Goal: Task Accomplishment & Management: Use online tool/utility

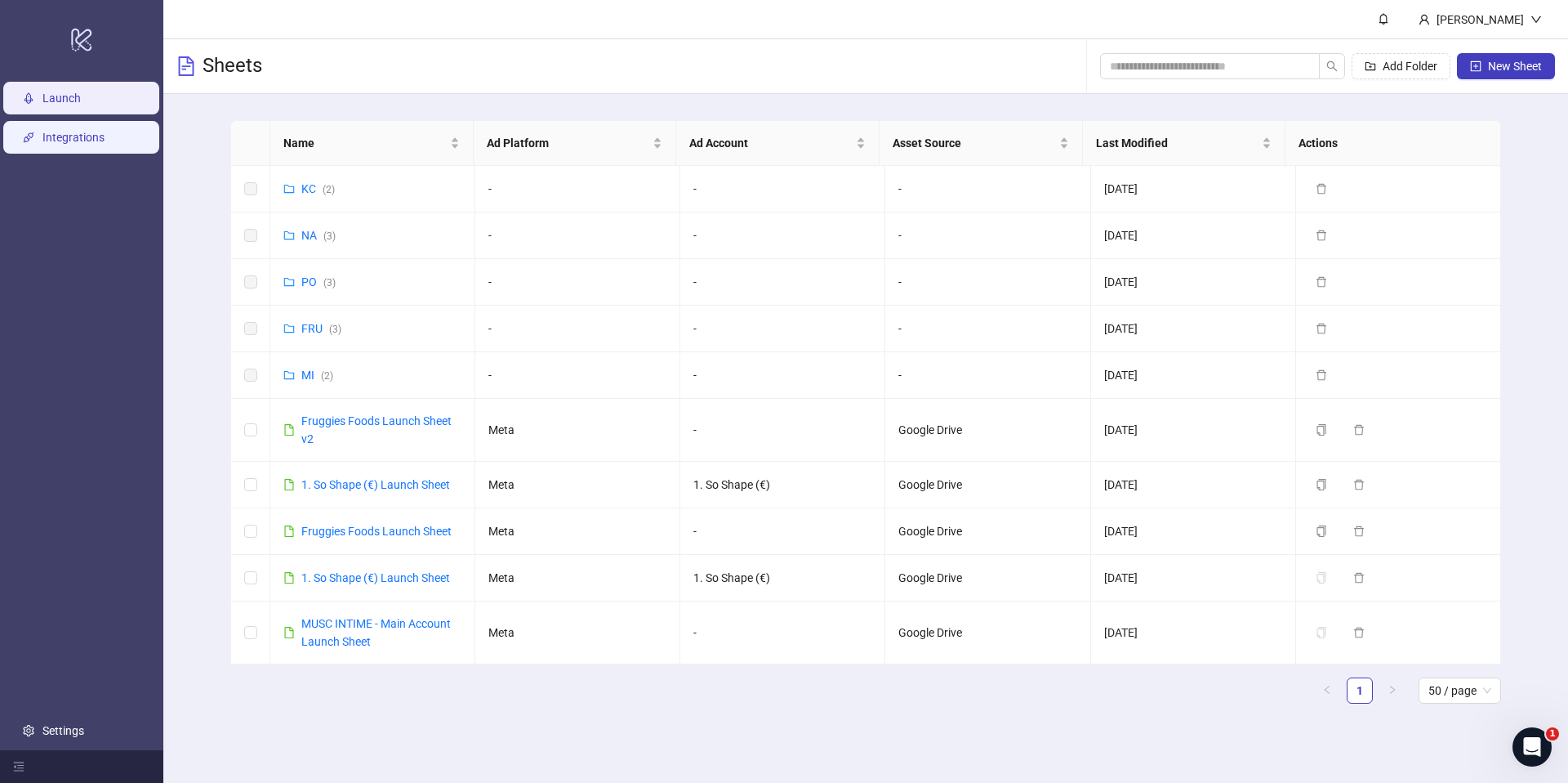
click at [76, 143] on link "Integrations" at bounding box center [74, 137] width 62 height 13
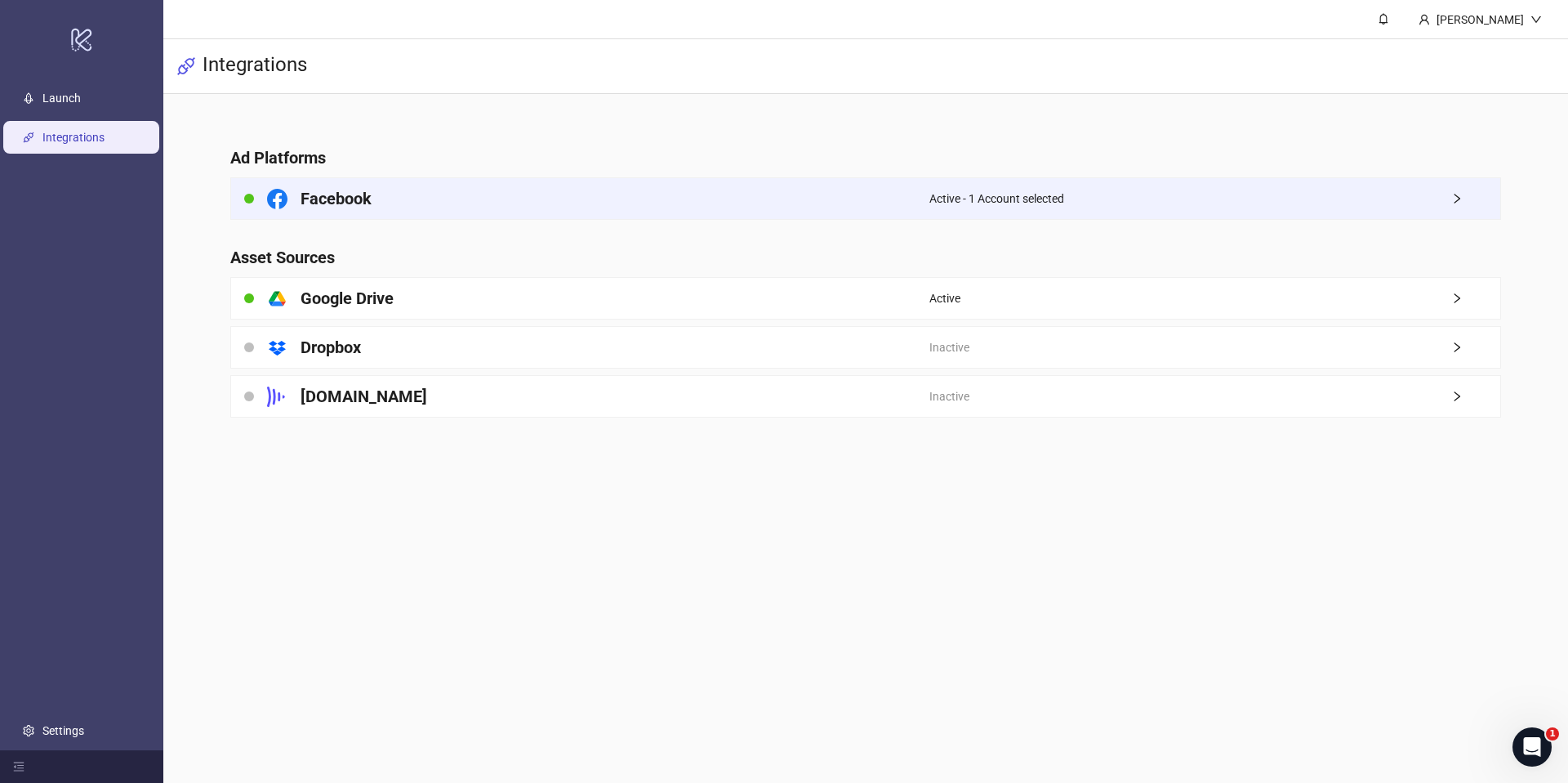
click at [816, 210] on div "Facebook" at bounding box center [580, 198] width 699 height 41
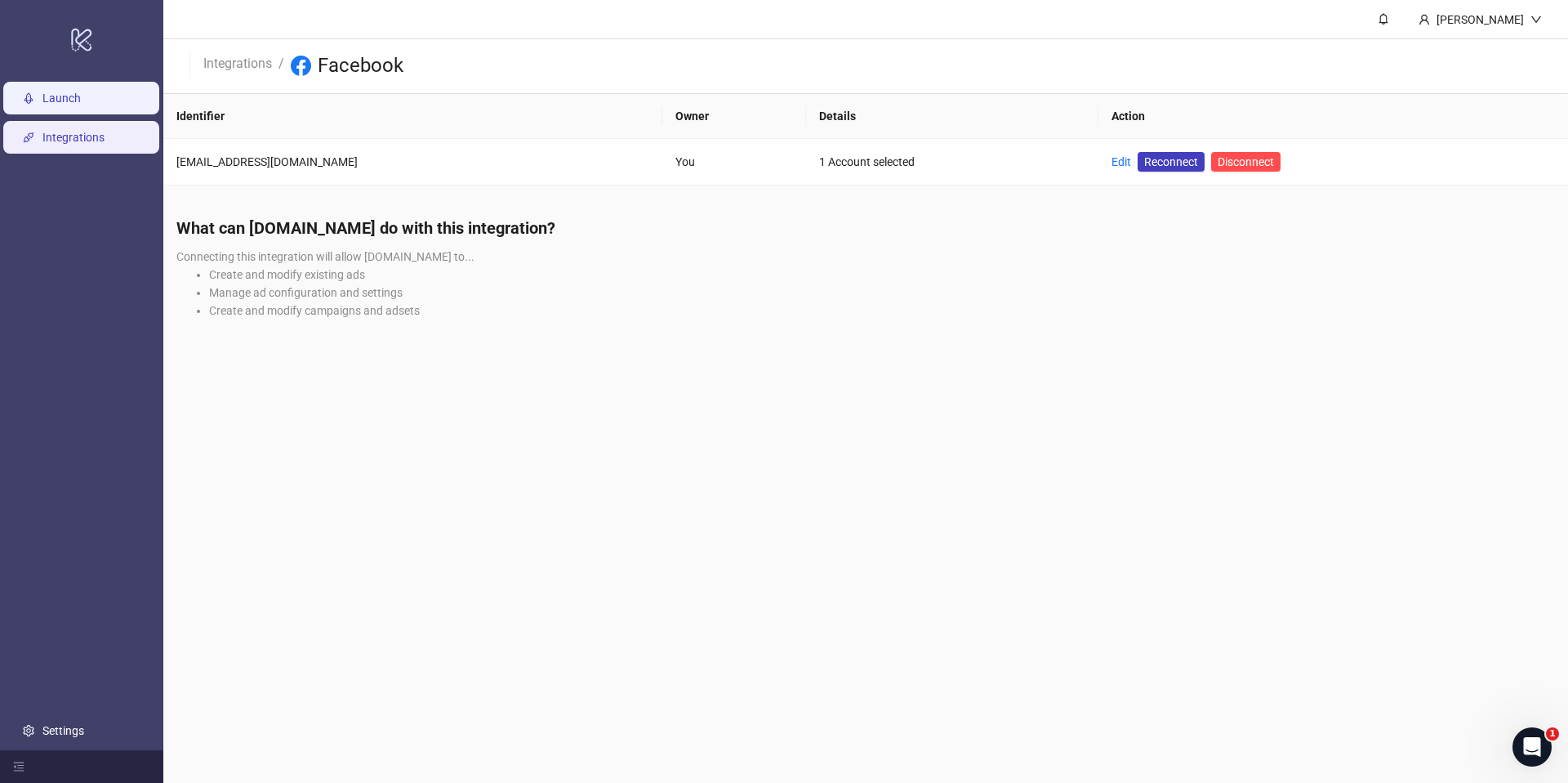
click at [43, 96] on link "Launch" at bounding box center [62, 98] width 38 height 13
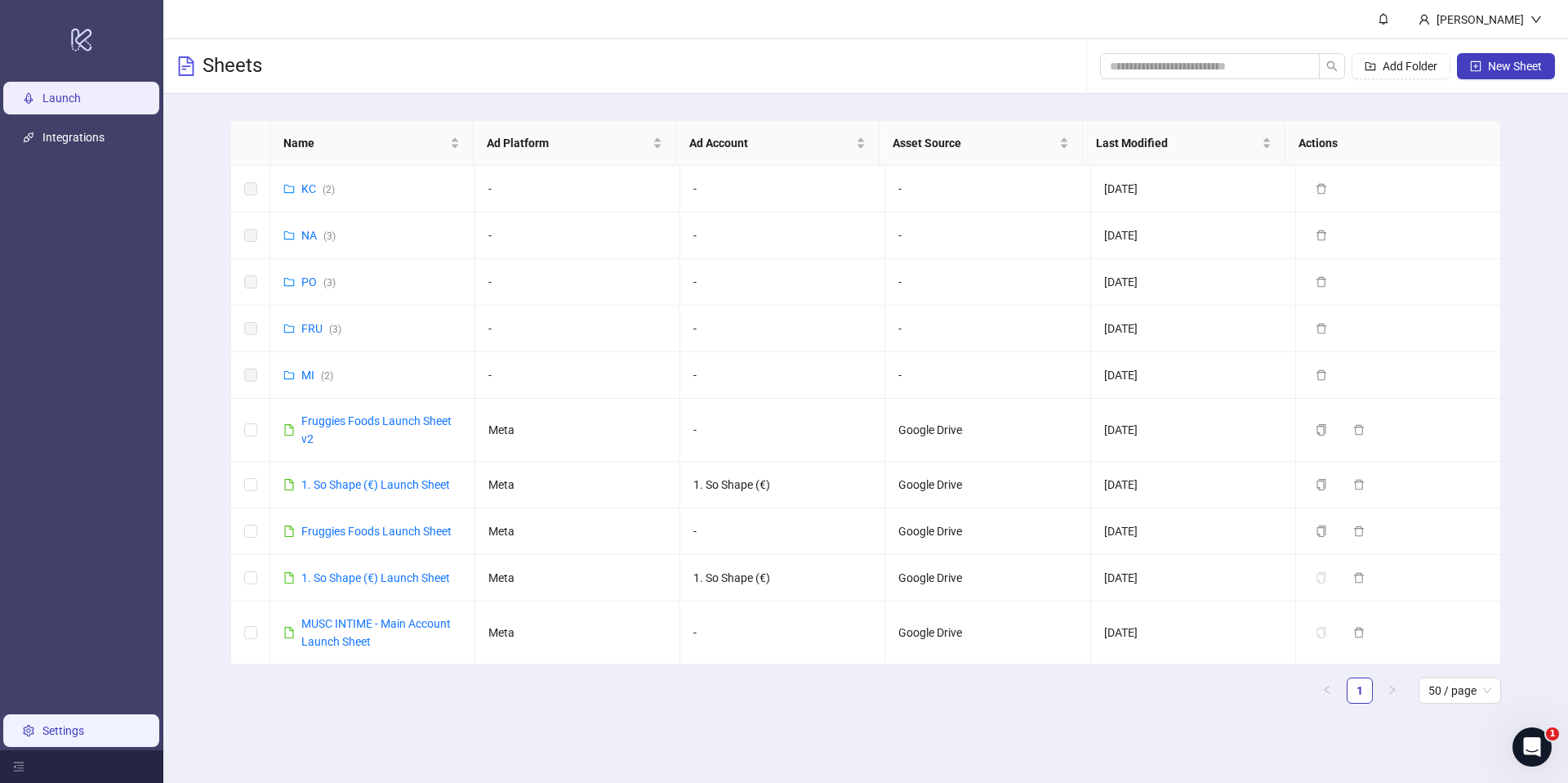
click at [78, 734] on link "Settings" at bounding box center [64, 730] width 42 height 13
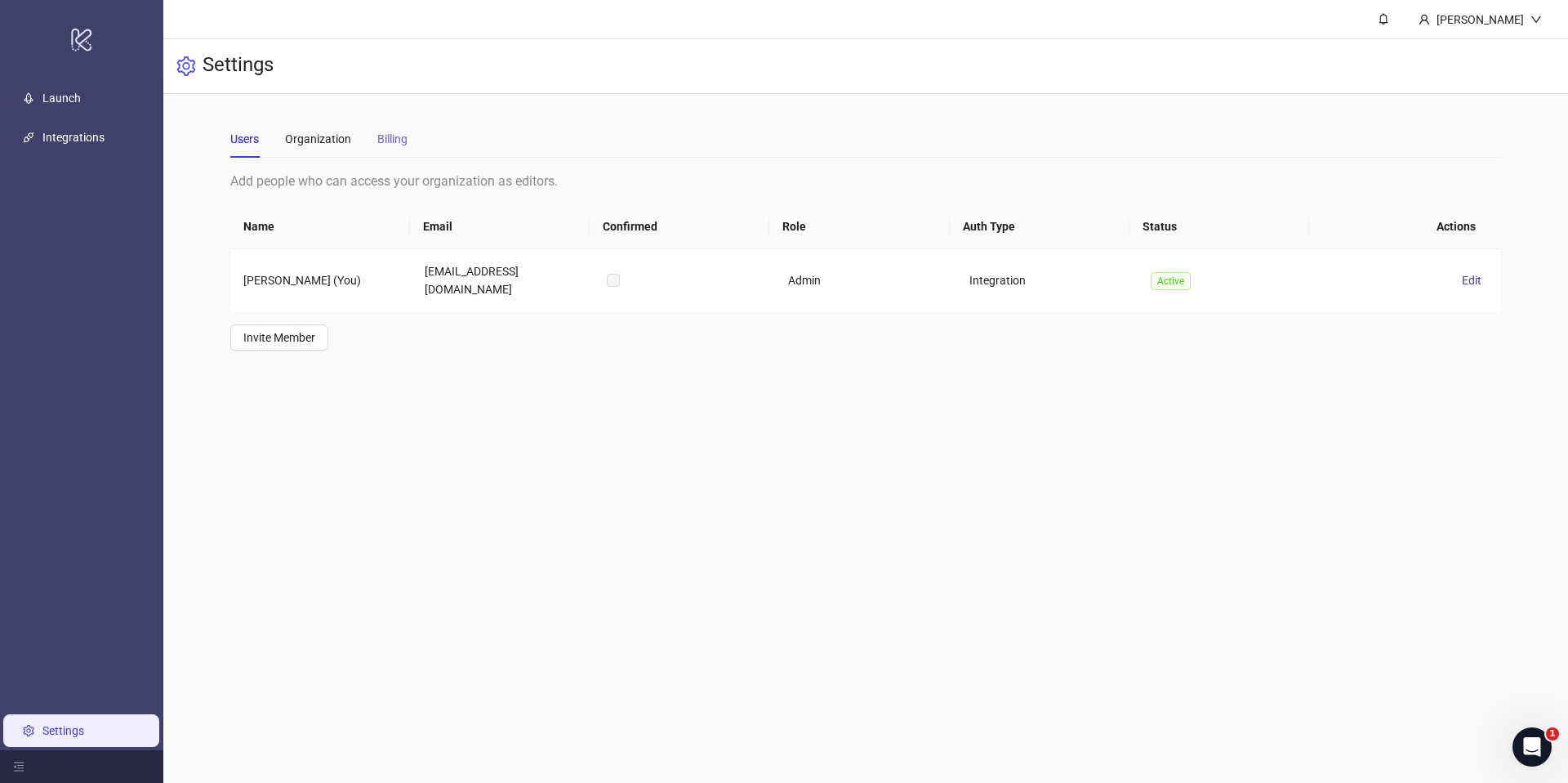
click at [403, 151] on div "Billing" at bounding box center [392, 138] width 30 height 37
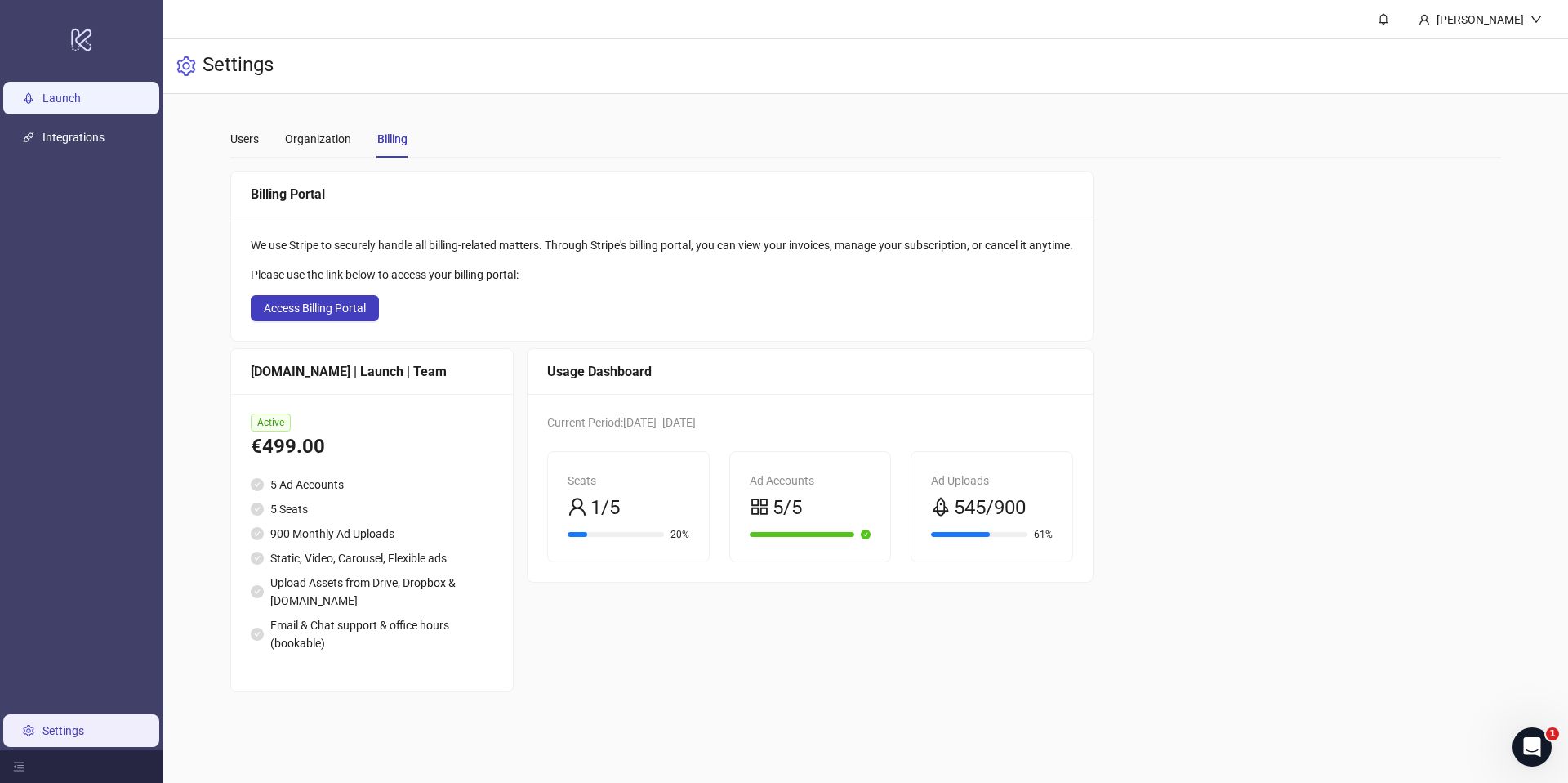
click at [50, 104] on link "Launch" at bounding box center [62, 98] width 38 height 13
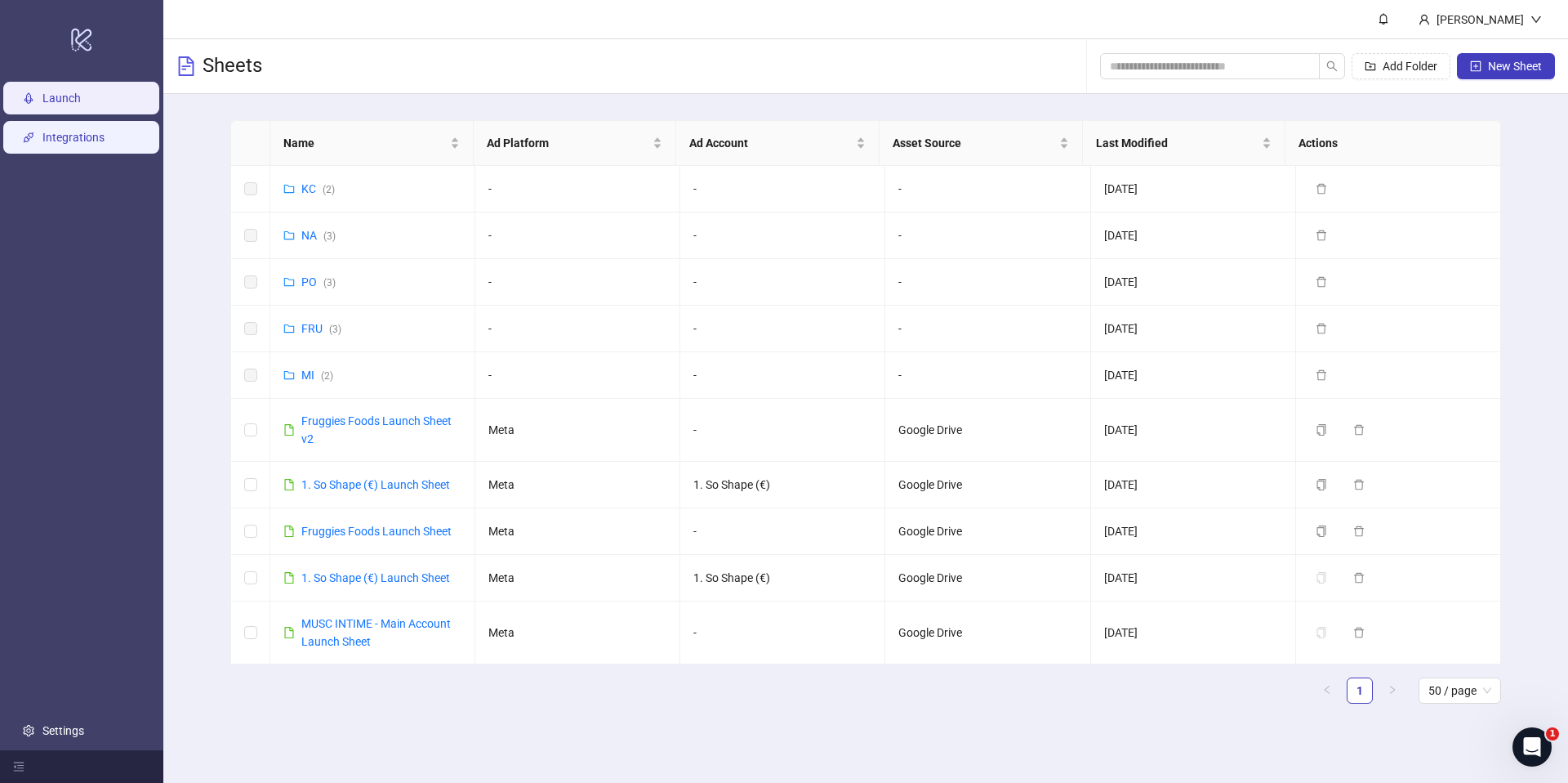
click at [96, 143] on link "Integrations" at bounding box center [74, 137] width 62 height 13
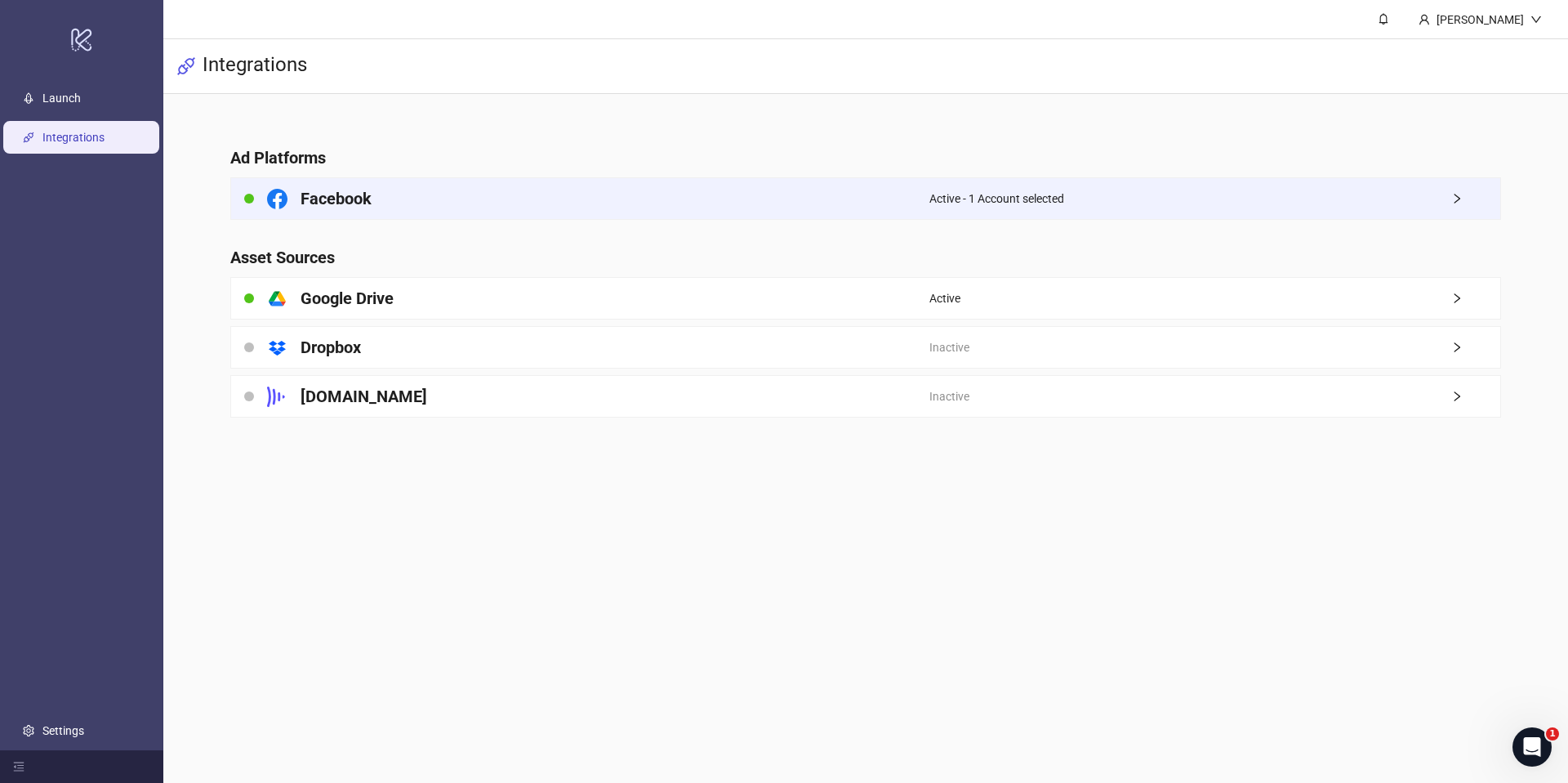
drag, startPoint x: 881, startPoint y: 224, endPoint x: 880, endPoint y: 206, distance: 18.0
click at [880, 221] on main "Ad Platforms Facebook Active - 1 Account selected Asset Sources platform/google…" at bounding box center [866, 272] width 1297 height 356
click at [880, 206] on div "Facebook" at bounding box center [580, 198] width 699 height 41
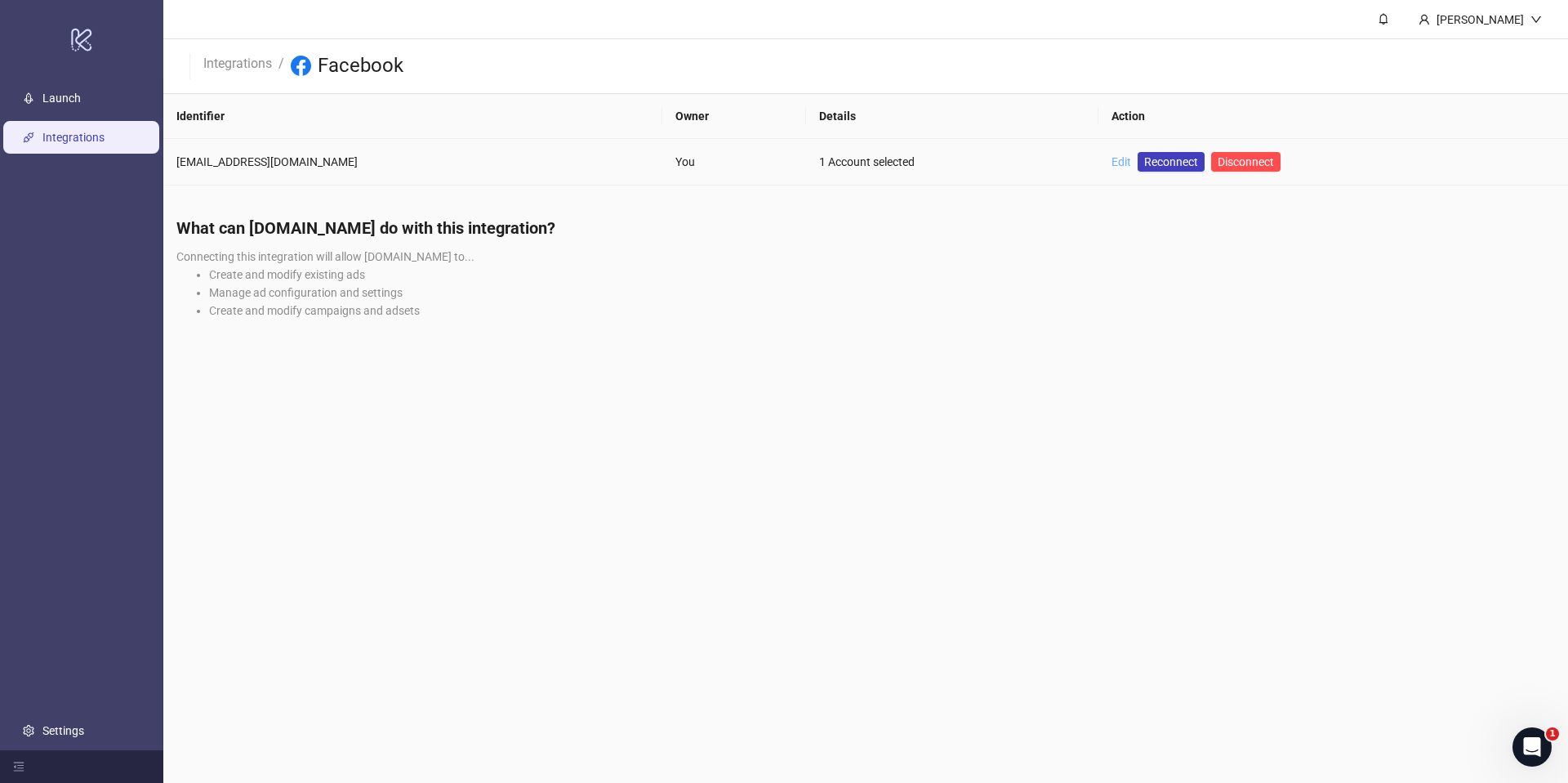
click at [1111, 164] on link "Edit" at bounding box center [1121, 162] width 19 height 13
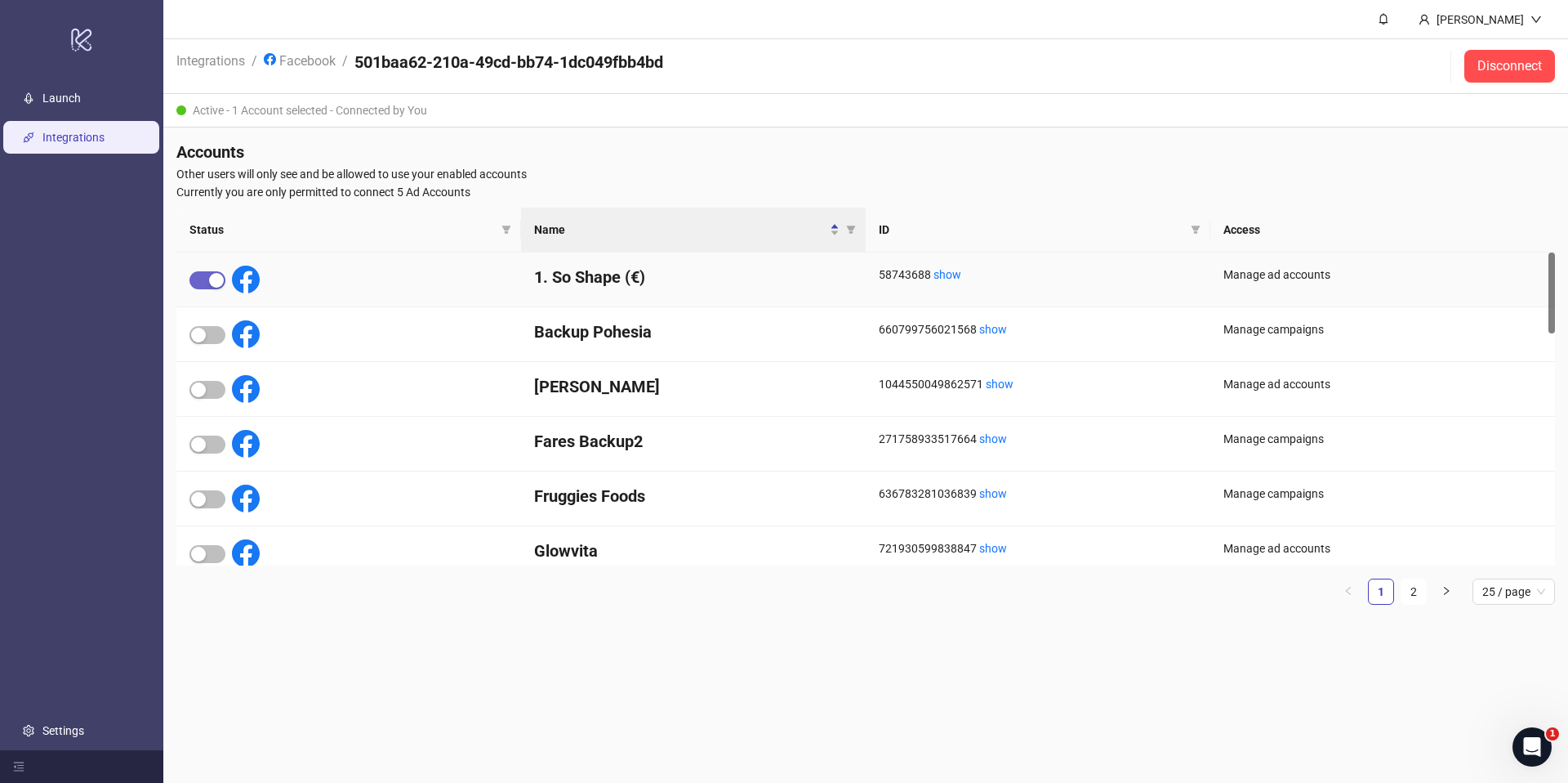
click at [209, 282] on div "button" at bounding box center [216, 280] width 15 height 15
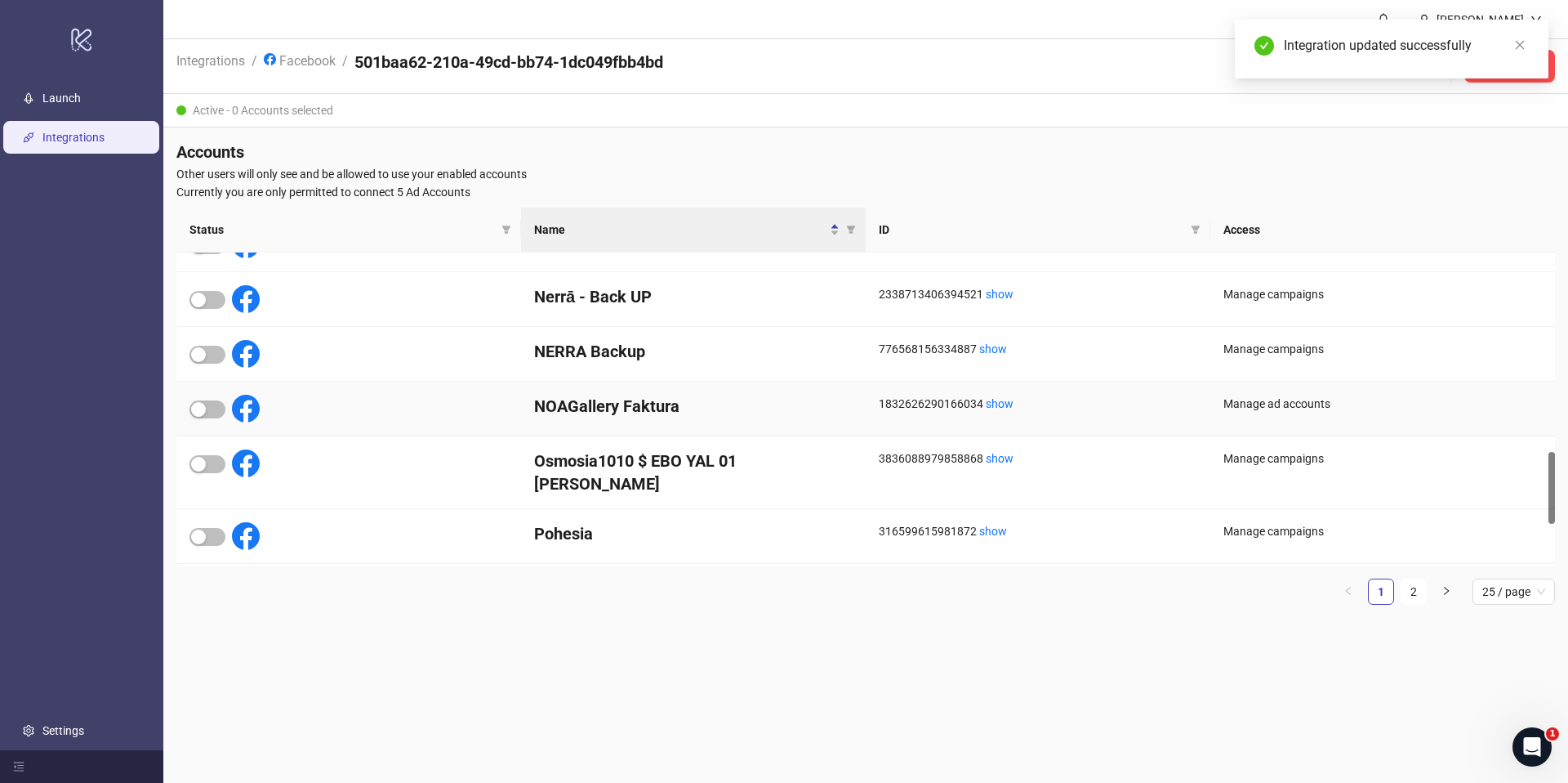
scroll to position [875, 0]
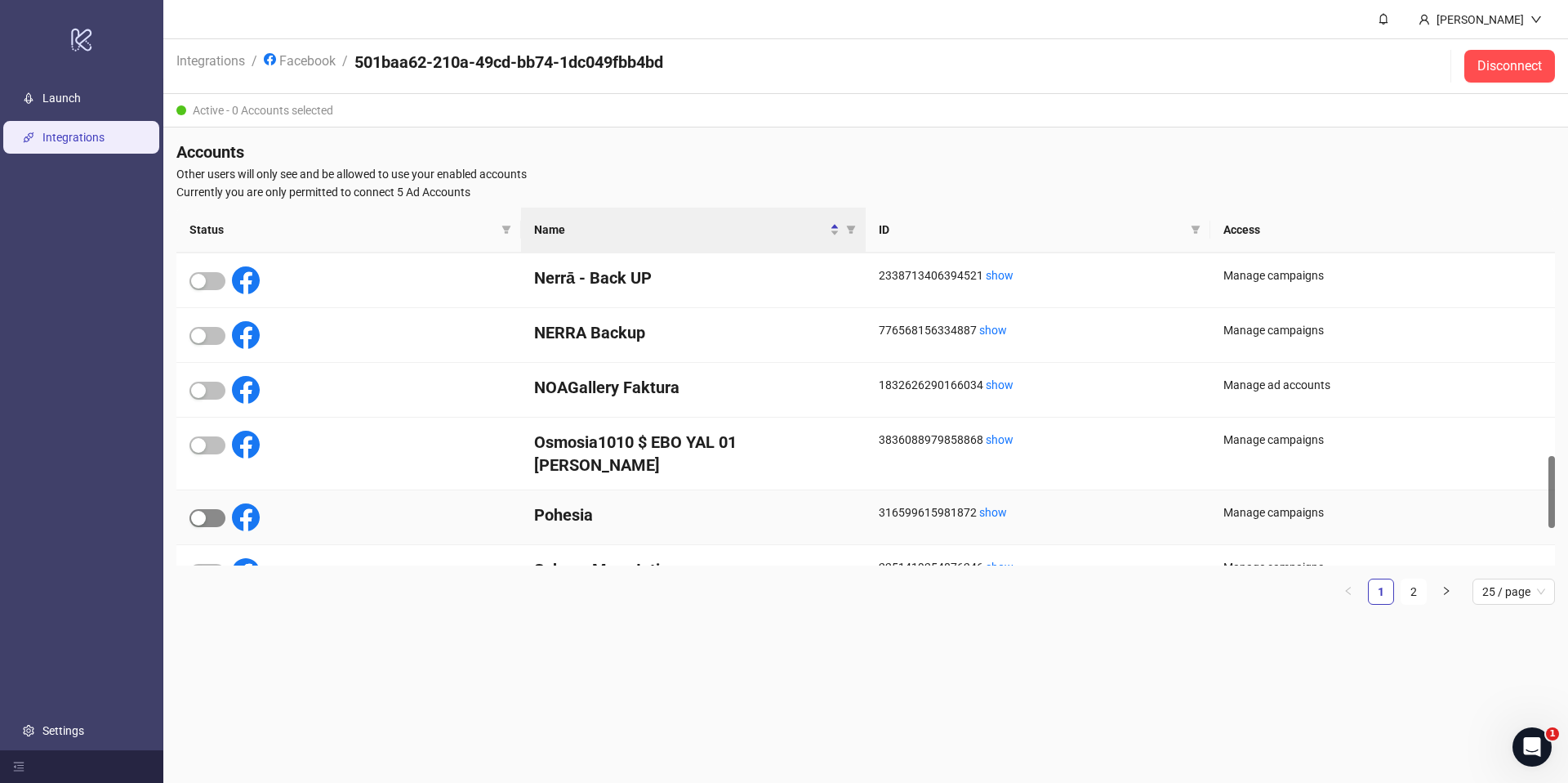
click at [223, 509] on span "button" at bounding box center [206, 518] width 36 height 18
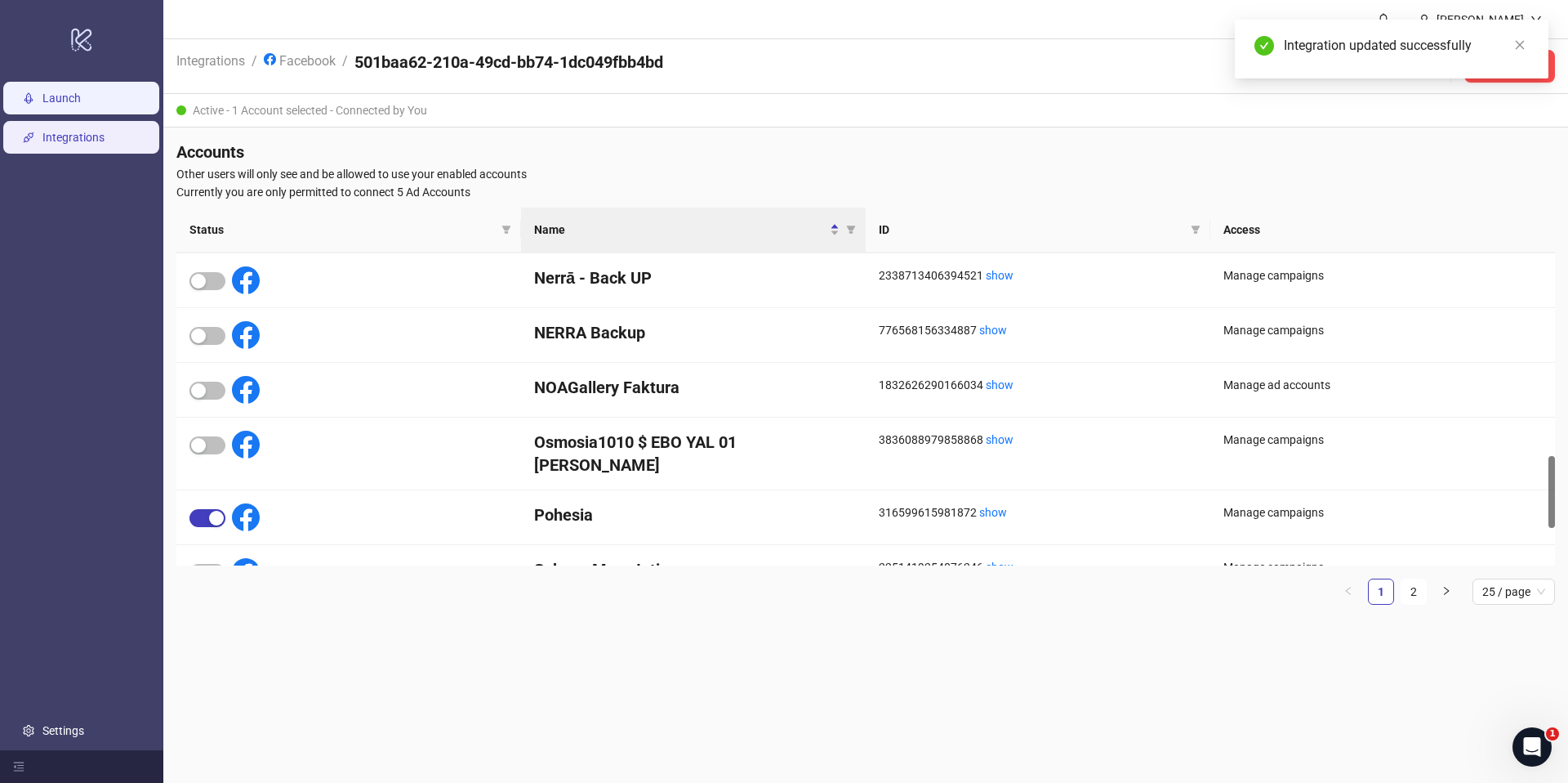
click at [75, 97] on link "Launch" at bounding box center [62, 98] width 38 height 13
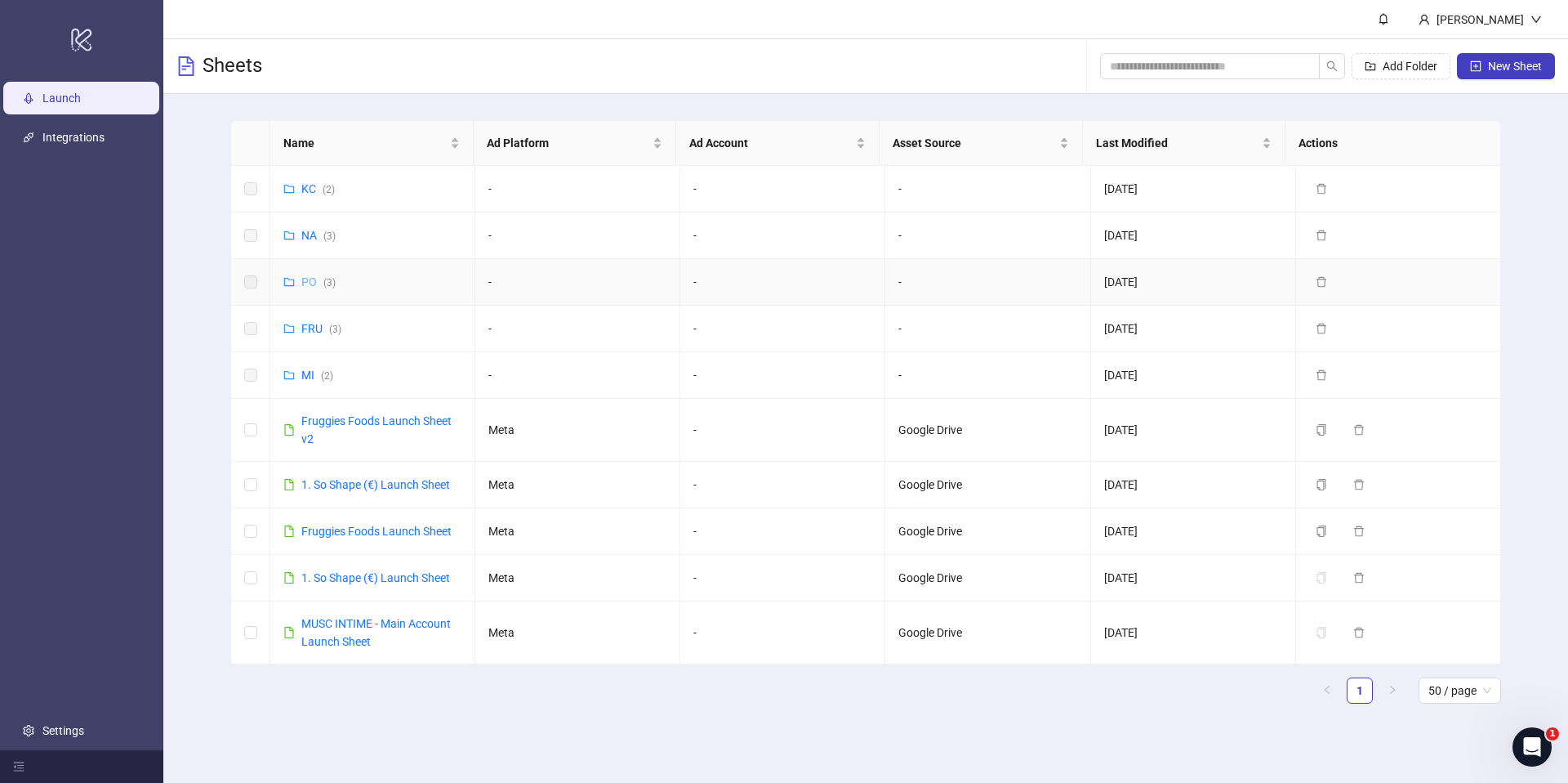
click at [315, 284] on link "PO ( 3 )" at bounding box center [319, 281] width 35 height 13
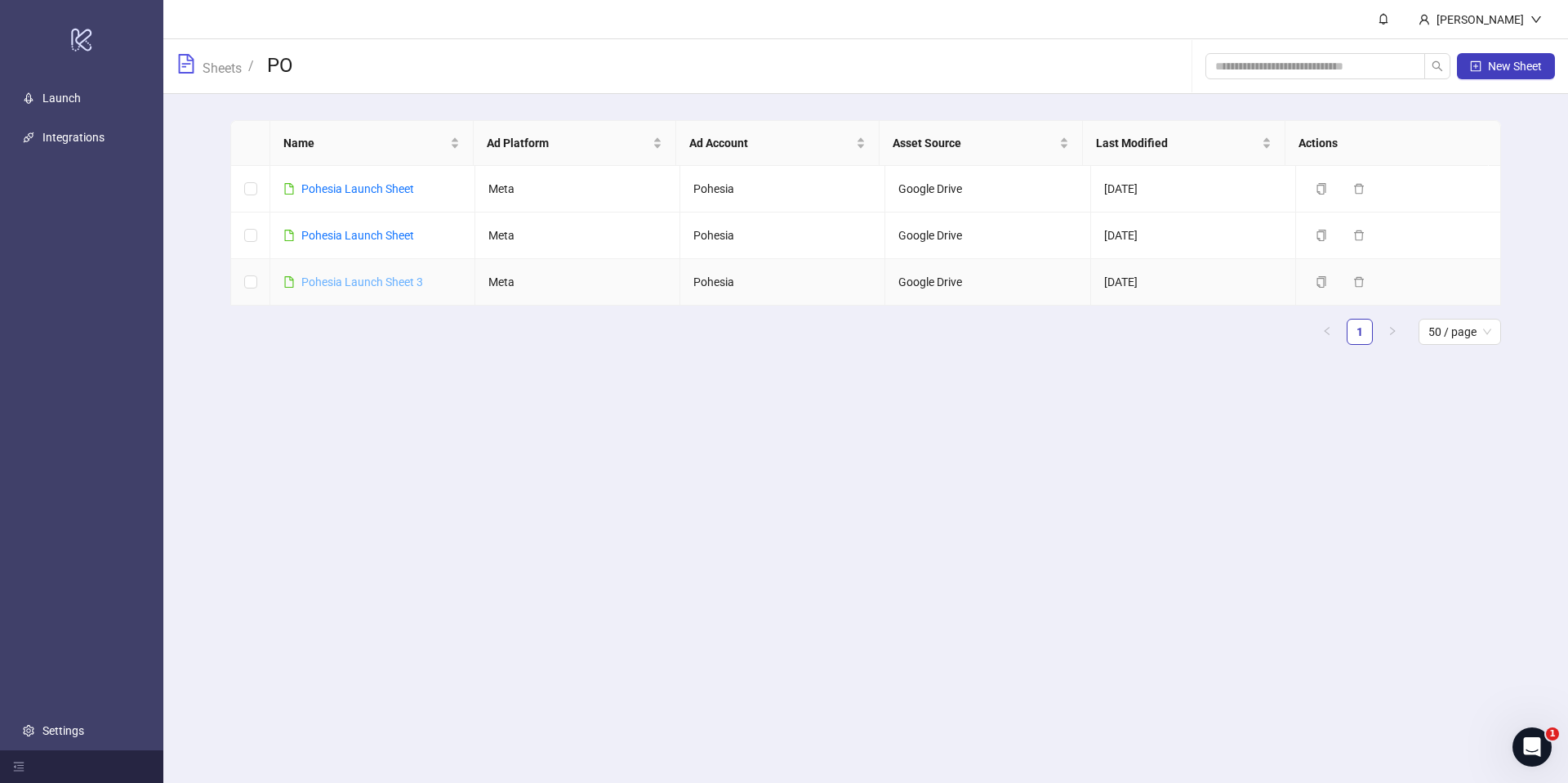
click at [342, 284] on link "Pohesia Launch Sheet 3" at bounding box center [362, 281] width 121 height 13
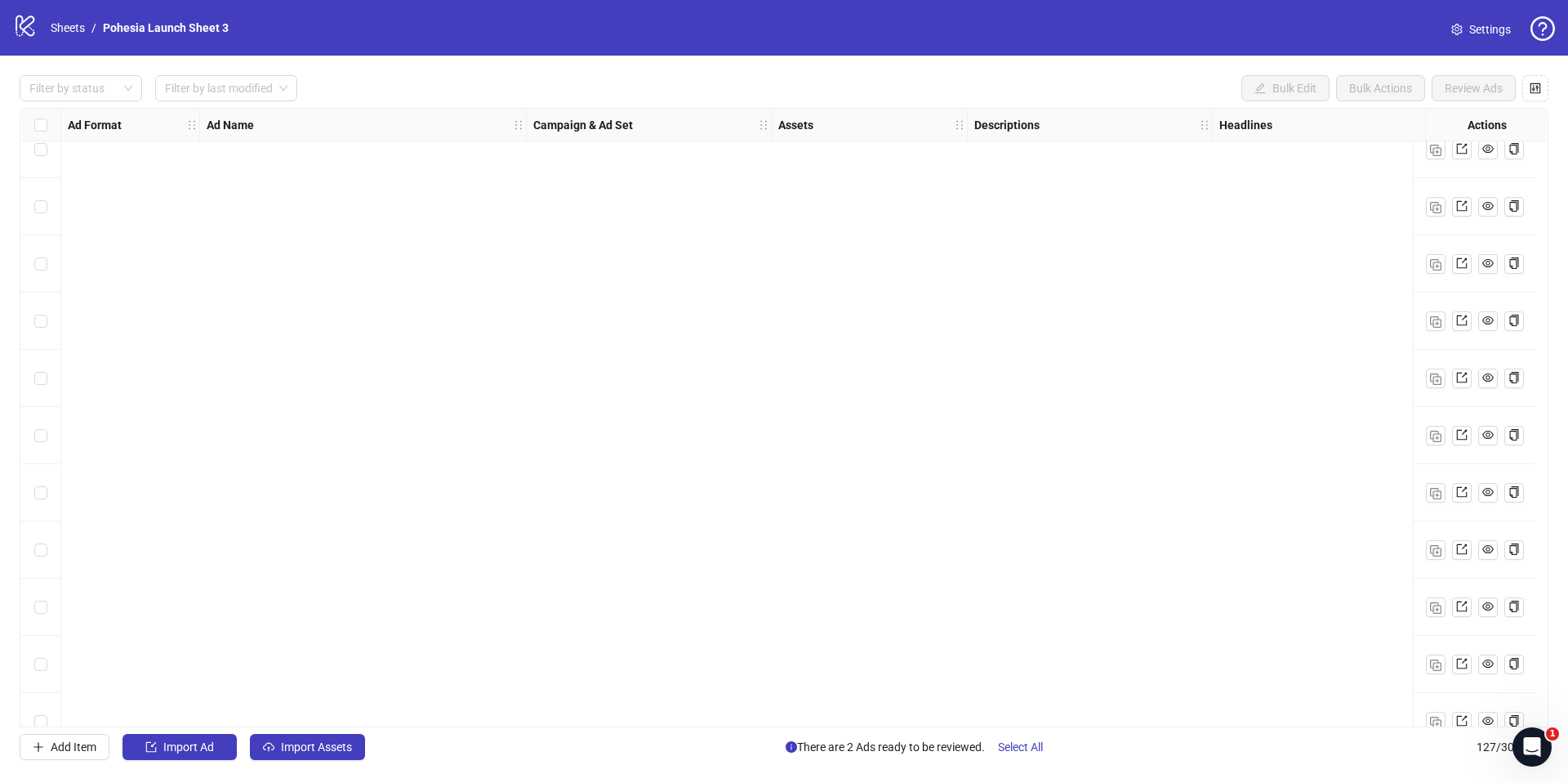
scroll to position [6685, 0]
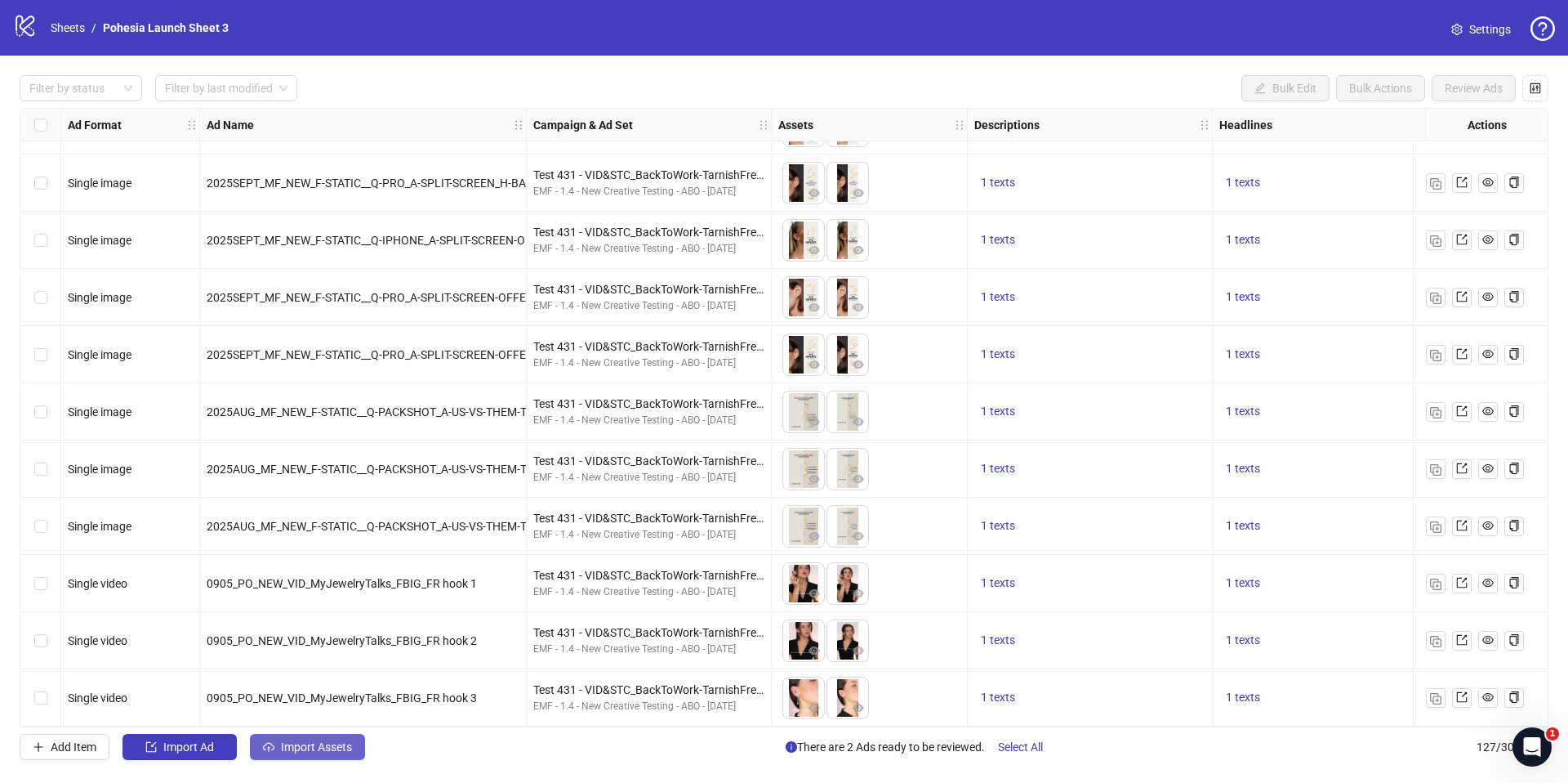
click at [343, 753] on button "Import Assets" at bounding box center [308, 746] width 115 height 26
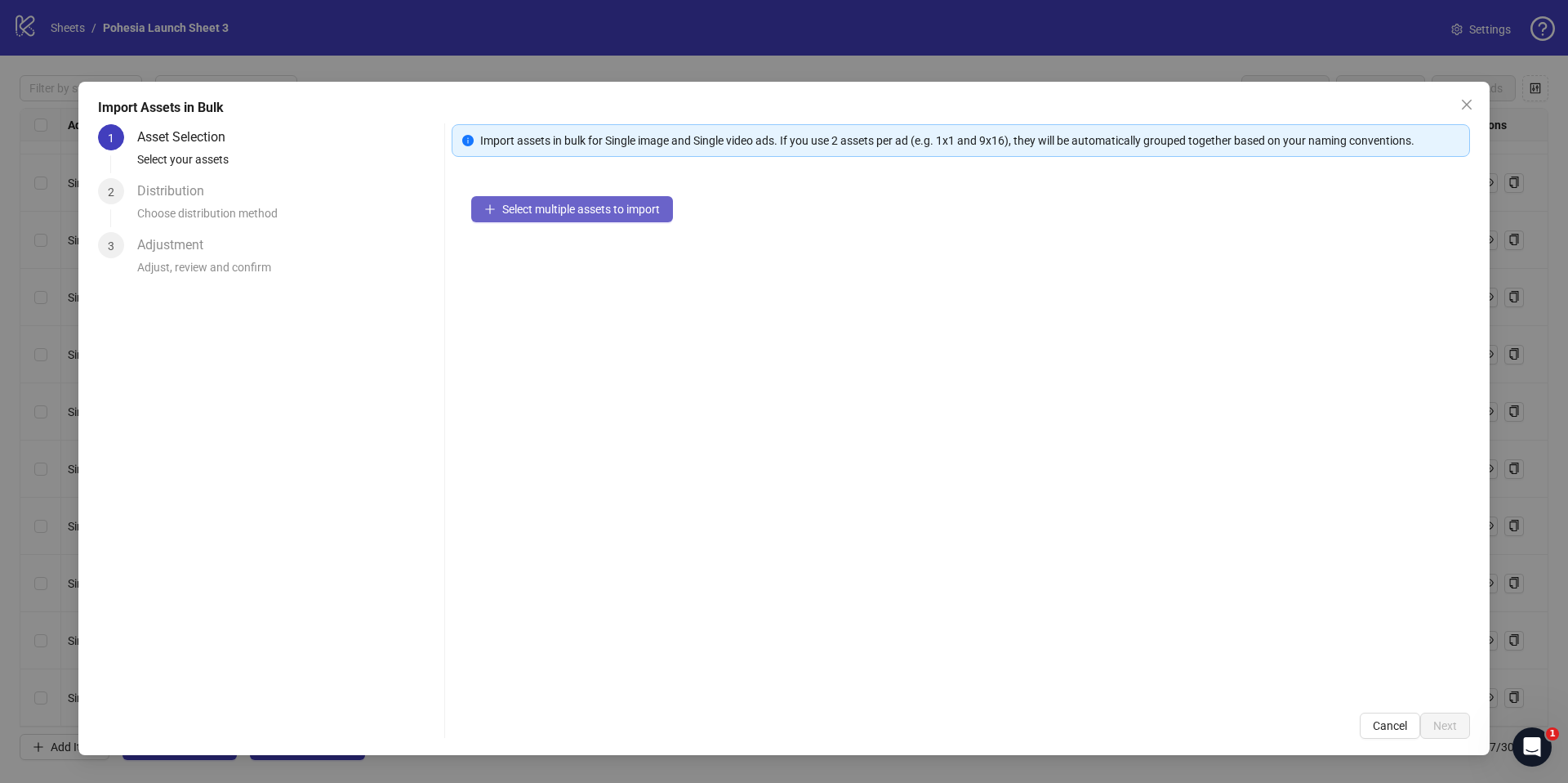
click at [587, 196] on button "Select multiple assets to import" at bounding box center [572, 209] width 202 height 26
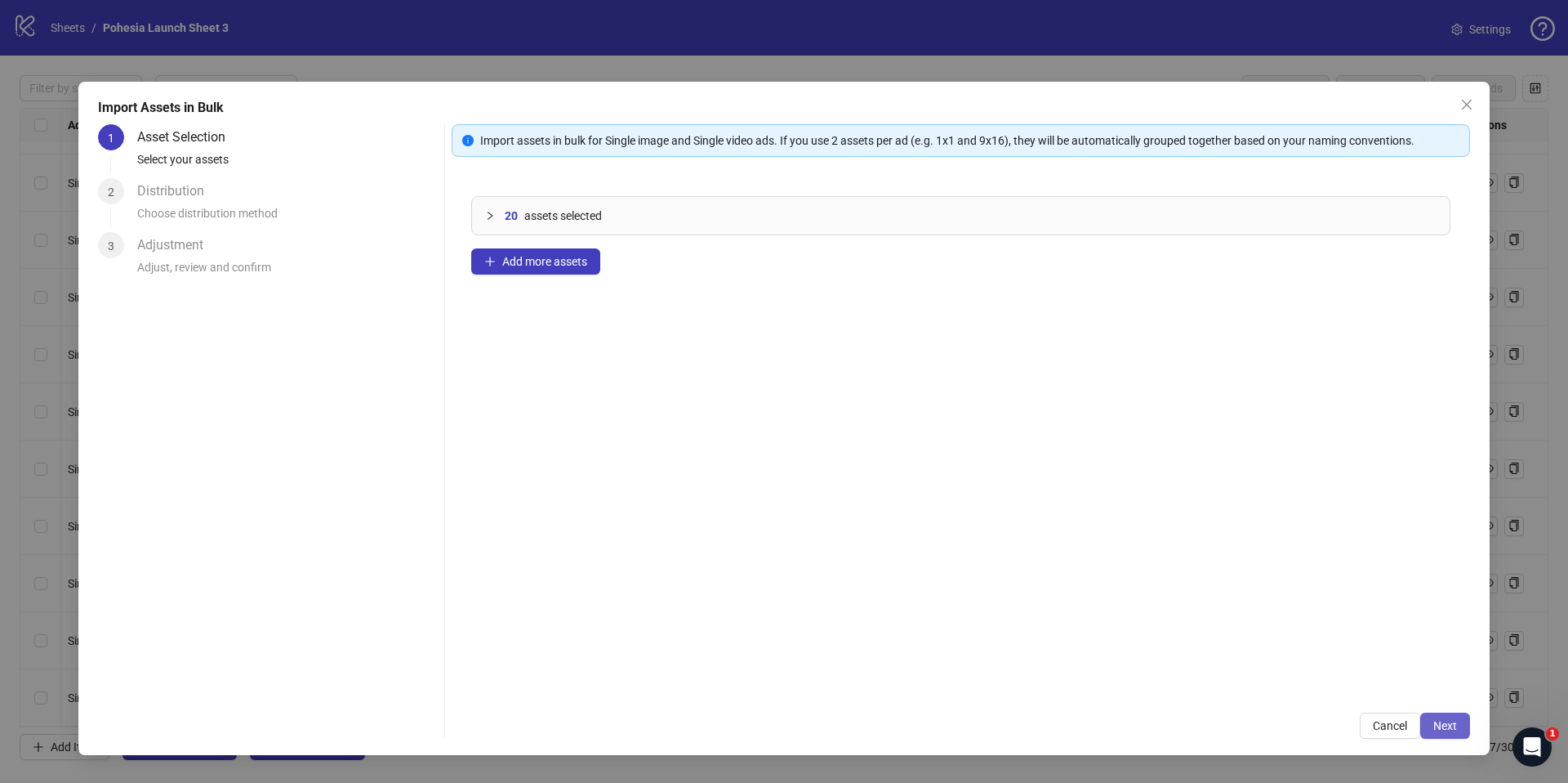
click at [1446, 719] on span "Next" at bounding box center [1445, 725] width 24 height 13
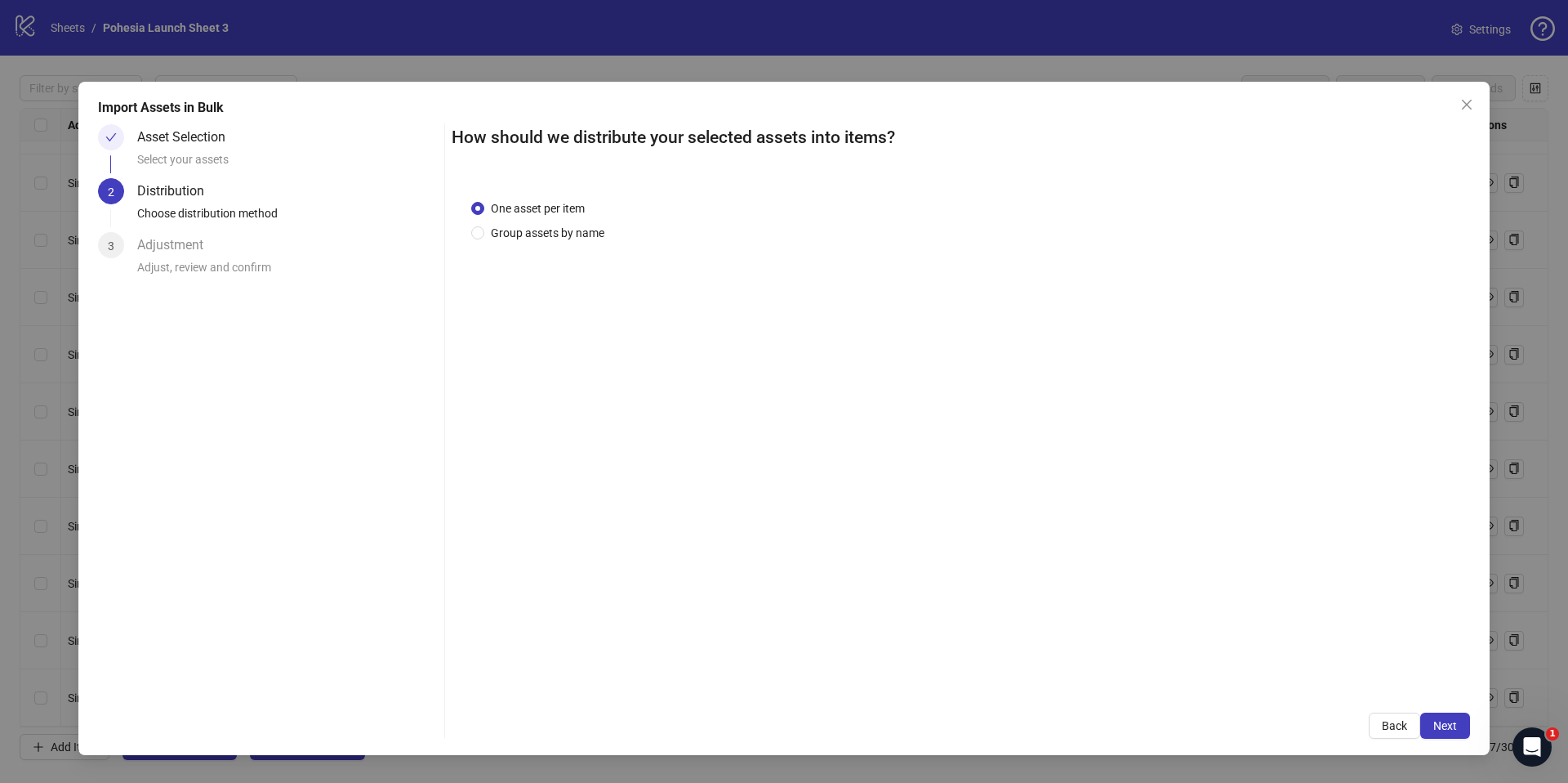
click at [593, 241] on div "One asset per item Group assets by name" at bounding box center [961, 437] width 1018 height 513
click at [583, 231] on span "Group assets by name" at bounding box center [547, 233] width 127 height 18
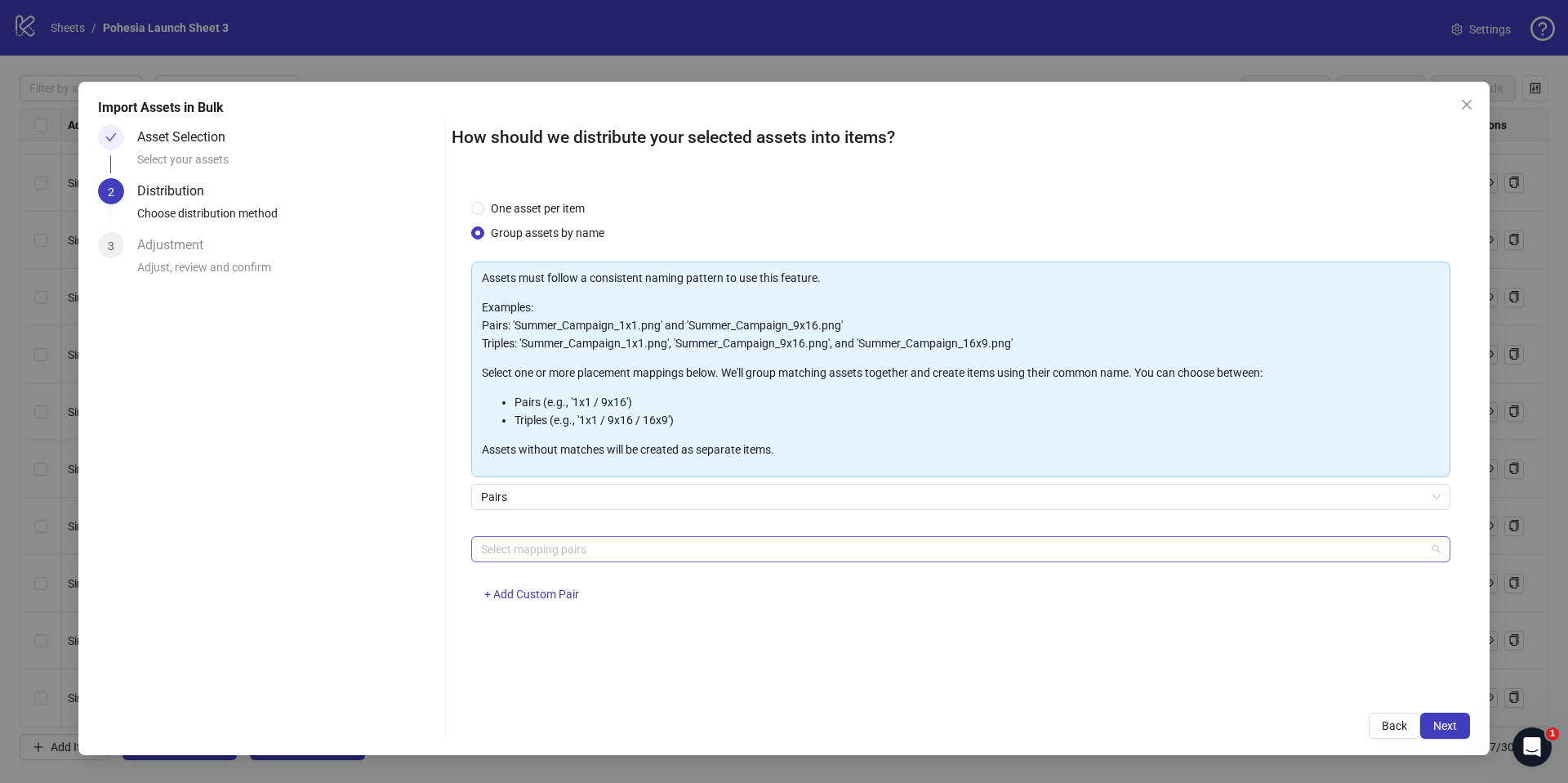
click at [590, 556] on div at bounding box center [952, 548] width 955 height 23
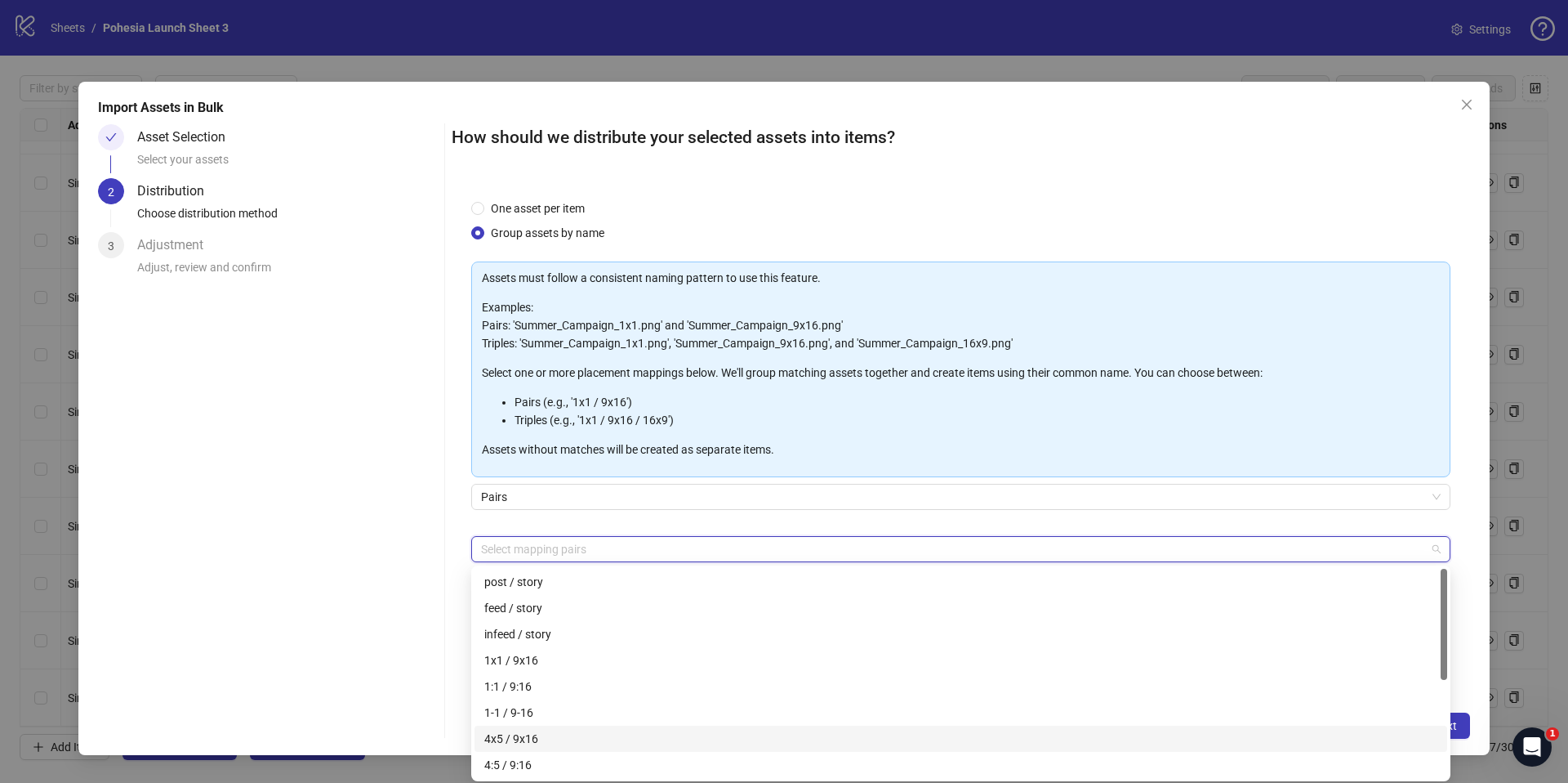
click at [545, 740] on div "4x5 / 9x16" at bounding box center [961, 739] width 953 height 18
click at [618, 523] on div "Pairs" at bounding box center [961, 506] width 979 height 46
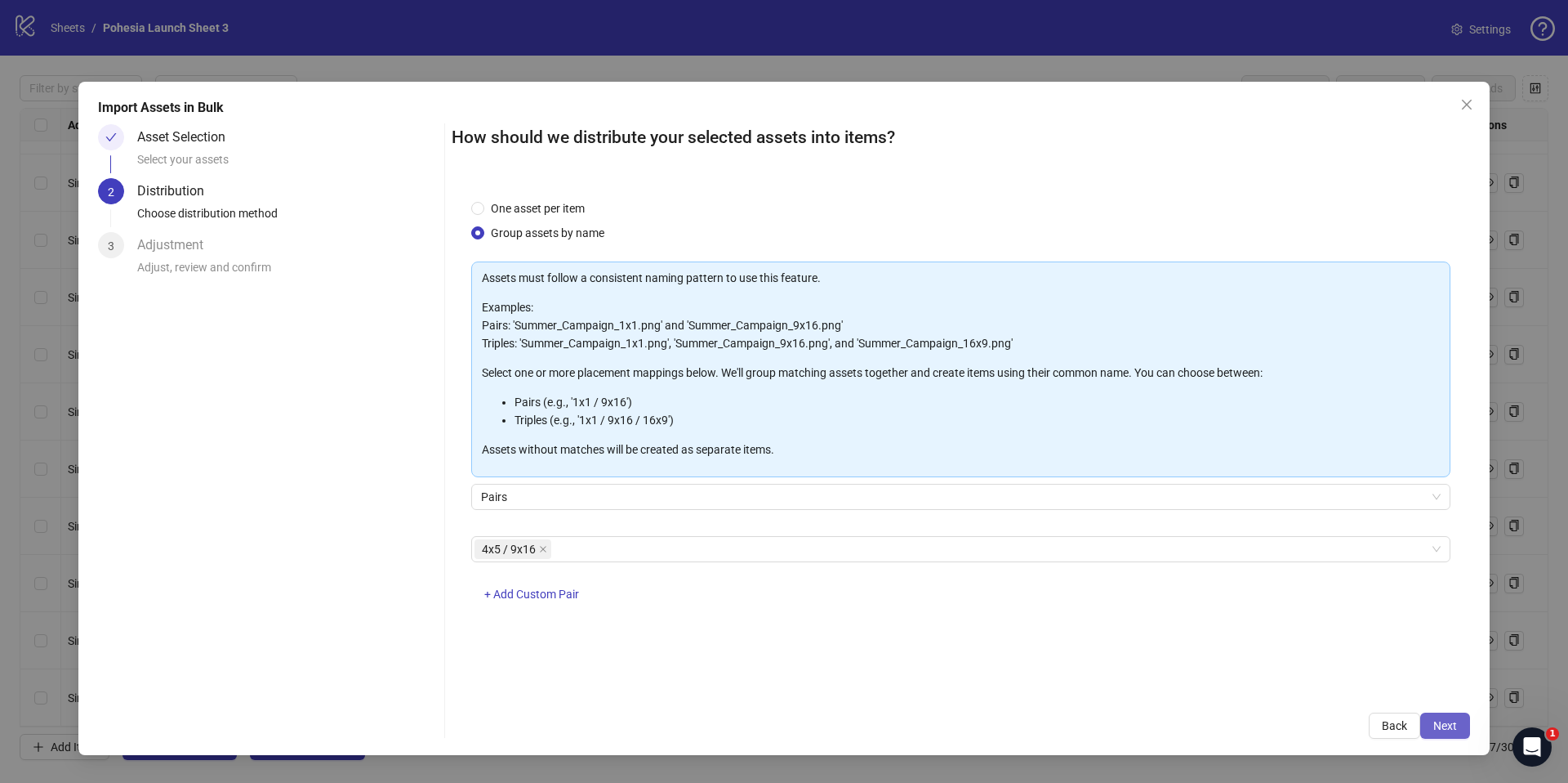
click at [1447, 721] on span "Next" at bounding box center [1445, 725] width 24 height 13
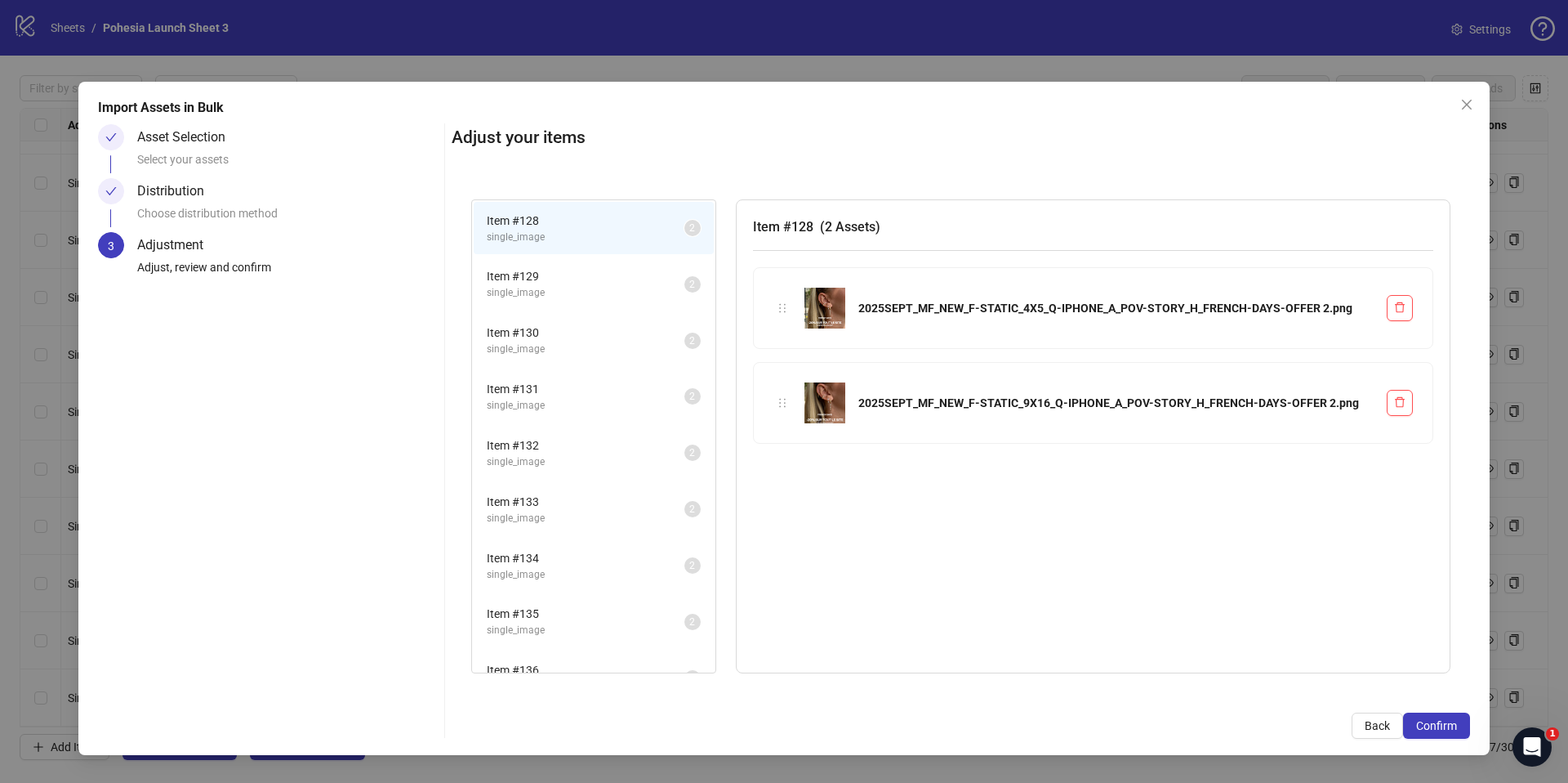
click at [560, 274] on span "Item # 129" at bounding box center [585, 276] width 197 height 18
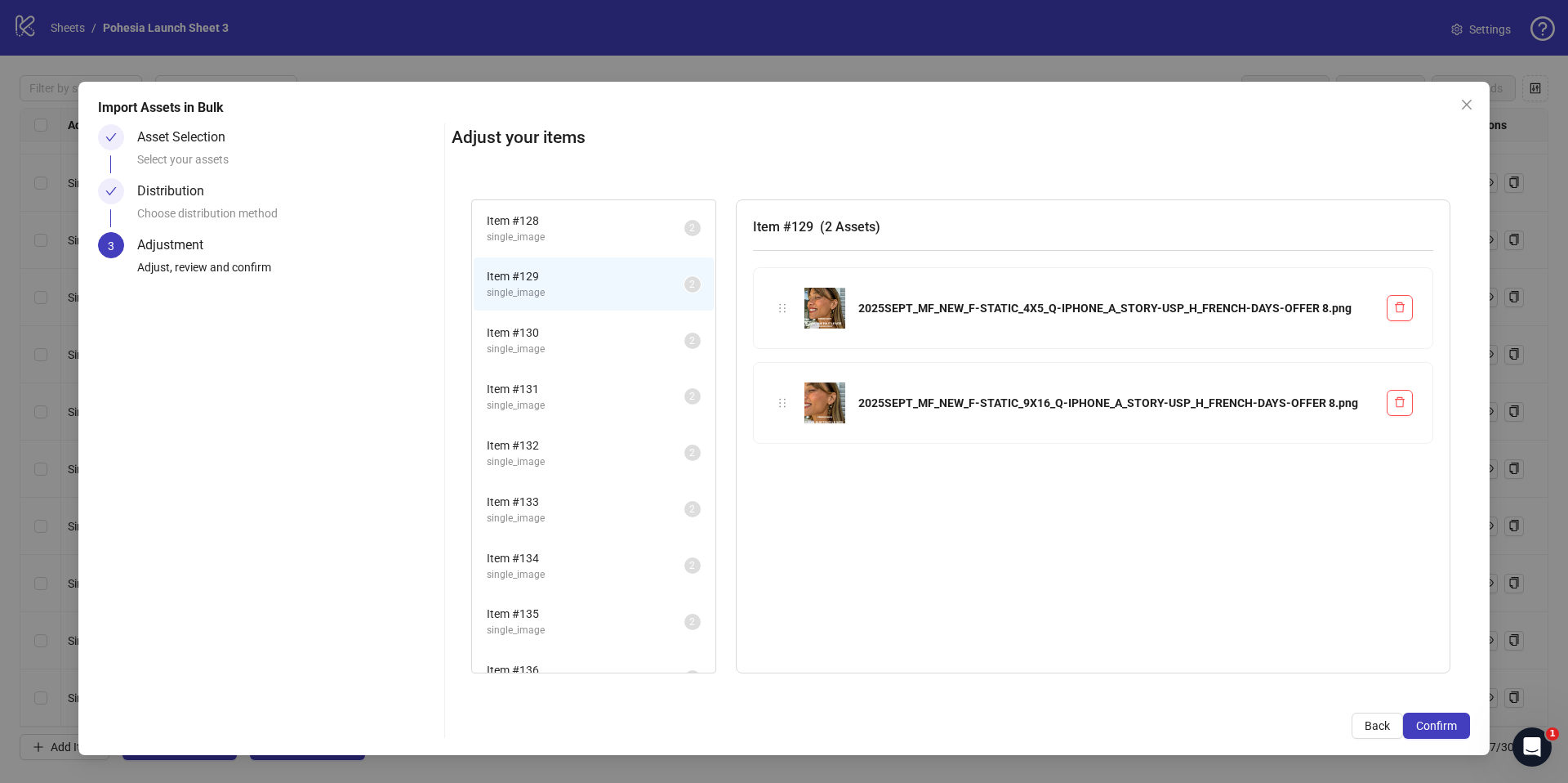
click at [566, 352] on span "single_image" at bounding box center [585, 349] width 197 height 16
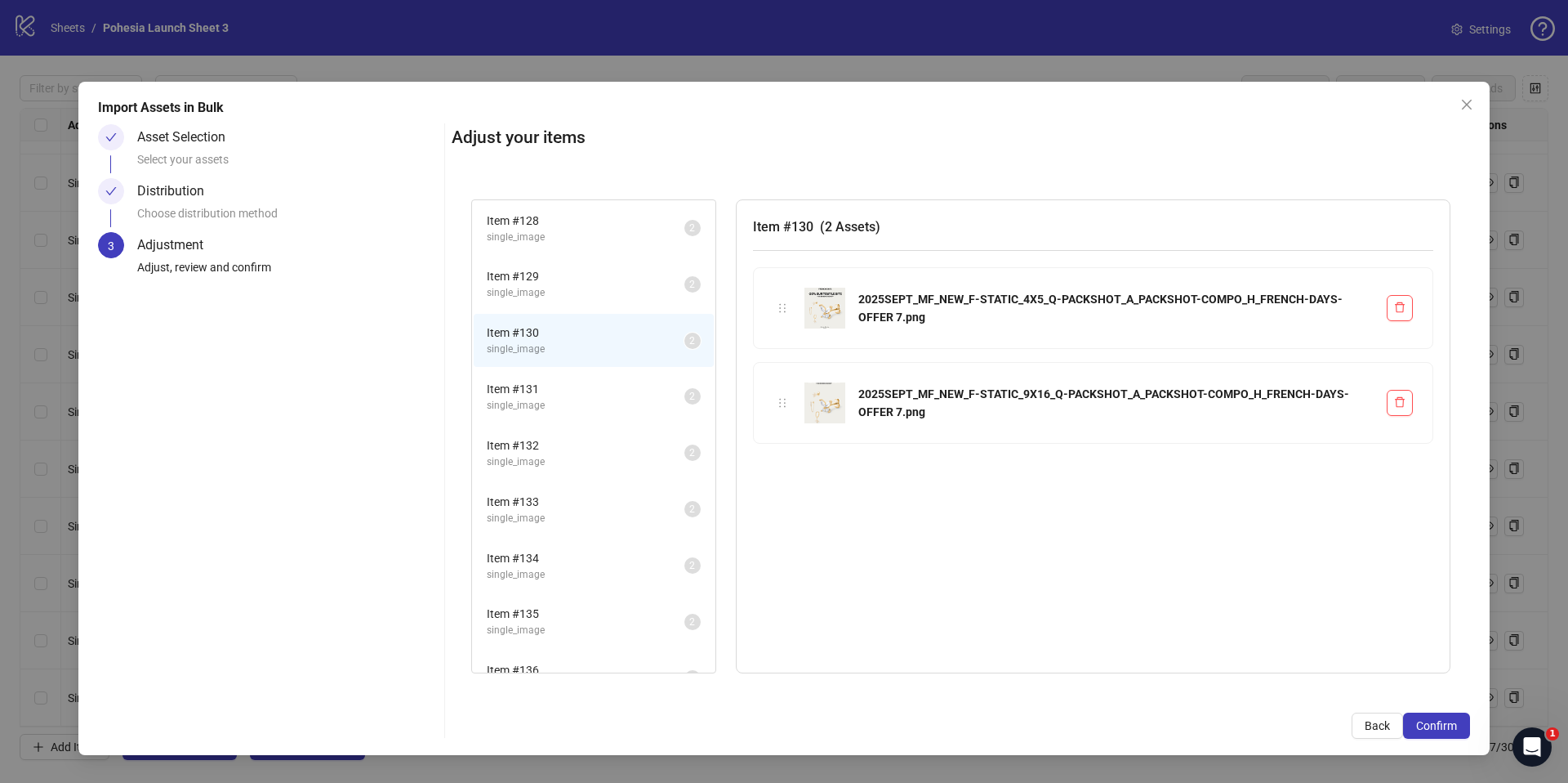
click at [564, 386] on span "Item # 131" at bounding box center [585, 389] width 197 height 18
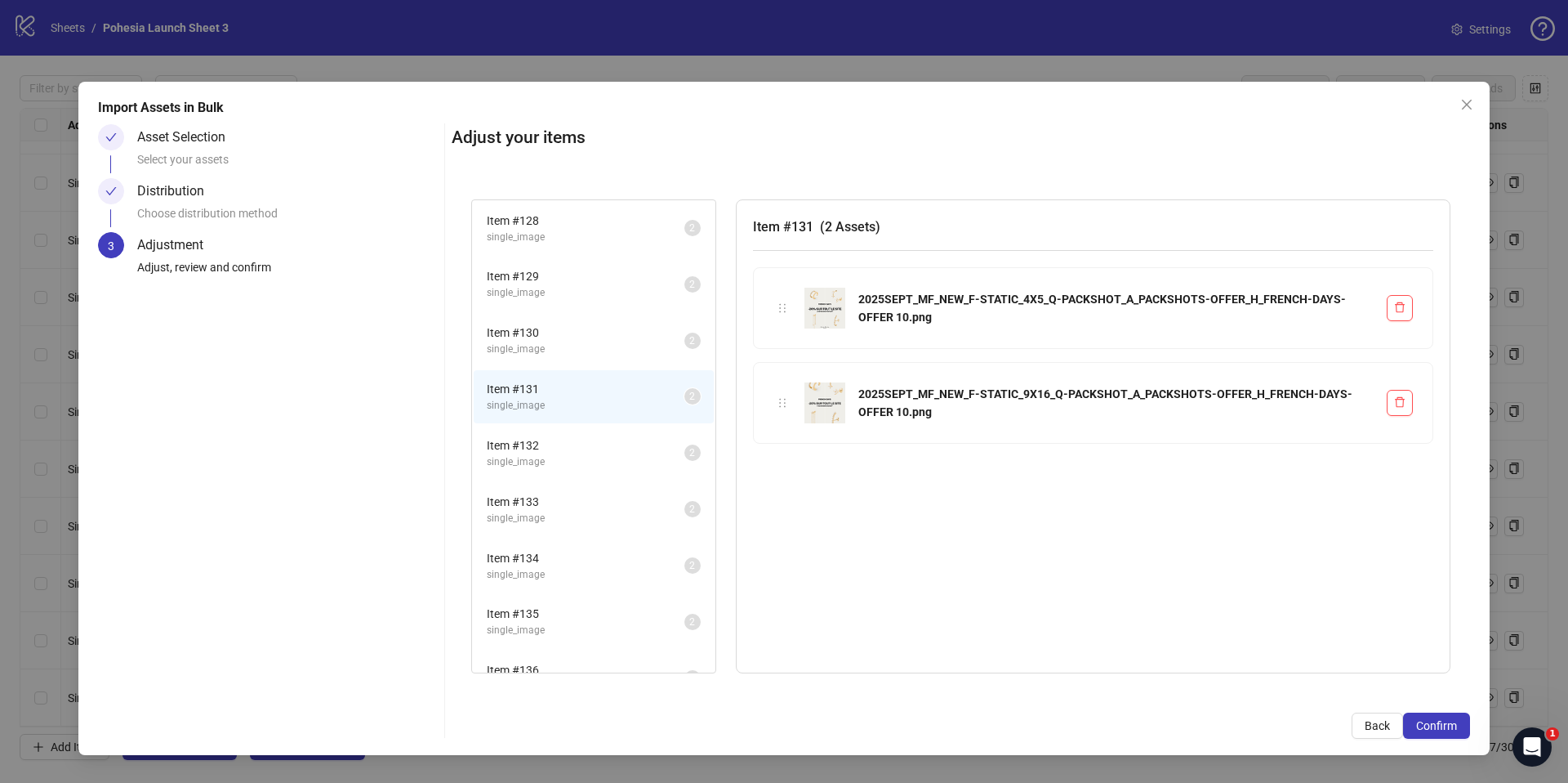
click at [568, 433] on li "Item # 132 single_image 2" at bounding box center [594, 453] width 240 height 53
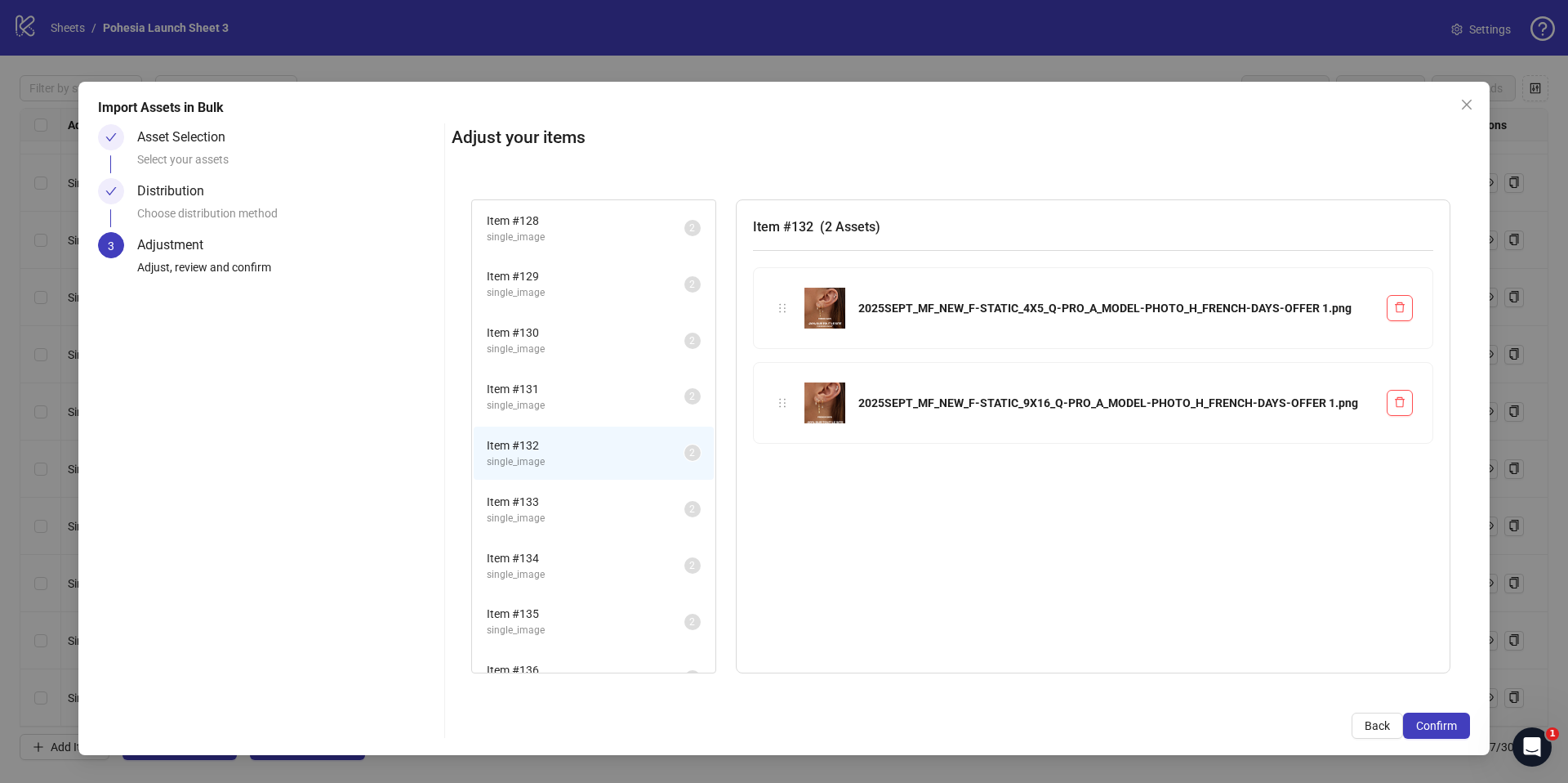
click at [565, 502] on span "Item # 133" at bounding box center [585, 502] width 197 height 18
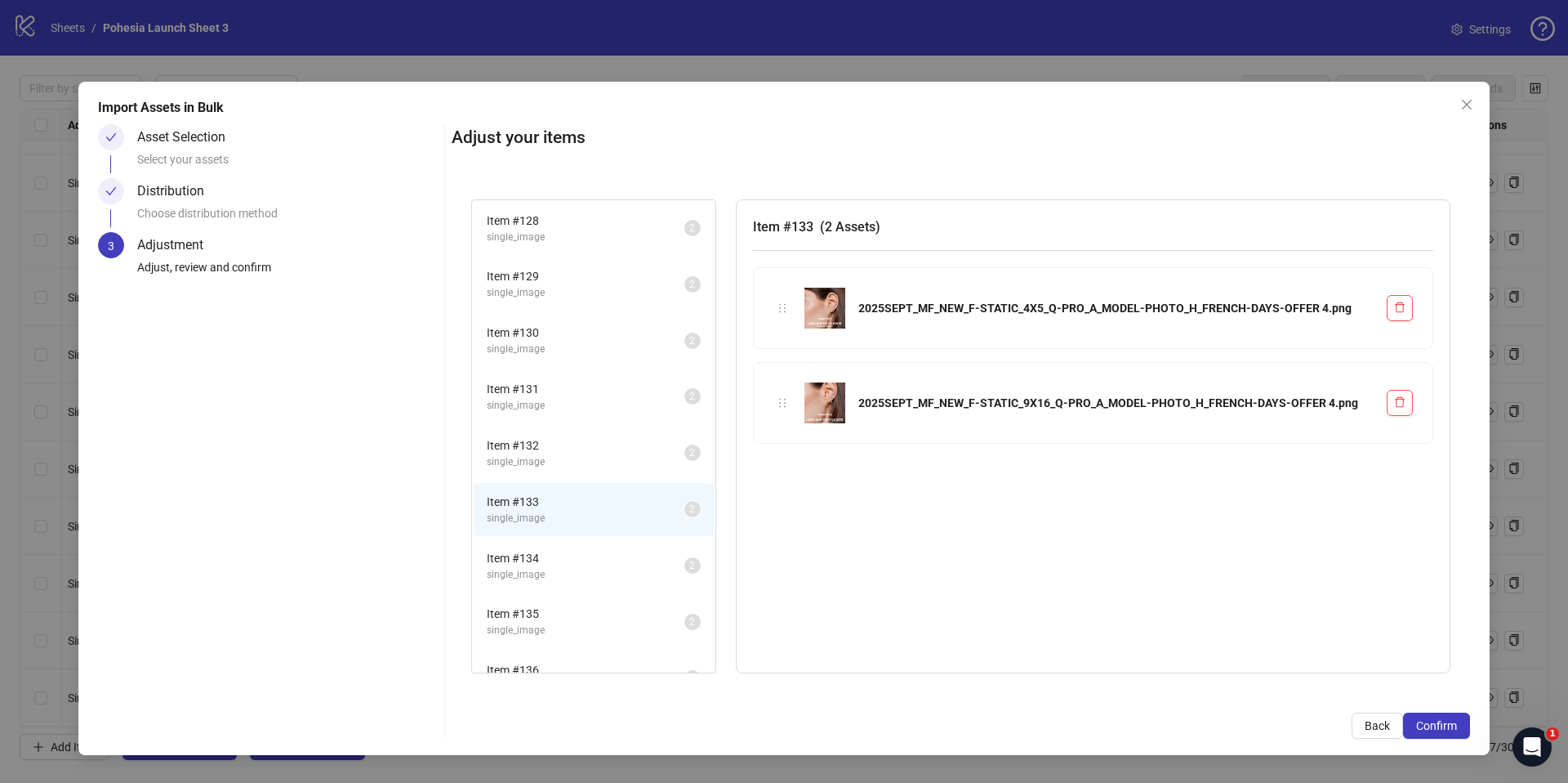
click at [560, 576] on span "single_image" at bounding box center [585, 575] width 197 height 16
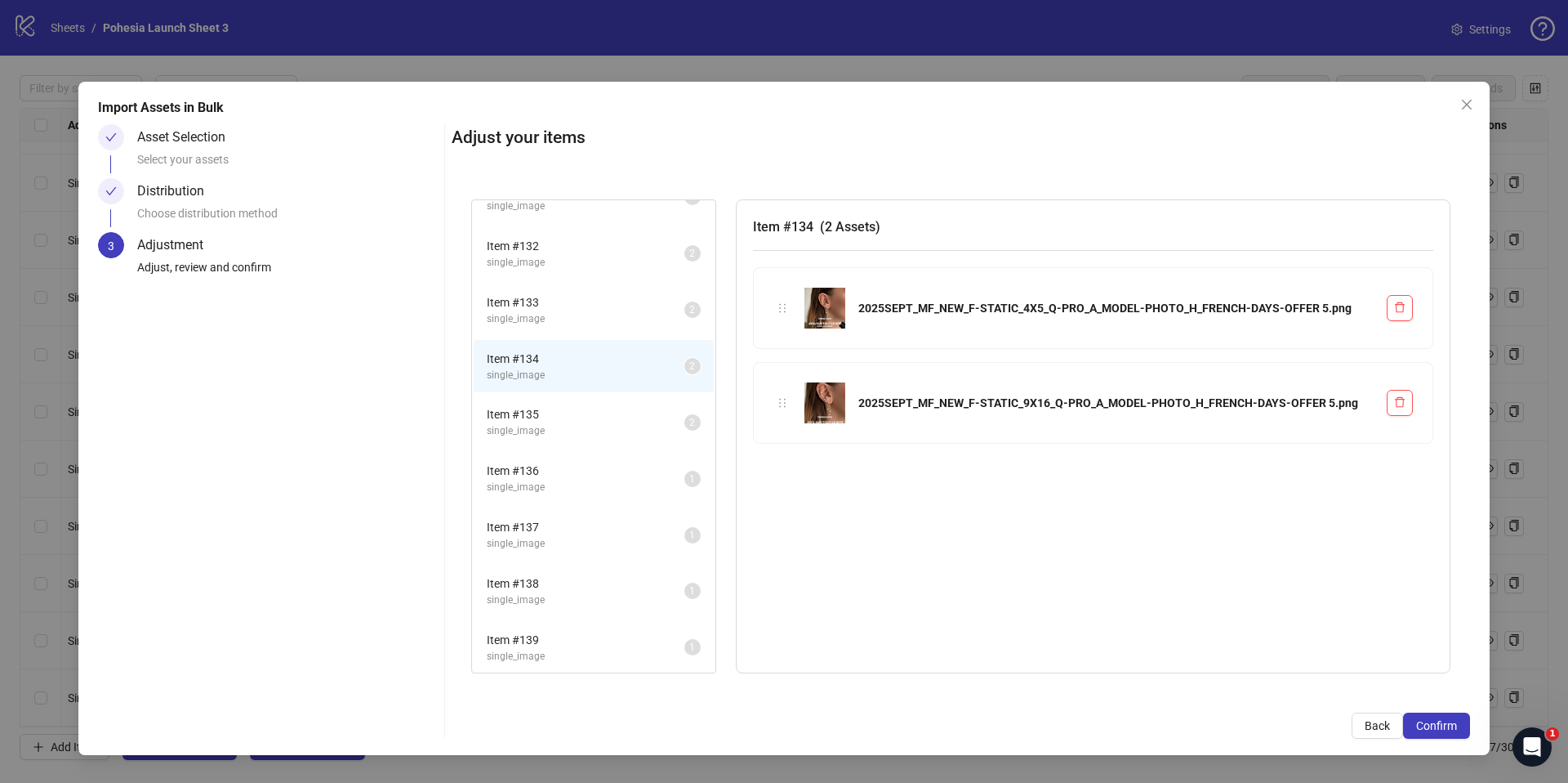
scroll to position [202, 0]
click at [553, 422] on span "single_image" at bounding box center [585, 429] width 197 height 16
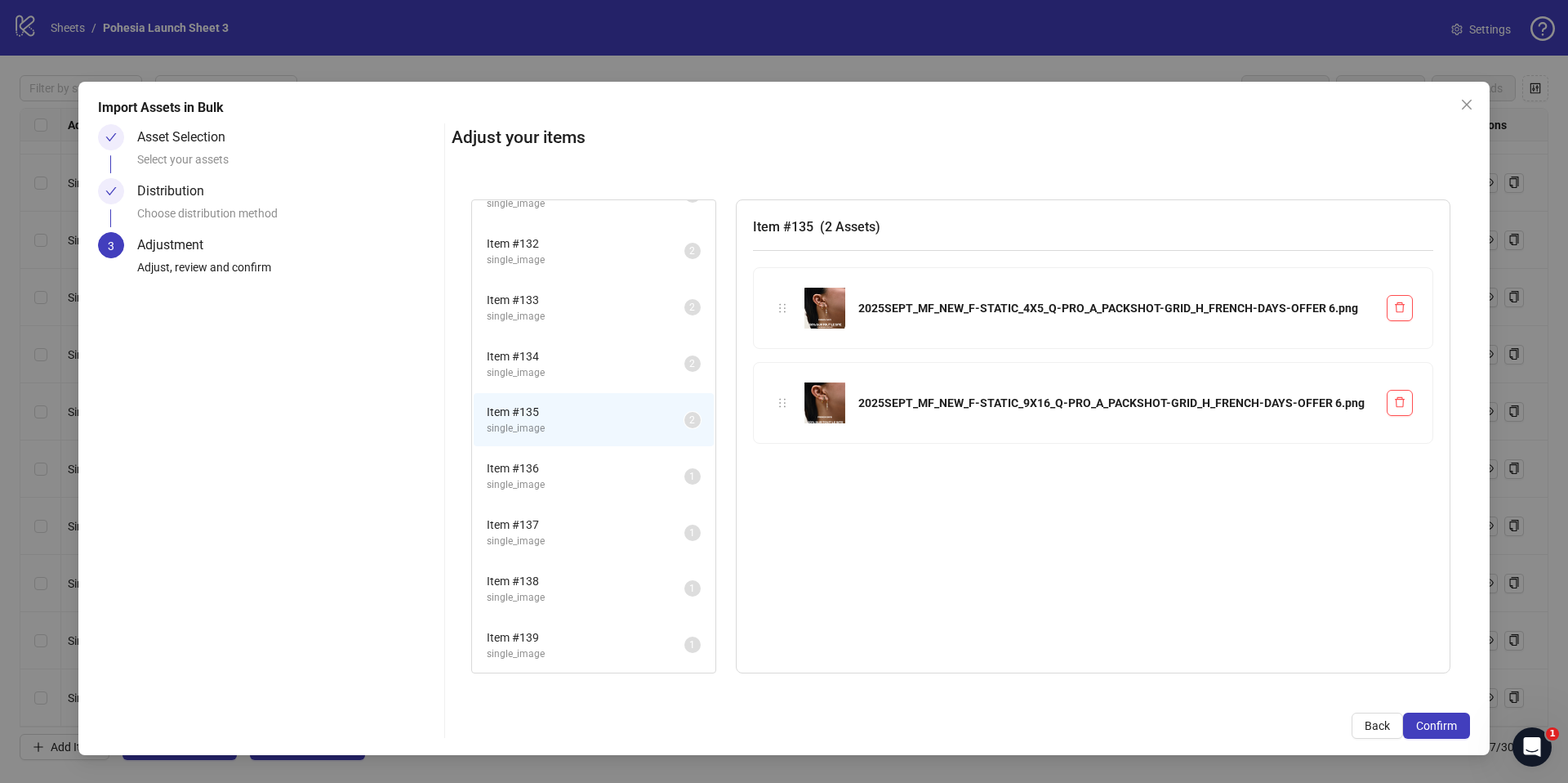
click at [555, 460] on span "Item # 136" at bounding box center [585, 469] width 197 height 18
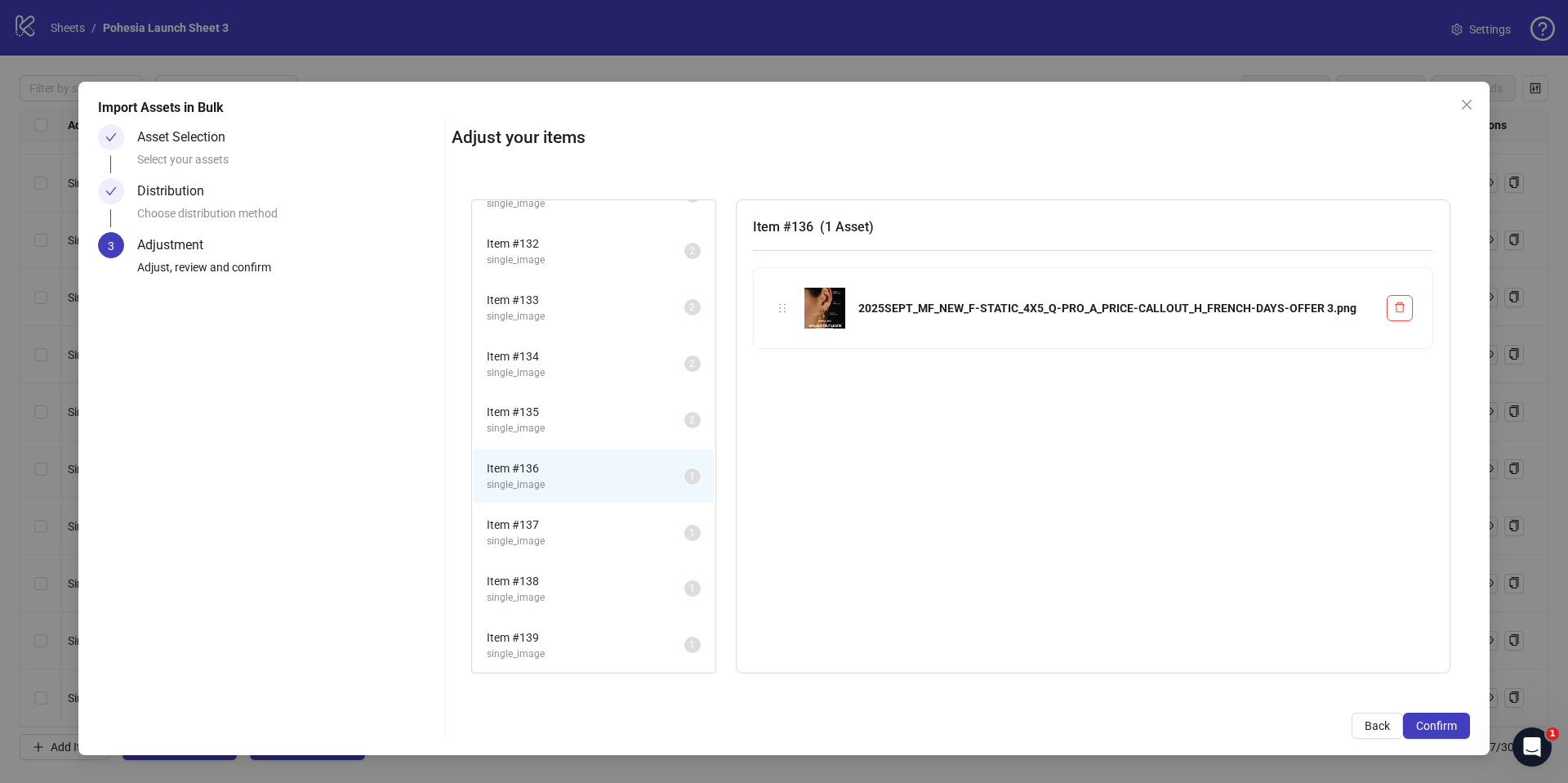
click at [553, 528] on span "Item # 137" at bounding box center [585, 524] width 197 height 18
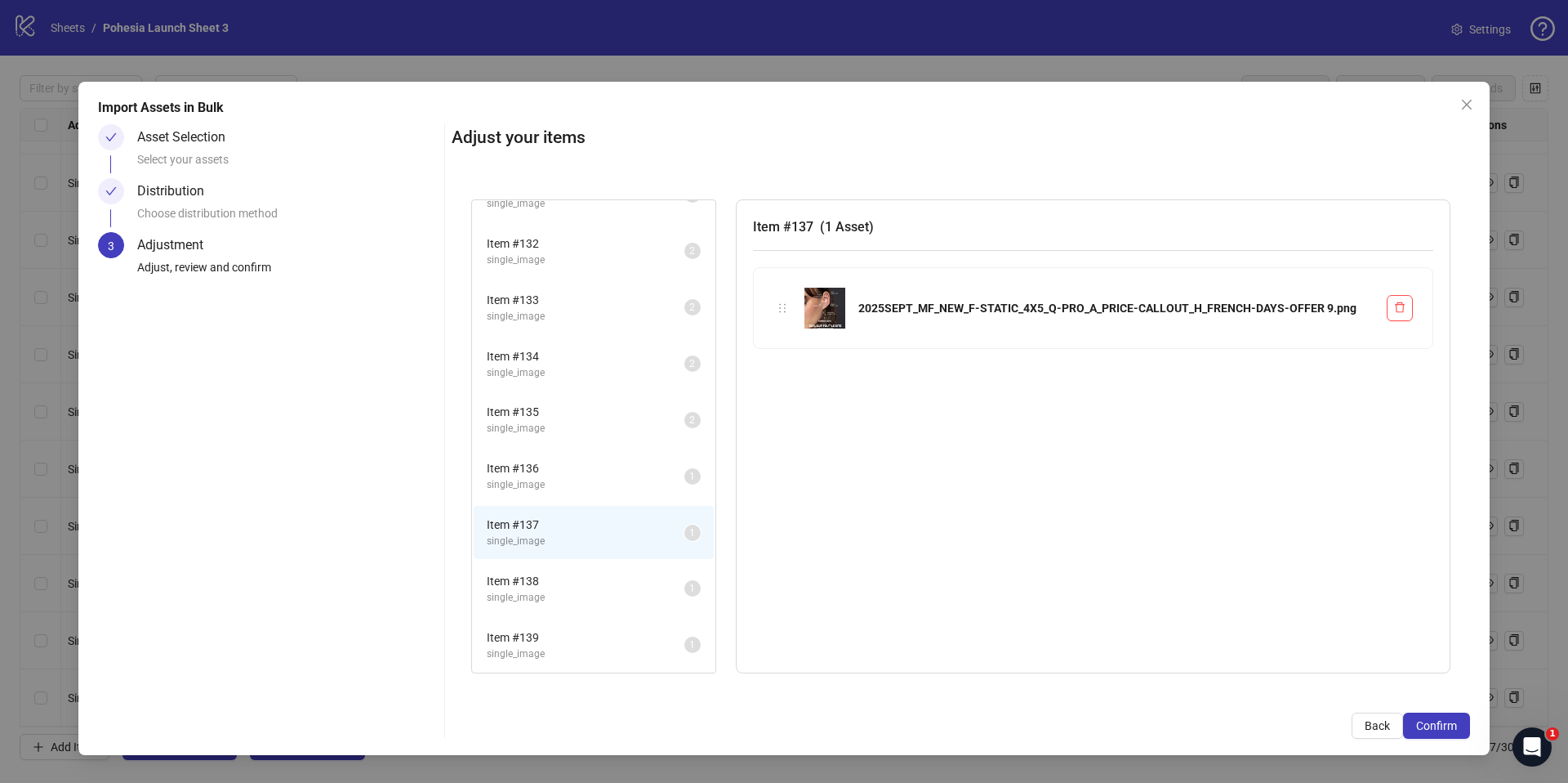
click at [553, 576] on span "Item # 138" at bounding box center [585, 581] width 197 height 18
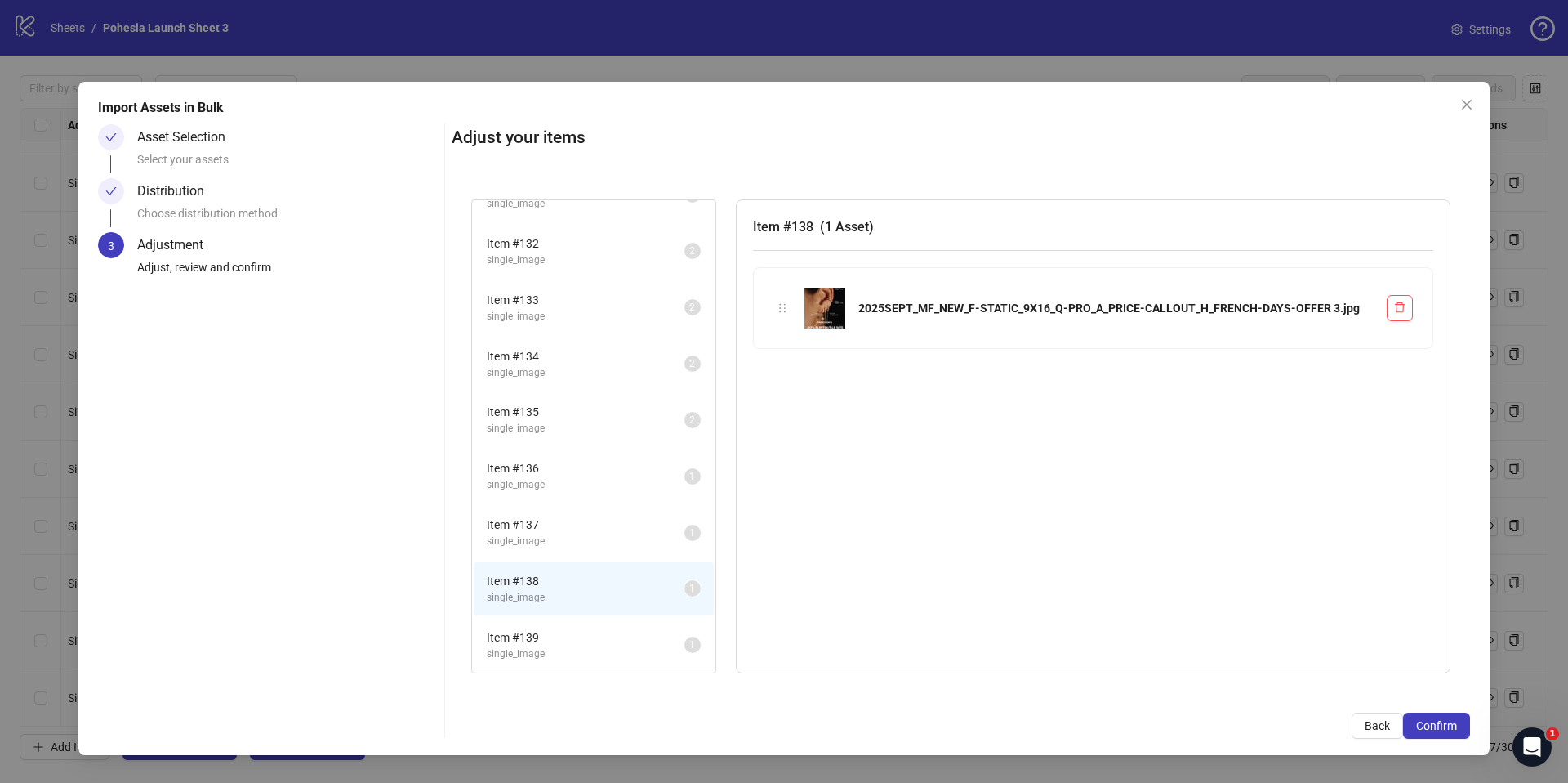
click at [552, 645] on div "Item # 139 single_image" at bounding box center [585, 645] width 197 height 34
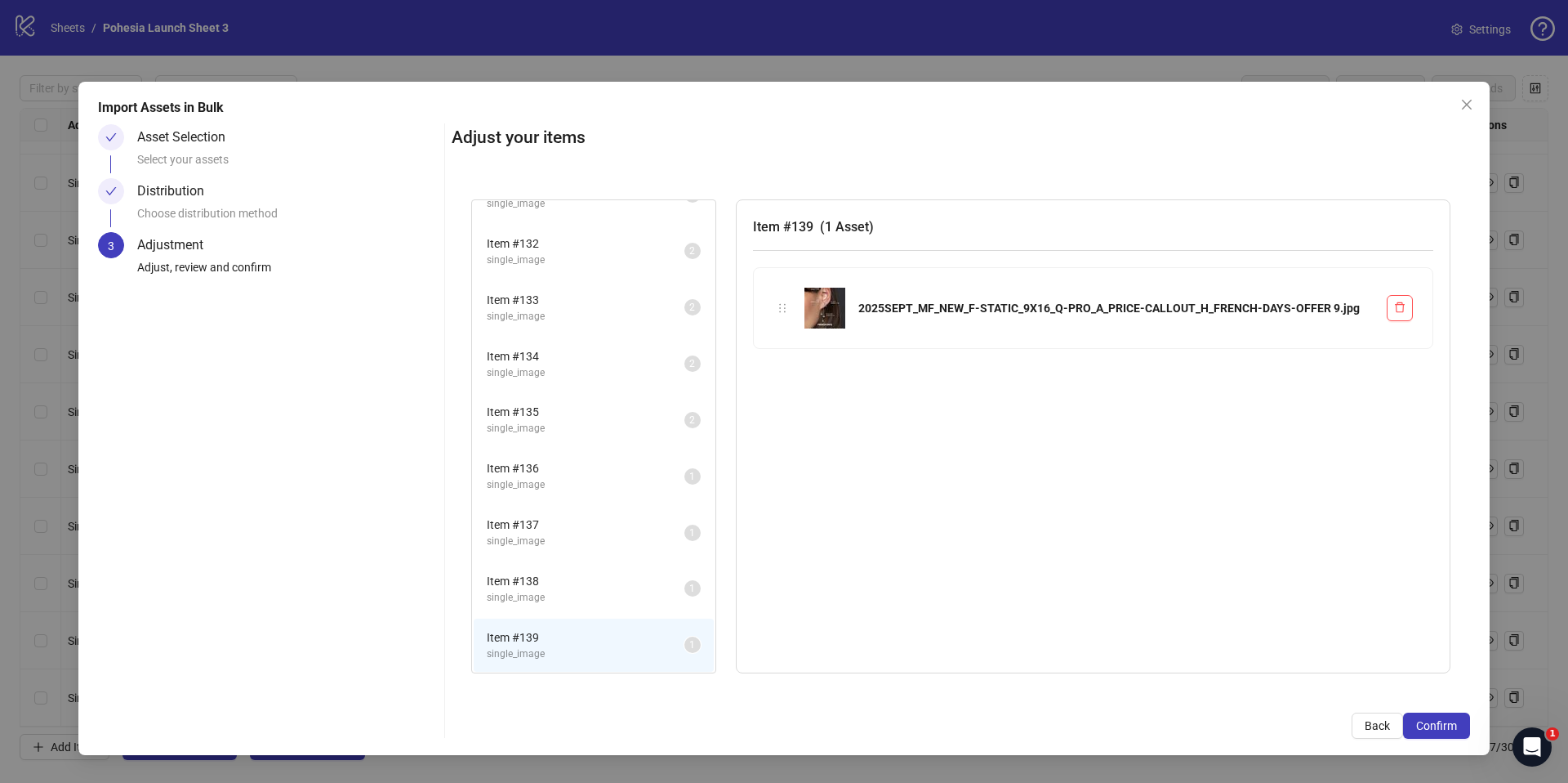
click at [543, 456] on li "Item # 136 single_image 1" at bounding box center [594, 476] width 240 height 53
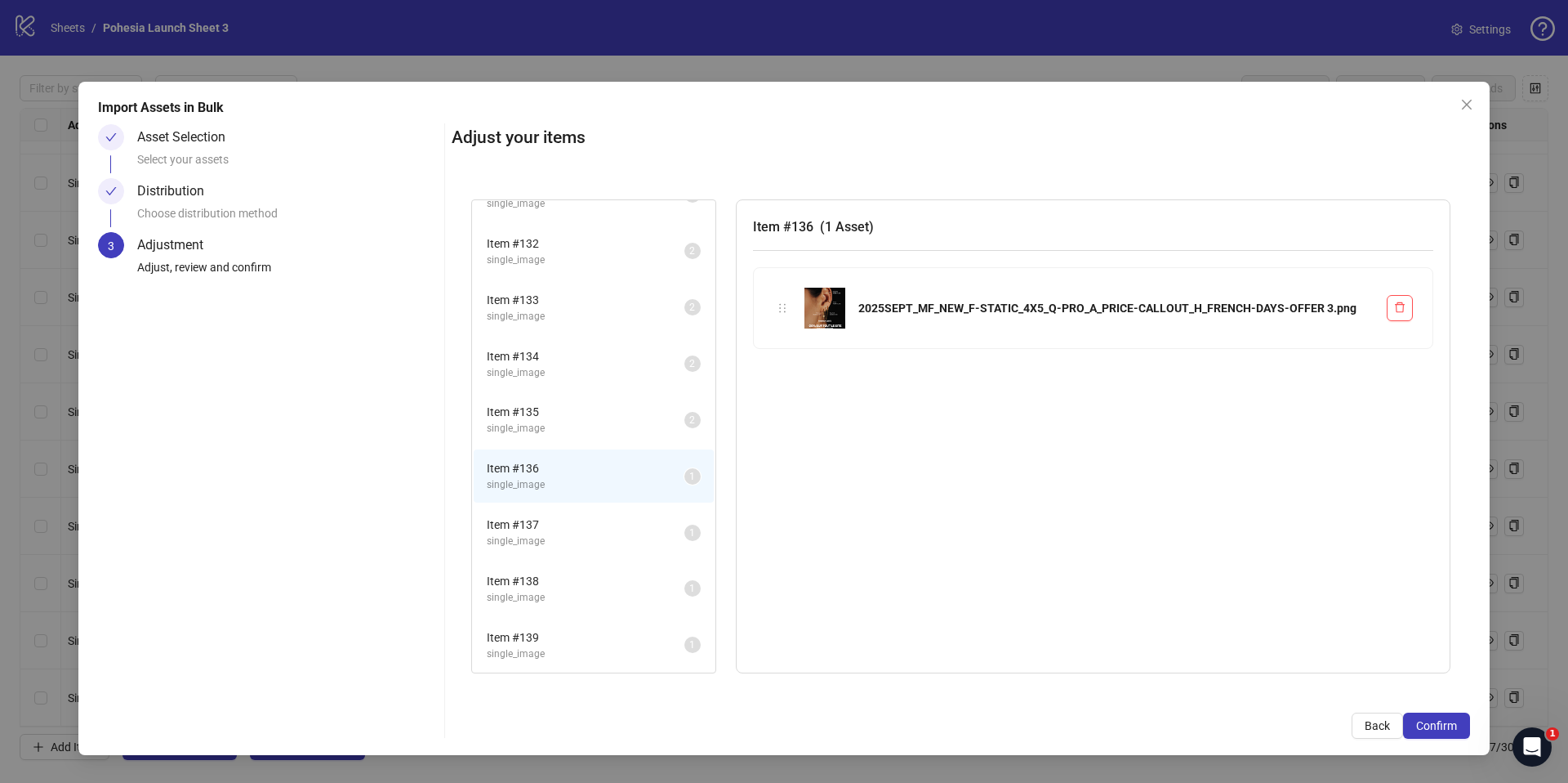
click at [554, 426] on span "single_image" at bounding box center [585, 429] width 197 height 16
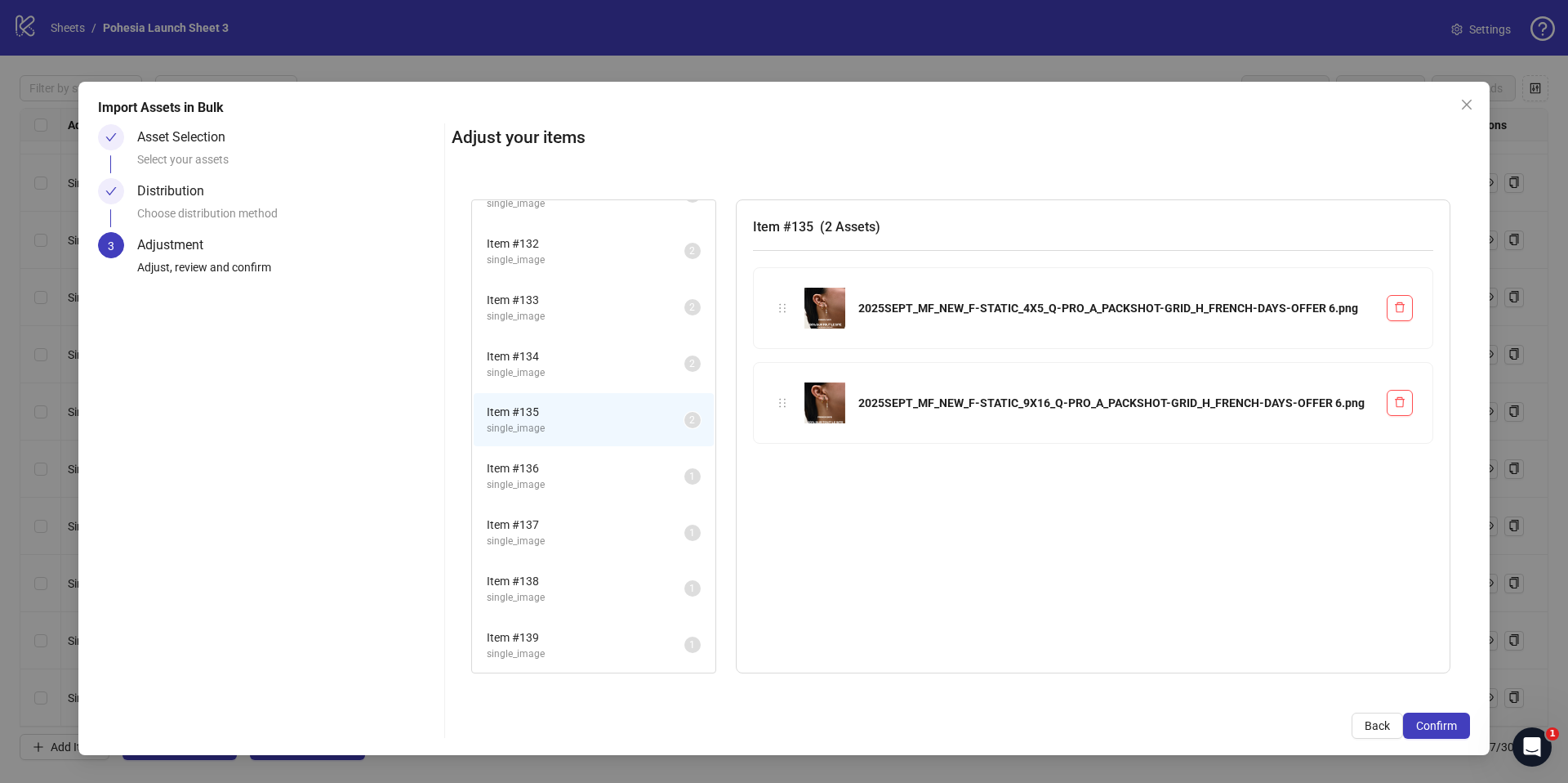
click at [542, 477] on span "single_image" at bounding box center [585, 484] width 197 height 16
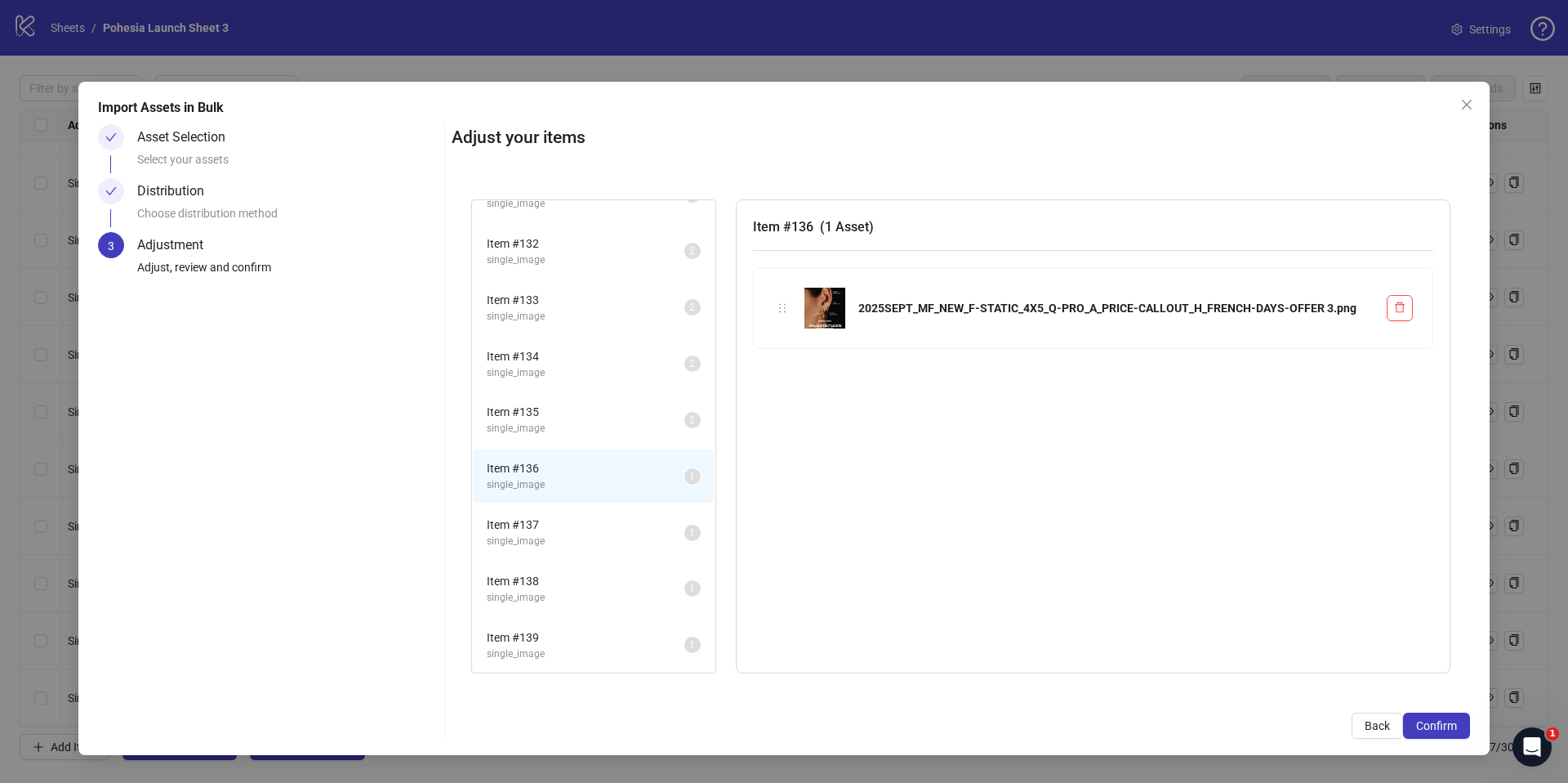
click at [552, 591] on span "single_image" at bounding box center [585, 598] width 197 height 16
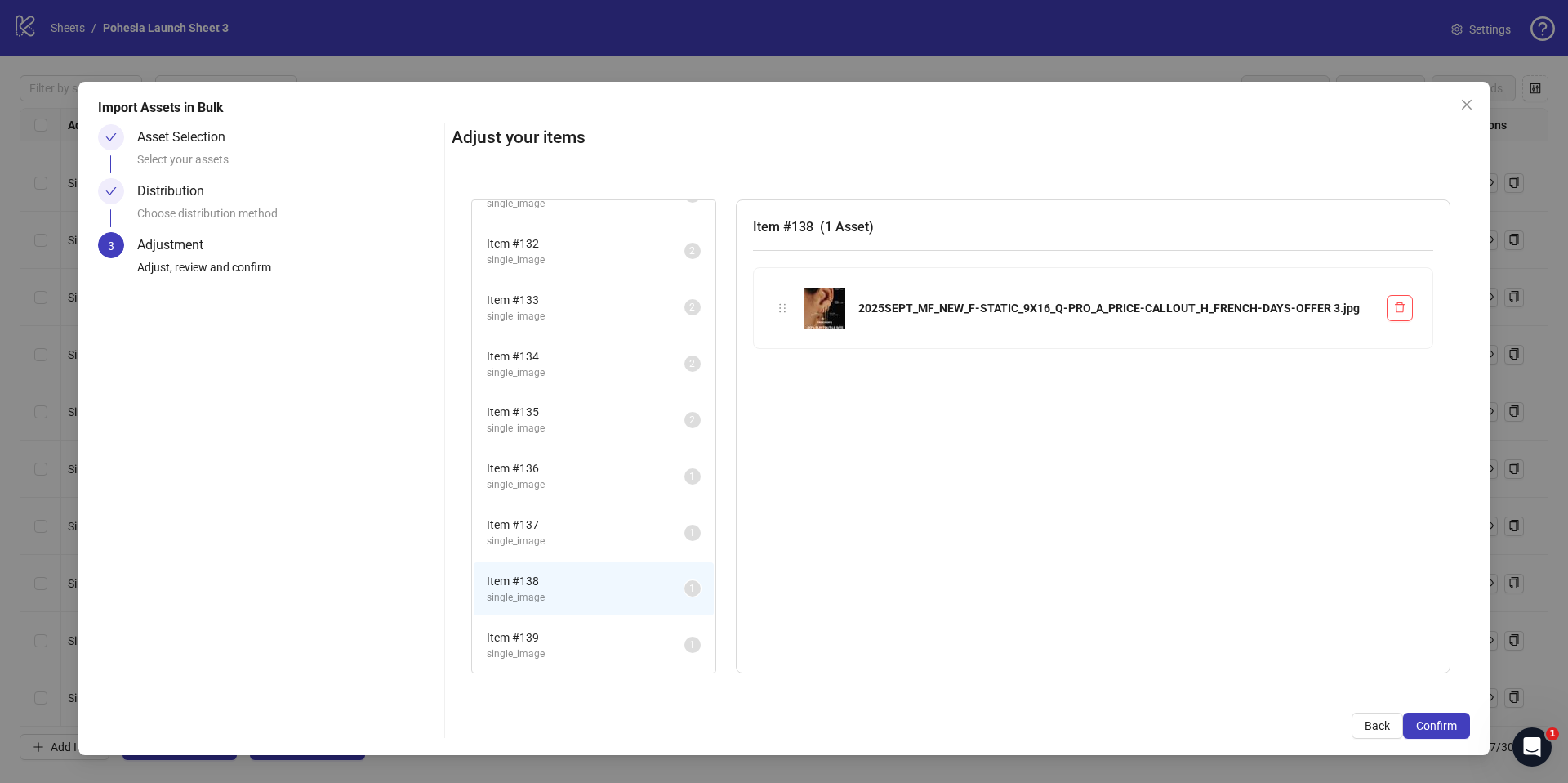
click at [537, 475] on span "Item # 136" at bounding box center [585, 469] width 197 height 18
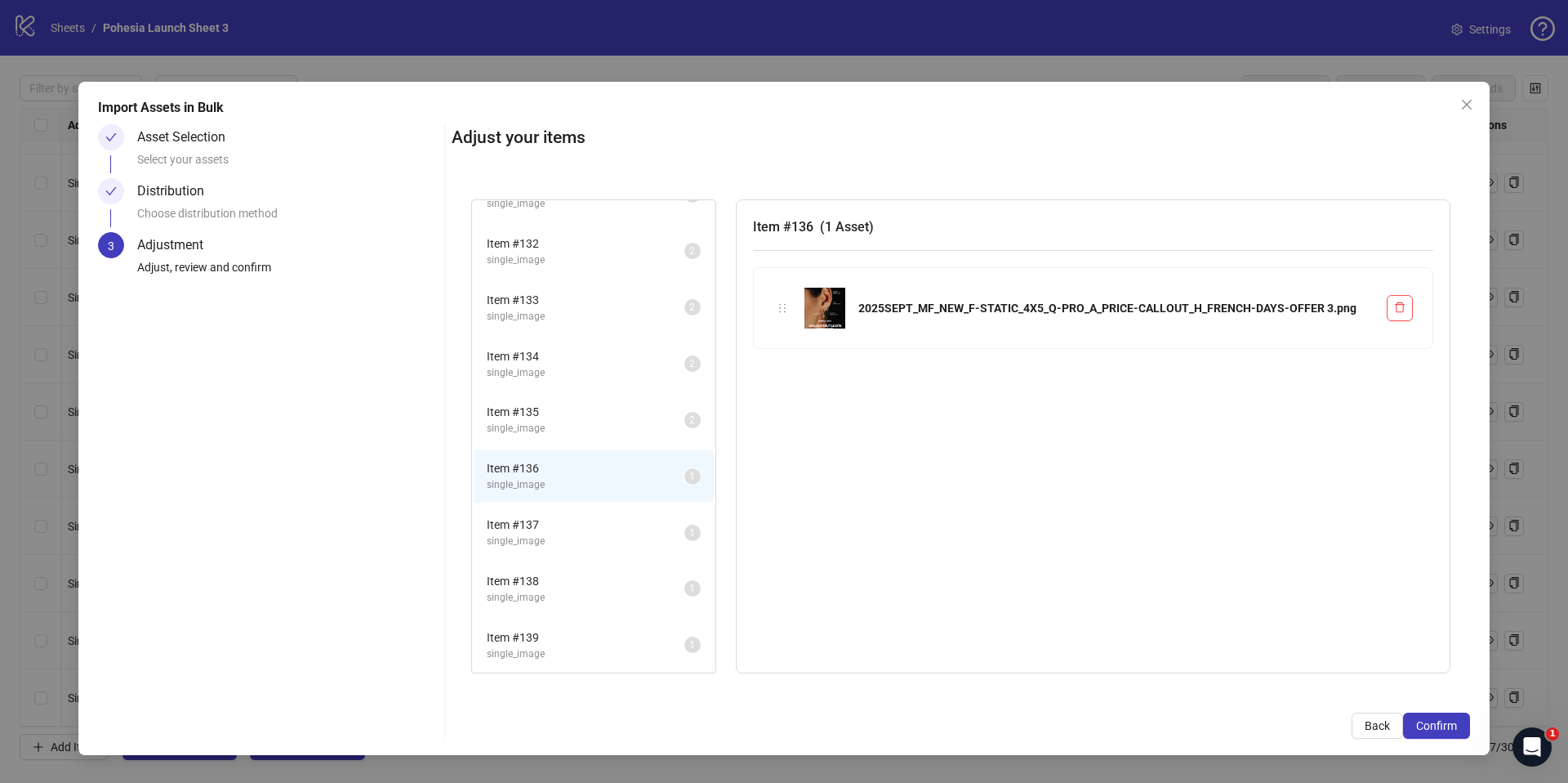
click at [531, 590] on span "single_image" at bounding box center [585, 598] width 197 height 16
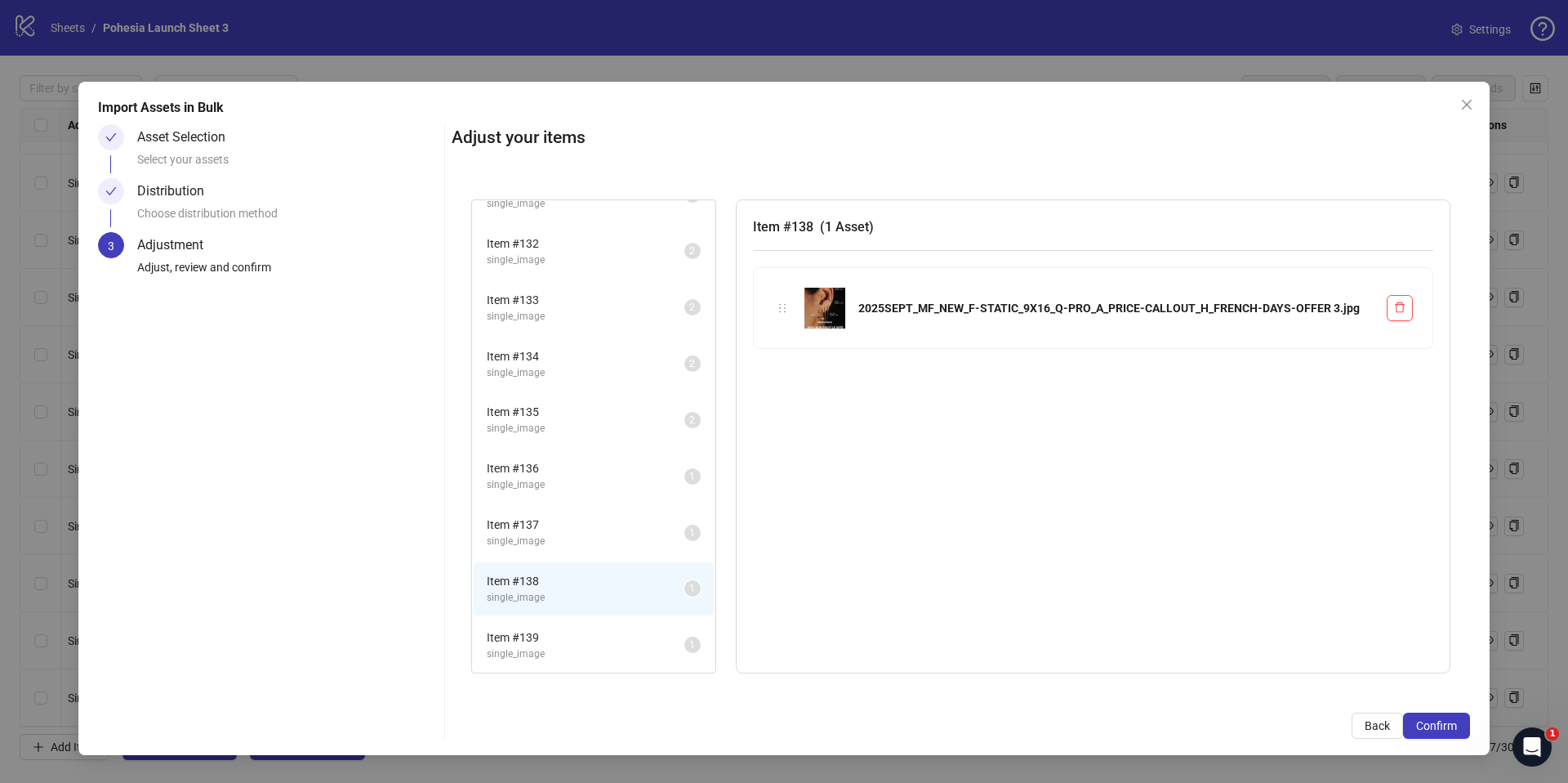
click at [560, 471] on span "Item # 136" at bounding box center [585, 469] width 197 height 18
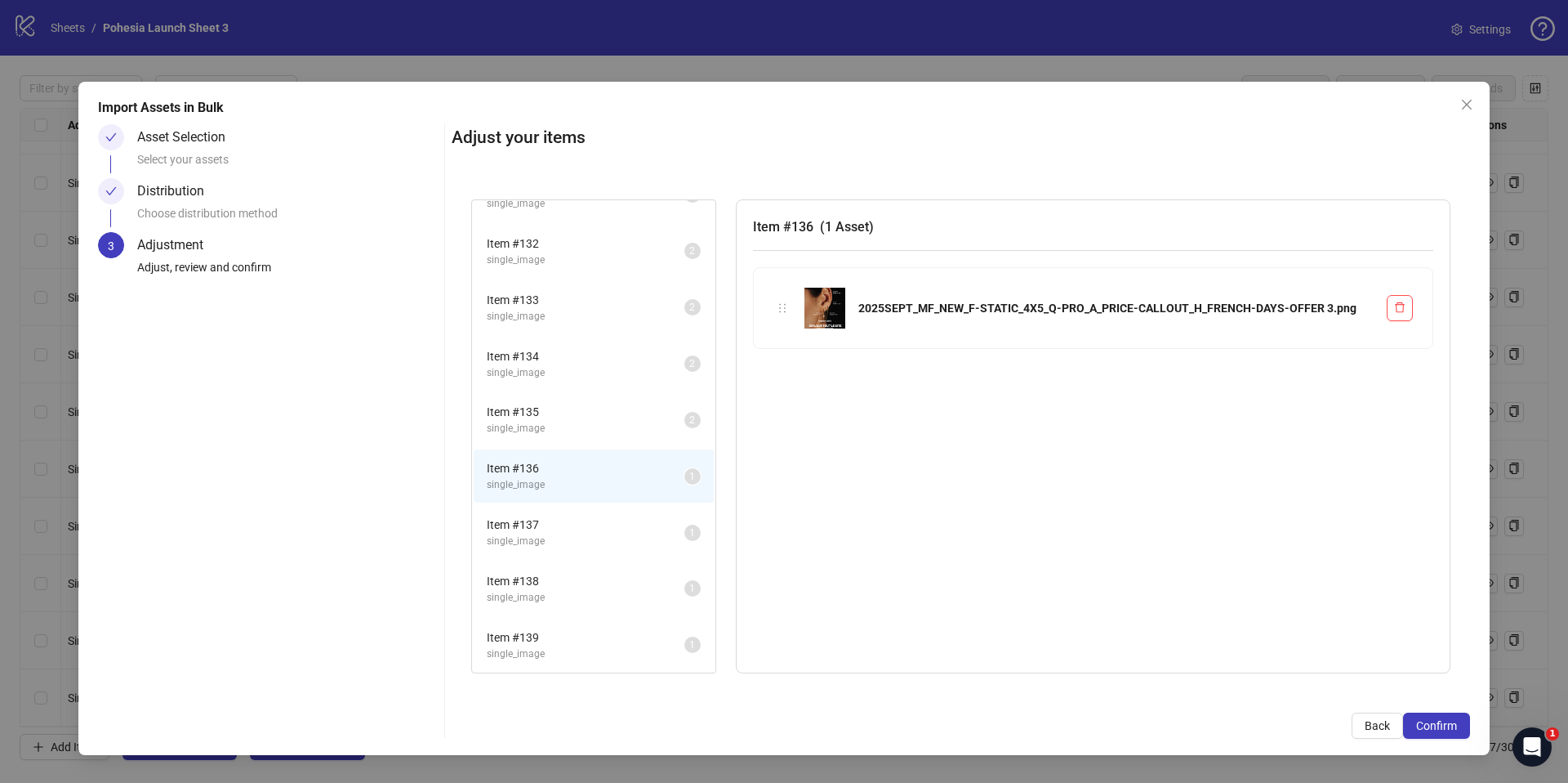
click at [566, 574] on span "Item # 138" at bounding box center [585, 581] width 197 height 18
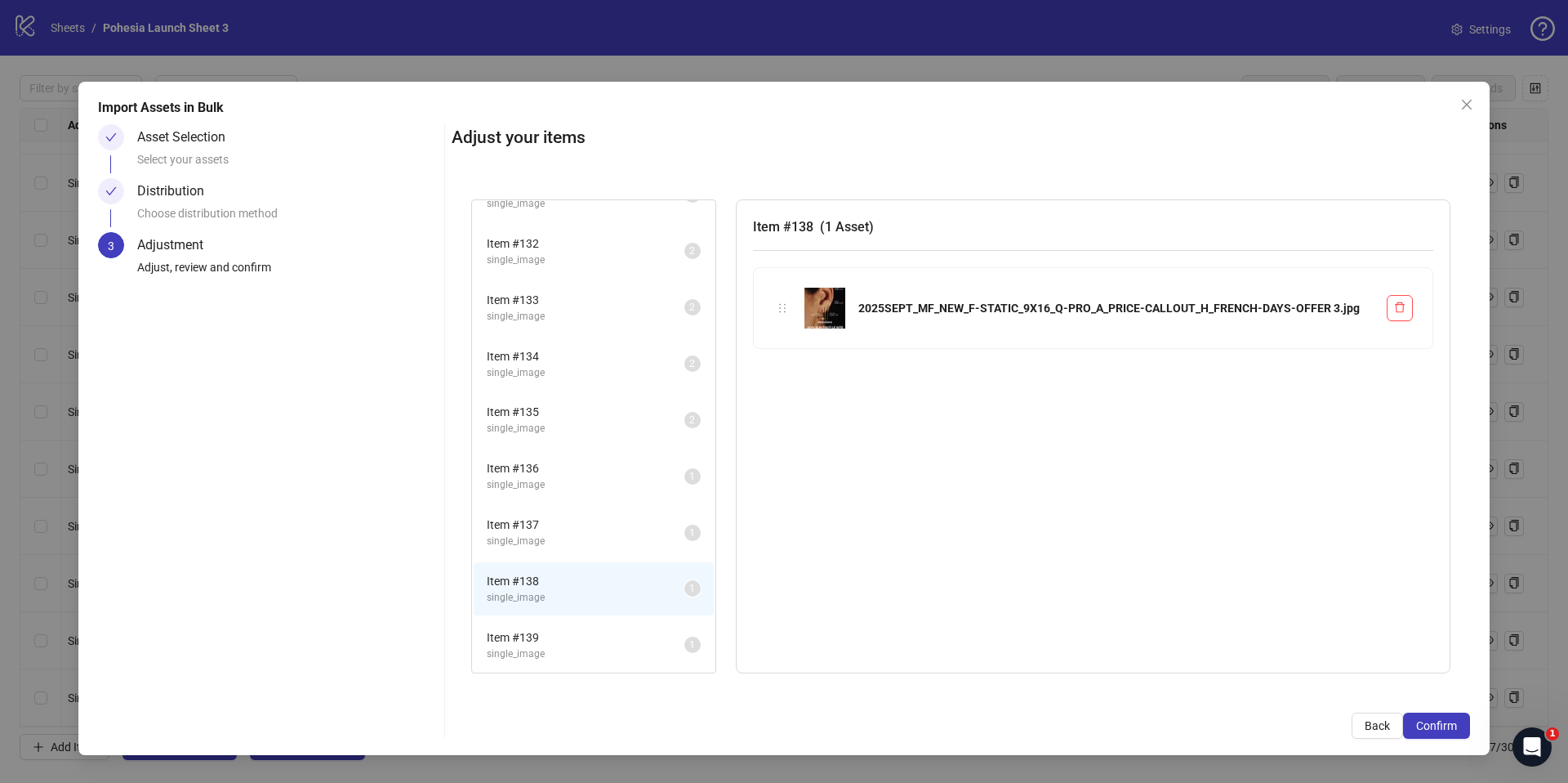
click at [594, 508] on li "Item # 137 single_image 1" at bounding box center [594, 533] width 240 height 53
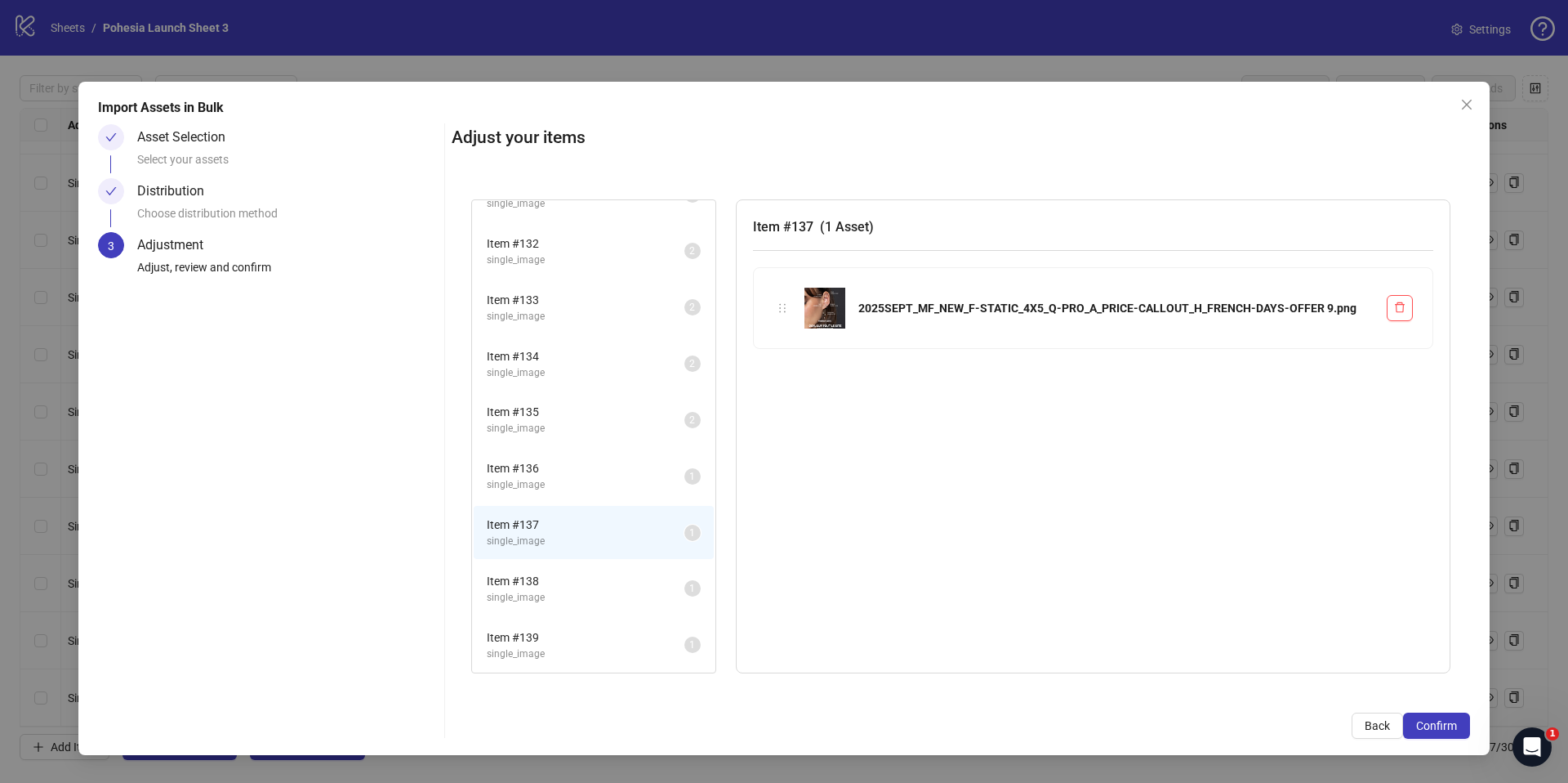
click at [574, 631] on span "Item # 139" at bounding box center [585, 638] width 197 height 18
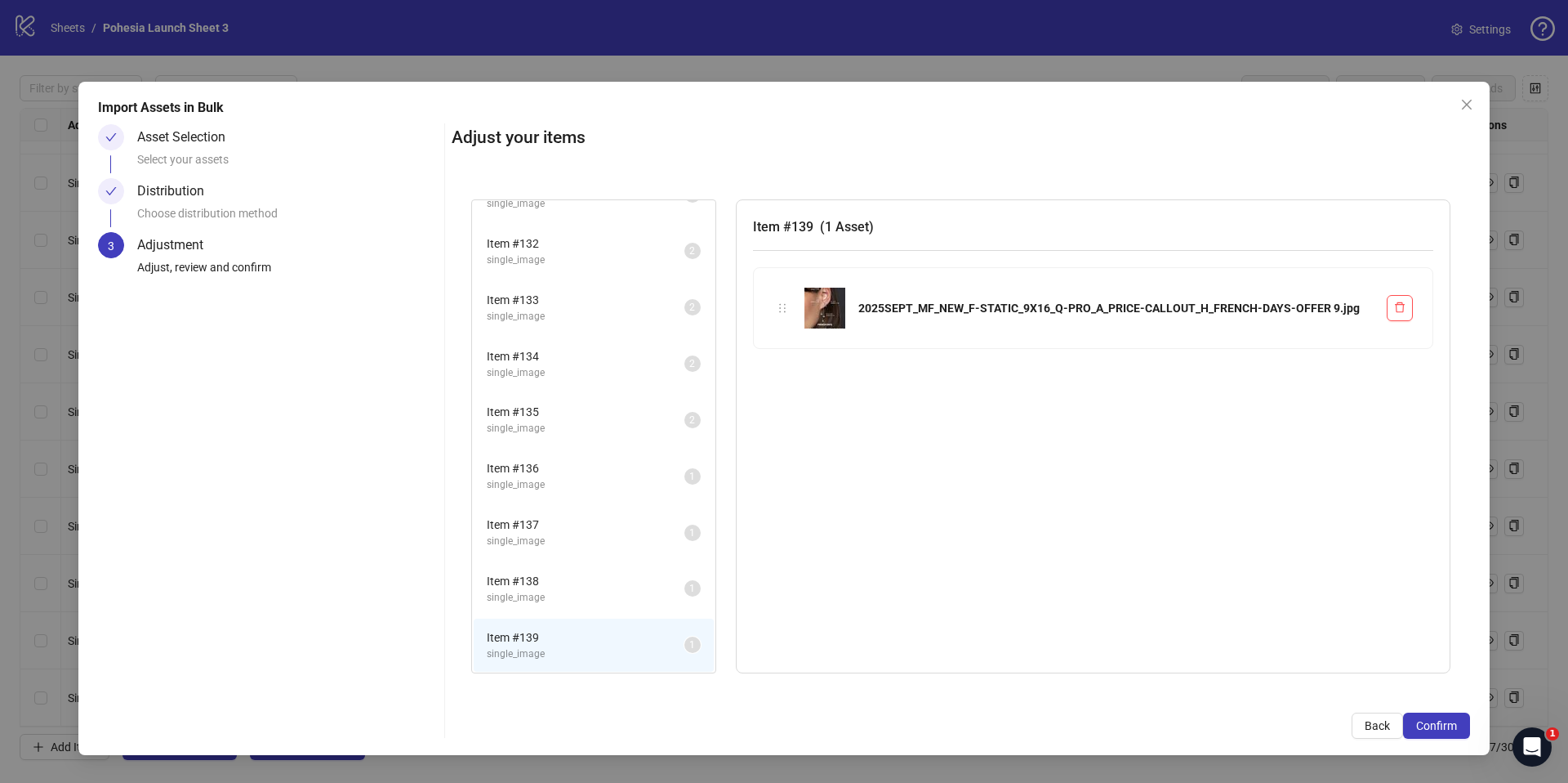
click at [560, 577] on span "Item # 138" at bounding box center [585, 581] width 197 height 18
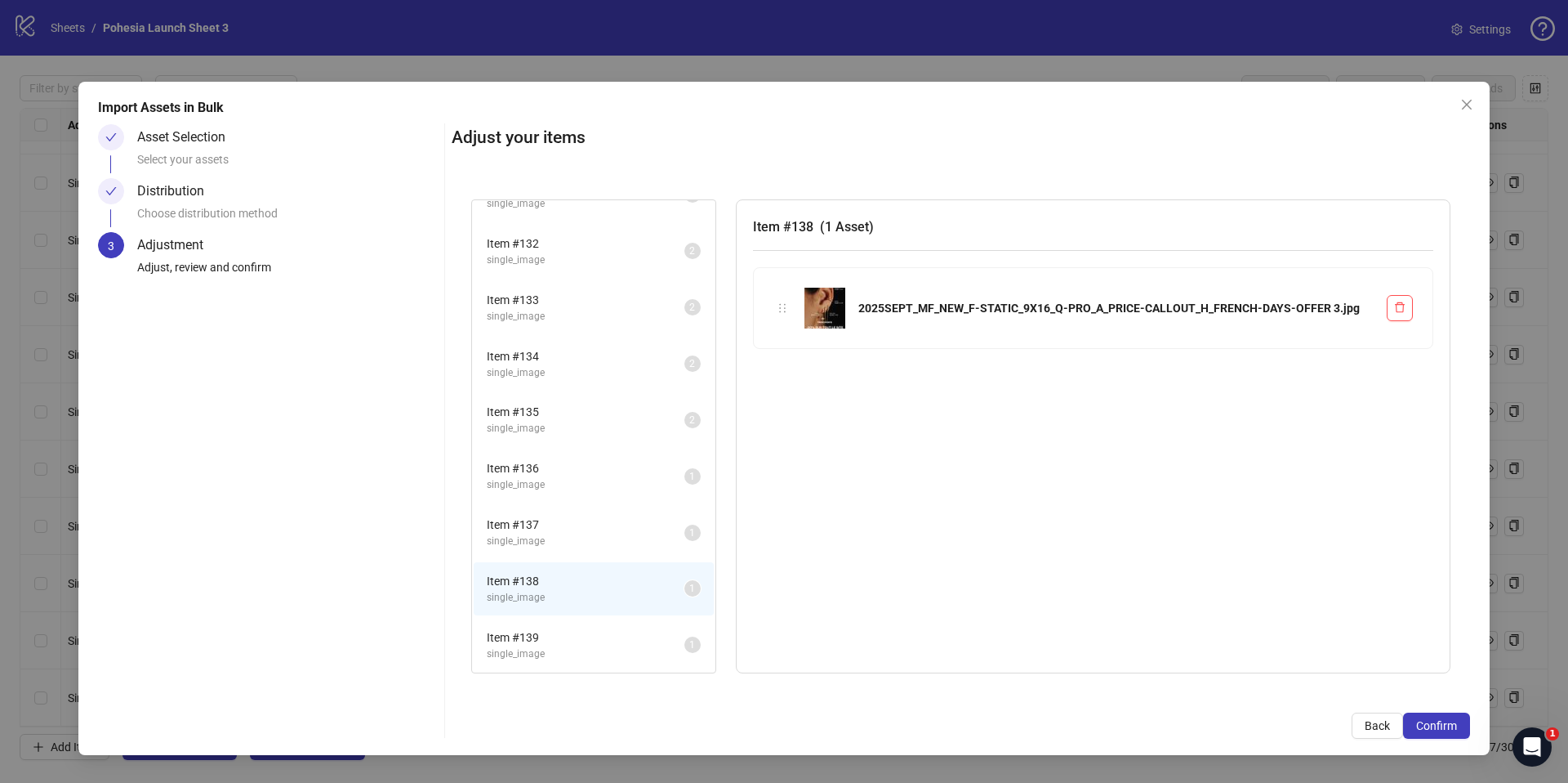
click at [552, 534] on span "single_image" at bounding box center [585, 541] width 197 height 16
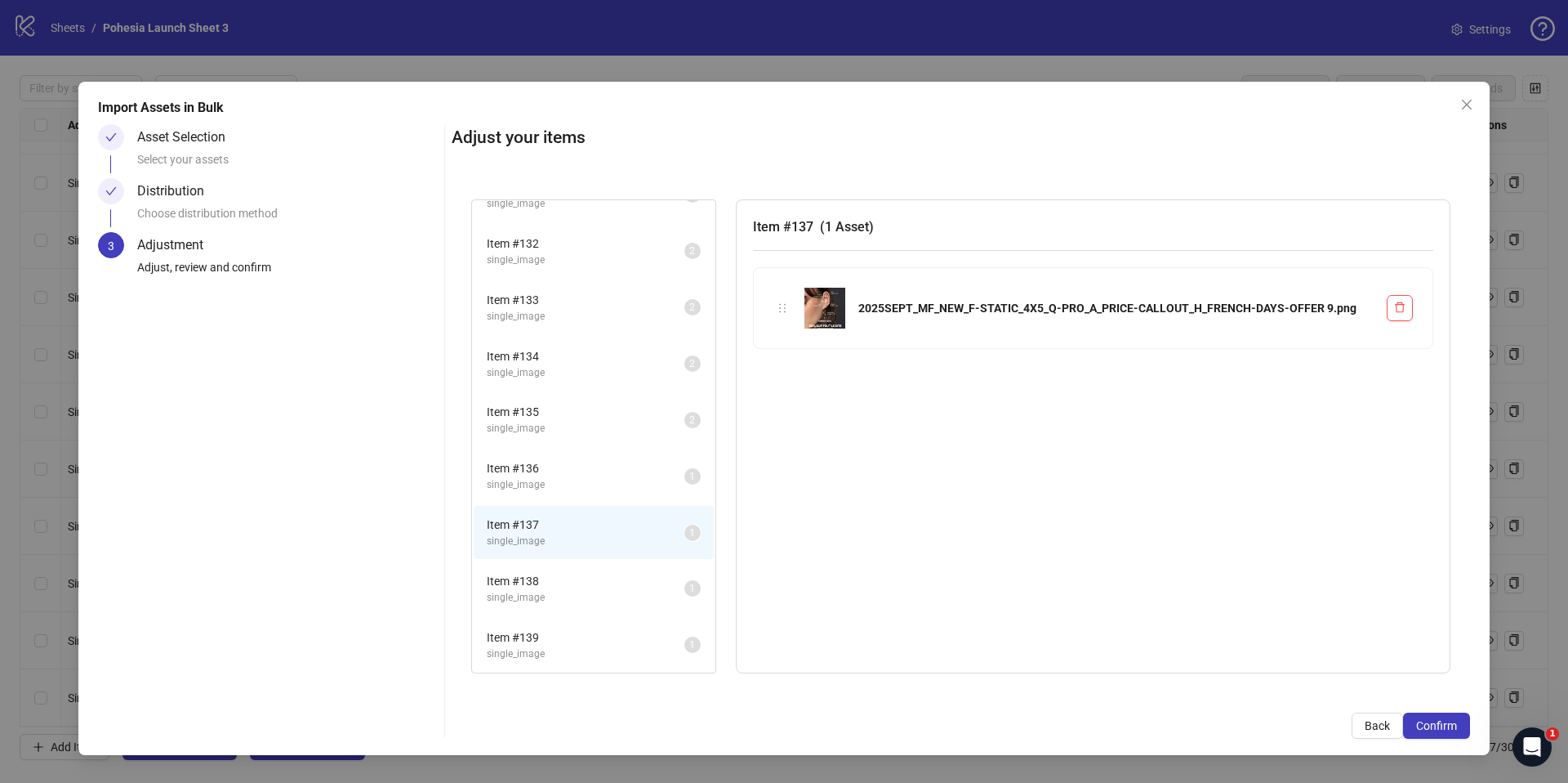
click at [567, 639] on span "Item # 139" at bounding box center [585, 638] width 197 height 18
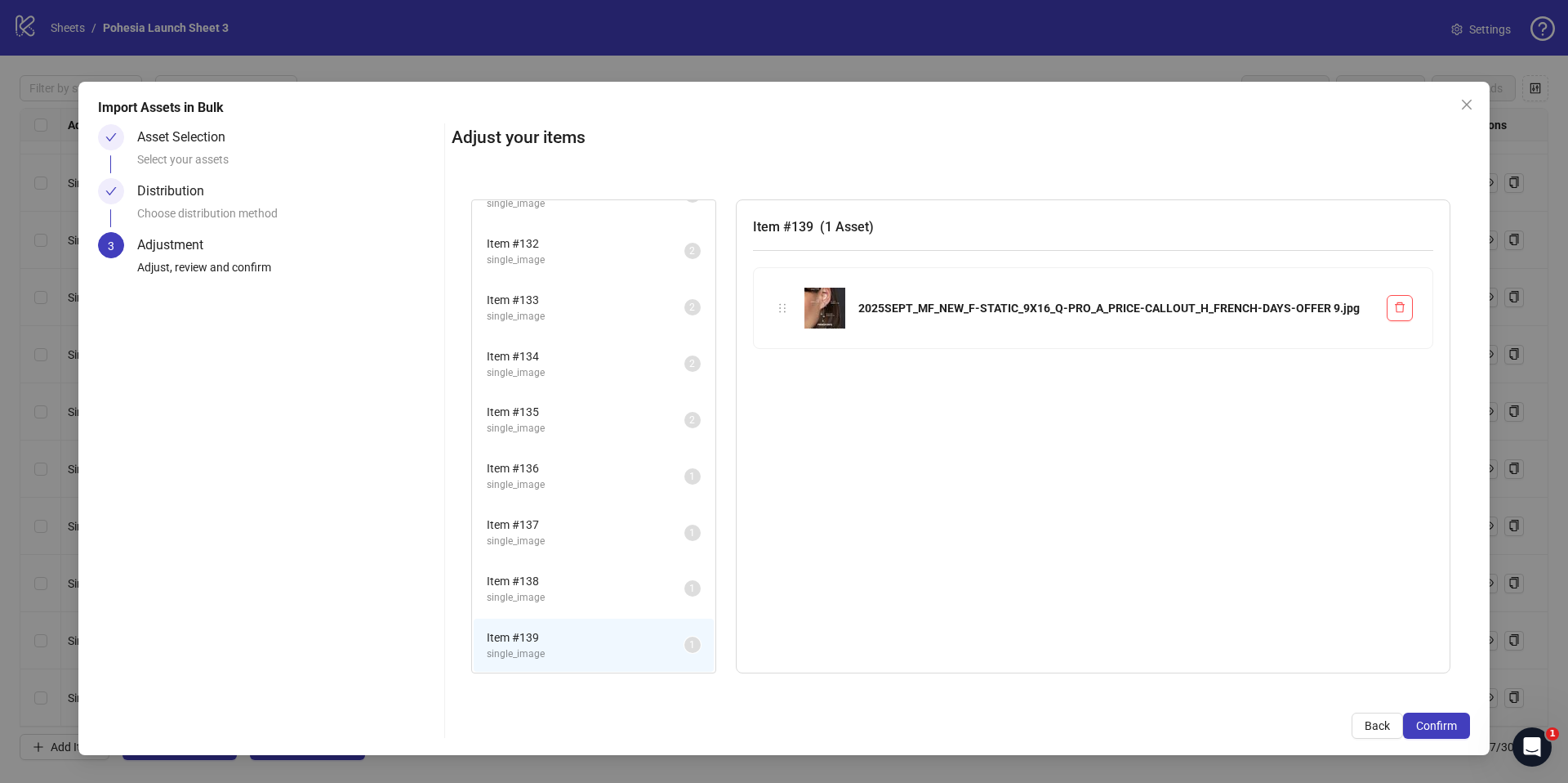
click at [563, 482] on span "single_image" at bounding box center [585, 484] width 197 height 16
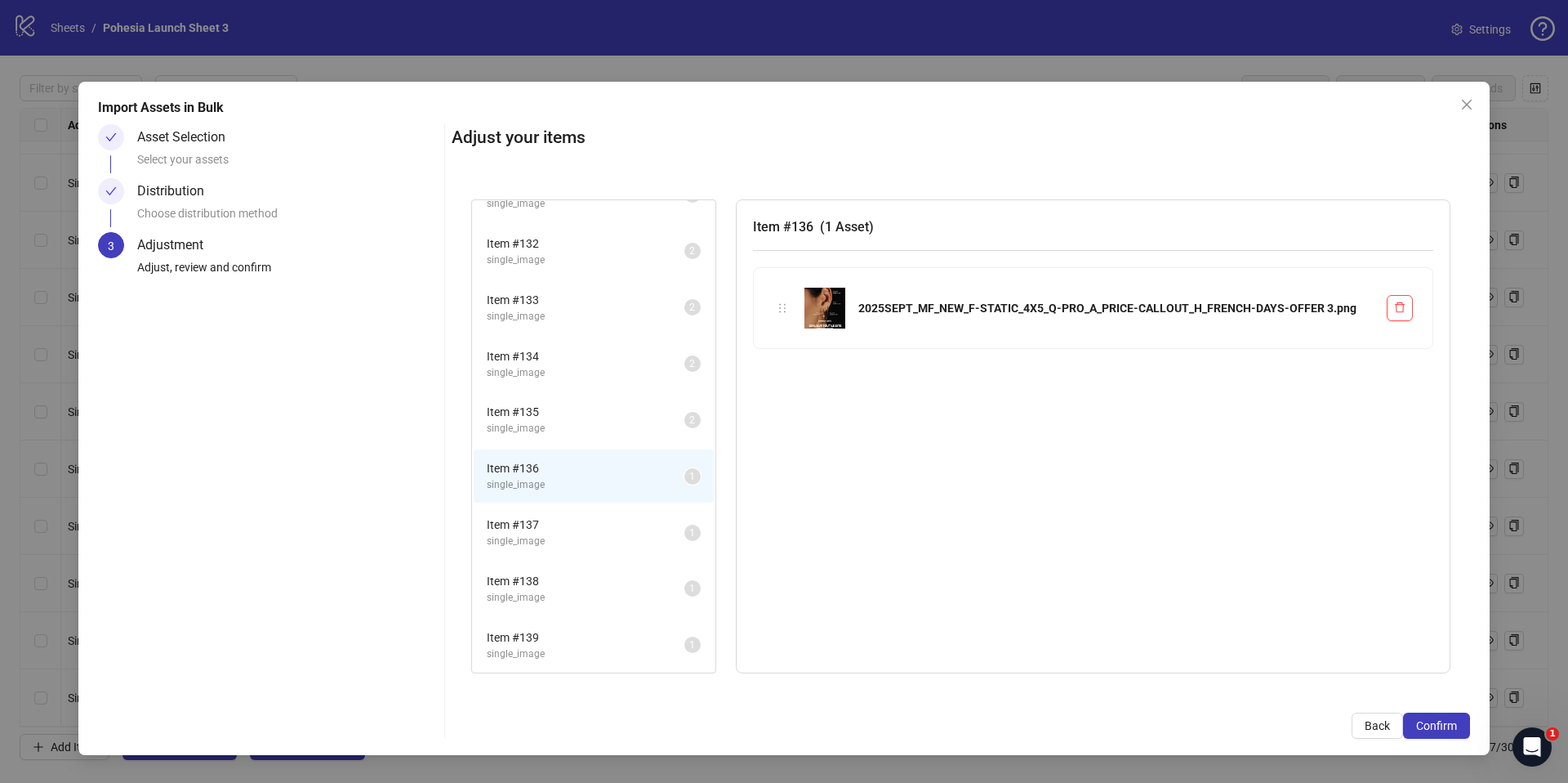
click at [575, 620] on li "Item # 139 single_image 1" at bounding box center [594, 645] width 240 height 53
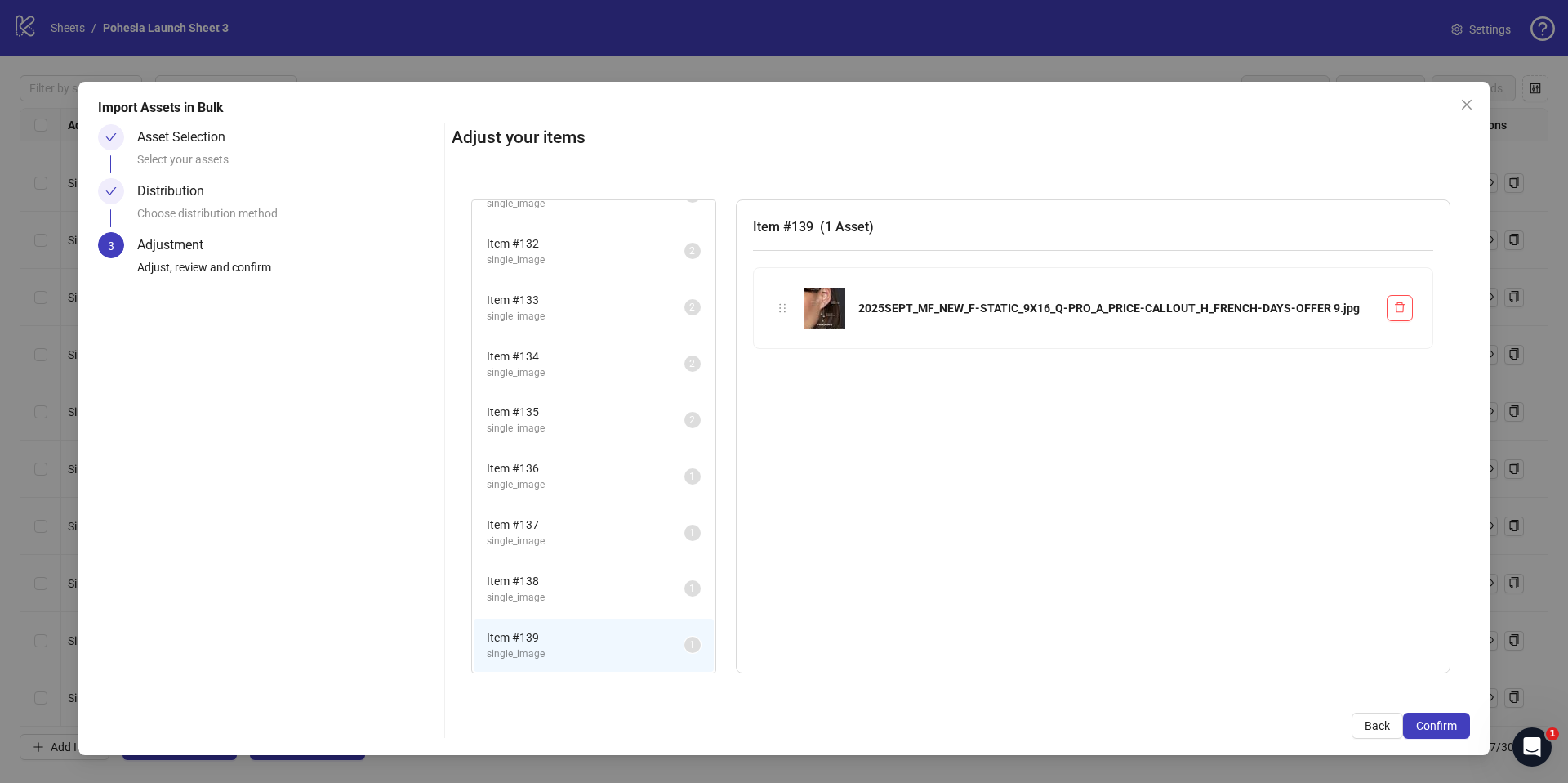
click at [544, 527] on span "Item # 137" at bounding box center [585, 524] width 197 height 18
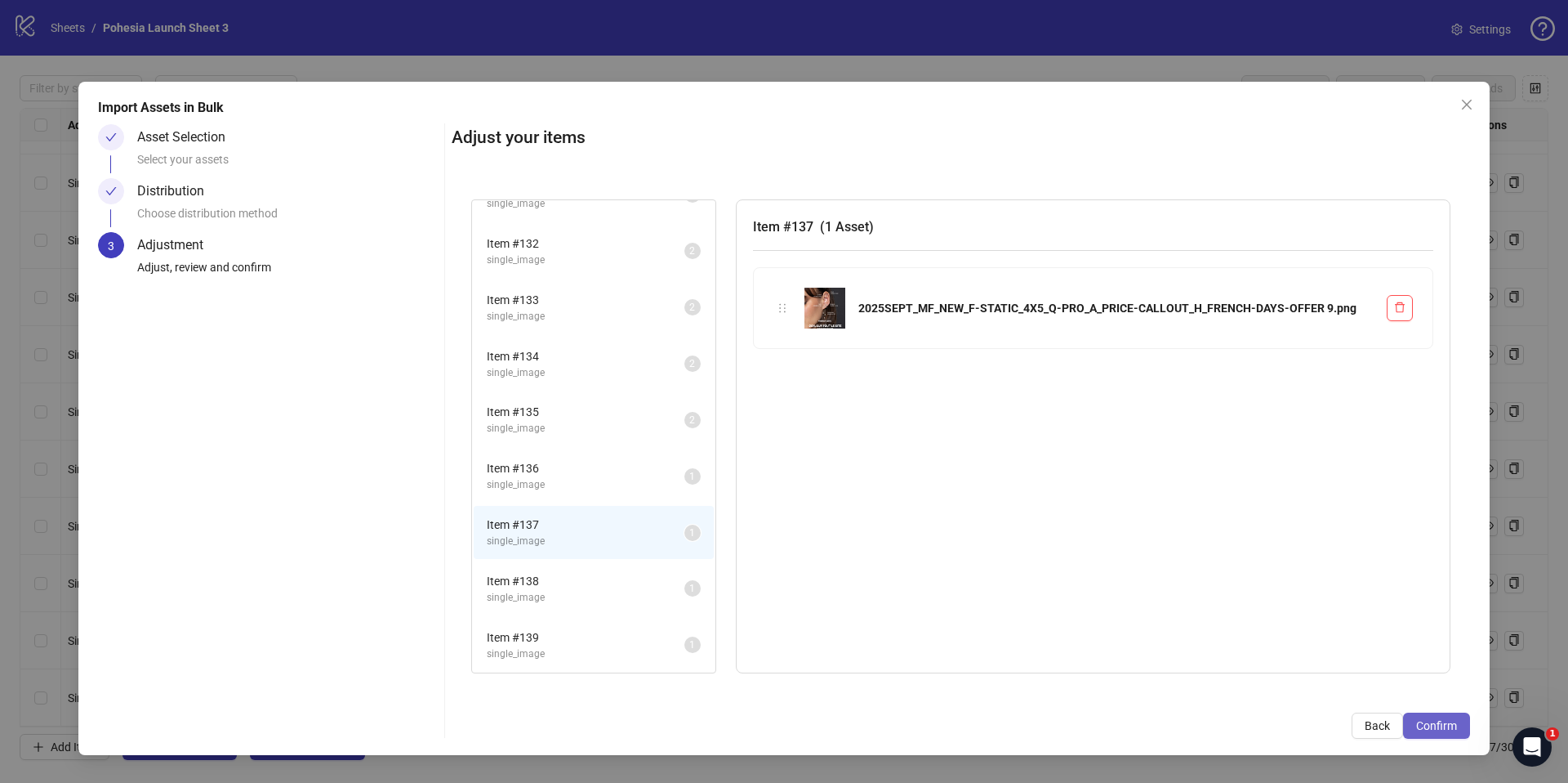
click at [1442, 719] on span "Confirm" at bounding box center [1436, 725] width 41 height 13
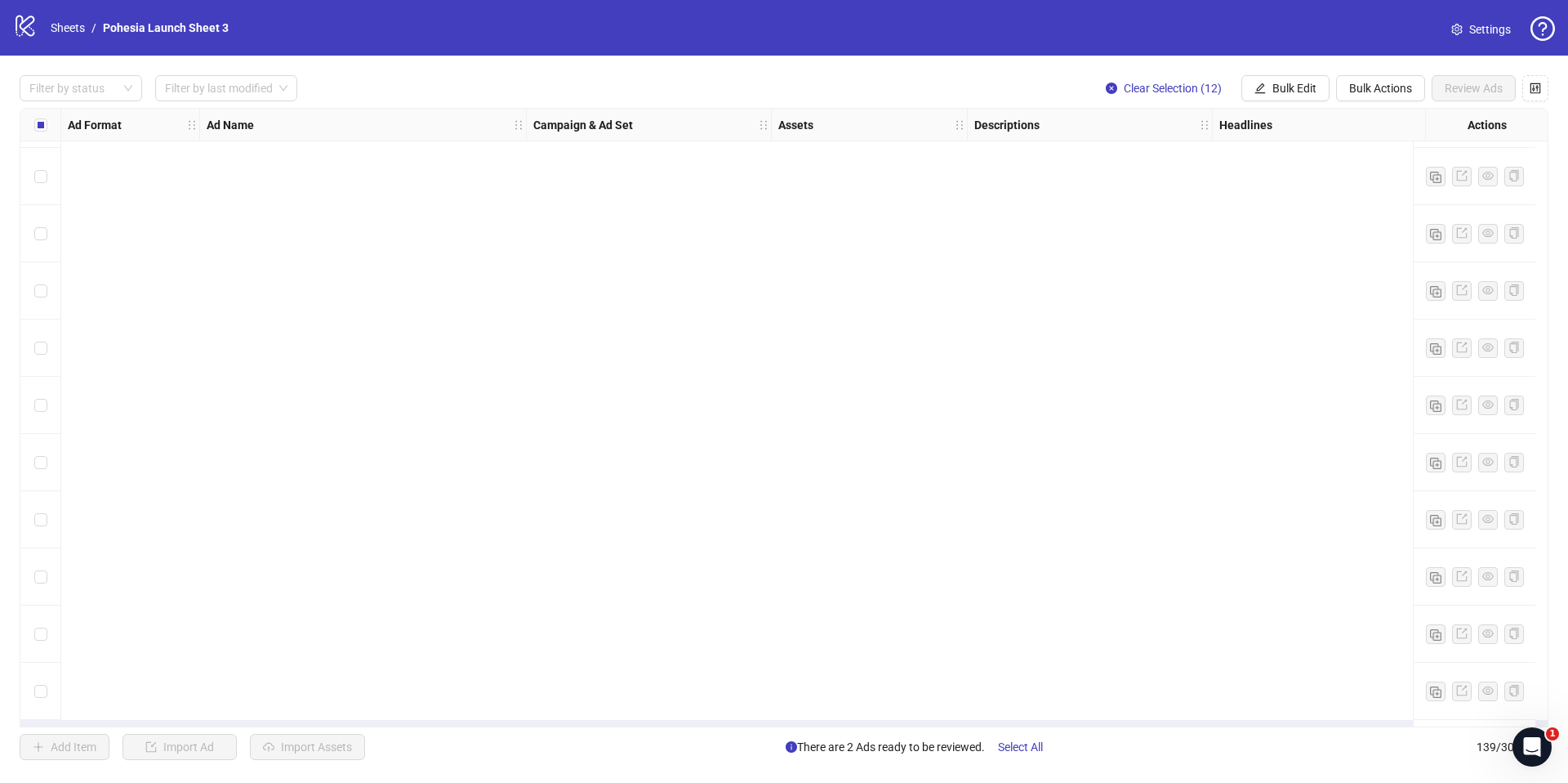
scroll to position [7371, 0]
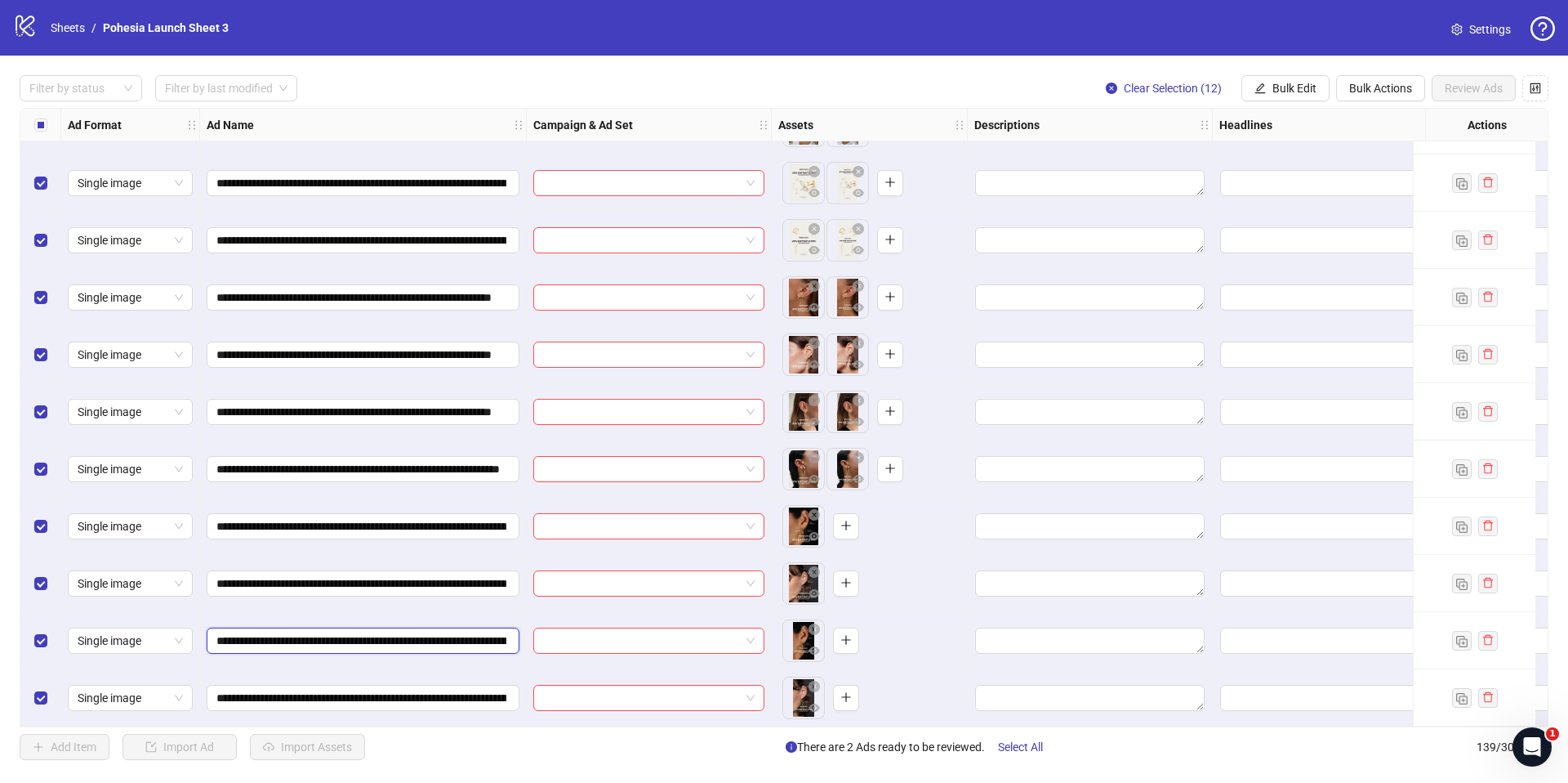
click at [464, 631] on input "**********" at bounding box center [361, 640] width 289 height 18
click at [846, 520] on icon "plus" at bounding box center [846, 525] width 12 height 12
click at [48, 126] on div "Select all rows" at bounding box center [40, 125] width 41 height 33
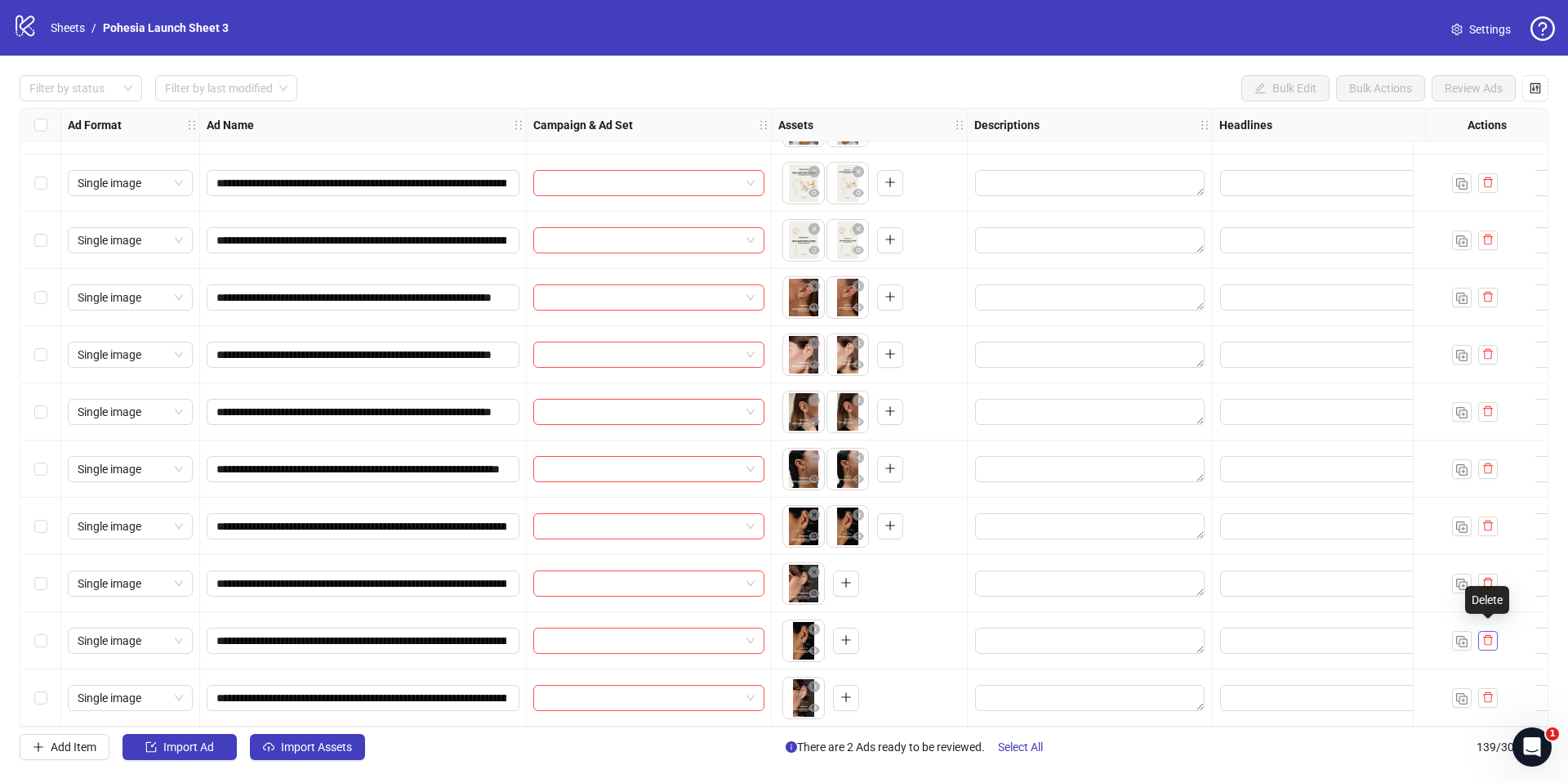
click at [1487, 634] on icon "delete" at bounding box center [1488, 640] width 12 height 12
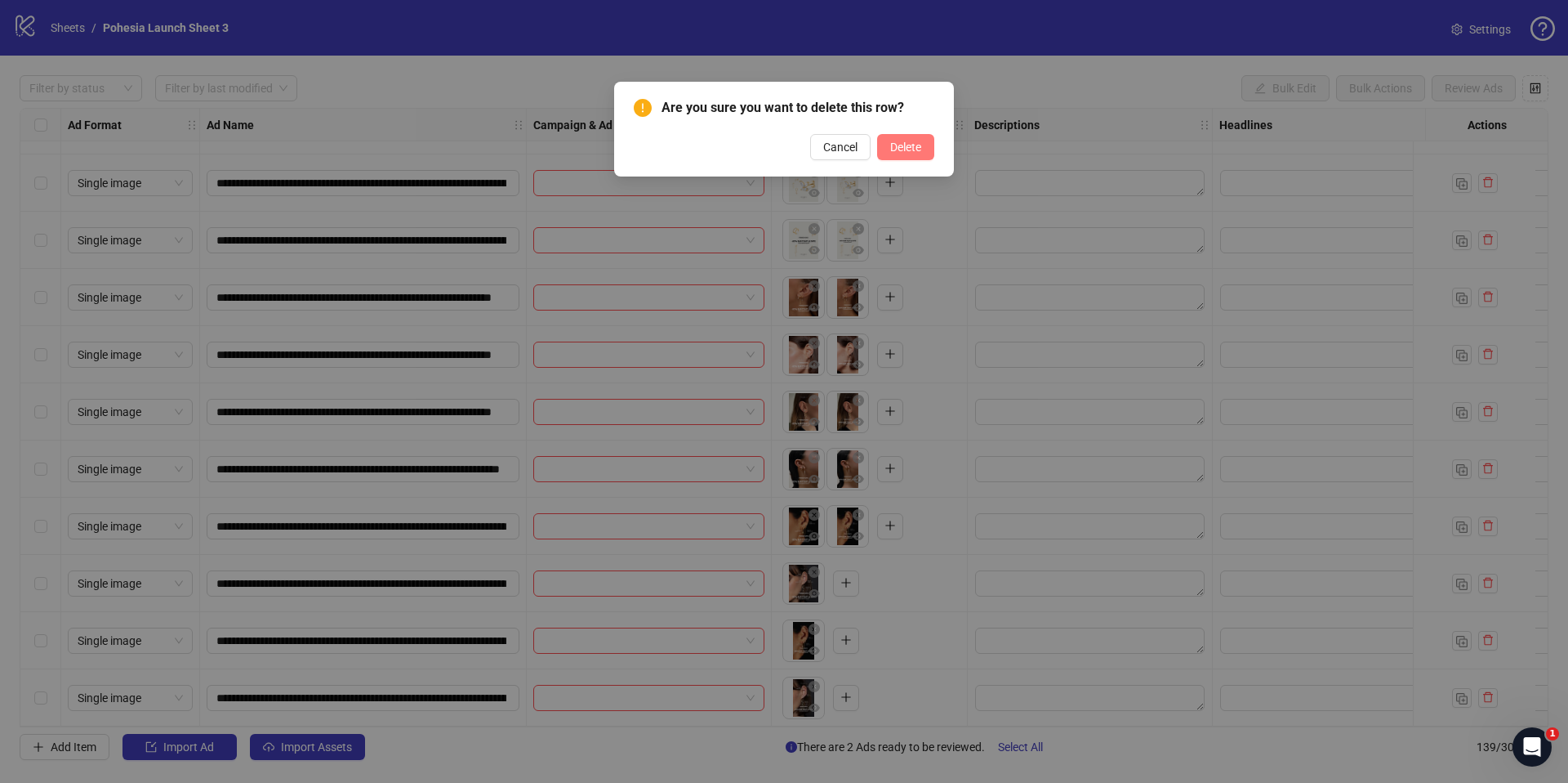
click at [904, 147] on span "Delete" at bounding box center [906, 147] width 31 height 13
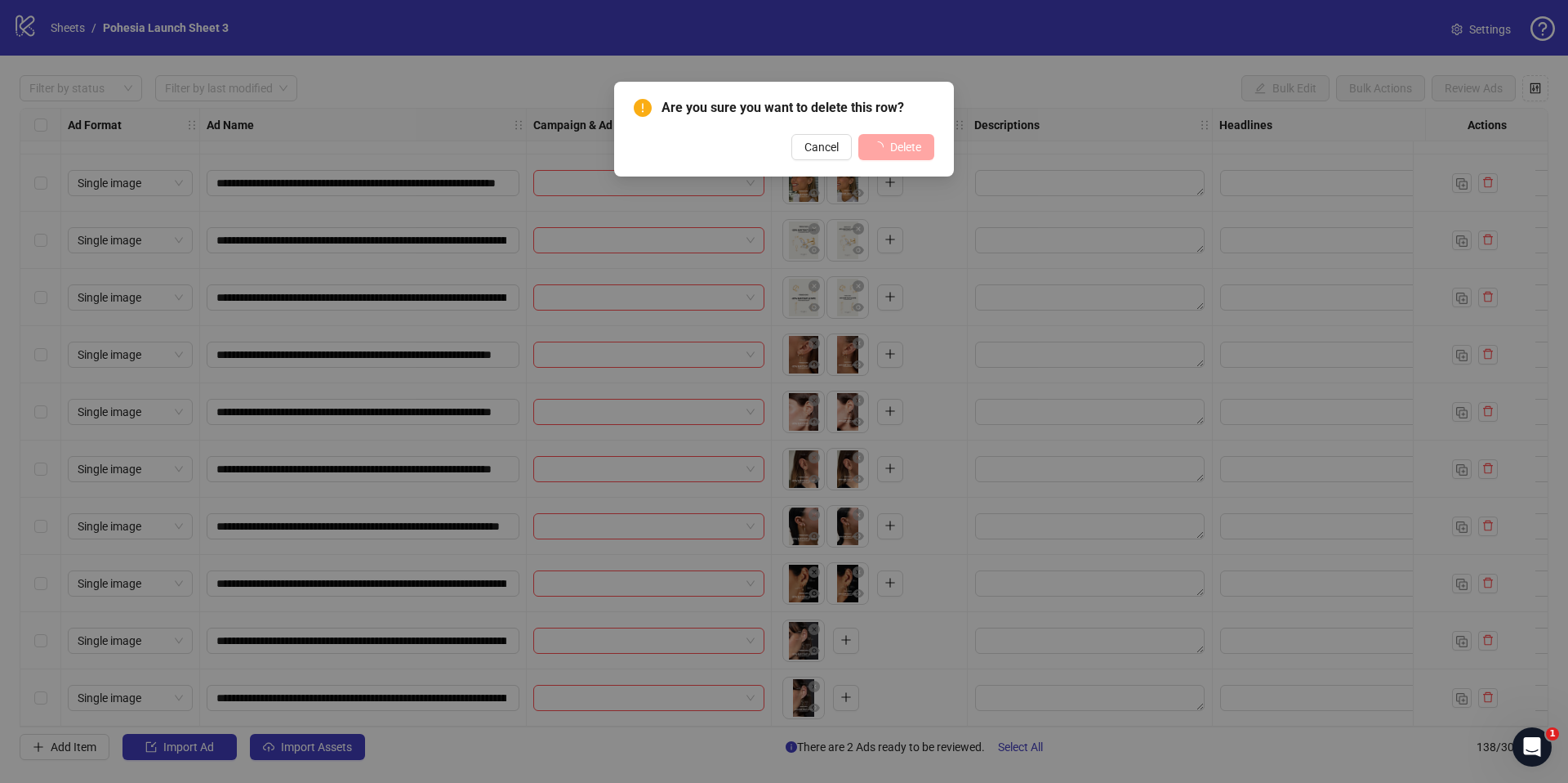
scroll to position [7314, 0]
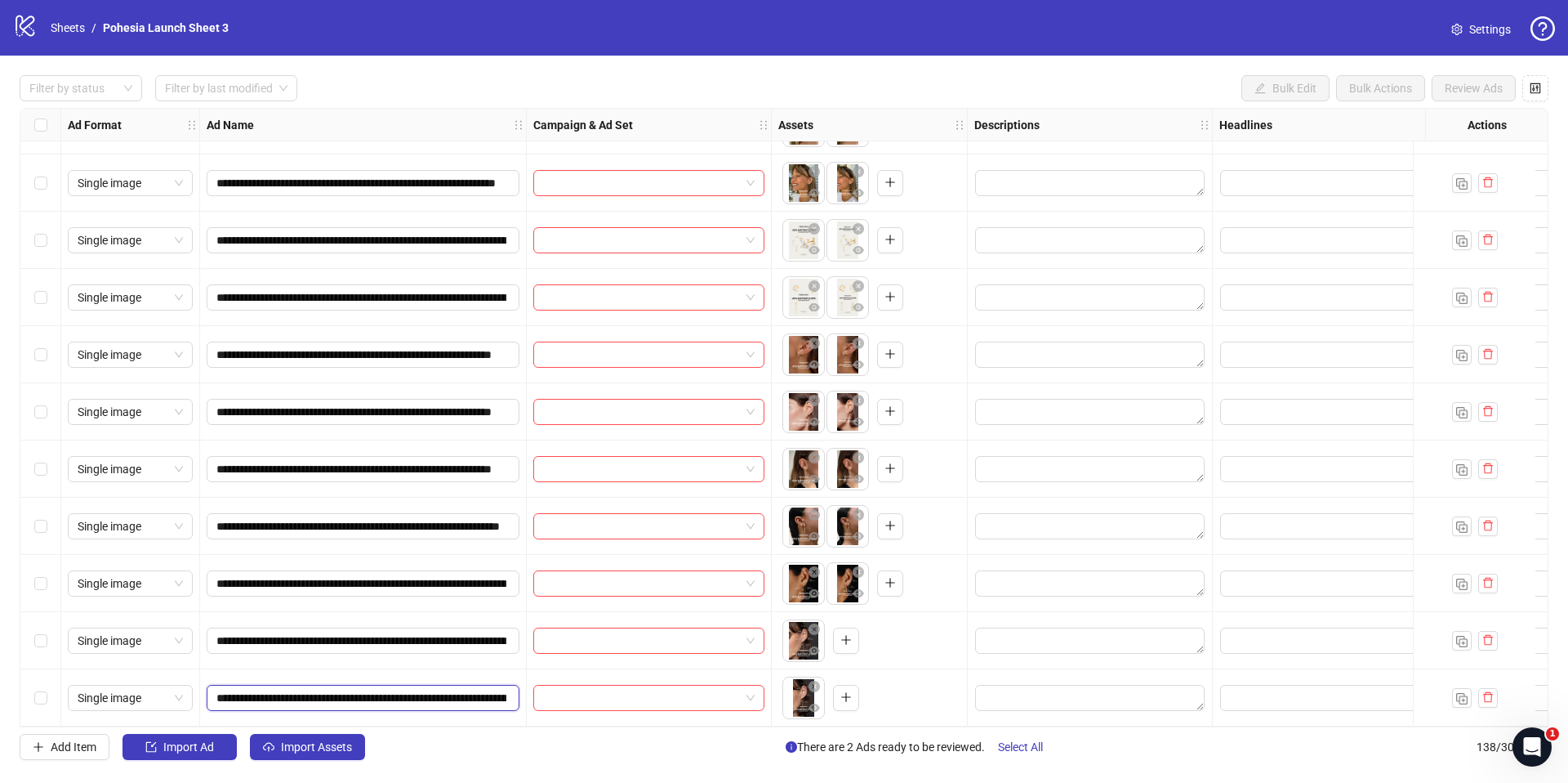
click at [413, 693] on input "**********" at bounding box center [361, 698] width 289 height 18
click at [847, 637] on icon "plus" at bounding box center [846, 640] width 12 height 12
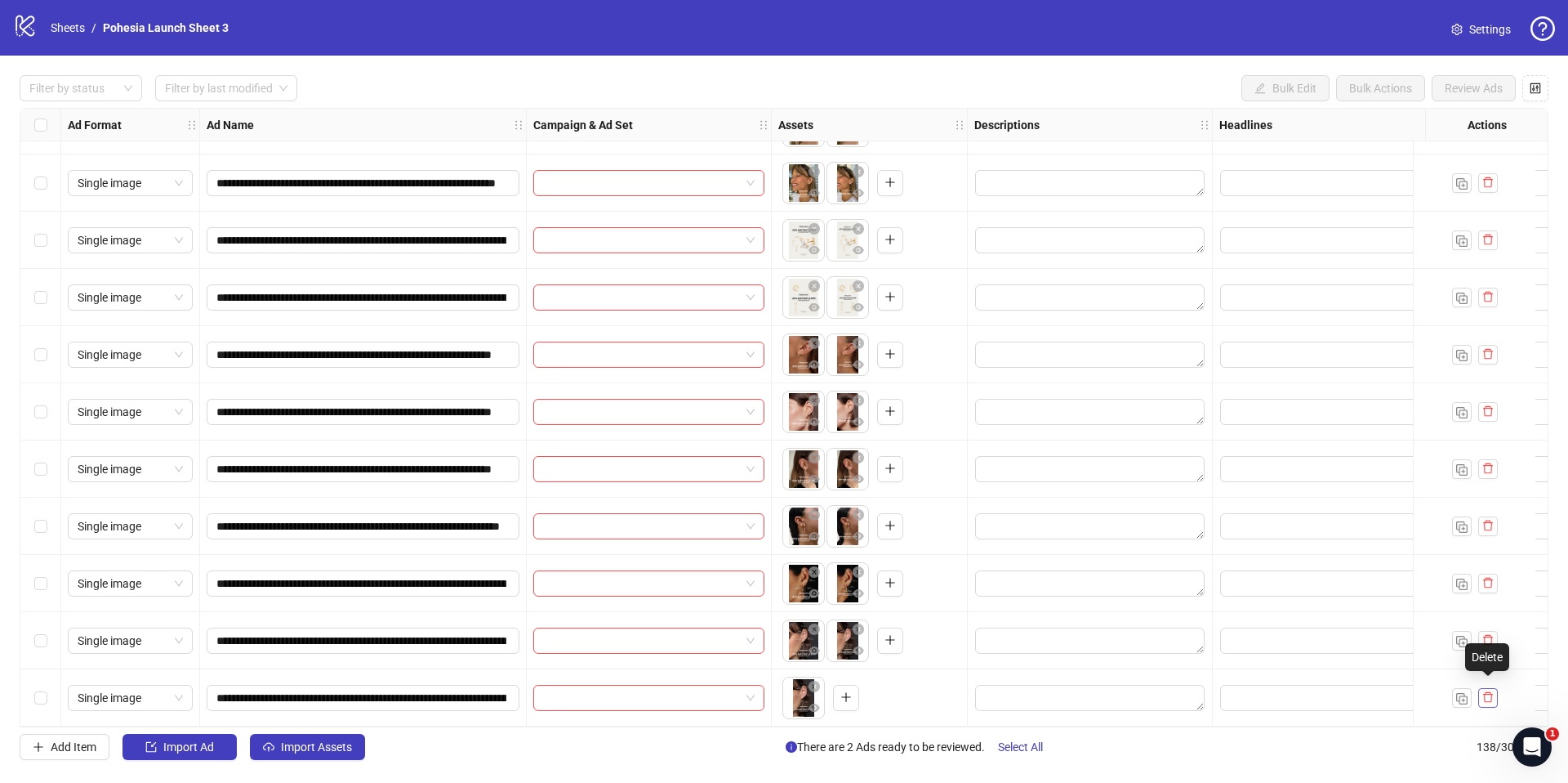
click at [1485, 692] on icon "delete" at bounding box center [1488, 697] width 10 height 11
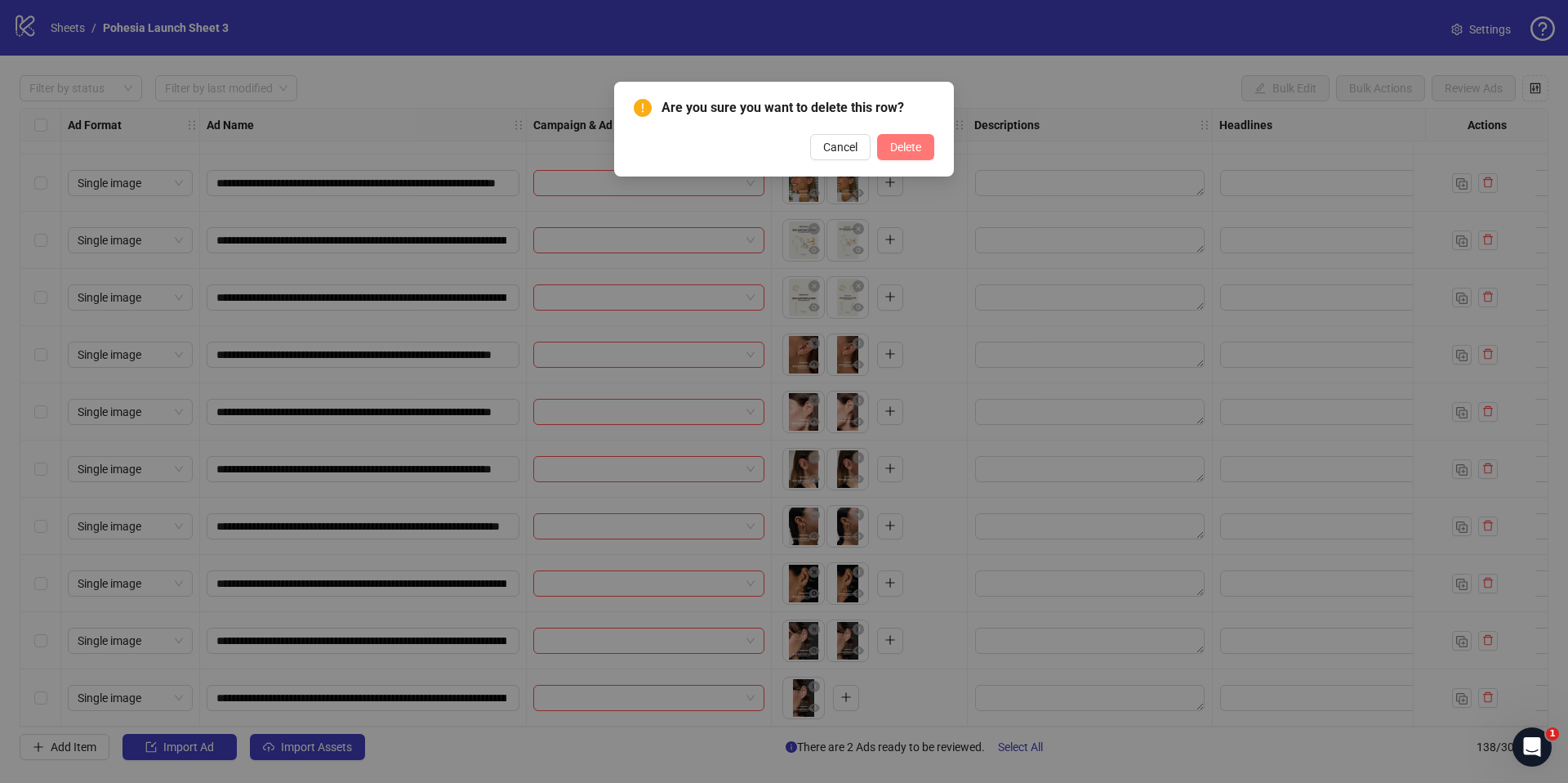
click at [921, 151] on span "Delete" at bounding box center [906, 147] width 31 height 13
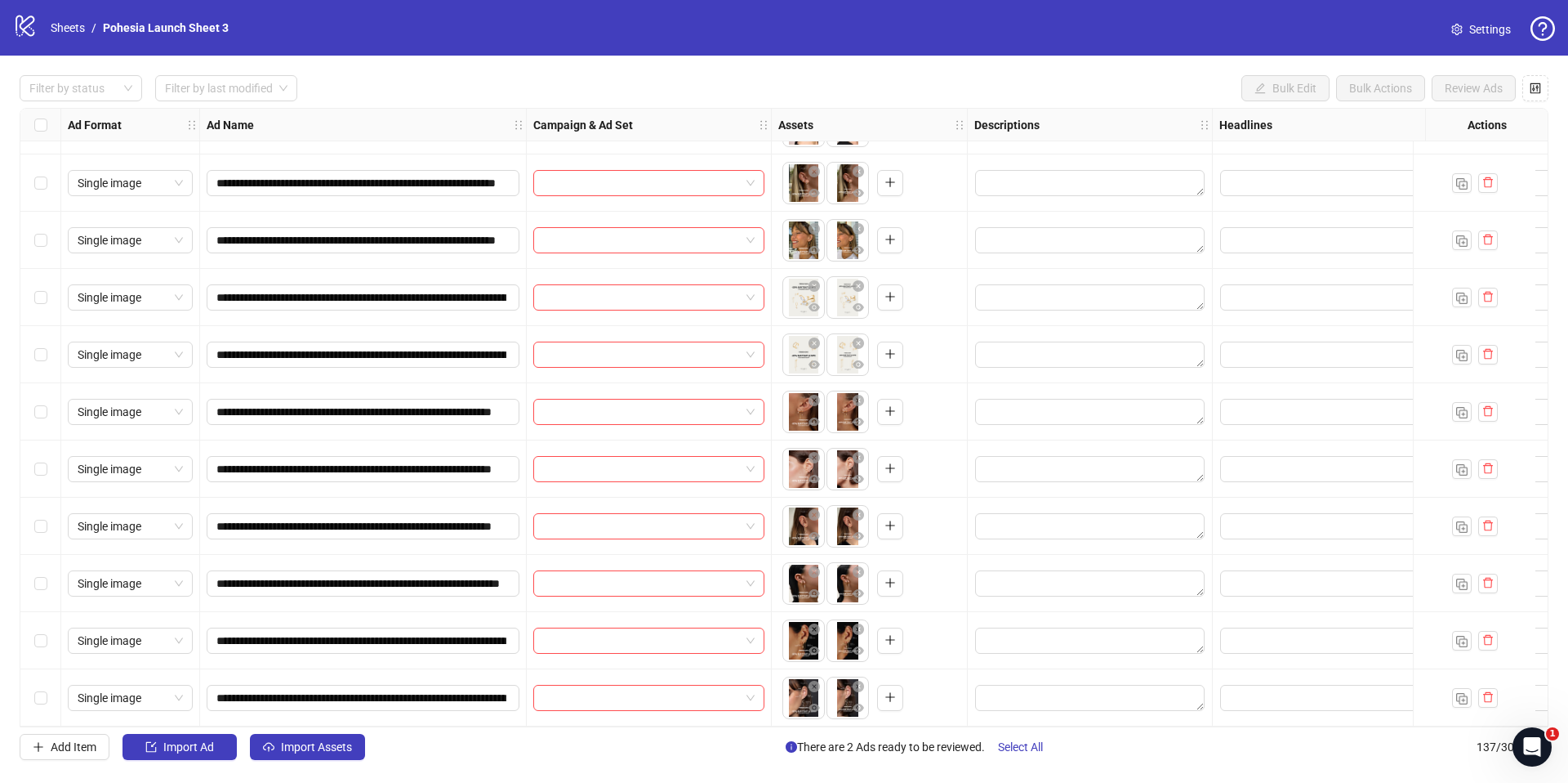
scroll to position [7227, 0]
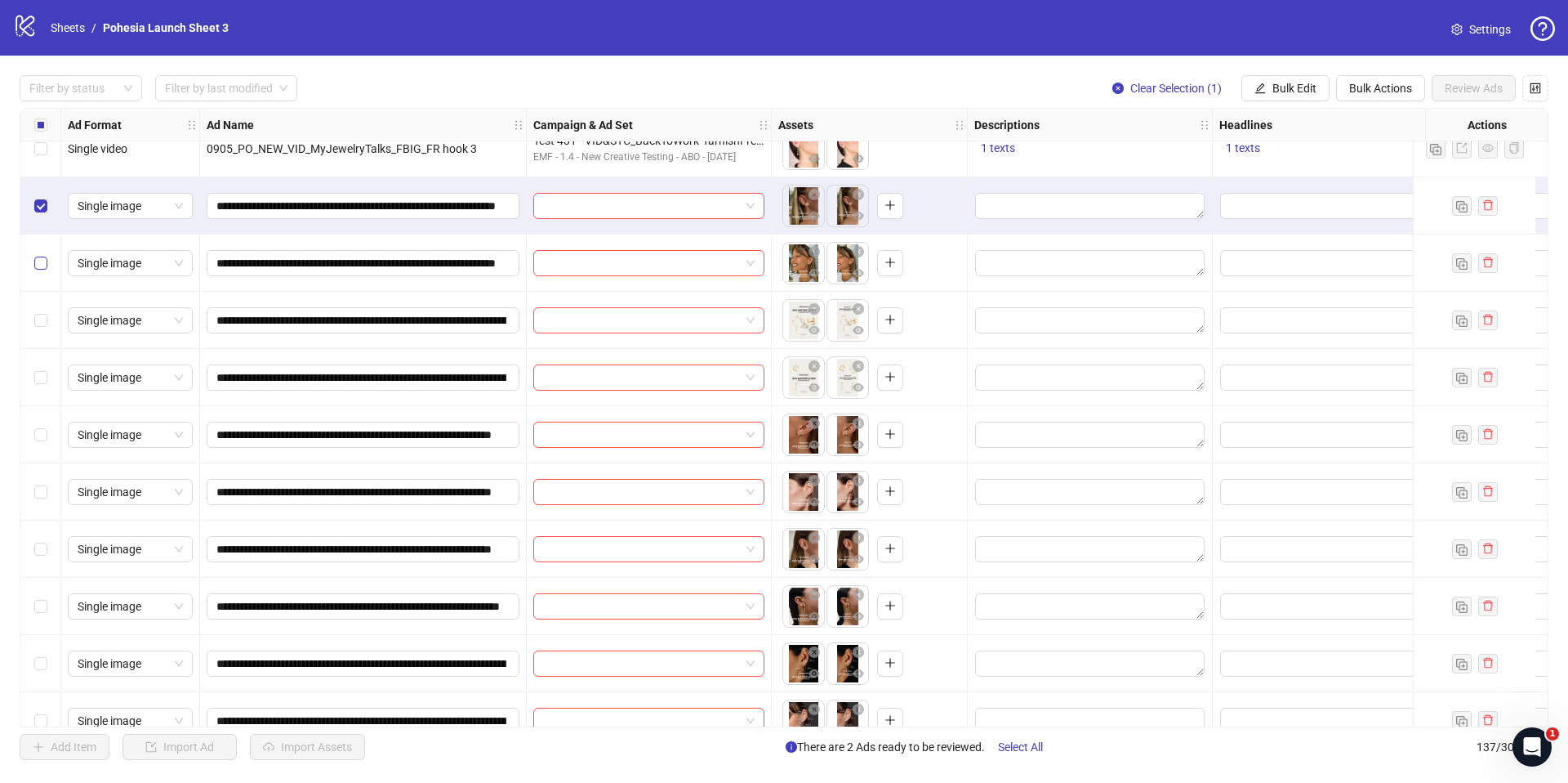
click at [43, 269] on label "Select row 129" at bounding box center [41, 263] width 13 height 18
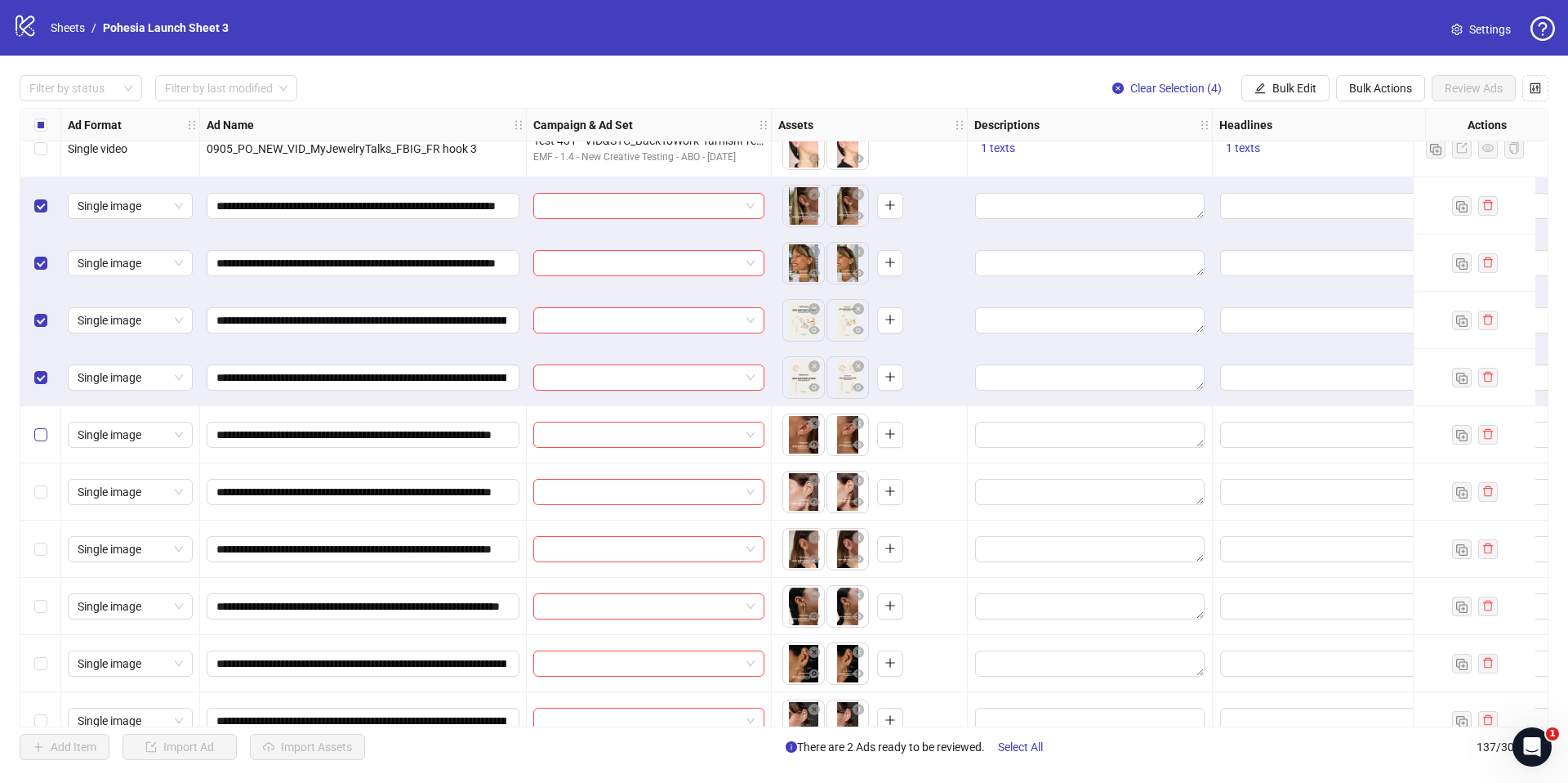
click at [40, 426] on label "Select row 132" at bounding box center [41, 435] width 13 height 18
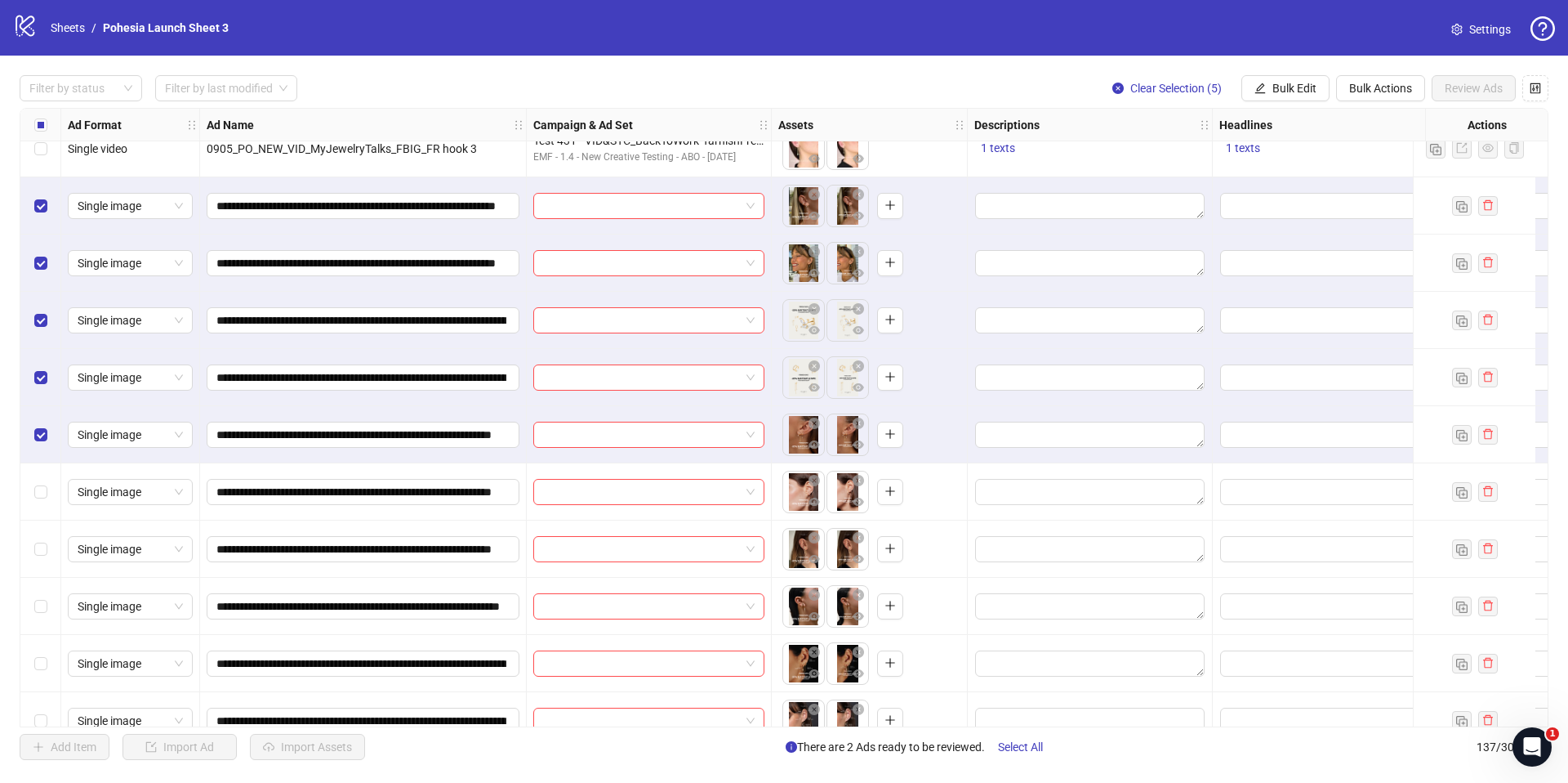
click at [39, 475] on div "Select row 133" at bounding box center [40, 492] width 41 height 58
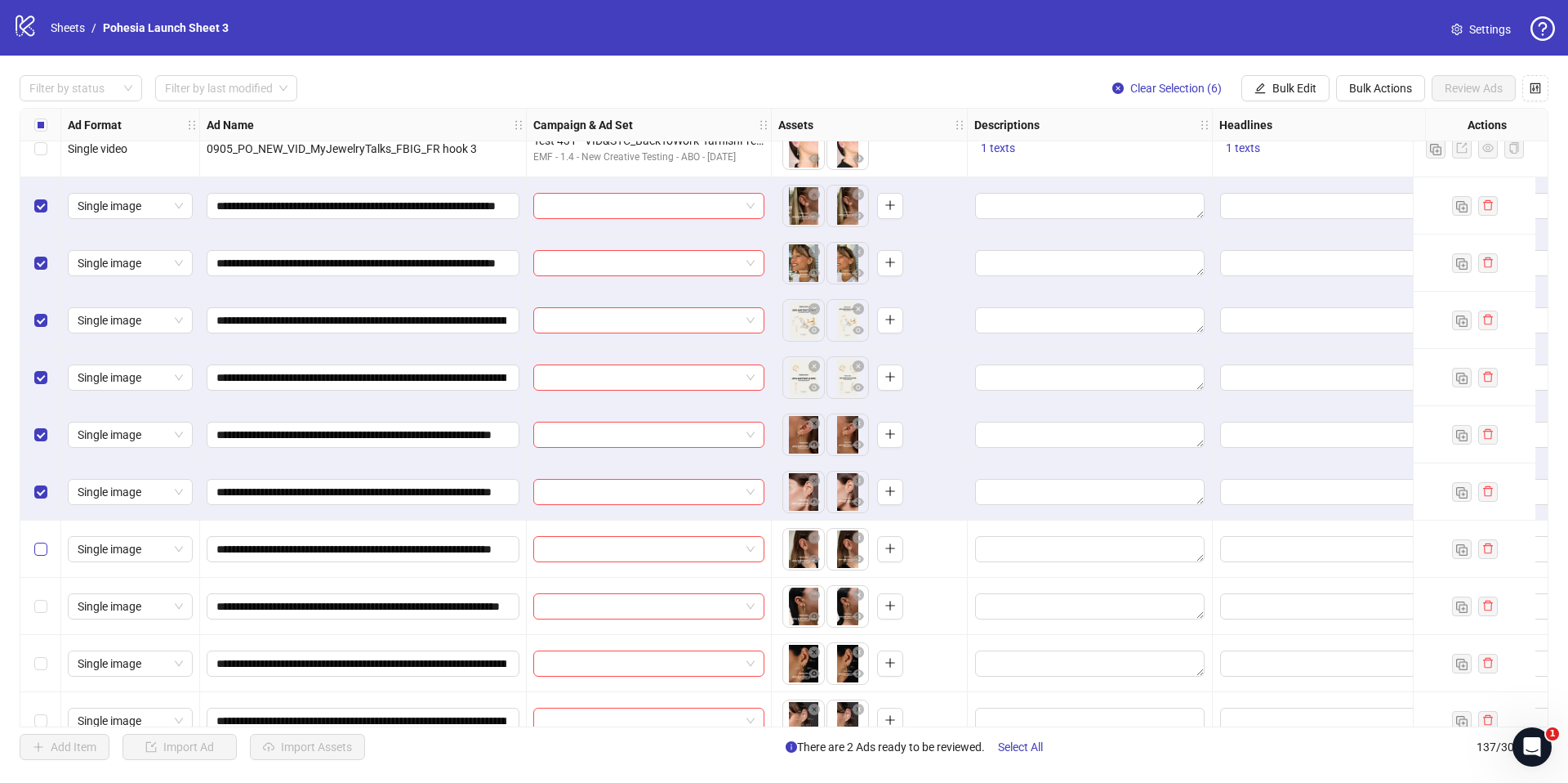
click at [43, 540] on label "Select row 134" at bounding box center [41, 549] width 13 height 18
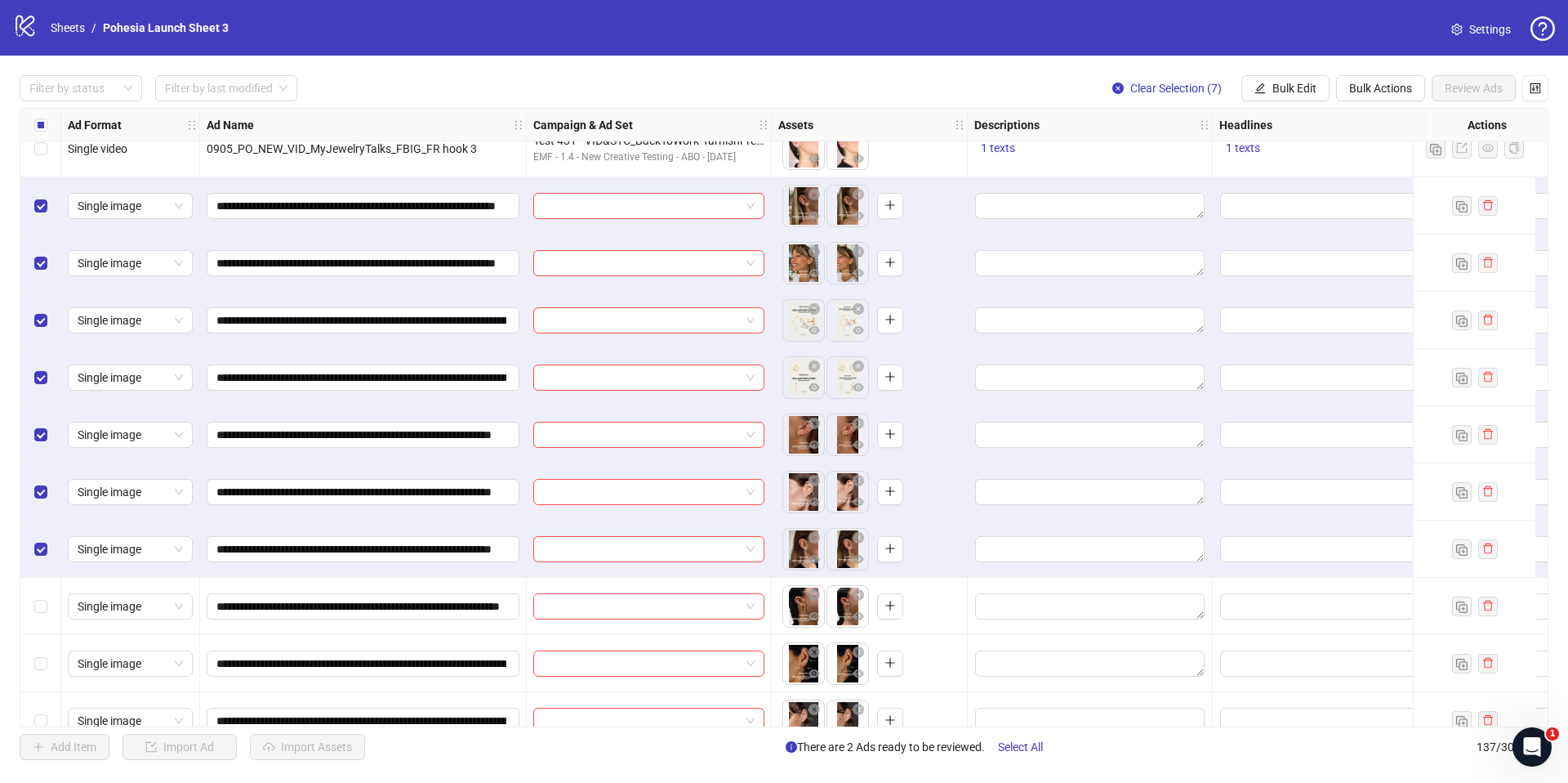
drag, startPoint x: 43, startPoint y: 587, endPoint x: 53, endPoint y: 646, distance: 59.8
click at [42, 587] on div "Select row 135" at bounding box center [40, 606] width 41 height 58
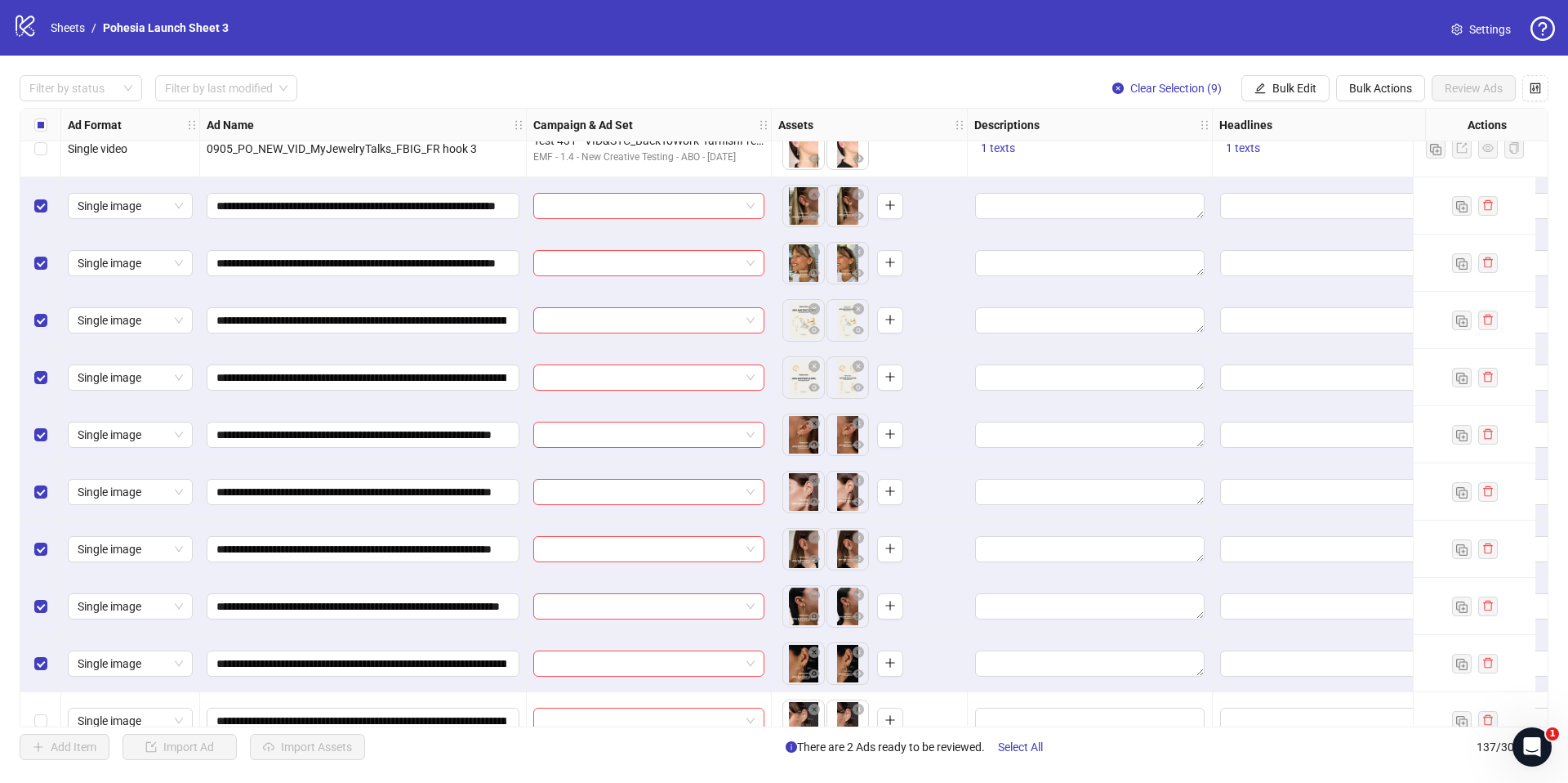
scroll to position [7257, 0]
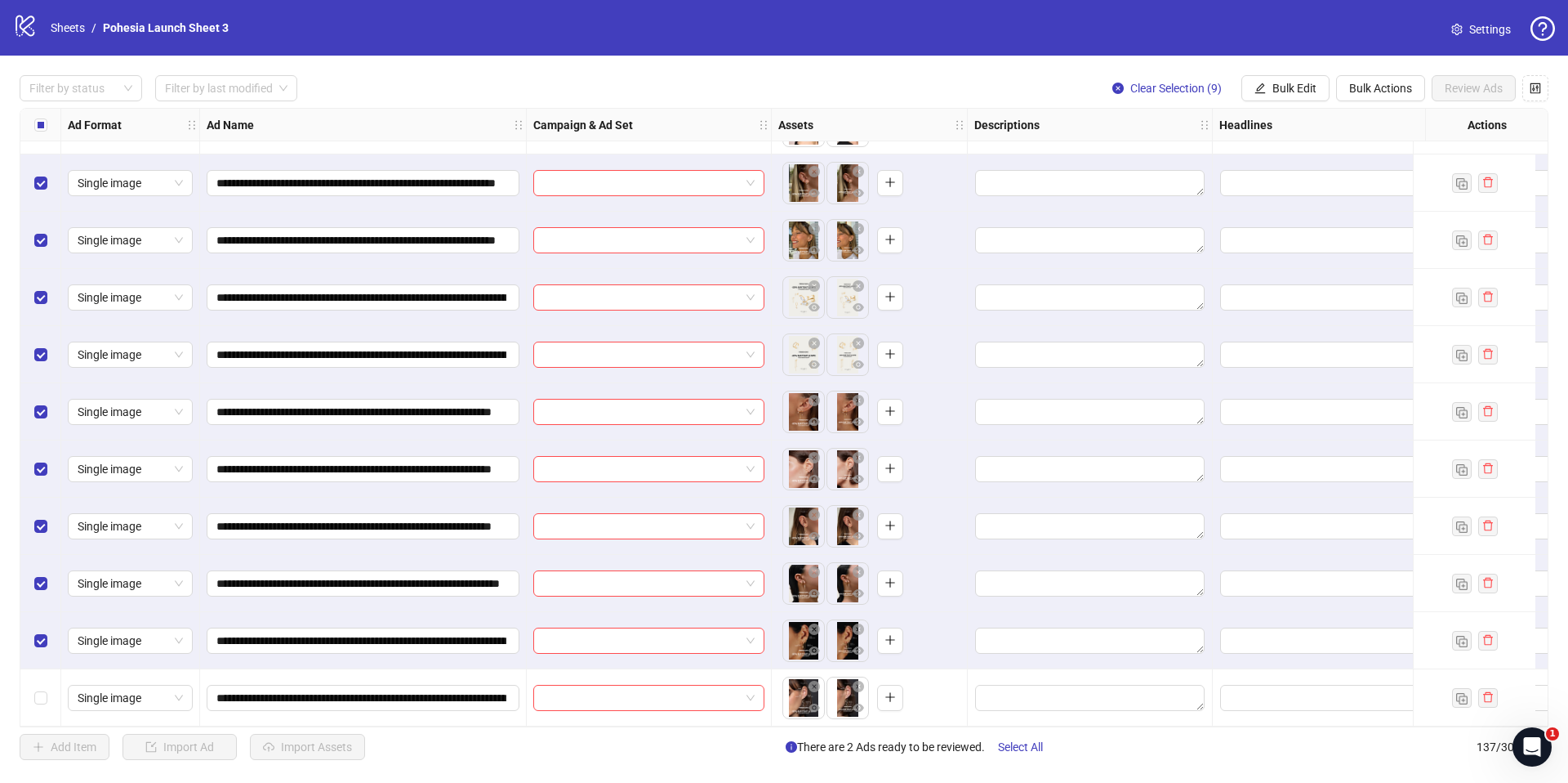
click at [49, 674] on div "Select row 137" at bounding box center [40, 697] width 41 height 58
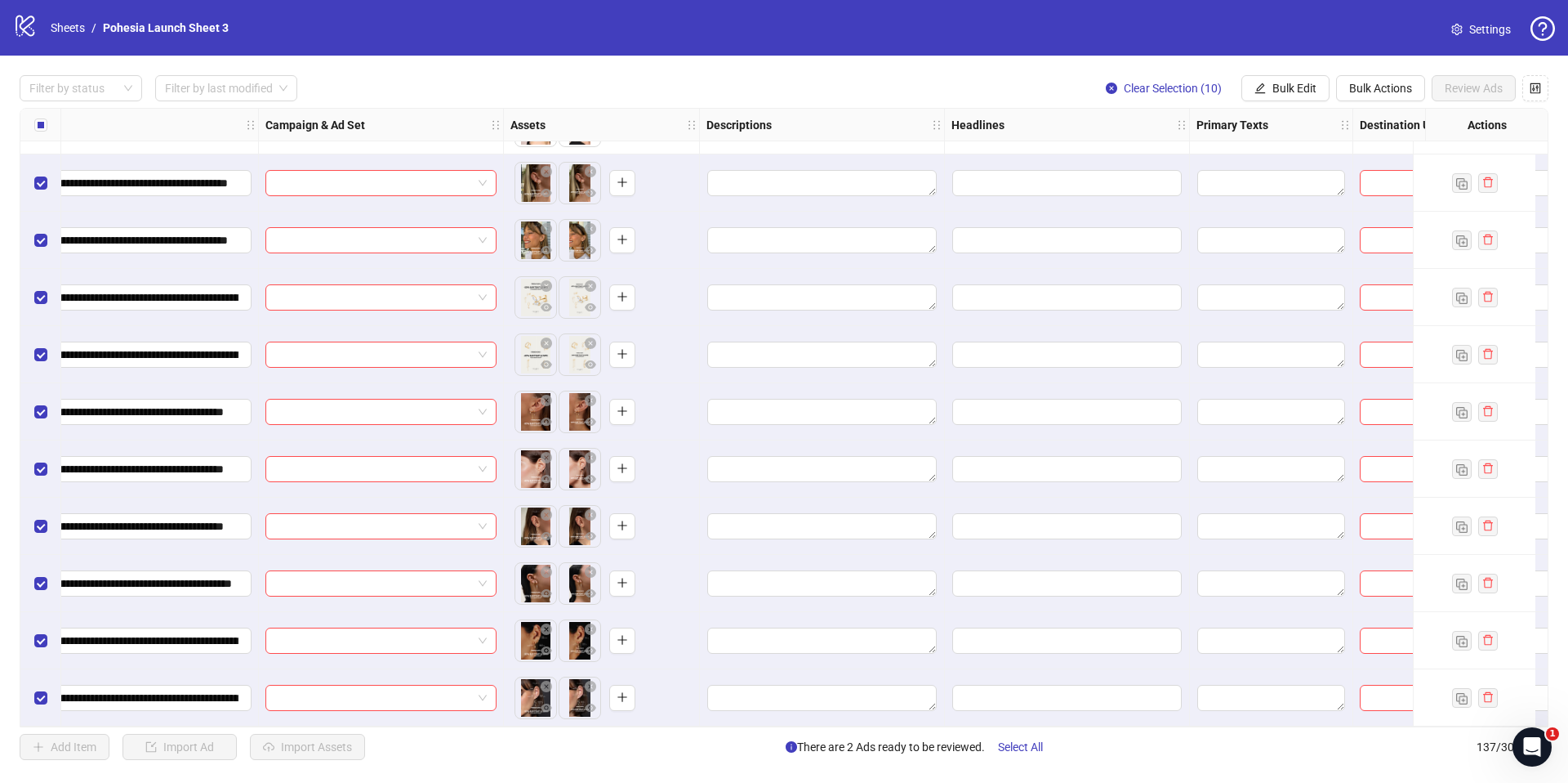
scroll to position [7257, 458]
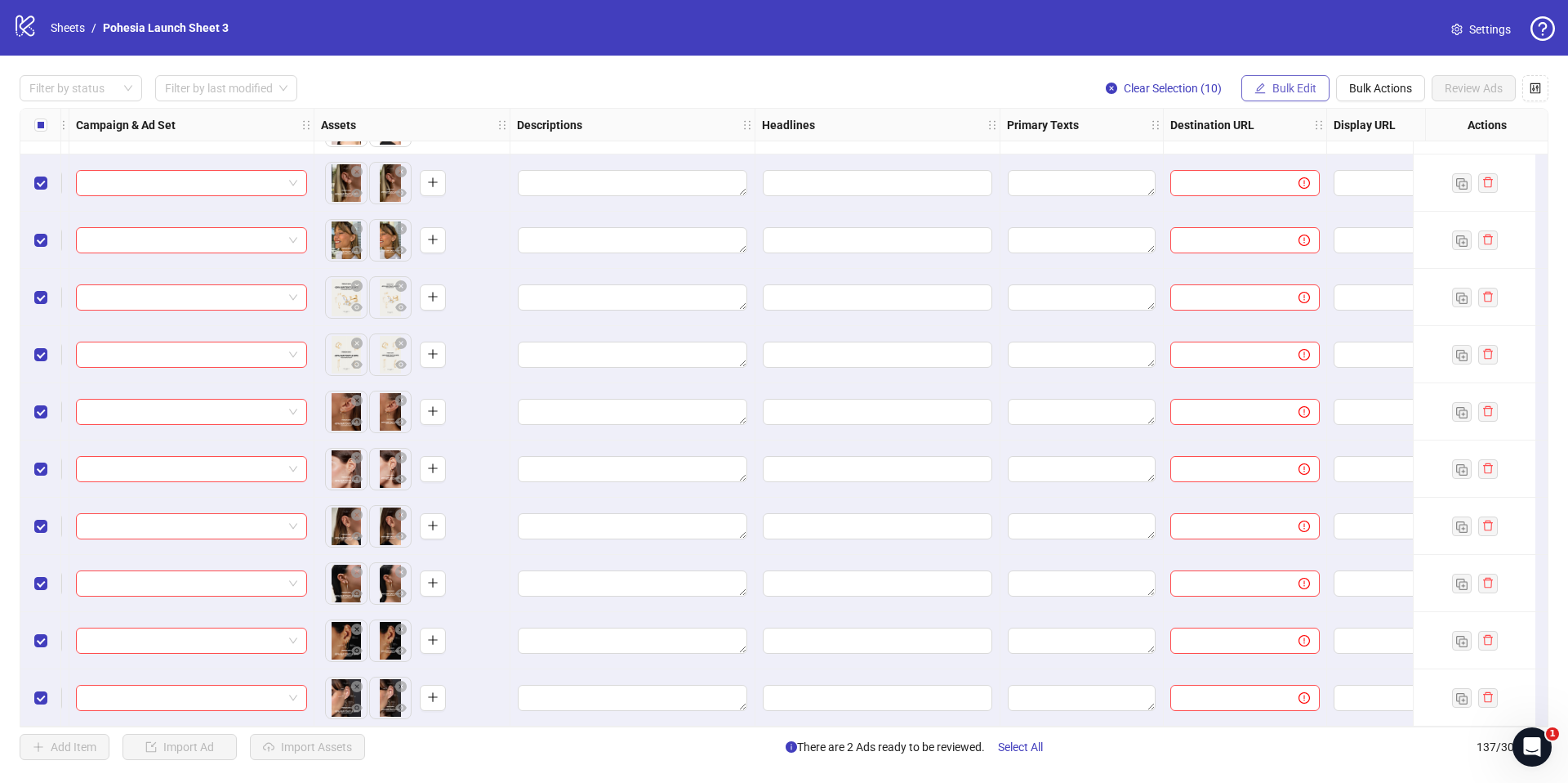
click at [1289, 89] on span "Bulk Edit" at bounding box center [1294, 88] width 44 height 13
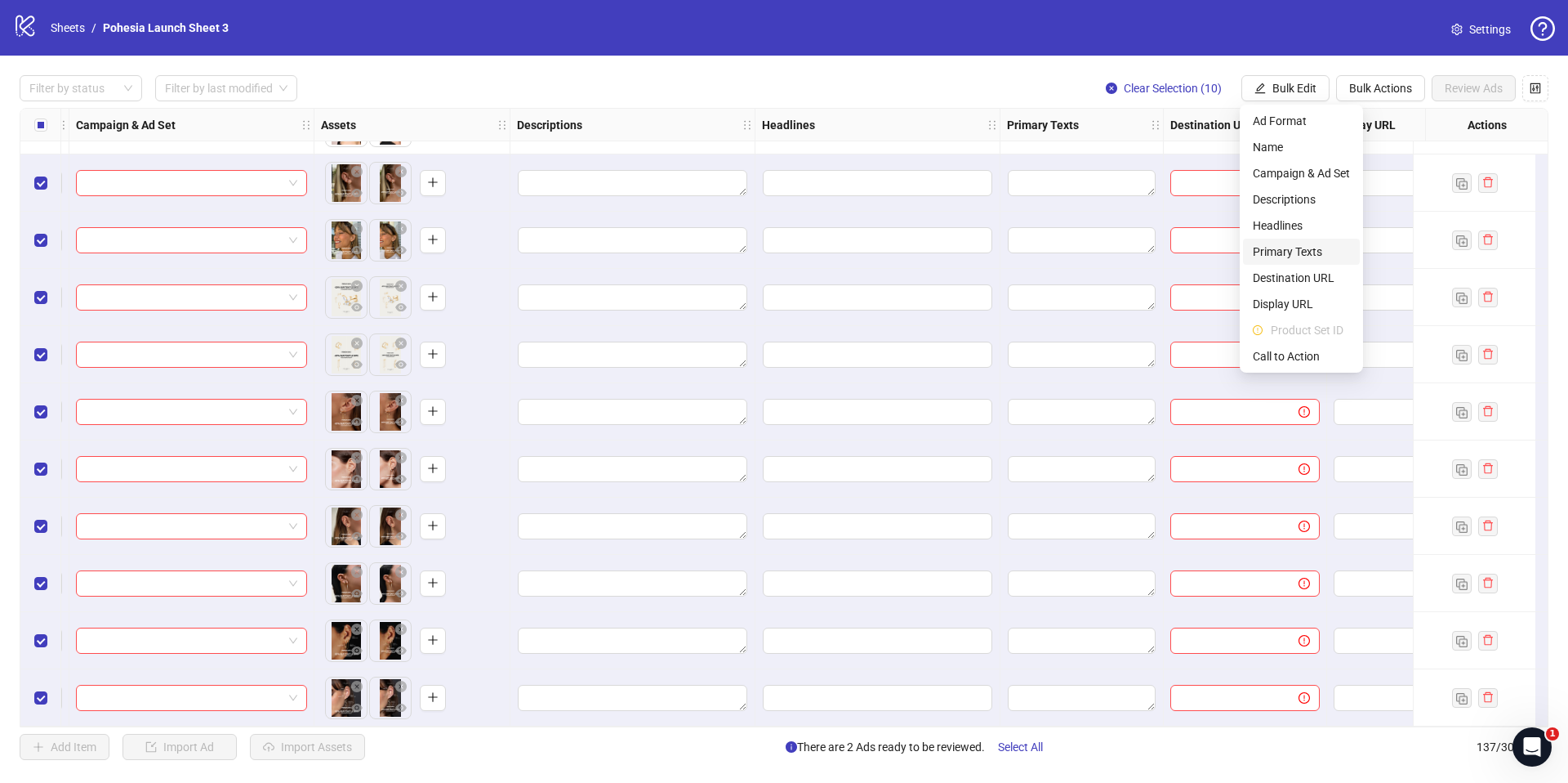
click at [1308, 252] on span "Primary Texts" at bounding box center [1301, 252] width 97 height 18
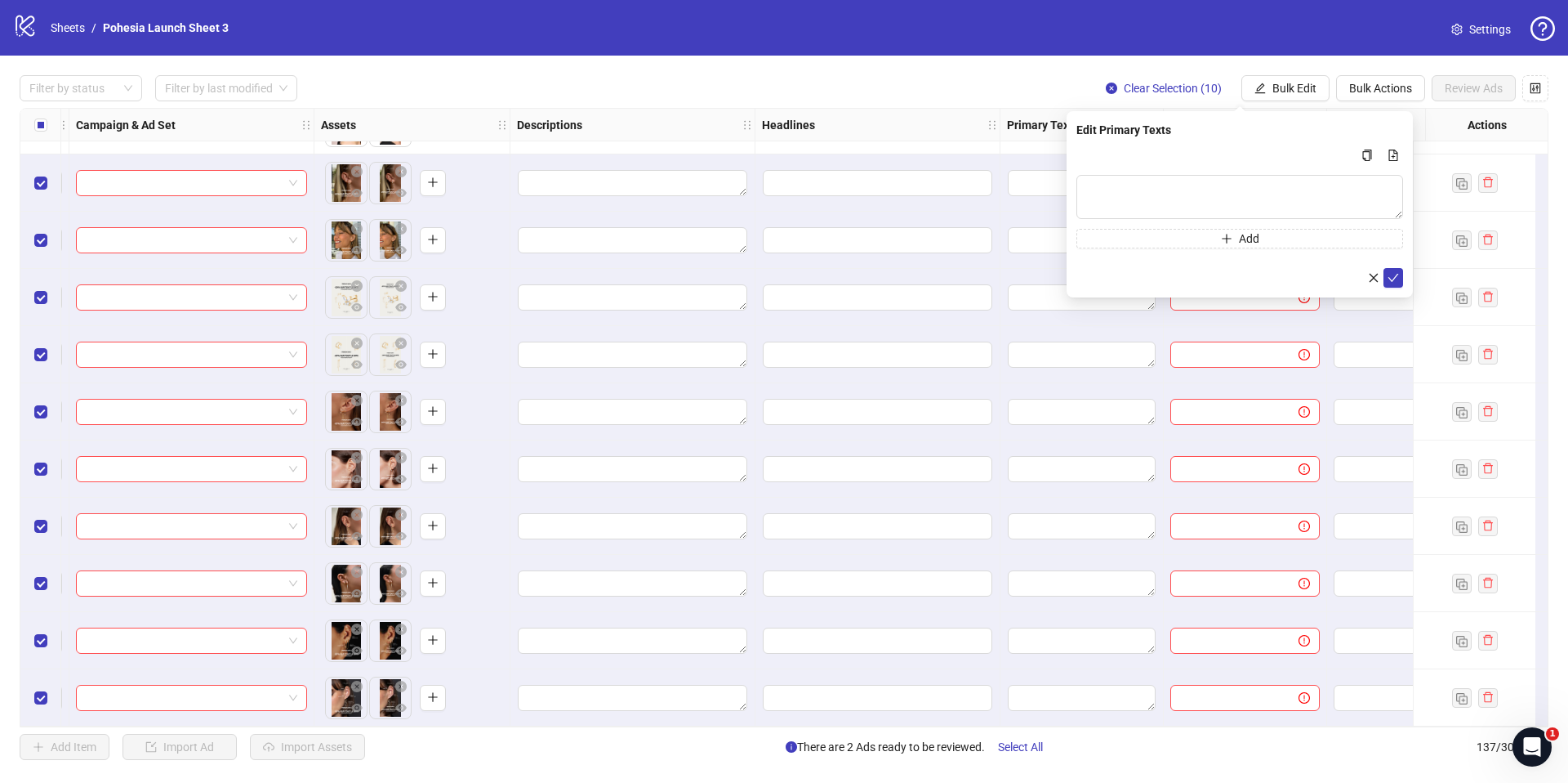
click at [1131, 169] on div "Add" at bounding box center [1240, 196] width 327 height 103
click at [1124, 182] on textarea "Multi-text input container - paste or copy values" at bounding box center [1240, 196] width 327 height 44
paste textarea "**********"
type textarea "**********"
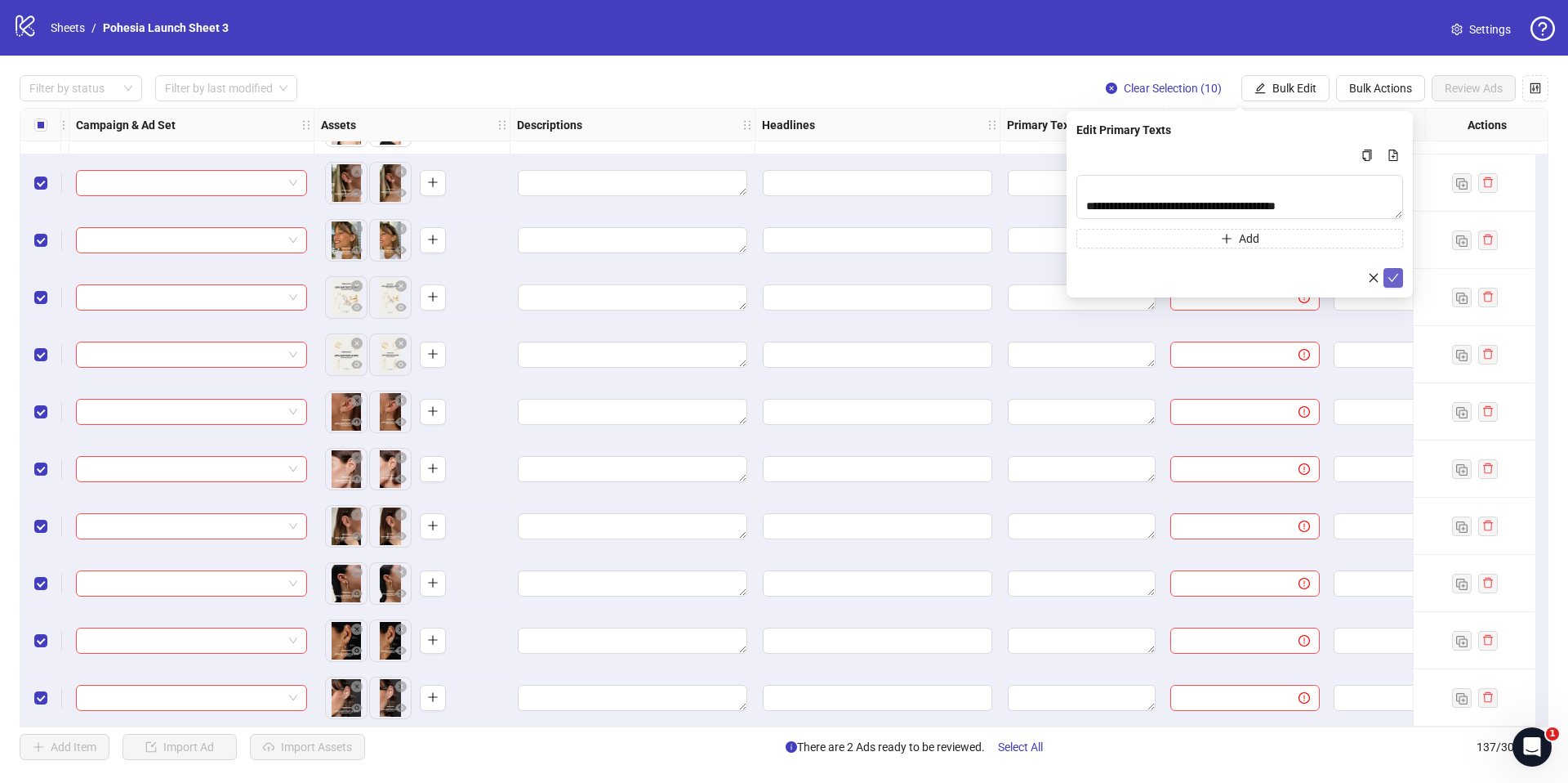
click at [1395, 273] on icon "check" at bounding box center [1393, 278] width 12 height 12
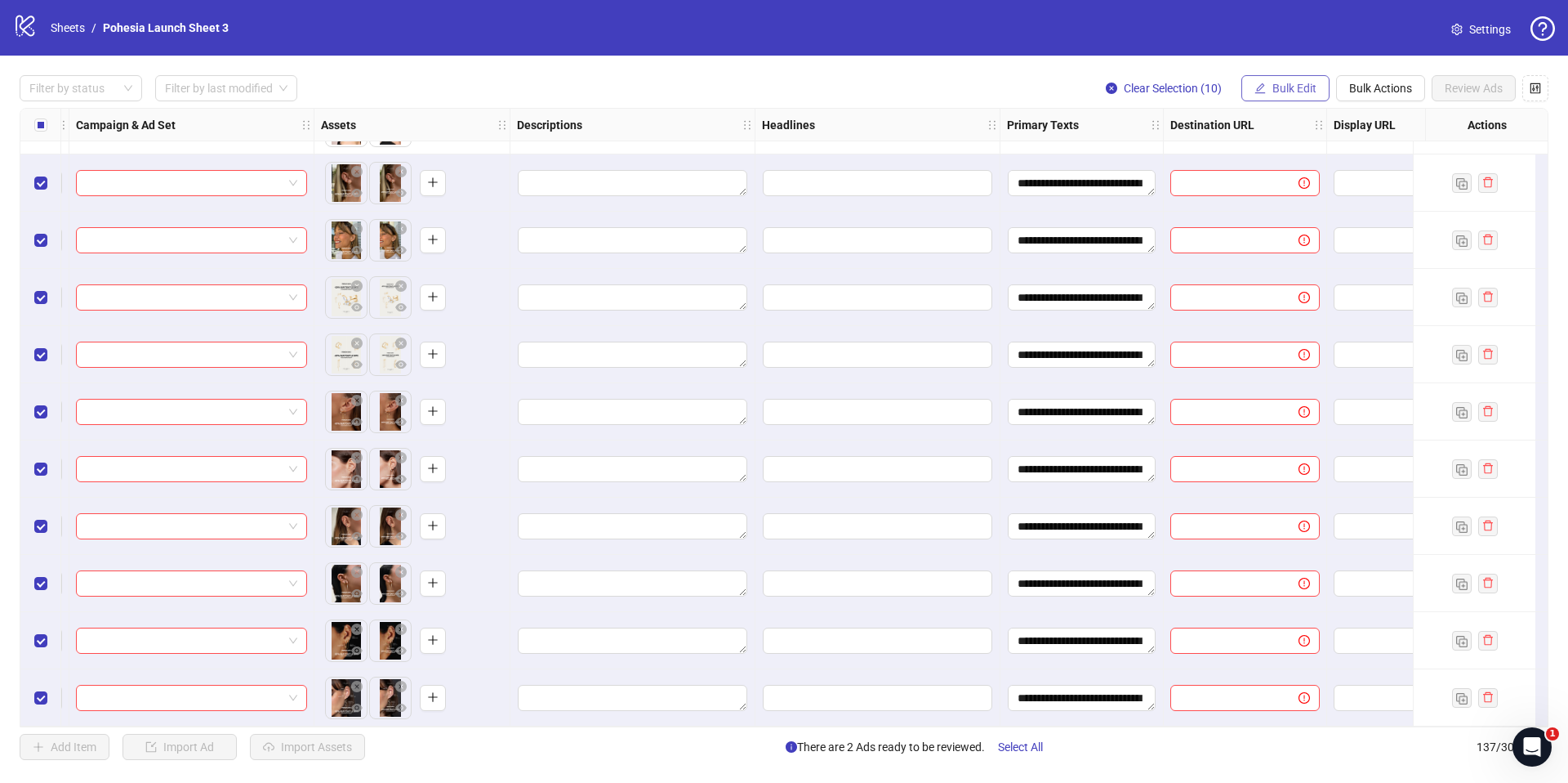
click at [1296, 88] on span "Bulk Edit" at bounding box center [1294, 88] width 44 height 13
click at [1278, 102] on div "Filter by status Filter by last modified Clear Selection (10) Bulk Edit Bulk Ac…" at bounding box center [784, 418] width 1568 height 724
click at [1279, 89] on span "Bulk Edit" at bounding box center [1294, 88] width 44 height 13
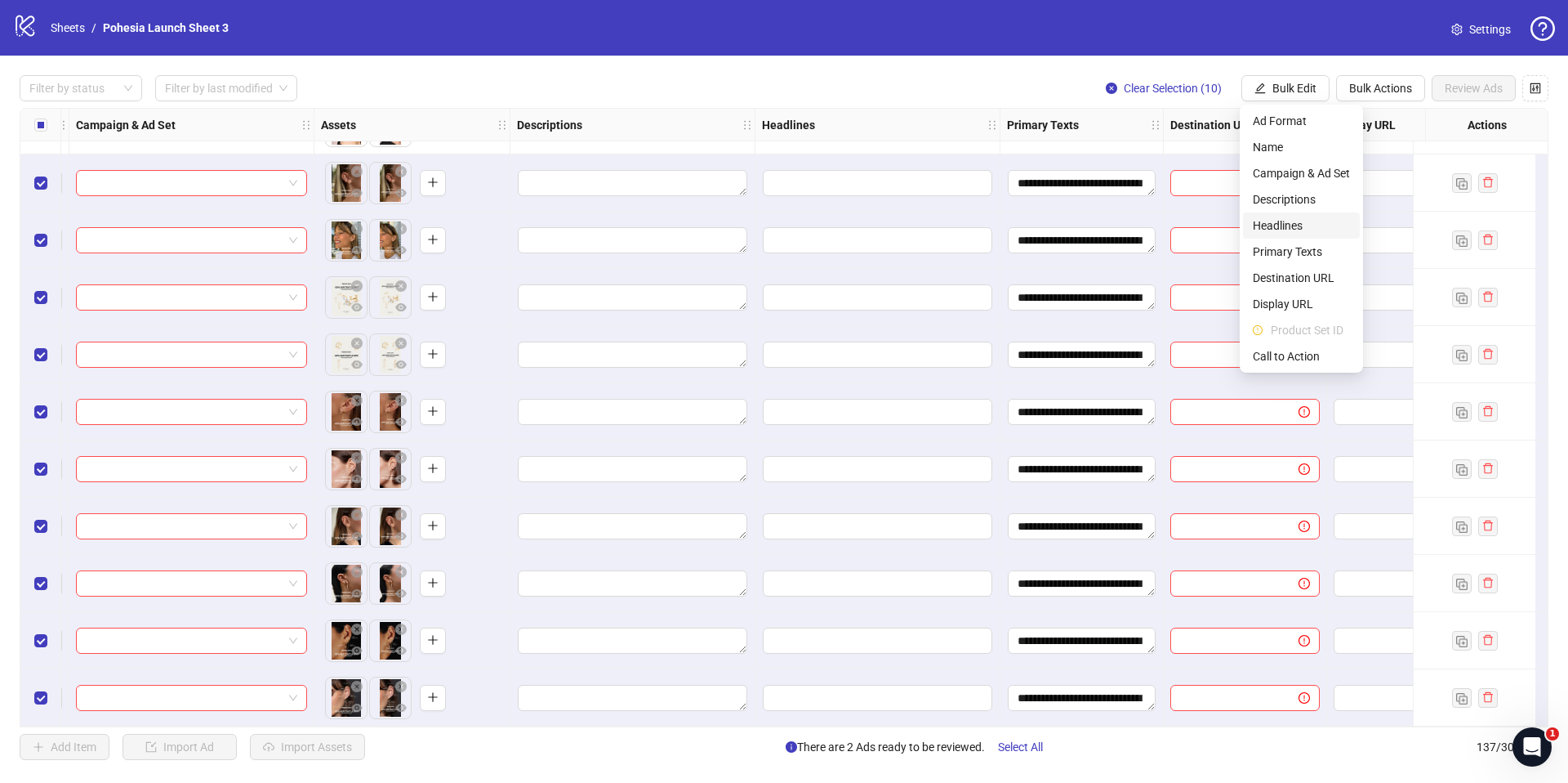
click at [1296, 225] on span "Headlines" at bounding box center [1301, 226] width 97 height 18
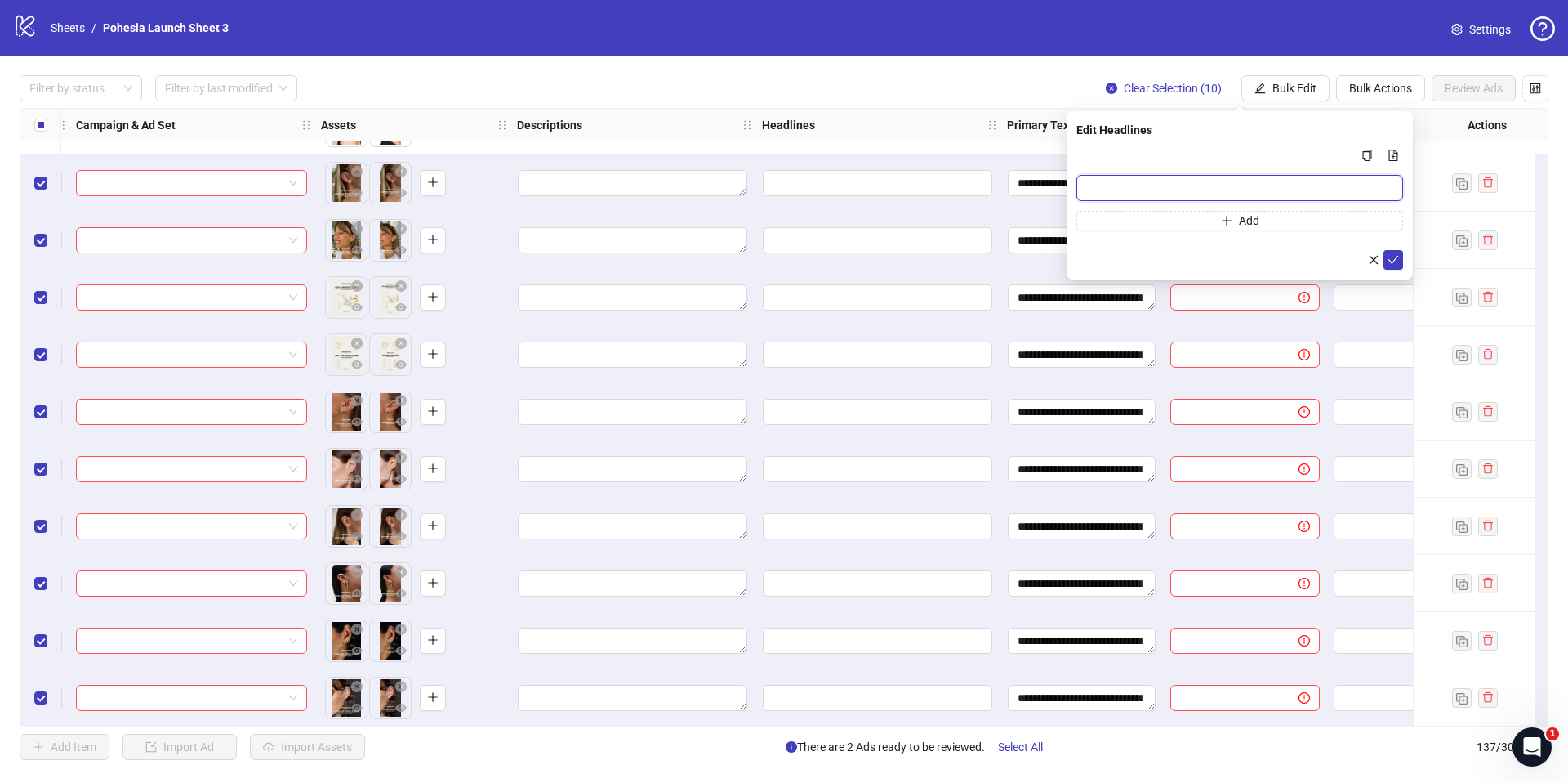
click at [1099, 184] on input "Multi-input container - paste or copy values" at bounding box center [1240, 187] width 327 height 26
paste input "**********"
type input "**********"
click at [1396, 256] on icon "check" at bounding box center [1394, 259] width 11 height 8
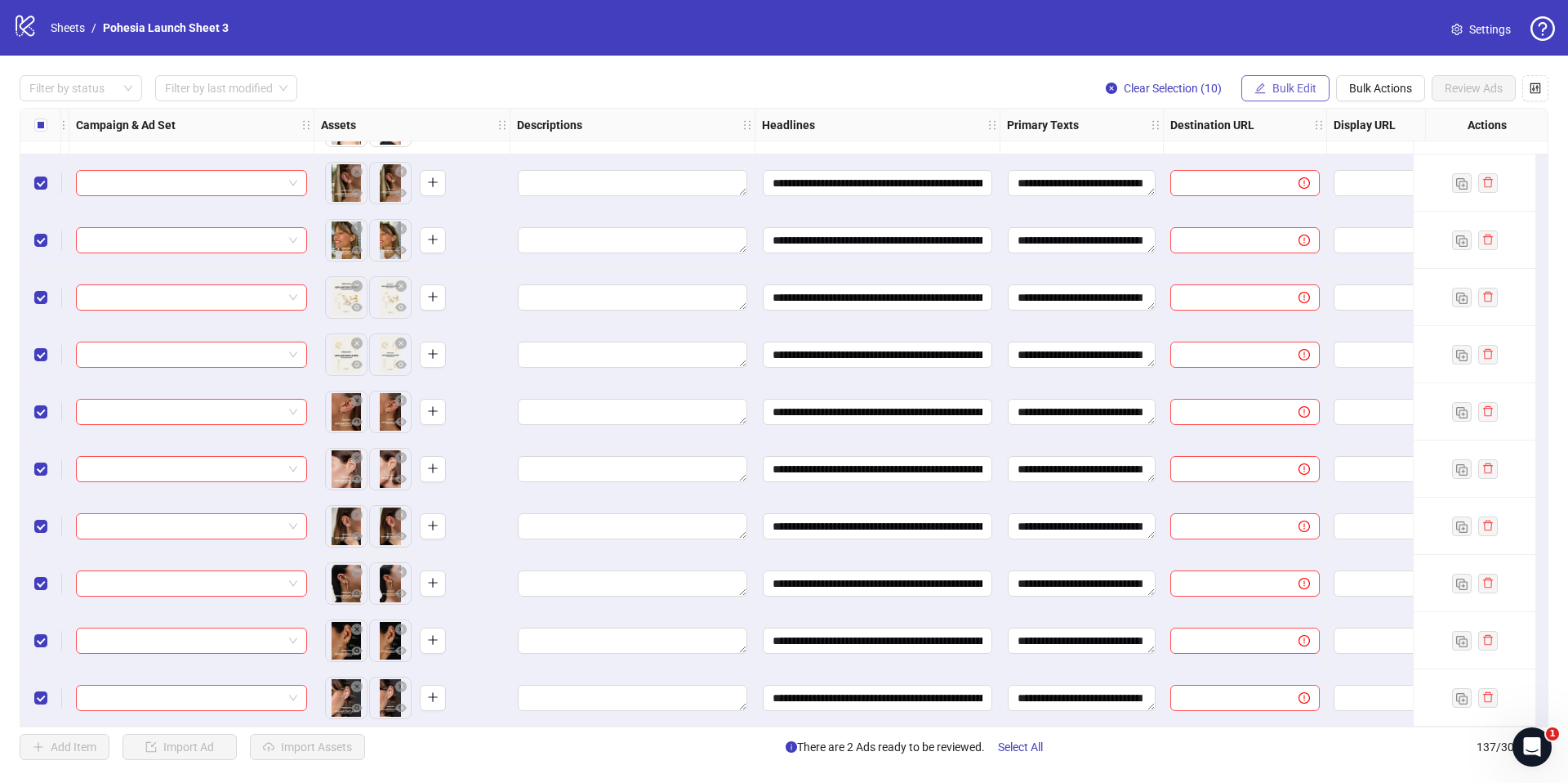
click at [1290, 89] on span "Bulk Edit" at bounding box center [1294, 88] width 44 height 13
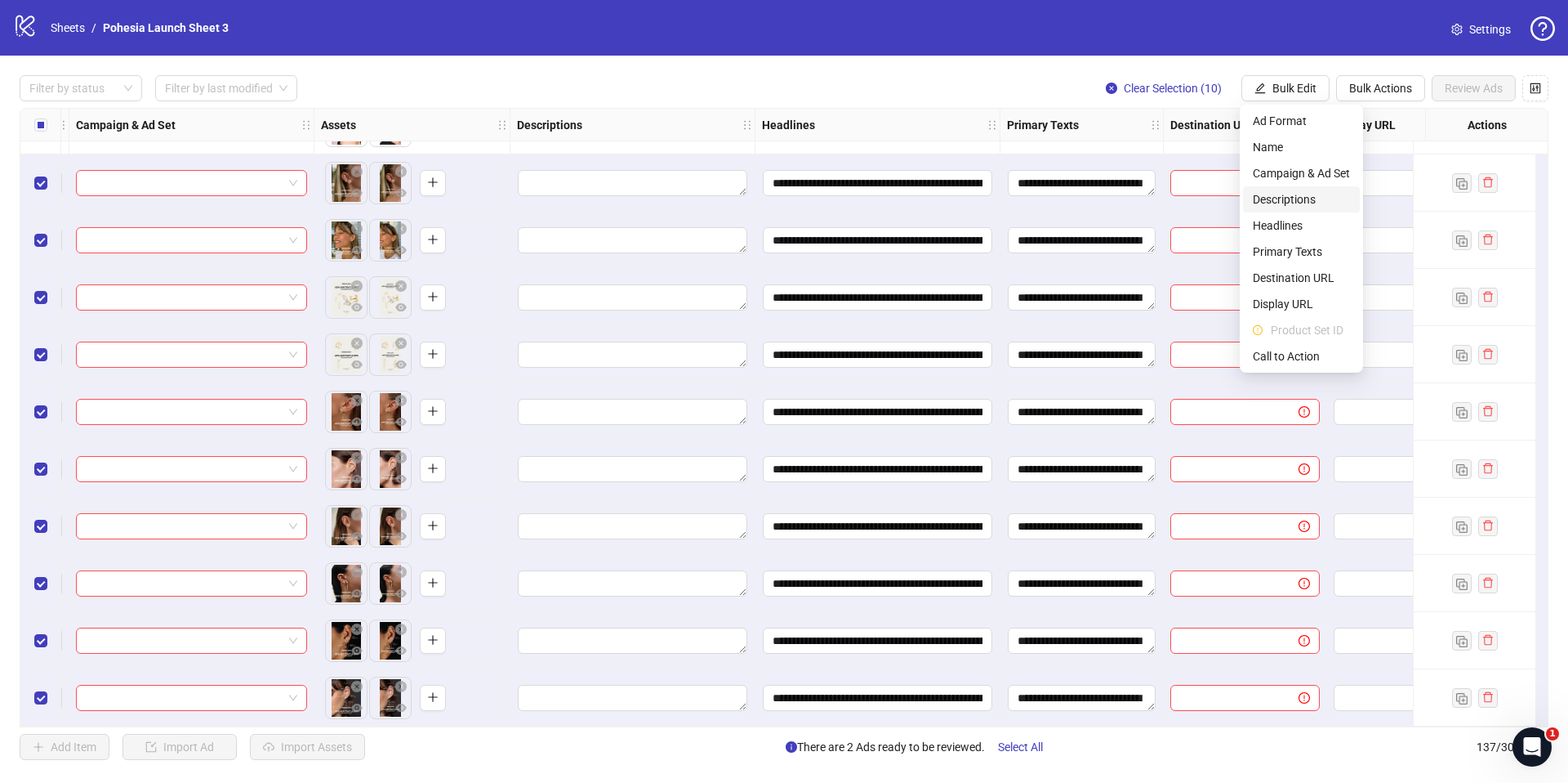
click at [1292, 197] on span "Descriptions" at bounding box center [1301, 199] width 97 height 18
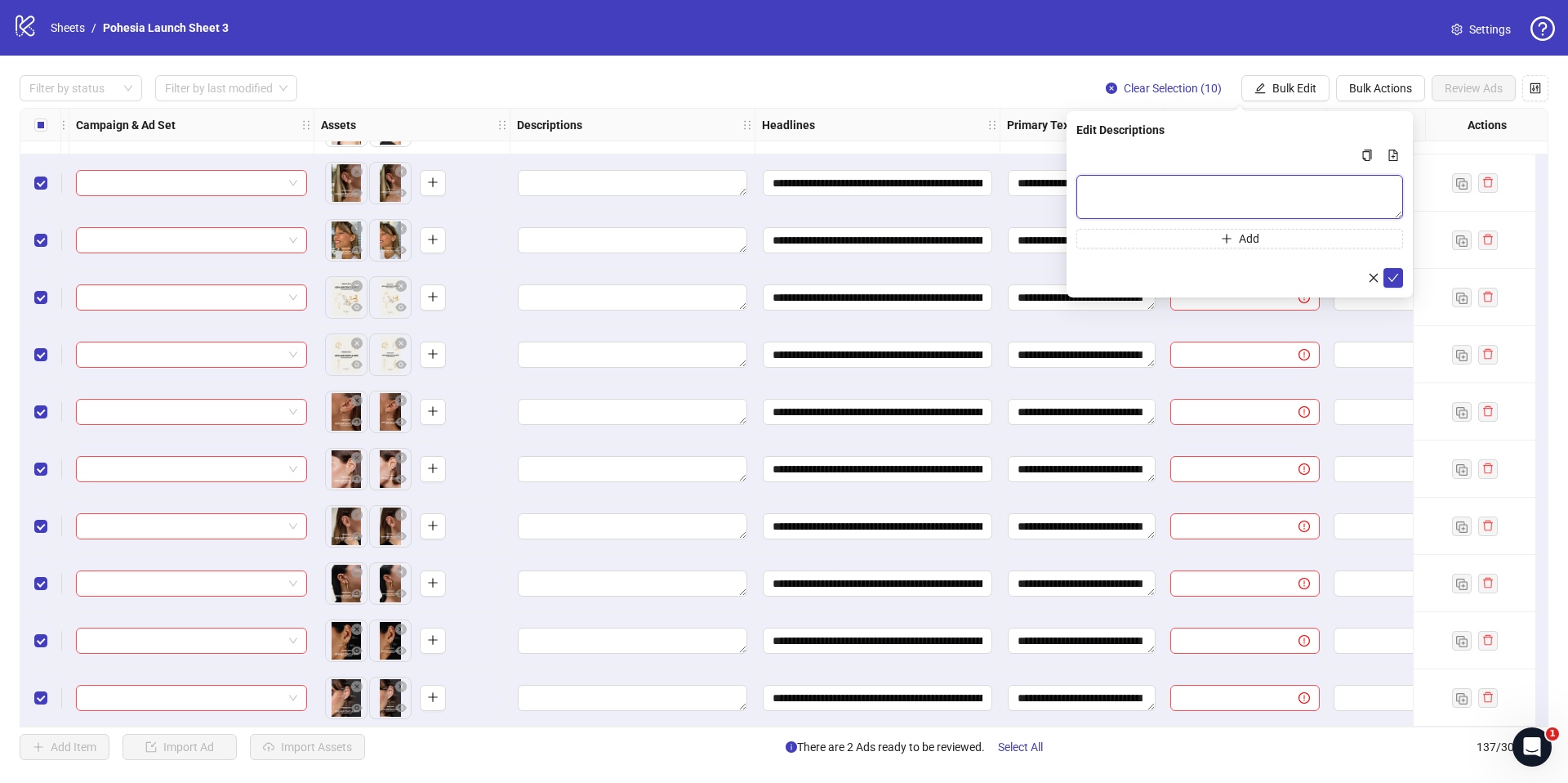
click at [1150, 175] on textarea "Multi-text input container - paste or copy values" at bounding box center [1240, 196] width 327 height 44
paste textarea "**********"
type textarea "**********"
click at [1384, 273] on button "submit" at bounding box center [1393, 277] width 19 height 19
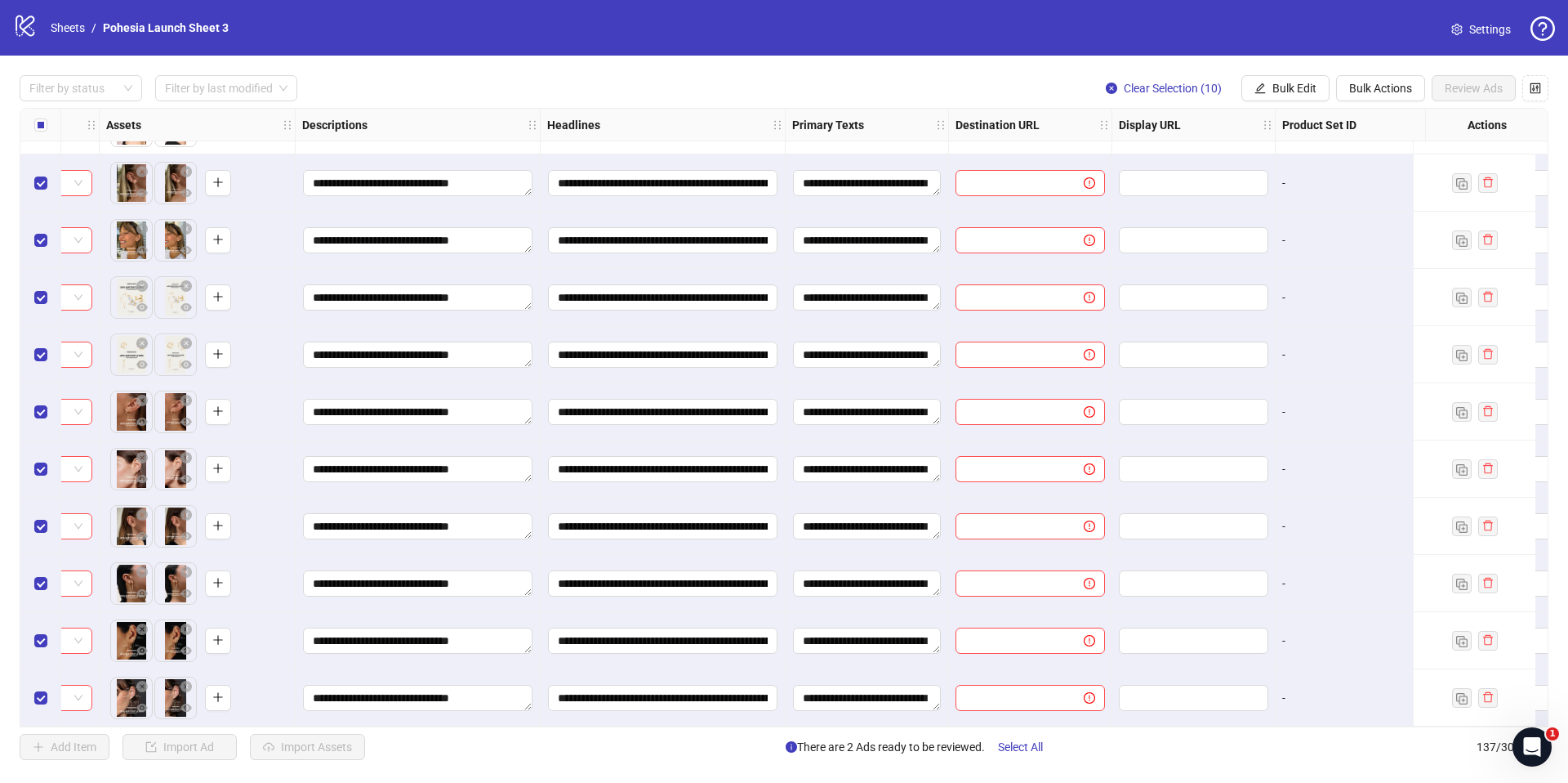
scroll to position [7173, 672]
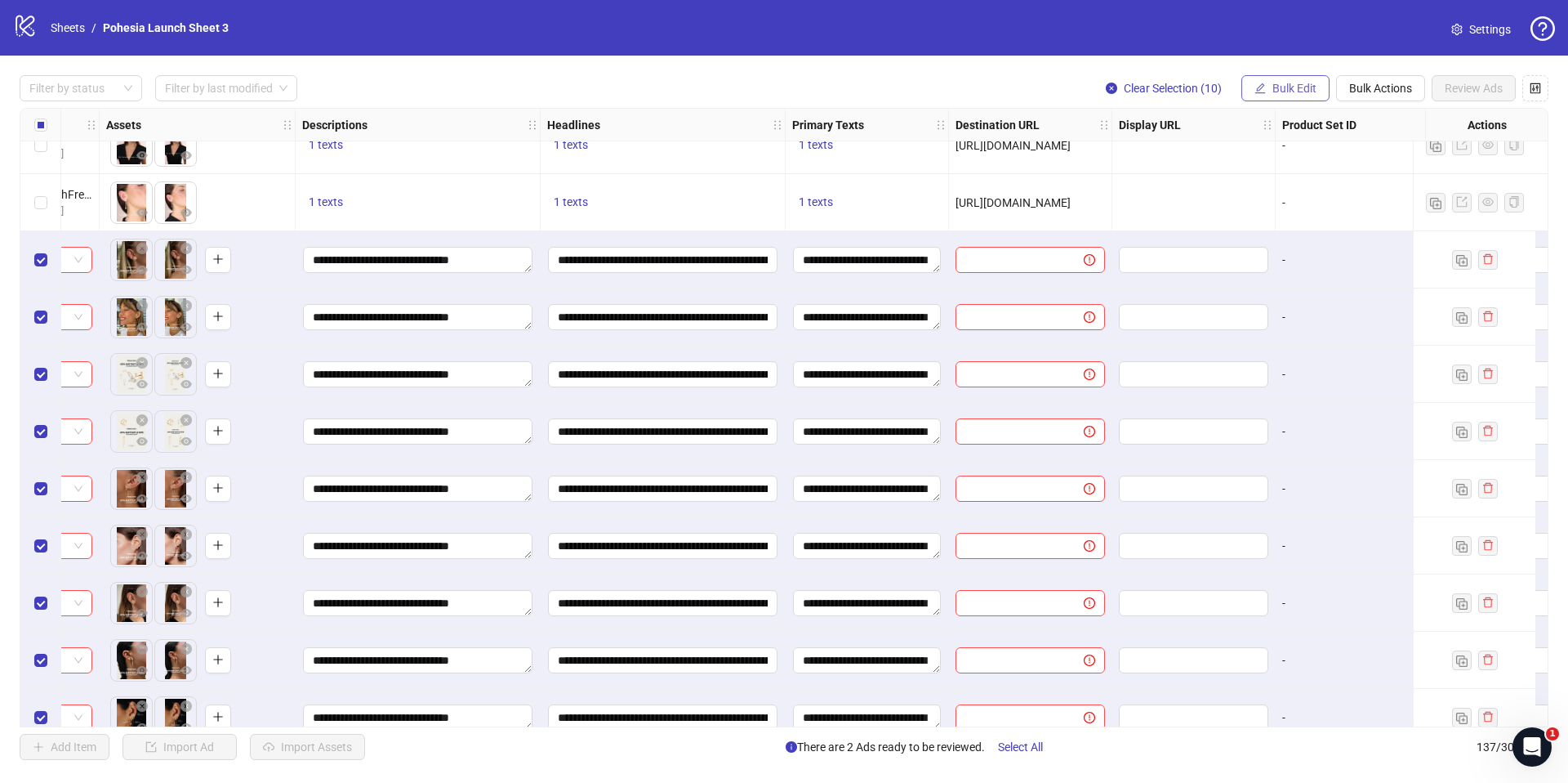
click at [1286, 89] on span "Bulk Edit" at bounding box center [1294, 88] width 44 height 13
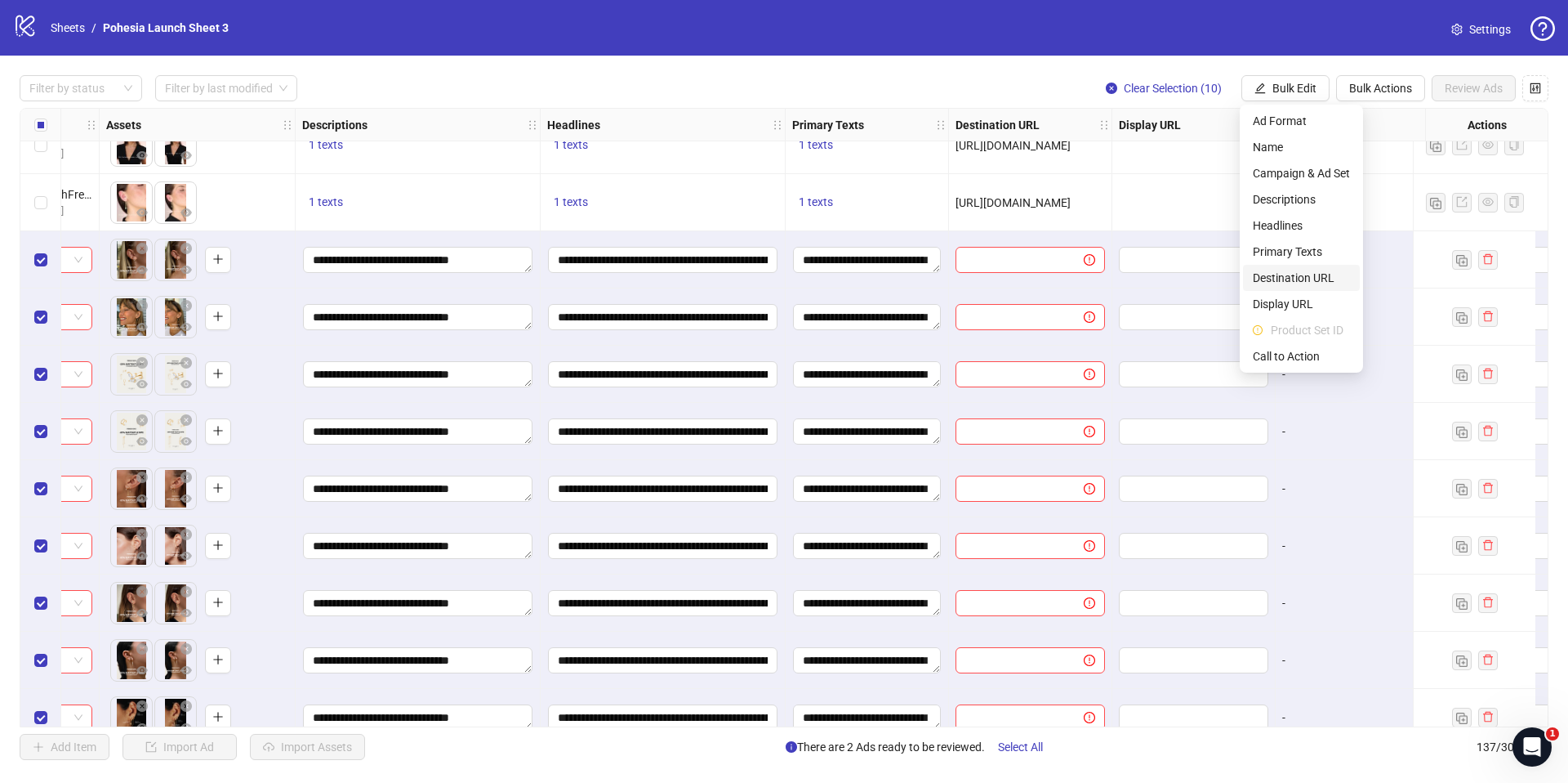
click at [1317, 281] on span "Destination URL" at bounding box center [1301, 278] width 97 height 18
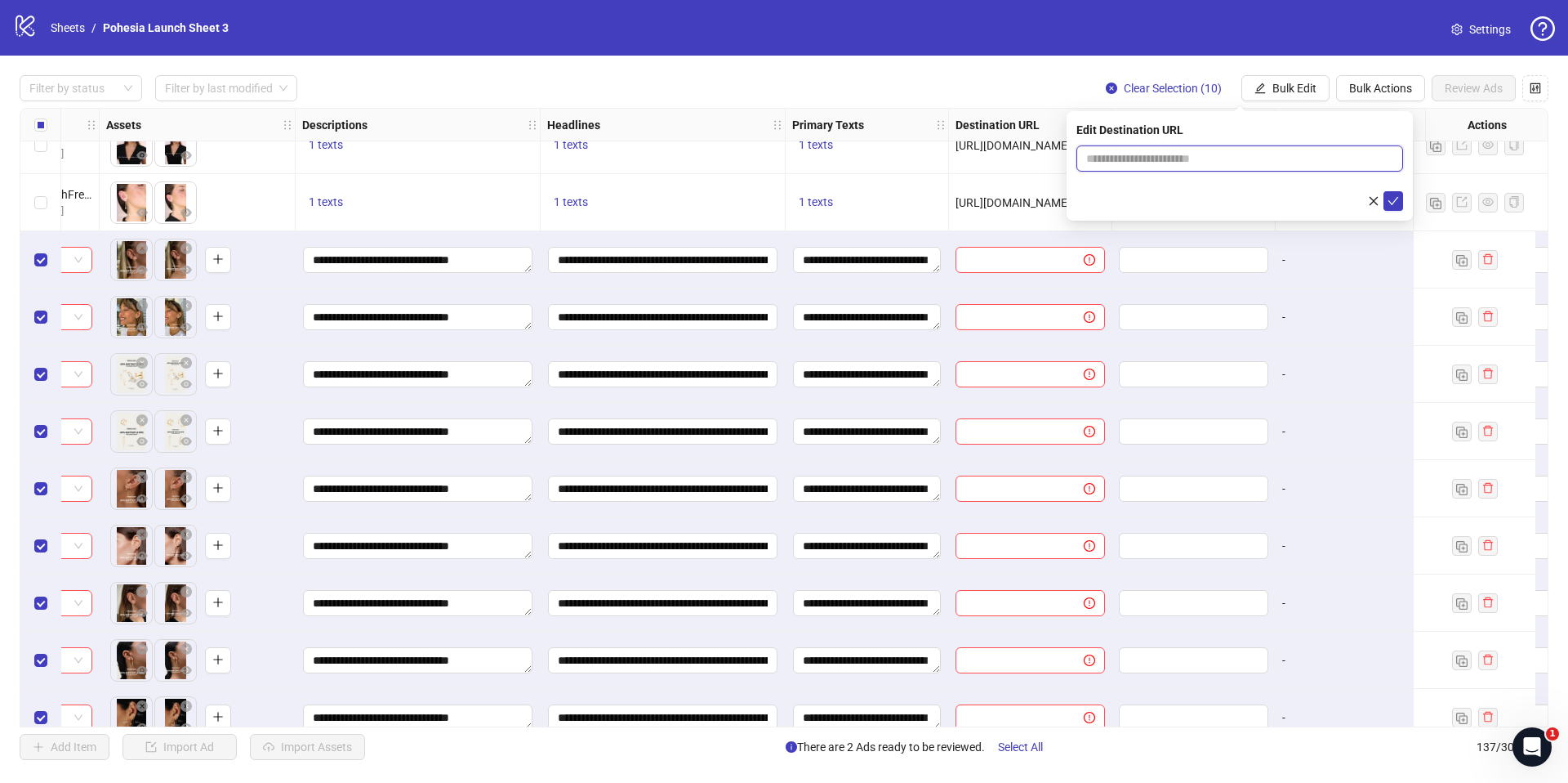
click at [1155, 154] on input "text" at bounding box center [1233, 159] width 294 height 18
paste input "**********"
type input "**********"
click at [1392, 205] on icon "check" at bounding box center [1393, 201] width 12 height 12
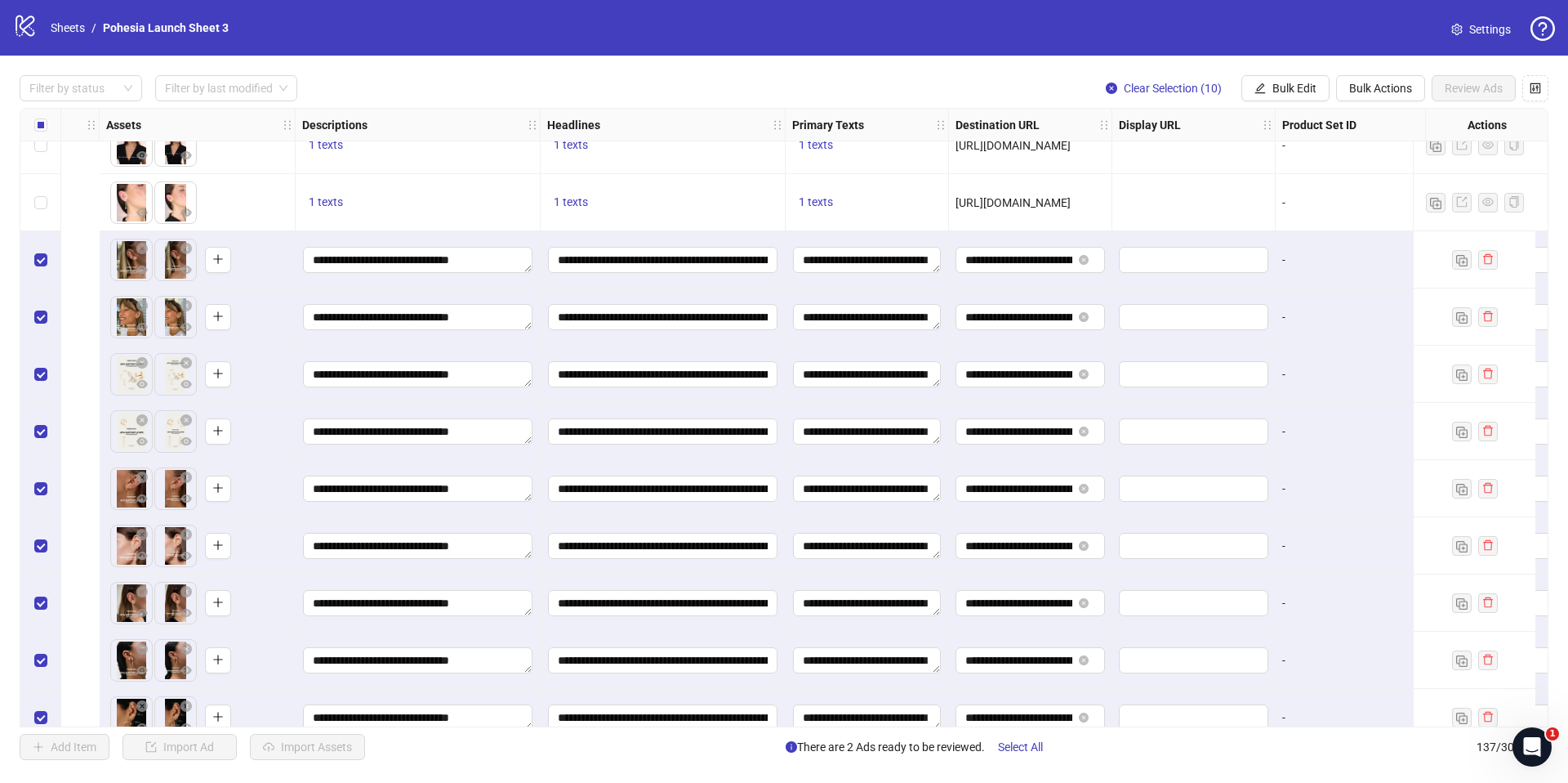
scroll to position [7173, 1033]
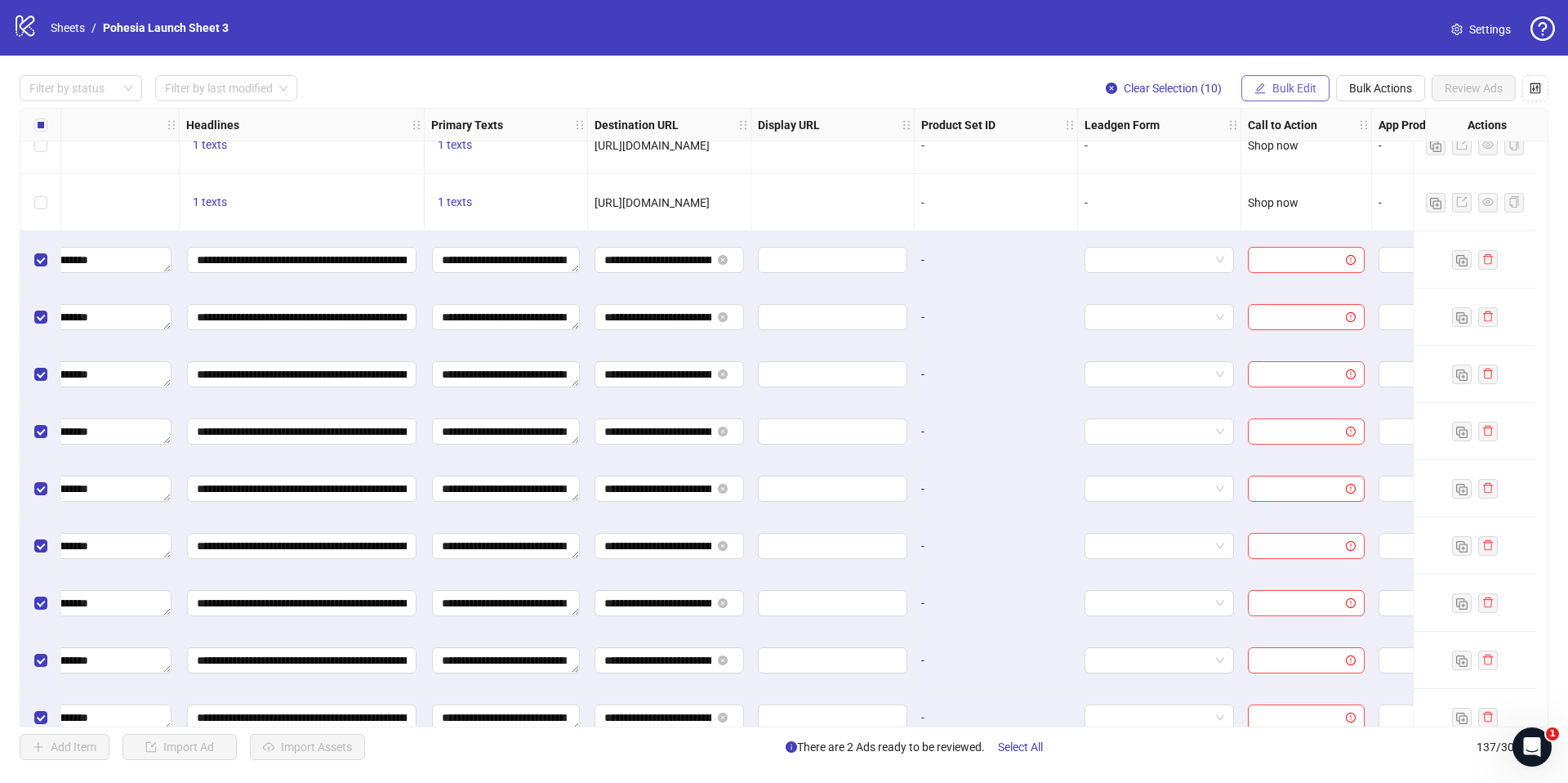
click at [1302, 89] on span "Bulk Edit" at bounding box center [1294, 88] width 44 height 13
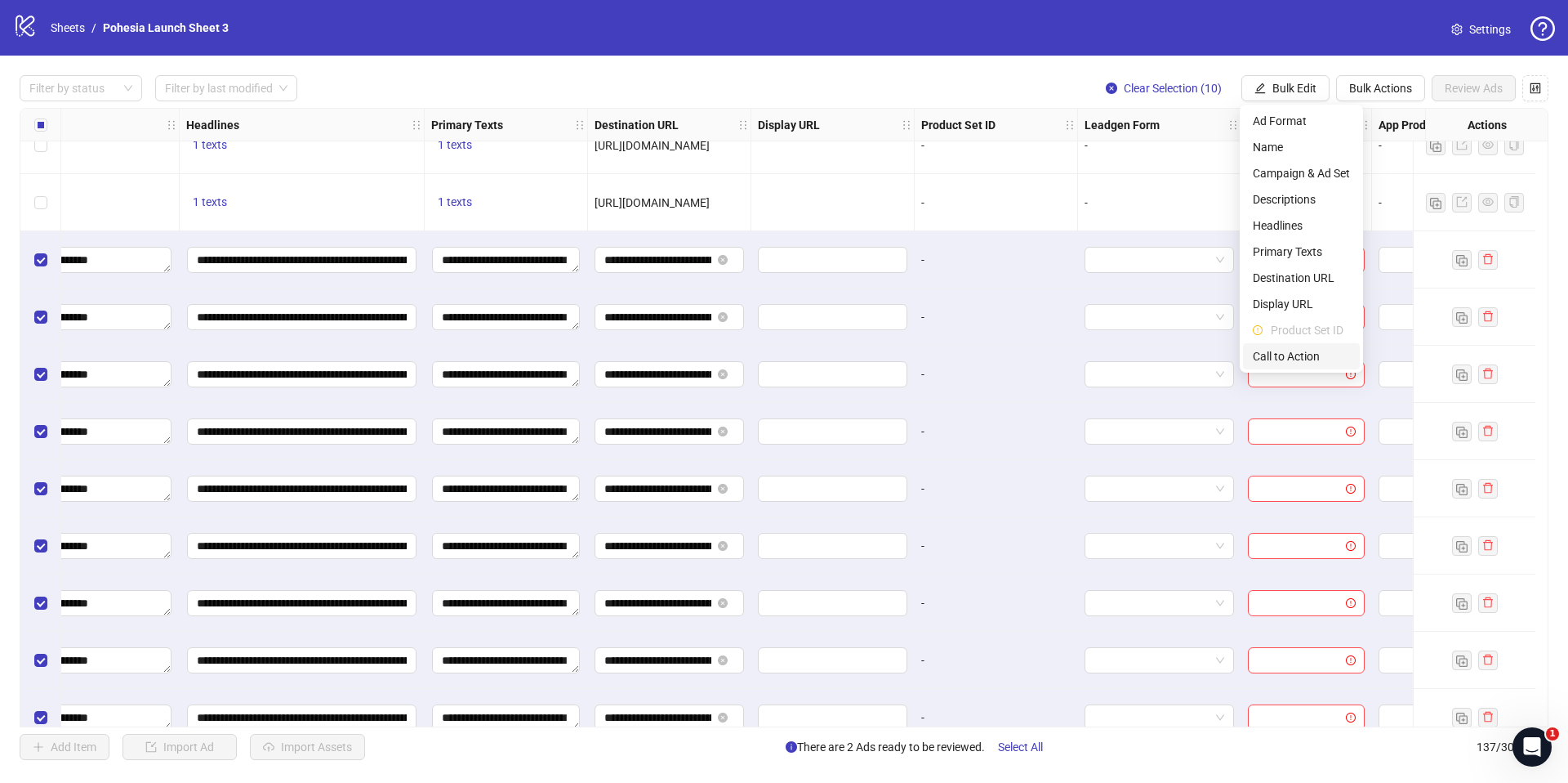
click at [1297, 365] on span "Call to Action" at bounding box center [1301, 356] width 97 height 18
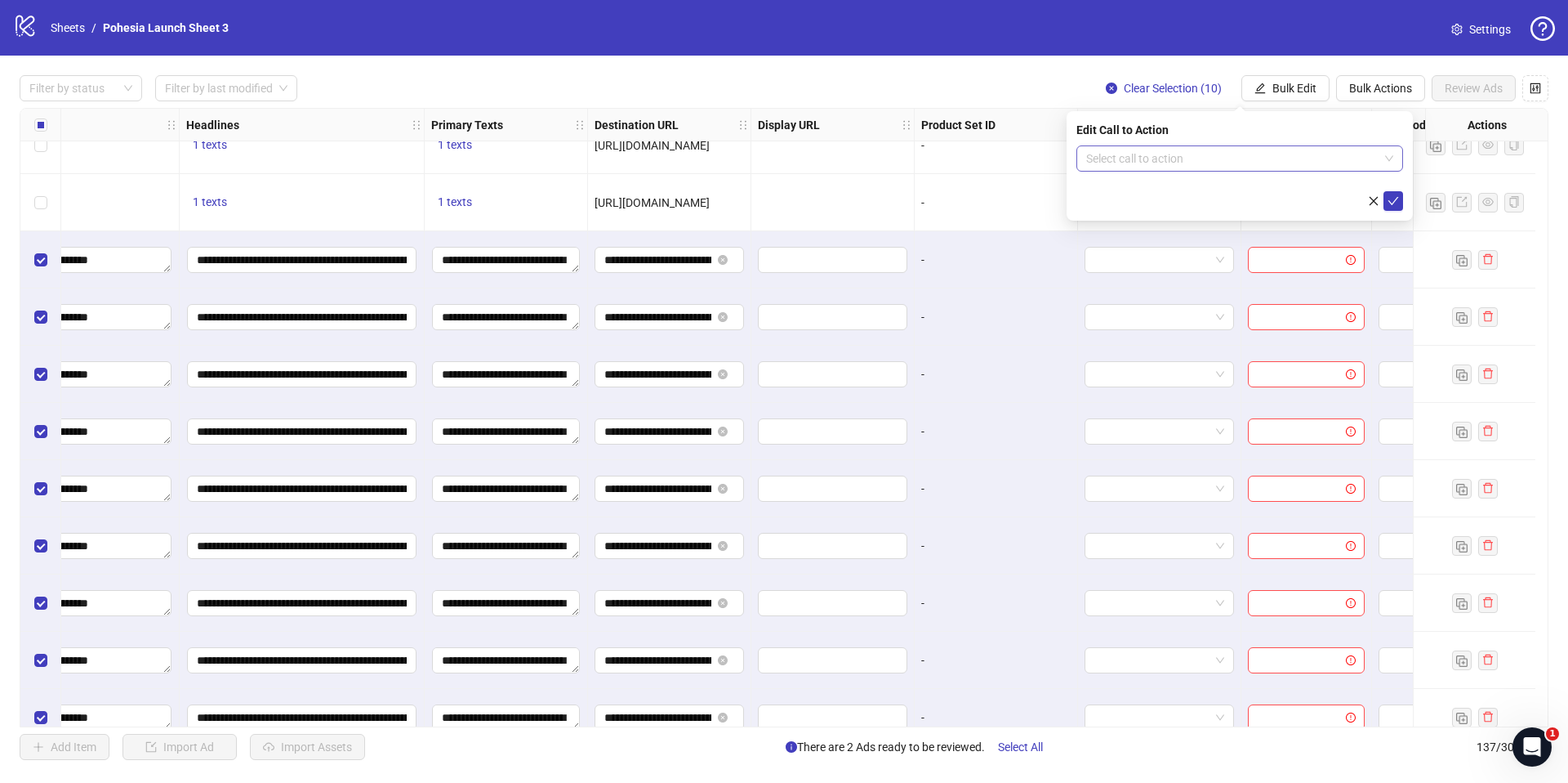
click at [1128, 156] on input "search" at bounding box center [1232, 158] width 292 height 25
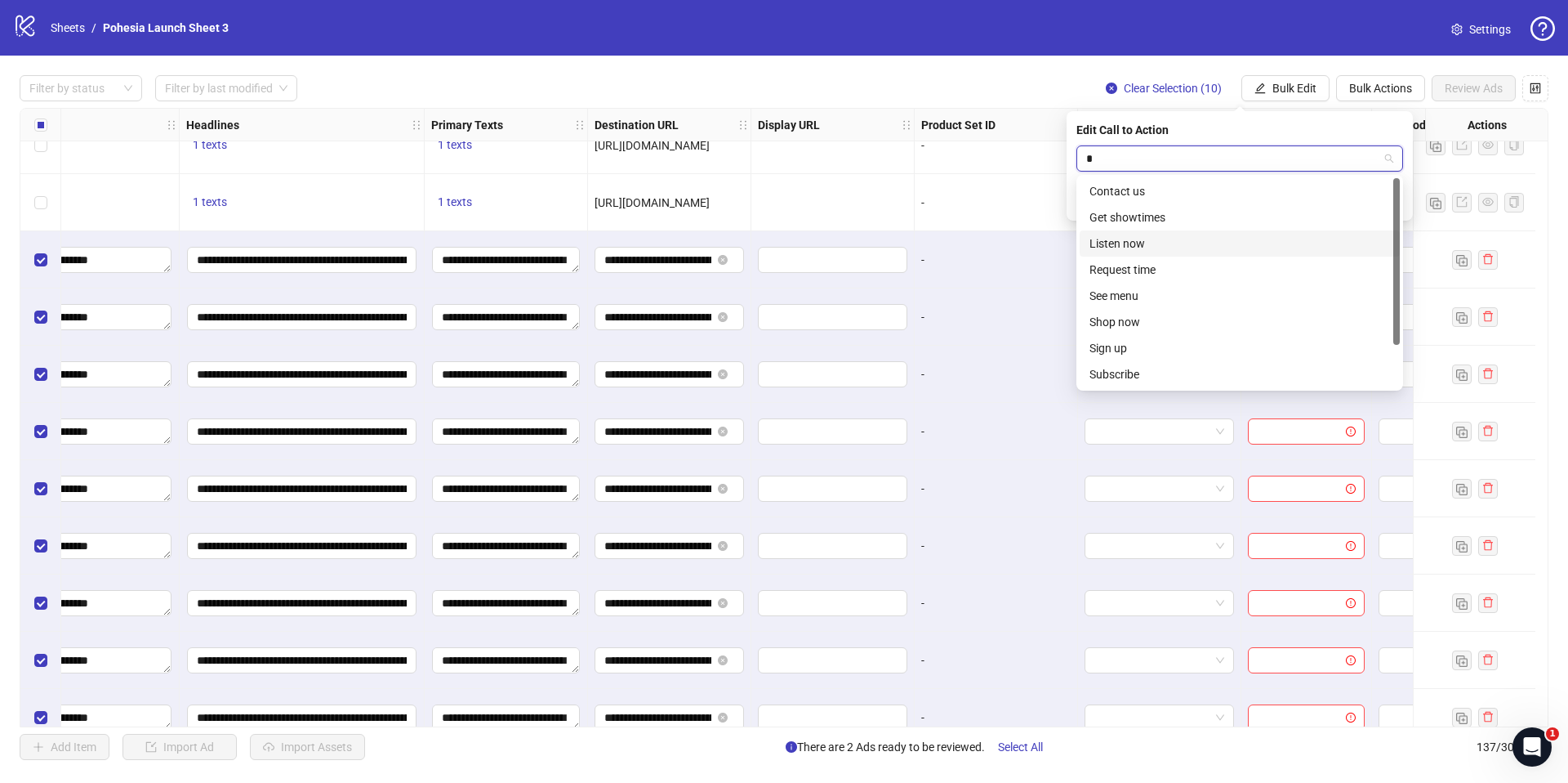
type input "**"
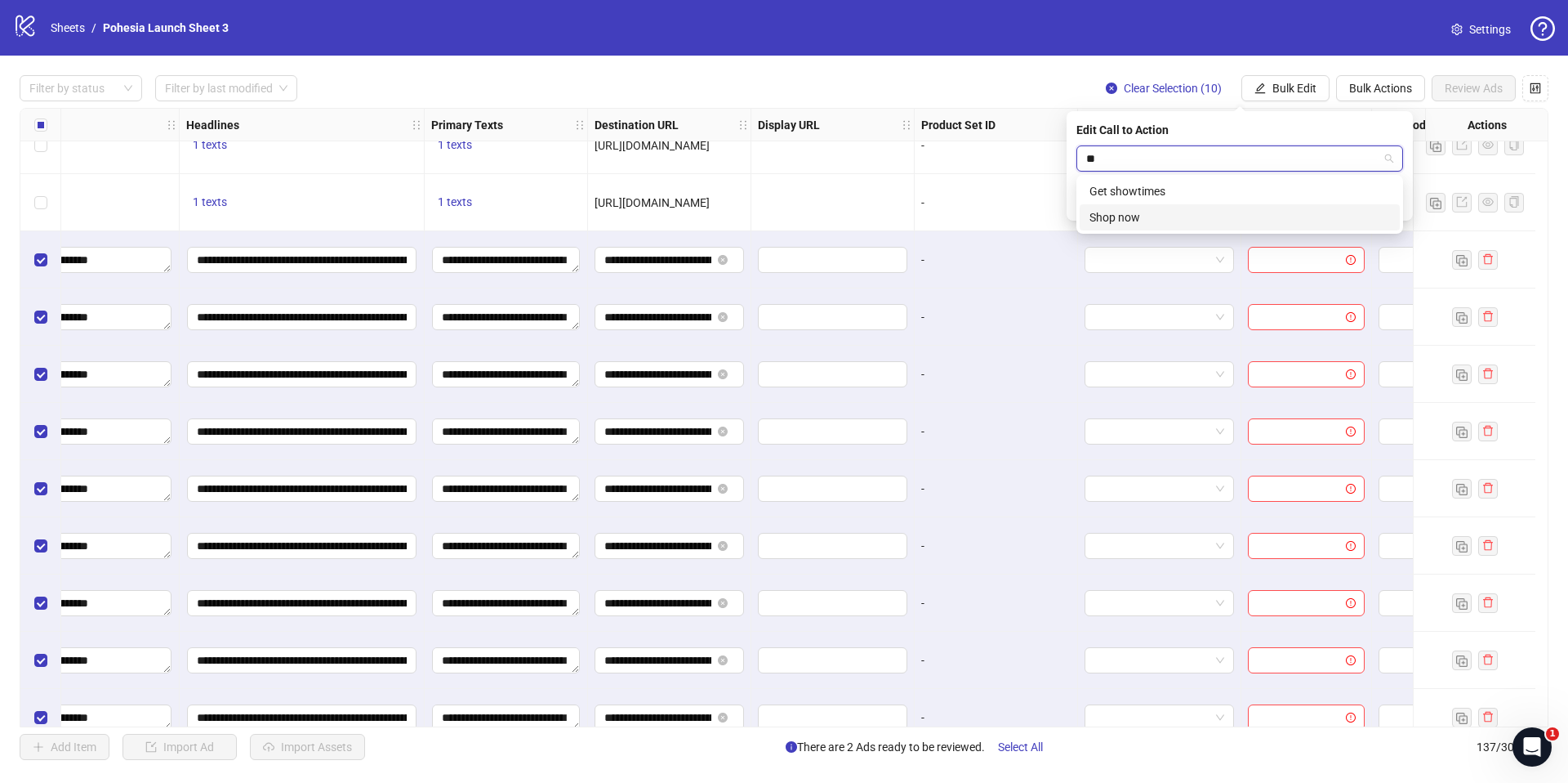
click at [1131, 217] on div "Shop now" at bounding box center [1239, 217] width 300 height 18
click at [1395, 198] on icon "check" at bounding box center [1394, 201] width 11 height 8
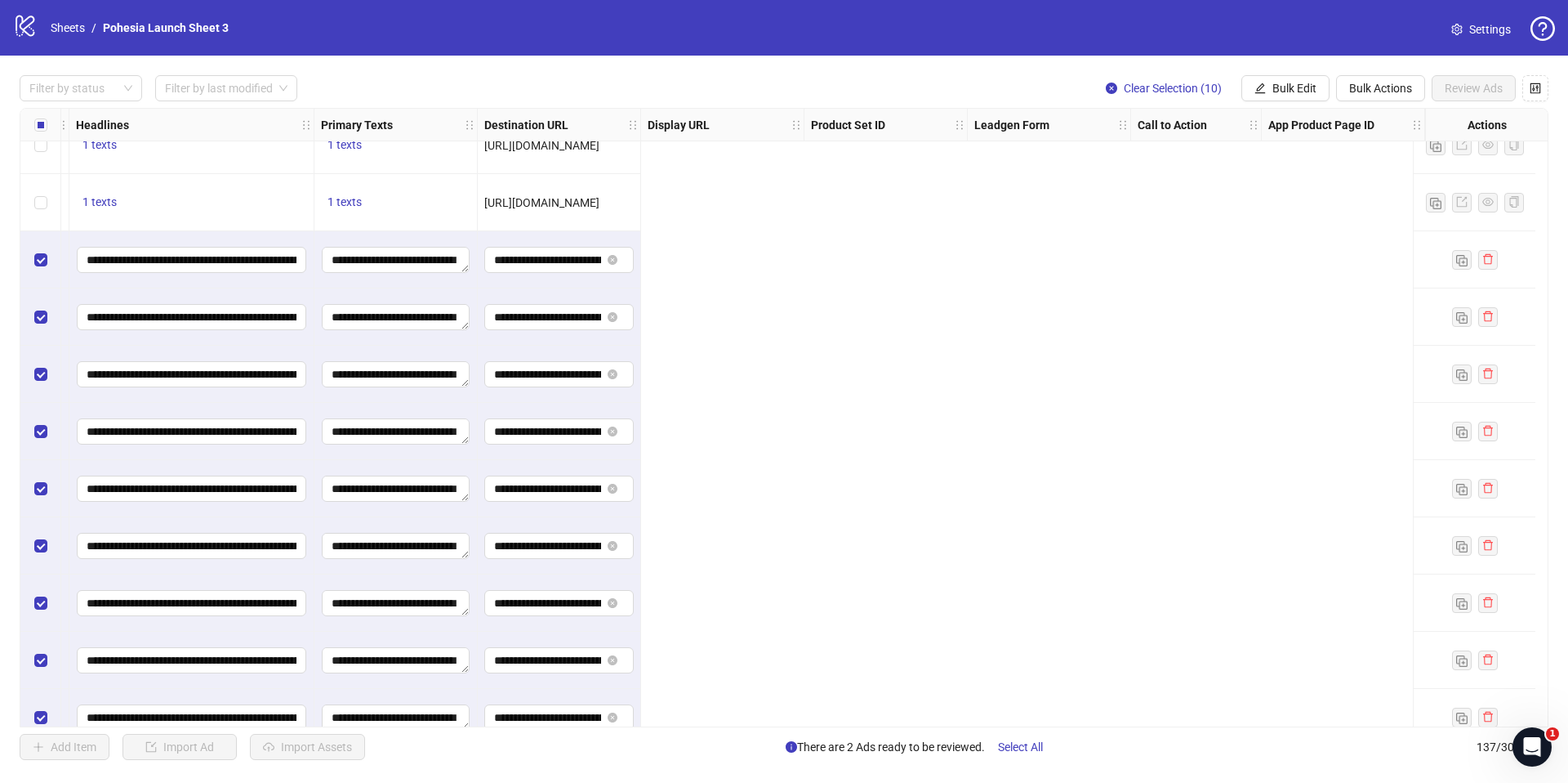
scroll to position [7173, 0]
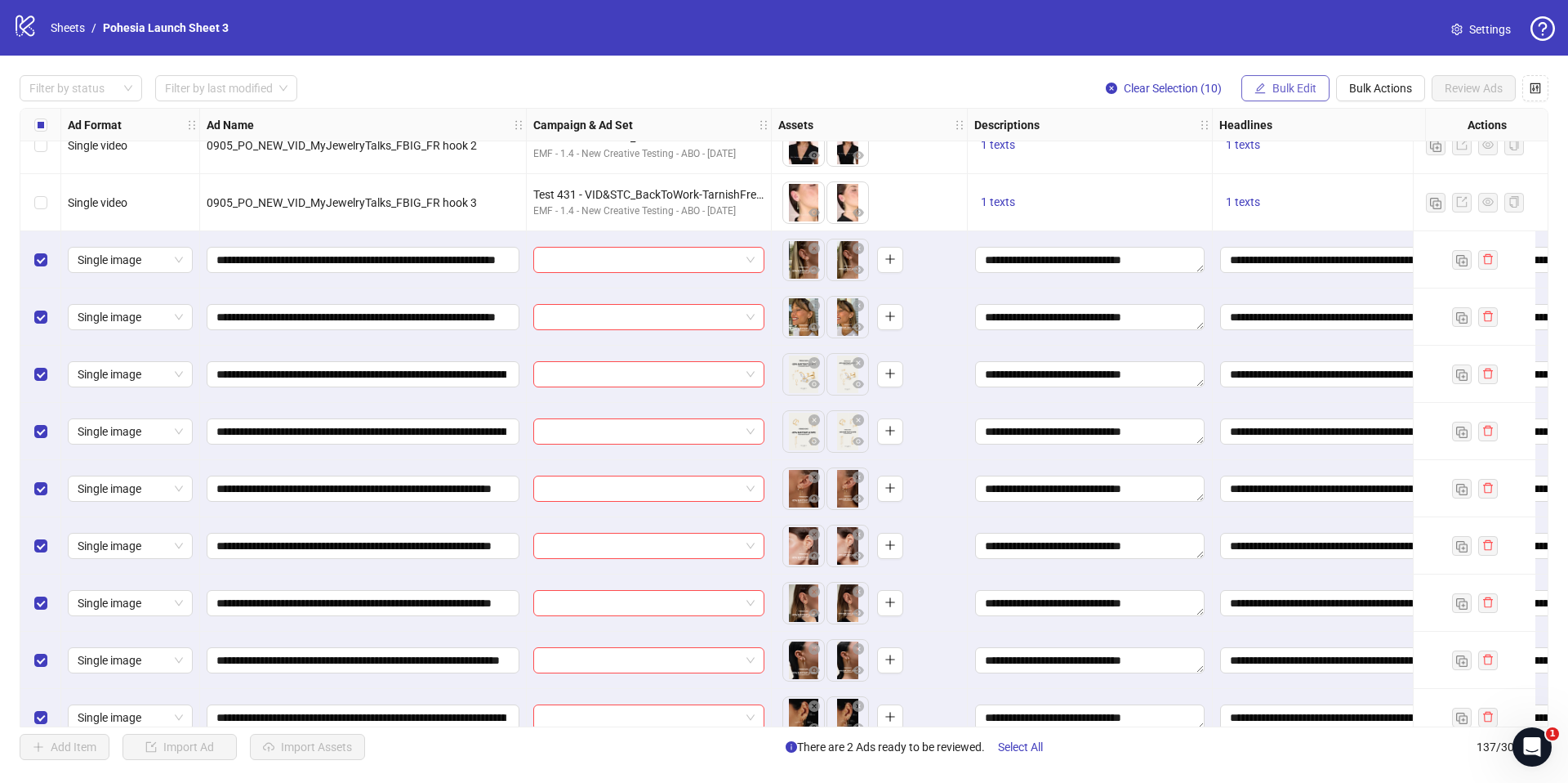
click at [1296, 95] on button "Bulk Edit" at bounding box center [1285, 88] width 89 height 26
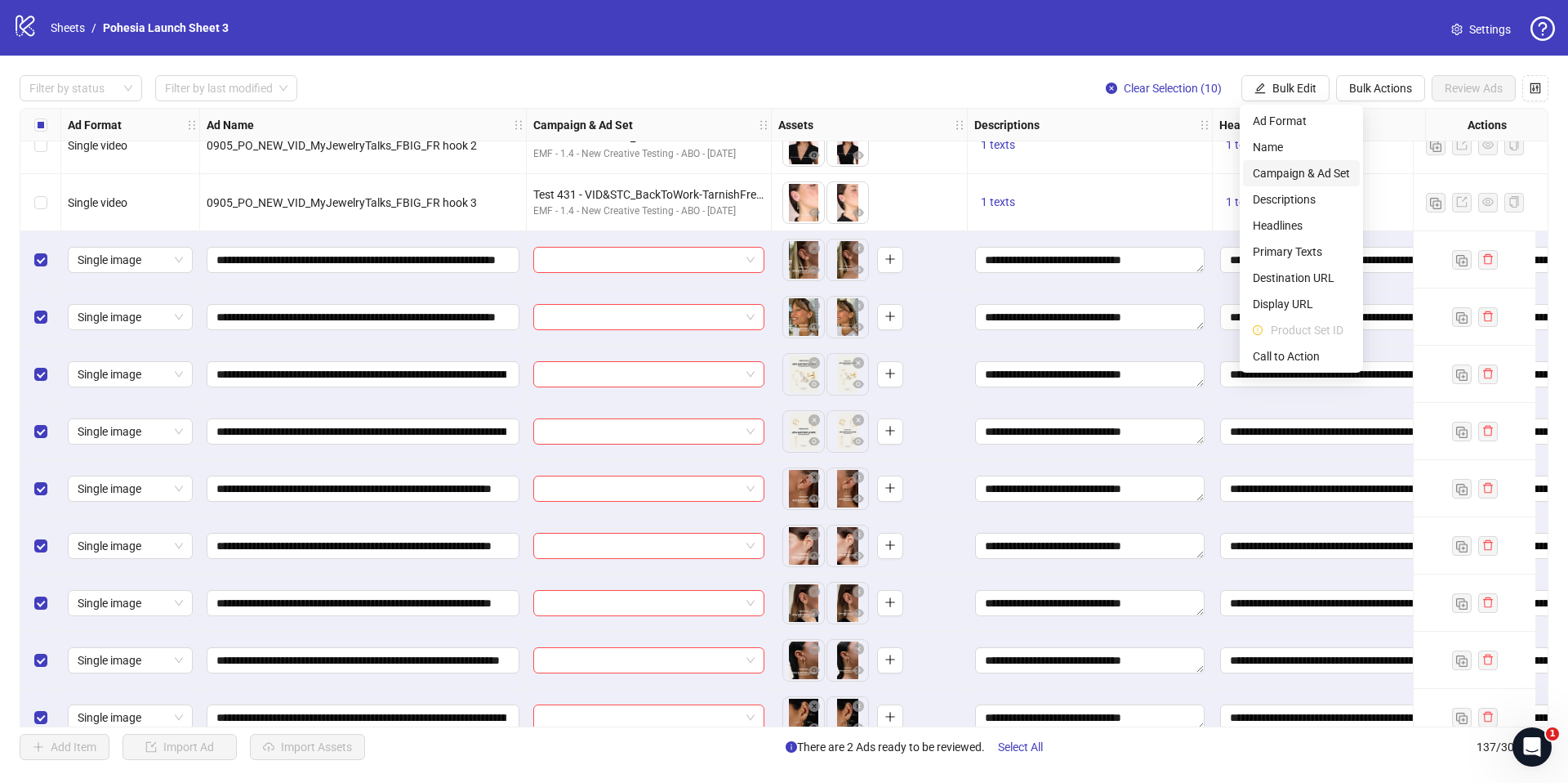
click at [1324, 170] on span "Campaign & Ad Set" at bounding box center [1301, 174] width 97 height 18
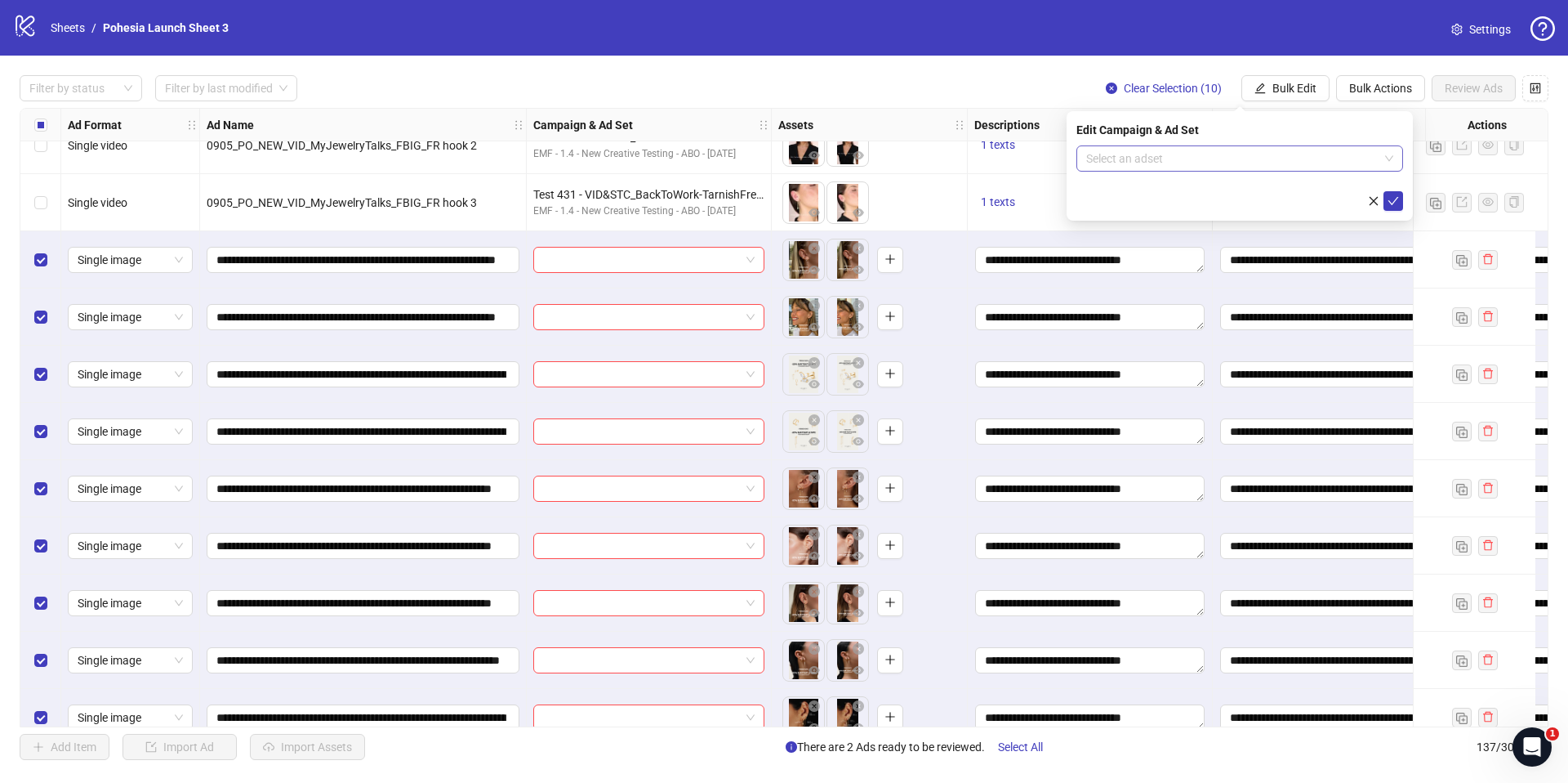
click at [1215, 153] on input "search" at bounding box center [1232, 158] width 292 height 25
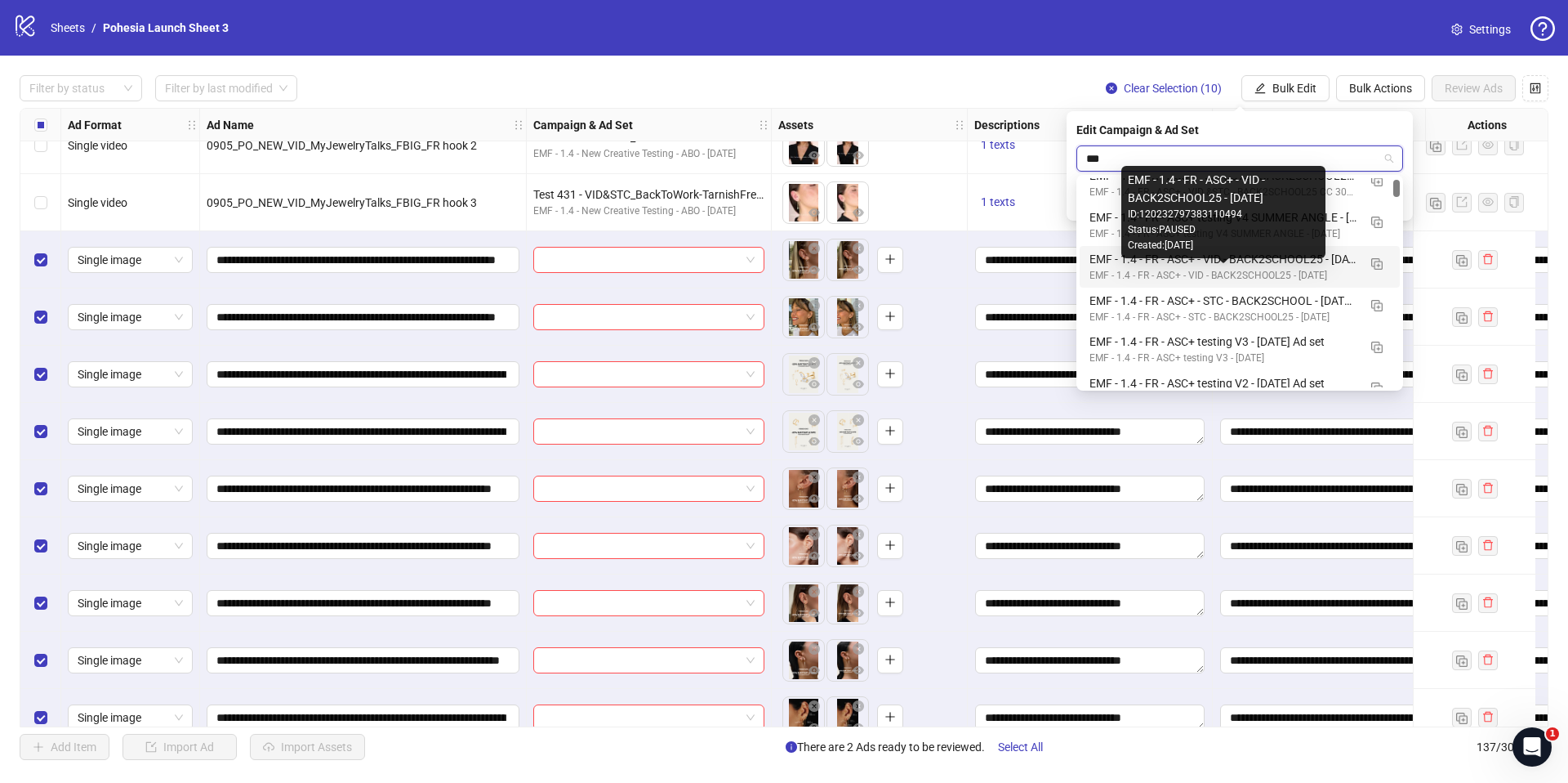
scroll to position [64, 0]
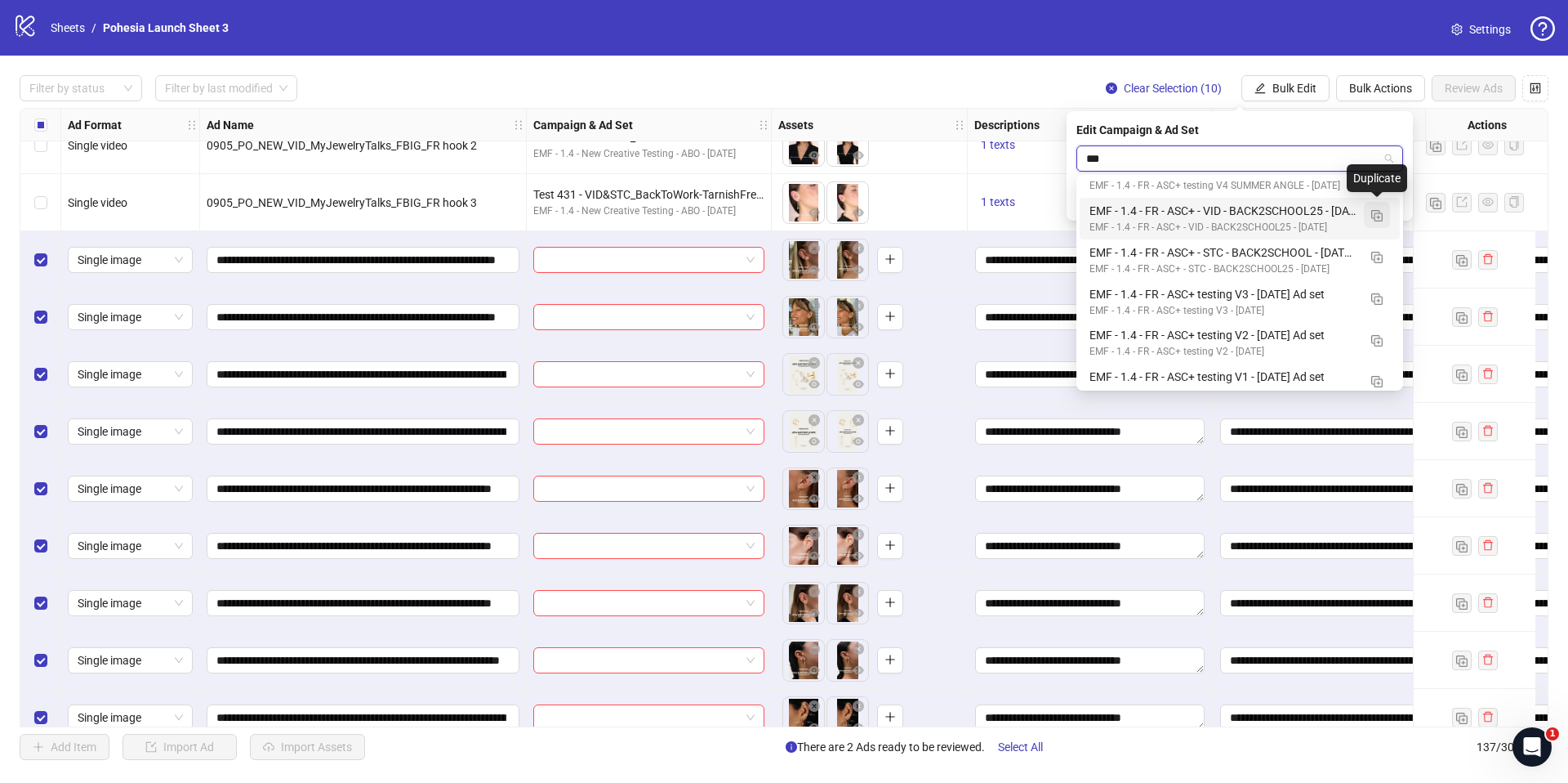
click at [1373, 214] on img "button" at bounding box center [1376, 216] width 12 height 12
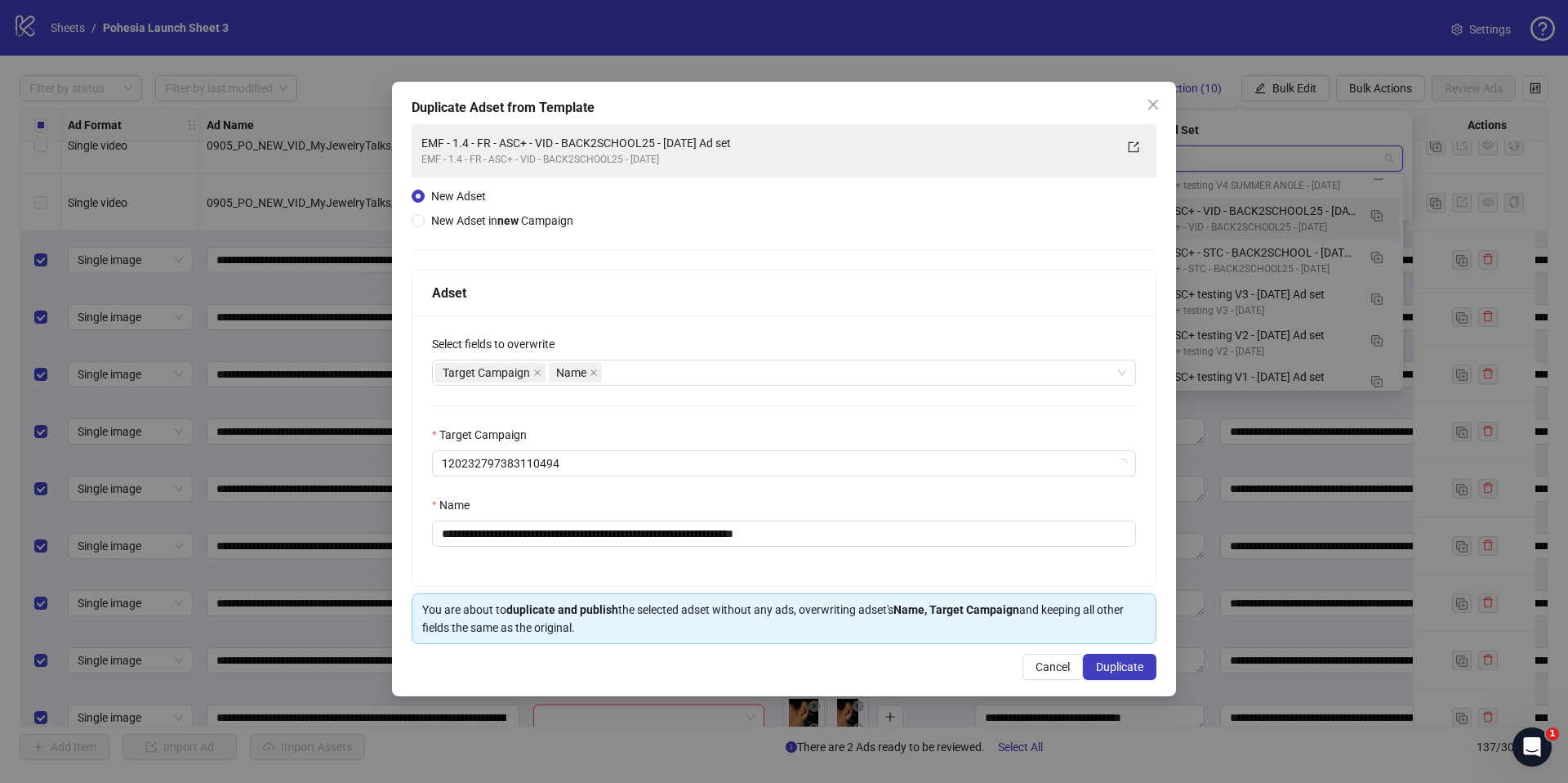
type input "***"
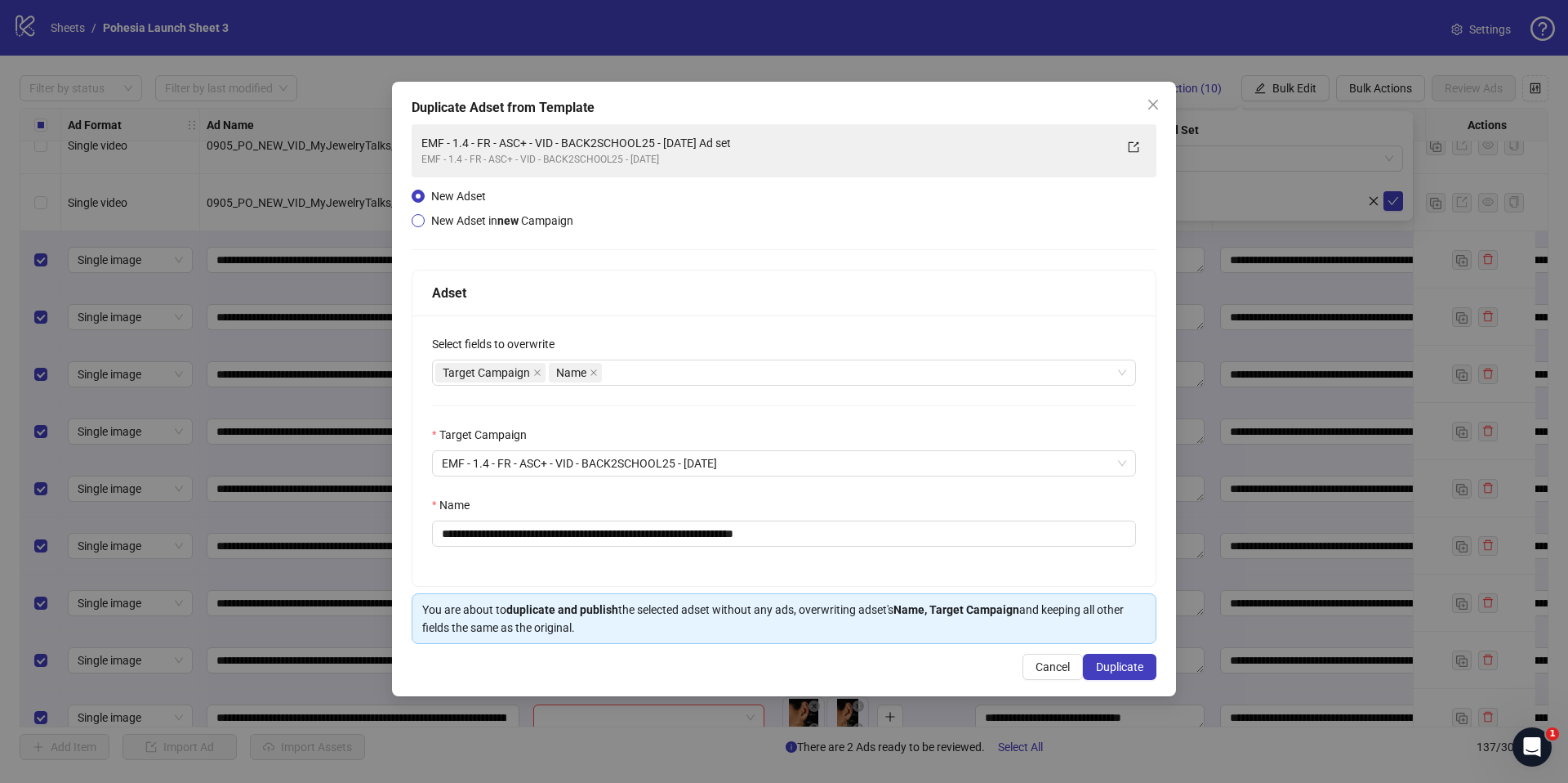
click at [482, 223] on span "New Adset in new Campaign" at bounding box center [502, 220] width 142 height 13
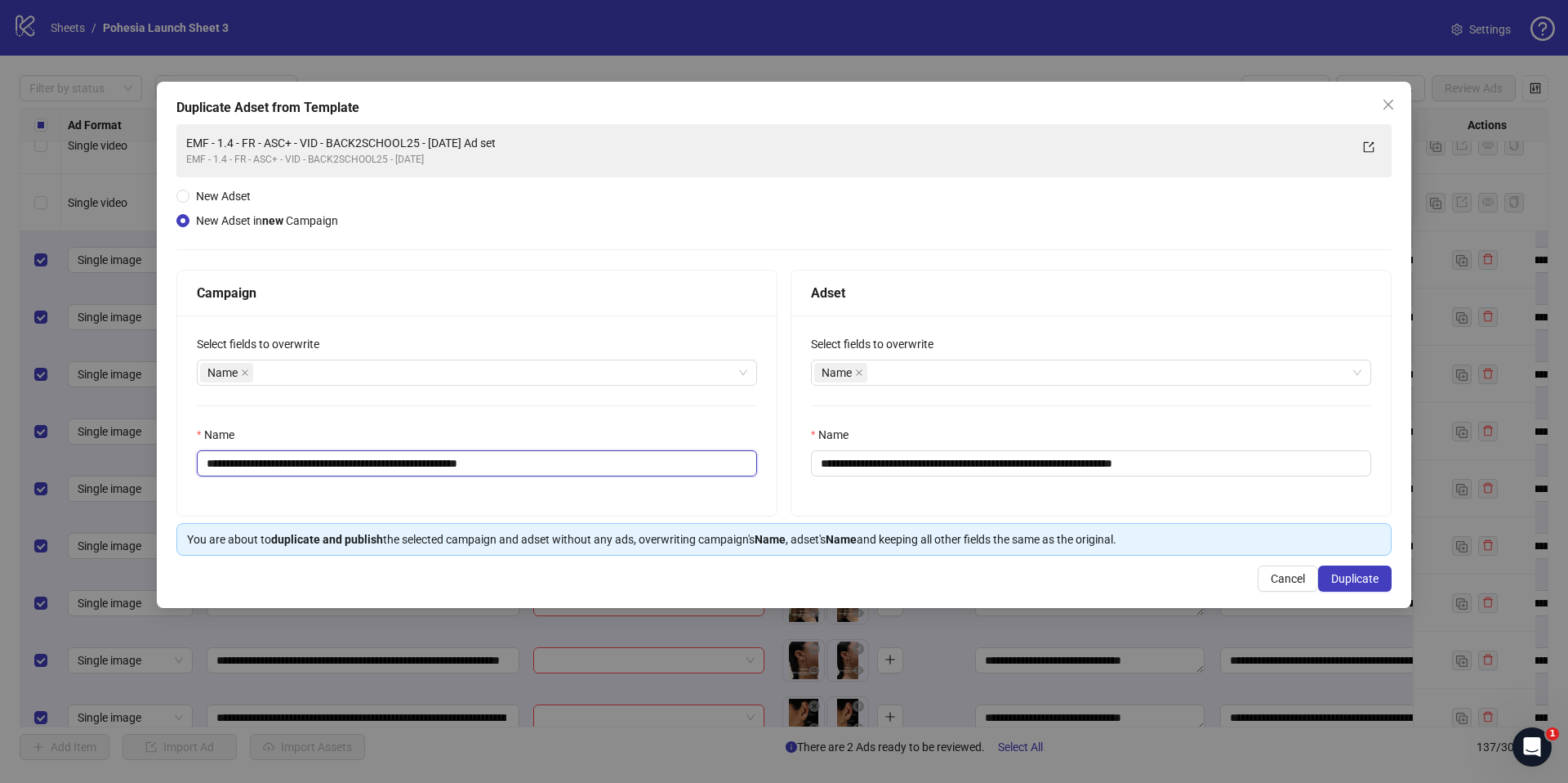
drag, startPoint x: 321, startPoint y: 463, endPoint x: 340, endPoint y: 462, distance: 19.0
click at [340, 462] on input "**********" at bounding box center [477, 463] width 560 height 26
drag, startPoint x: 321, startPoint y: 460, endPoint x: 416, endPoint y: 465, distance: 95.1
click at [416, 465] on input "**********" at bounding box center [477, 463] width 560 height 26
paste input "****"
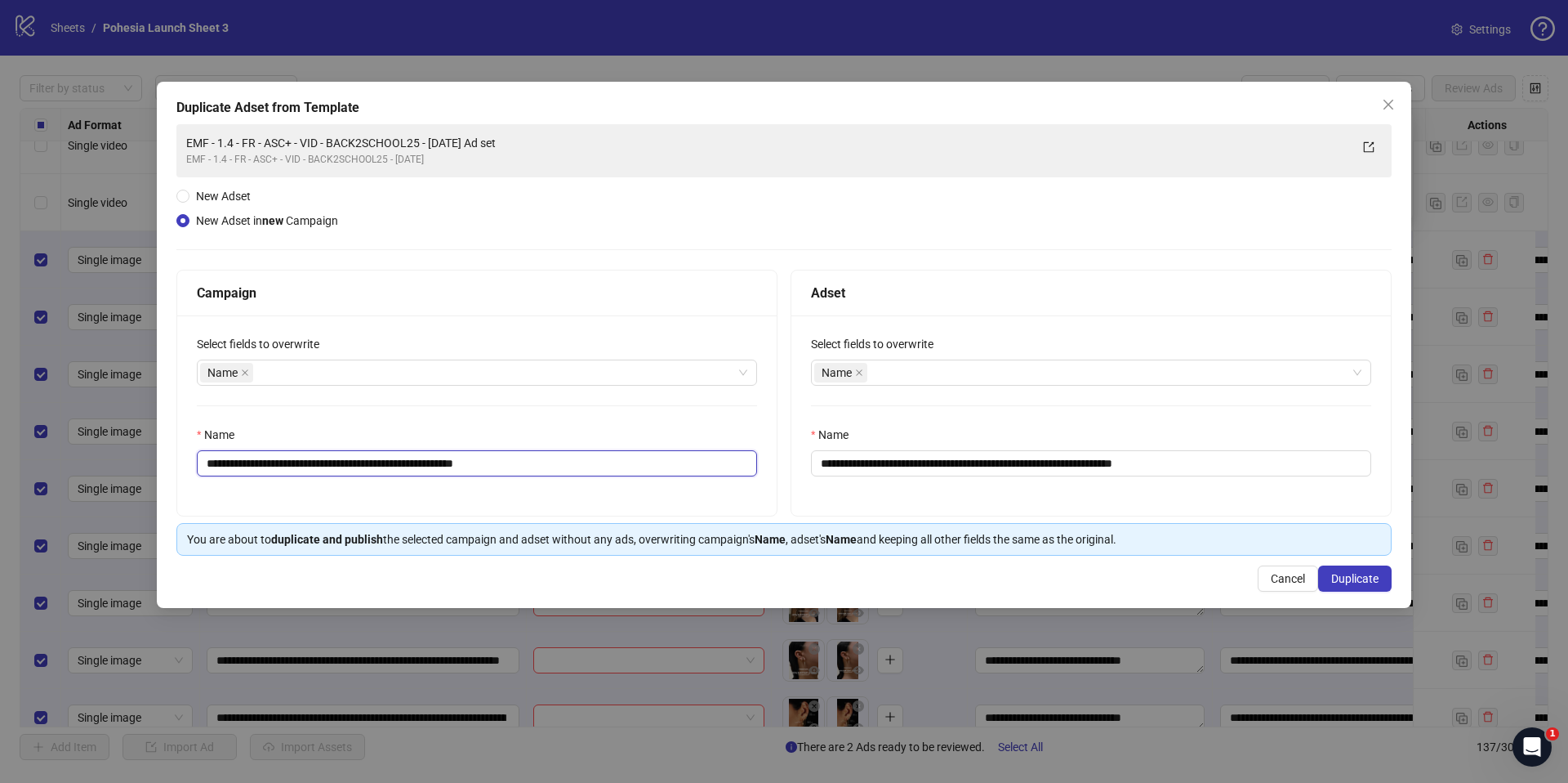
drag, startPoint x: 487, startPoint y: 465, endPoint x: 498, endPoint y: 479, distance: 17.8
click at [498, 479] on div "**********" at bounding box center [477, 415] width 599 height 200
click at [508, 493] on div "**********" at bounding box center [477, 415] width 599 height 200
click at [446, 466] on input "**********" at bounding box center [477, 463] width 560 height 26
drag, startPoint x: 662, startPoint y: 502, endPoint x: 654, endPoint y: 500, distance: 8.2
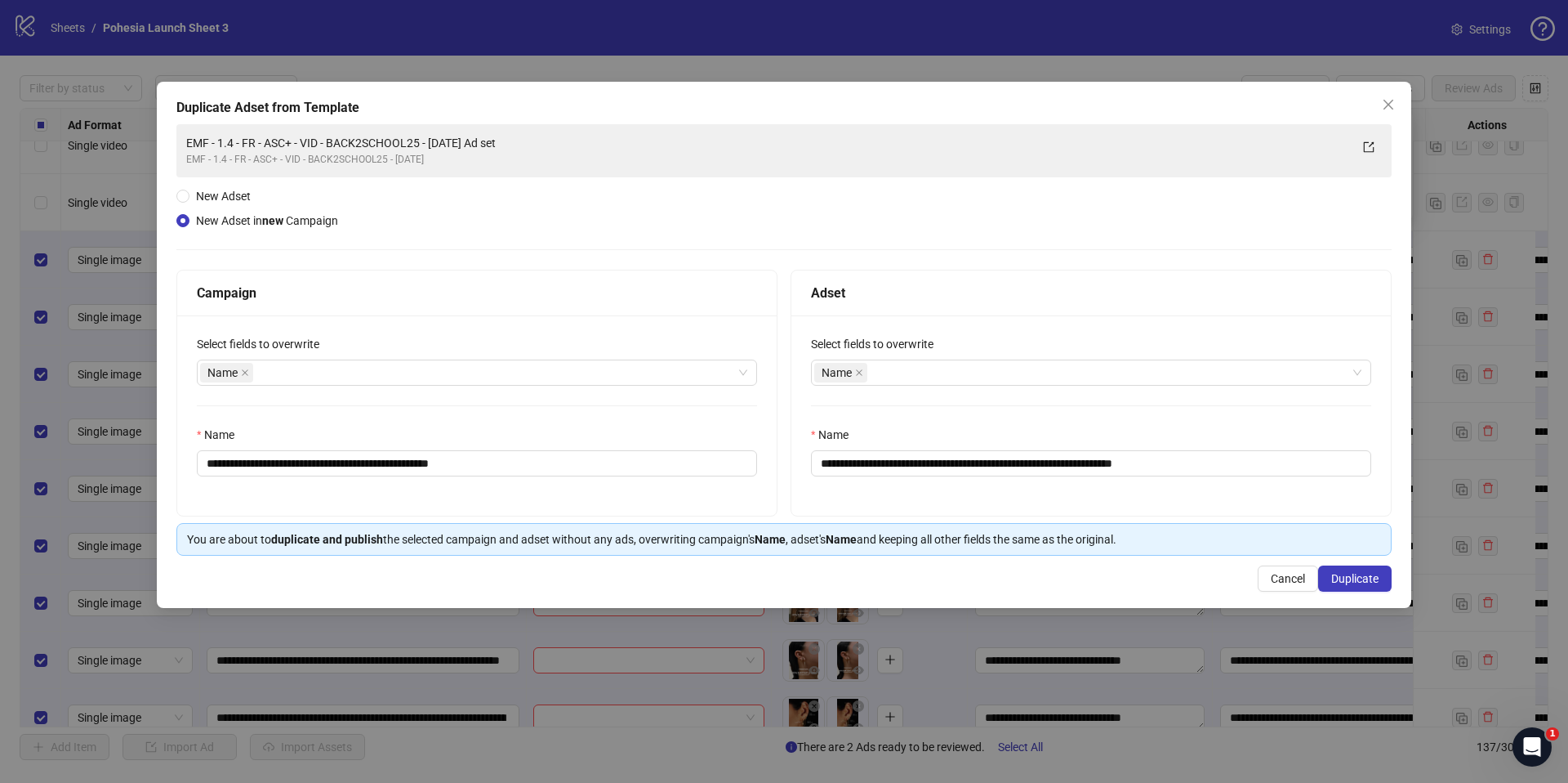
click at [661, 502] on div "**********" at bounding box center [477, 415] width 599 height 200
click at [1157, 461] on input "**********" at bounding box center [1090, 463] width 560 height 26
click at [321, 462] on input "**********" at bounding box center [477, 463] width 560 height 26
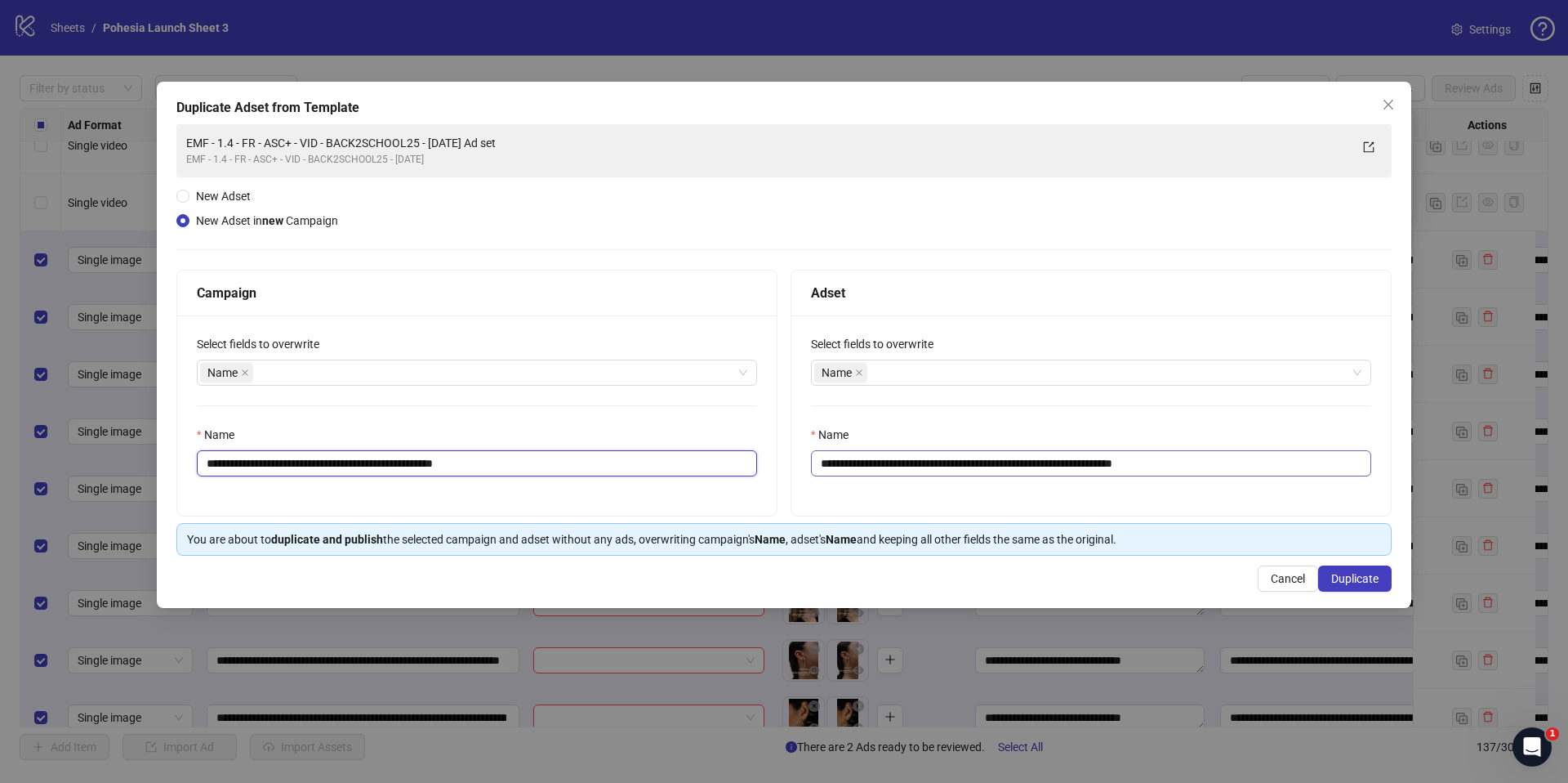
type input "**********"
click at [992, 462] on input "**********" at bounding box center [1090, 463] width 560 height 26
click at [352, 465] on input "**********" at bounding box center [477, 463] width 560 height 26
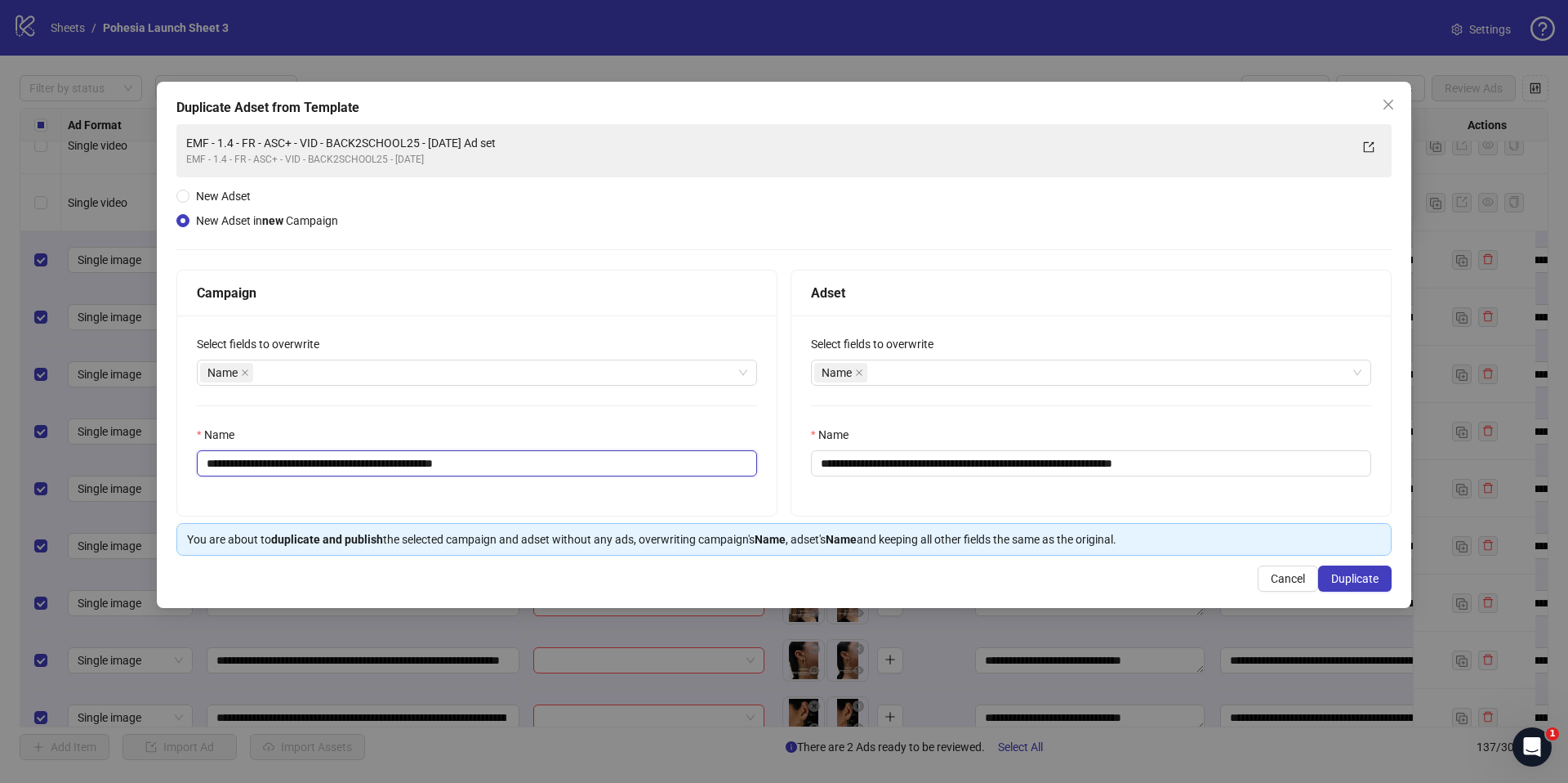
click at [349, 469] on input "**********" at bounding box center [477, 463] width 560 height 26
click at [349, 468] on input "**********" at bounding box center [477, 463] width 560 height 26
click at [1094, 461] on input "**********" at bounding box center [1090, 463] width 560 height 26
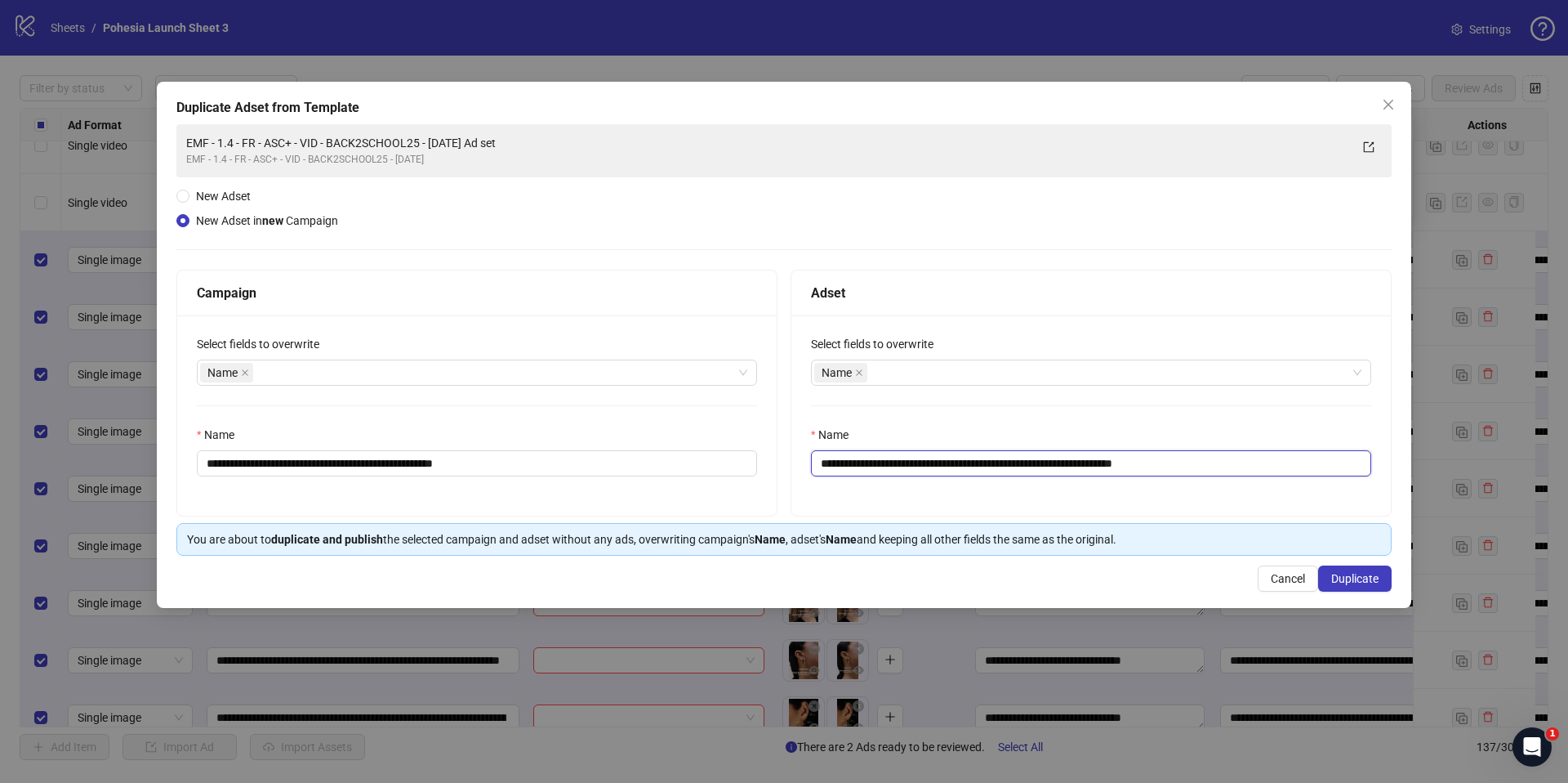
drag, startPoint x: 1120, startPoint y: 462, endPoint x: 817, endPoint y: 461, distance: 303.0
click at [817, 461] on input "**********" at bounding box center [1090, 463] width 560 height 26
paste input "text"
drag, startPoint x: 1140, startPoint y: 460, endPoint x: 1142, endPoint y: 480, distance: 20.1
click at [1142, 480] on div "**********" at bounding box center [1091, 415] width 599 height 200
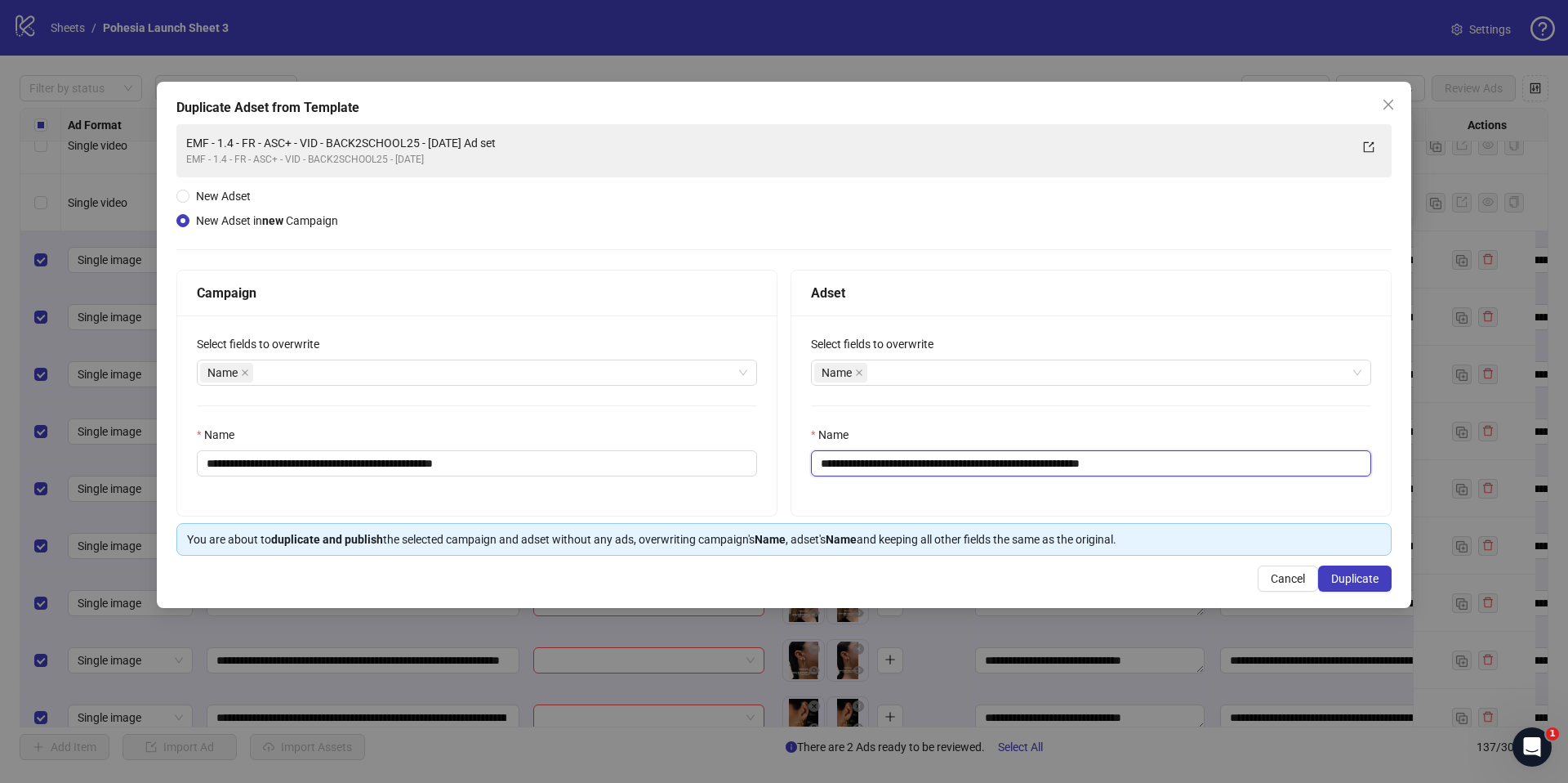
type input "**********"
click at [1158, 494] on div "**********" at bounding box center [1091, 415] width 599 height 200
click at [1364, 576] on span "Duplicate" at bounding box center [1355, 578] width 47 height 13
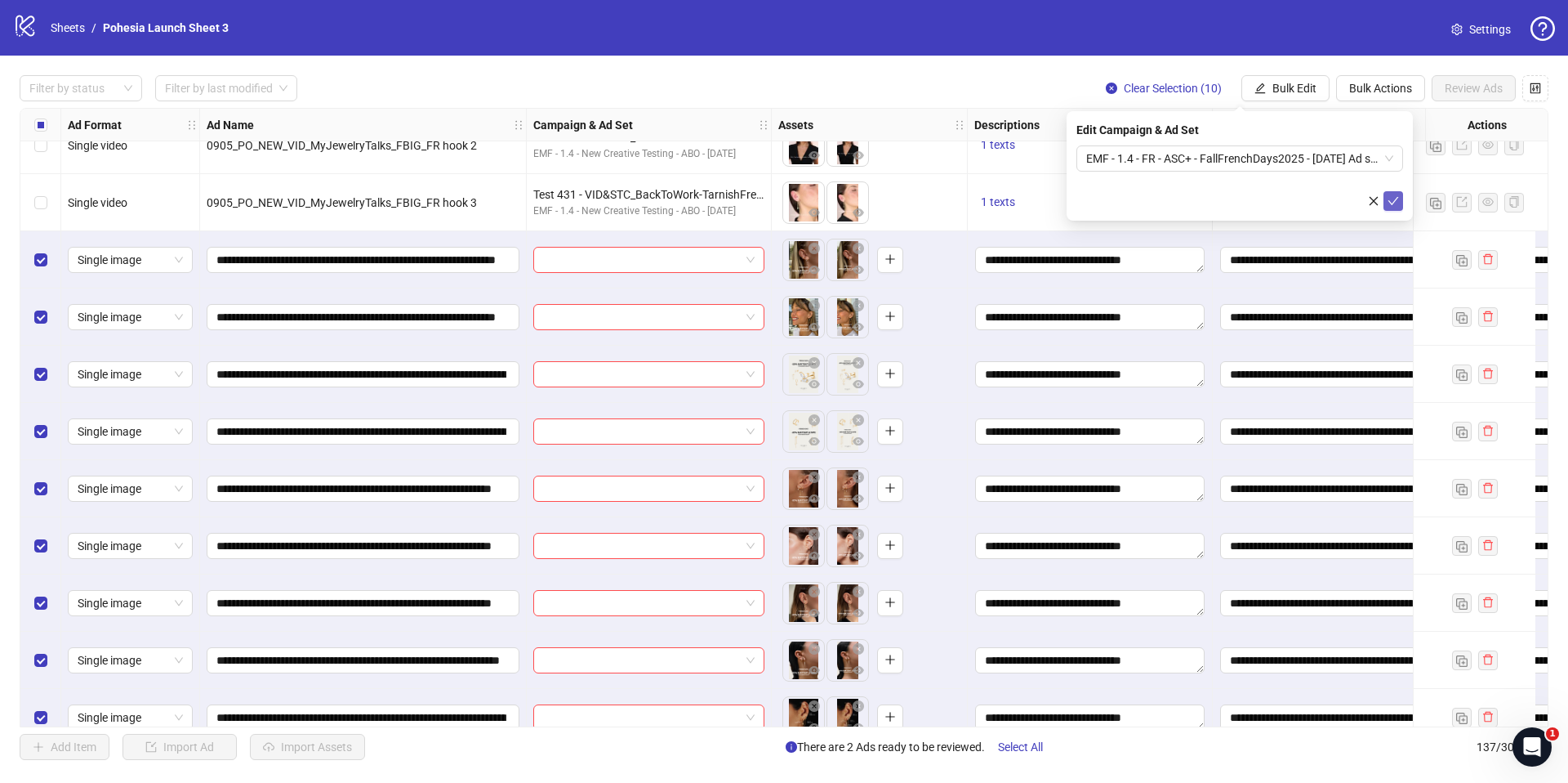
click at [1391, 199] on icon "check" at bounding box center [1393, 201] width 12 height 12
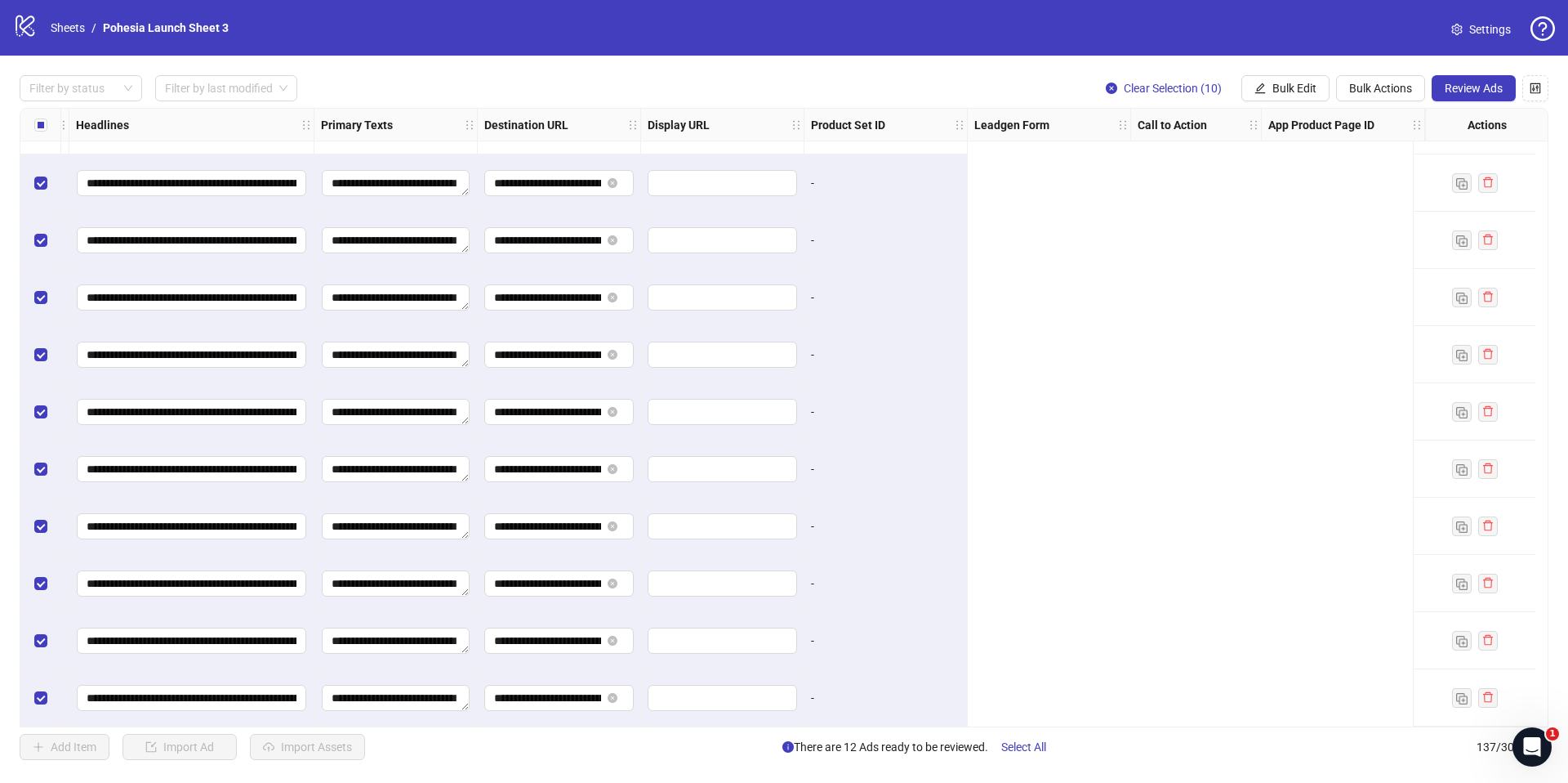
scroll to position [7257, 0]
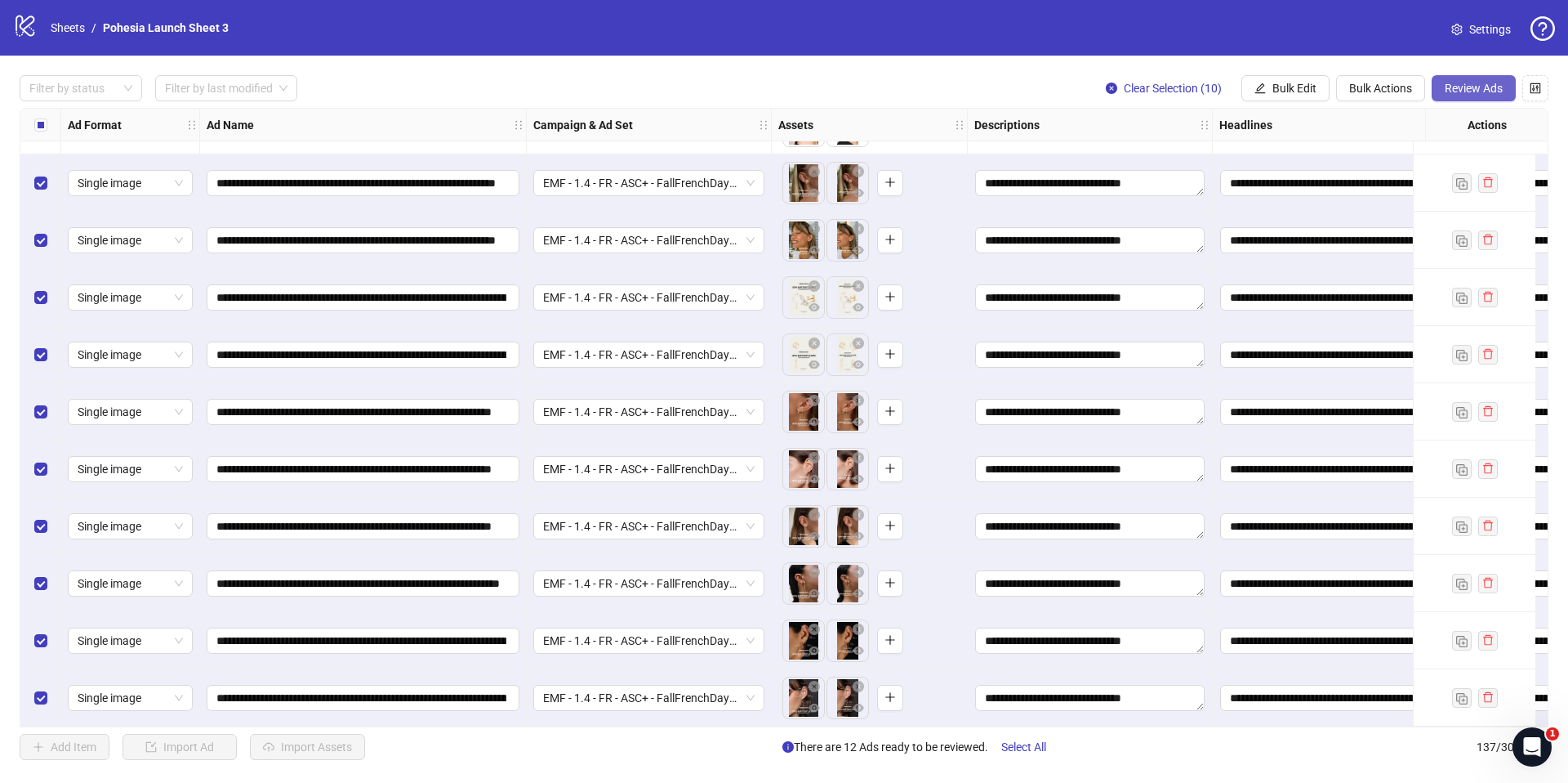
click at [1463, 89] on span "Review Ads" at bounding box center [1473, 88] width 58 height 13
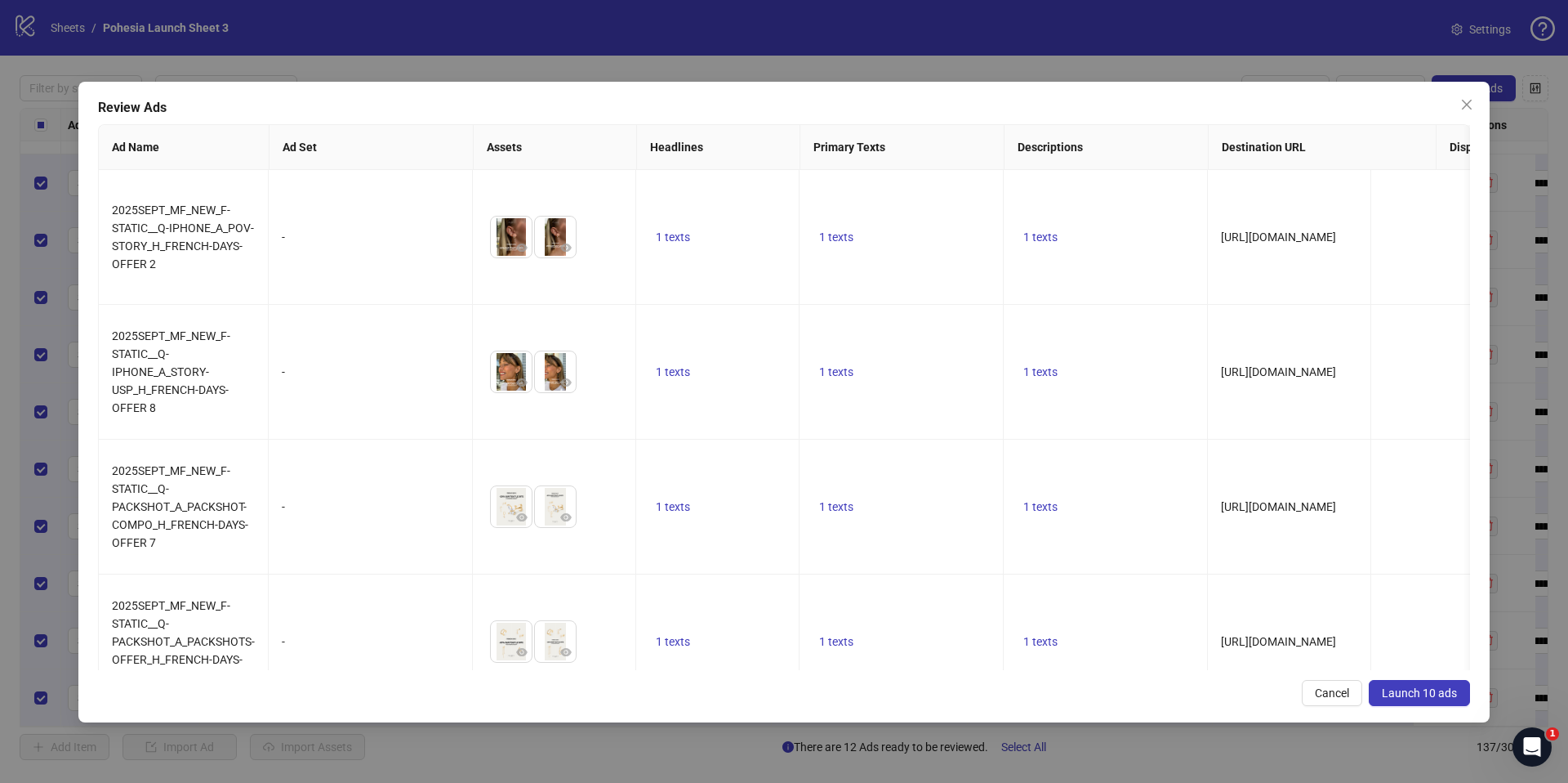
click at [1414, 688] on span "Launch 10 ads" at bounding box center [1419, 693] width 75 height 13
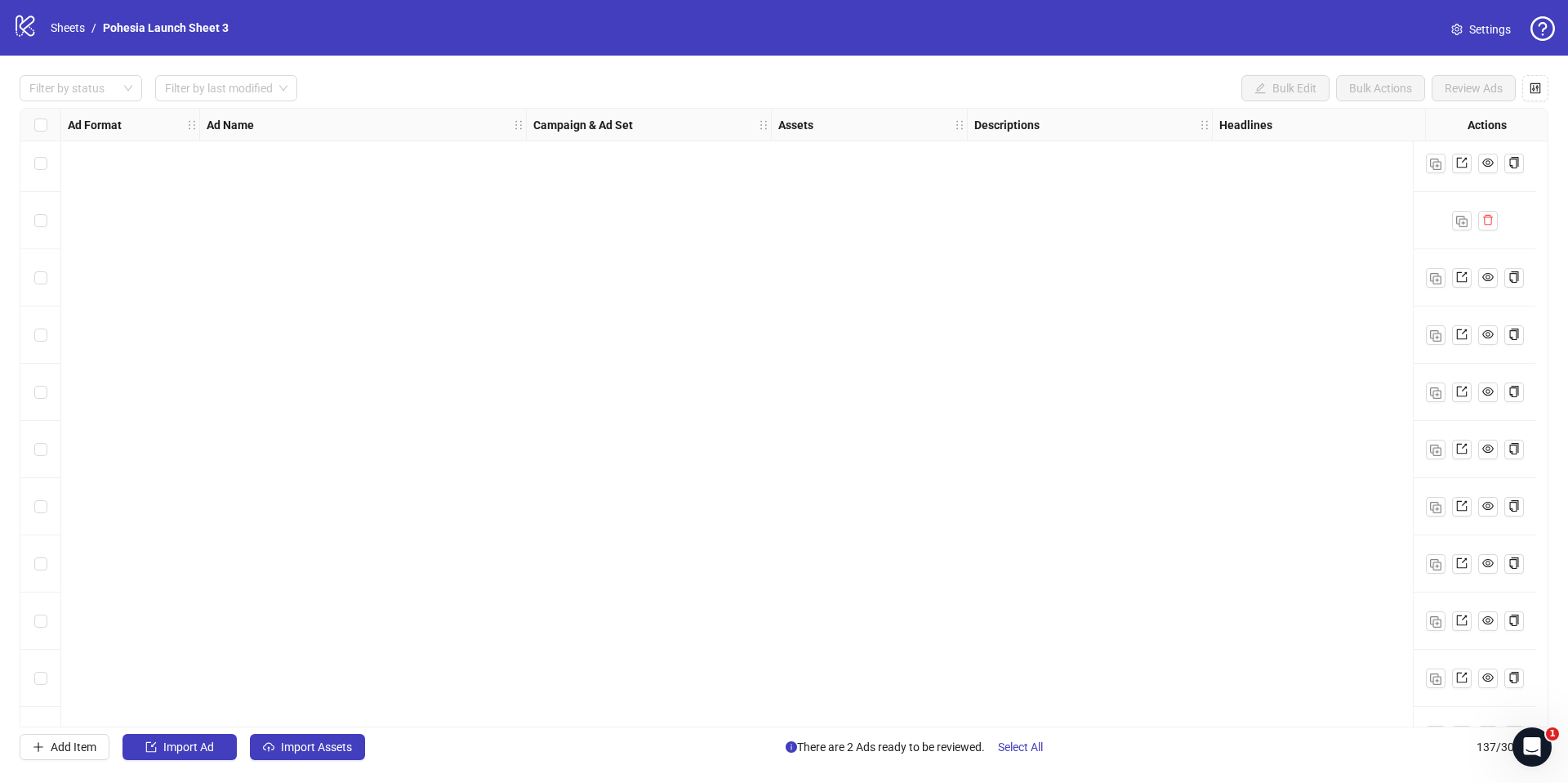
scroll to position [7257, 0]
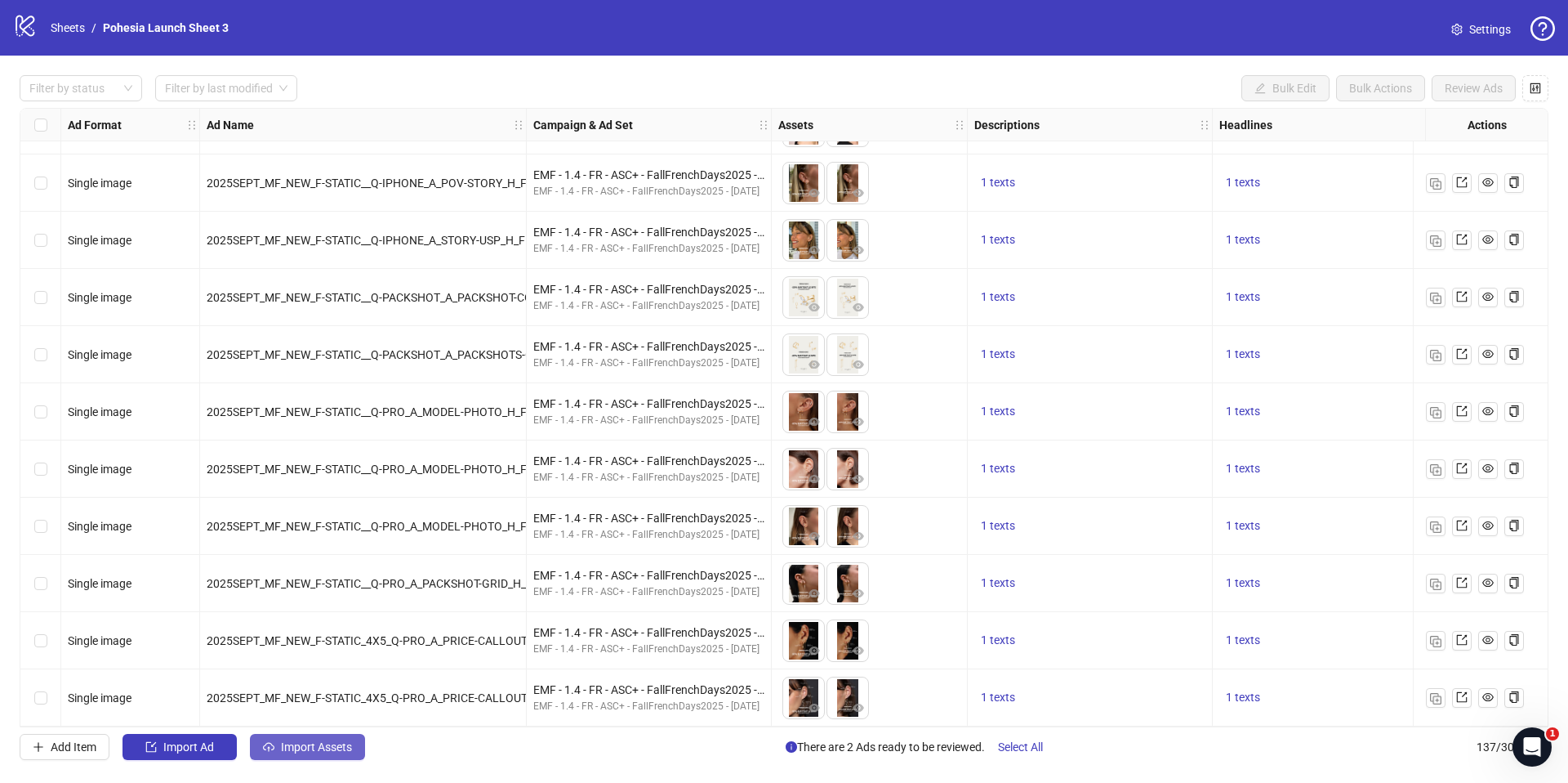
click at [332, 744] on span "Import Assets" at bounding box center [317, 746] width 71 height 13
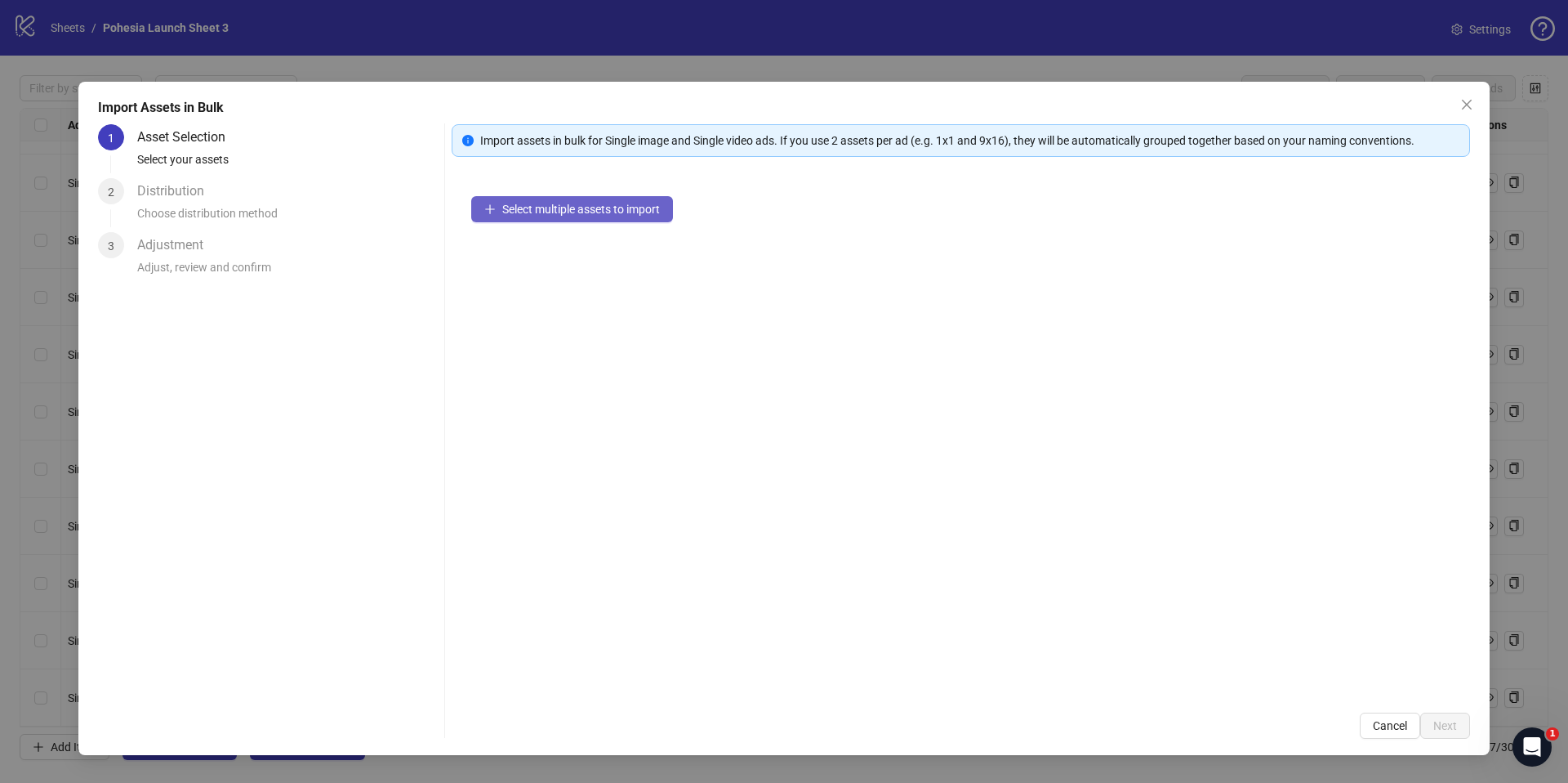
click at [637, 209] on span "Select multiple assets to import" at bounding box center [581, 209] width 158 height 13
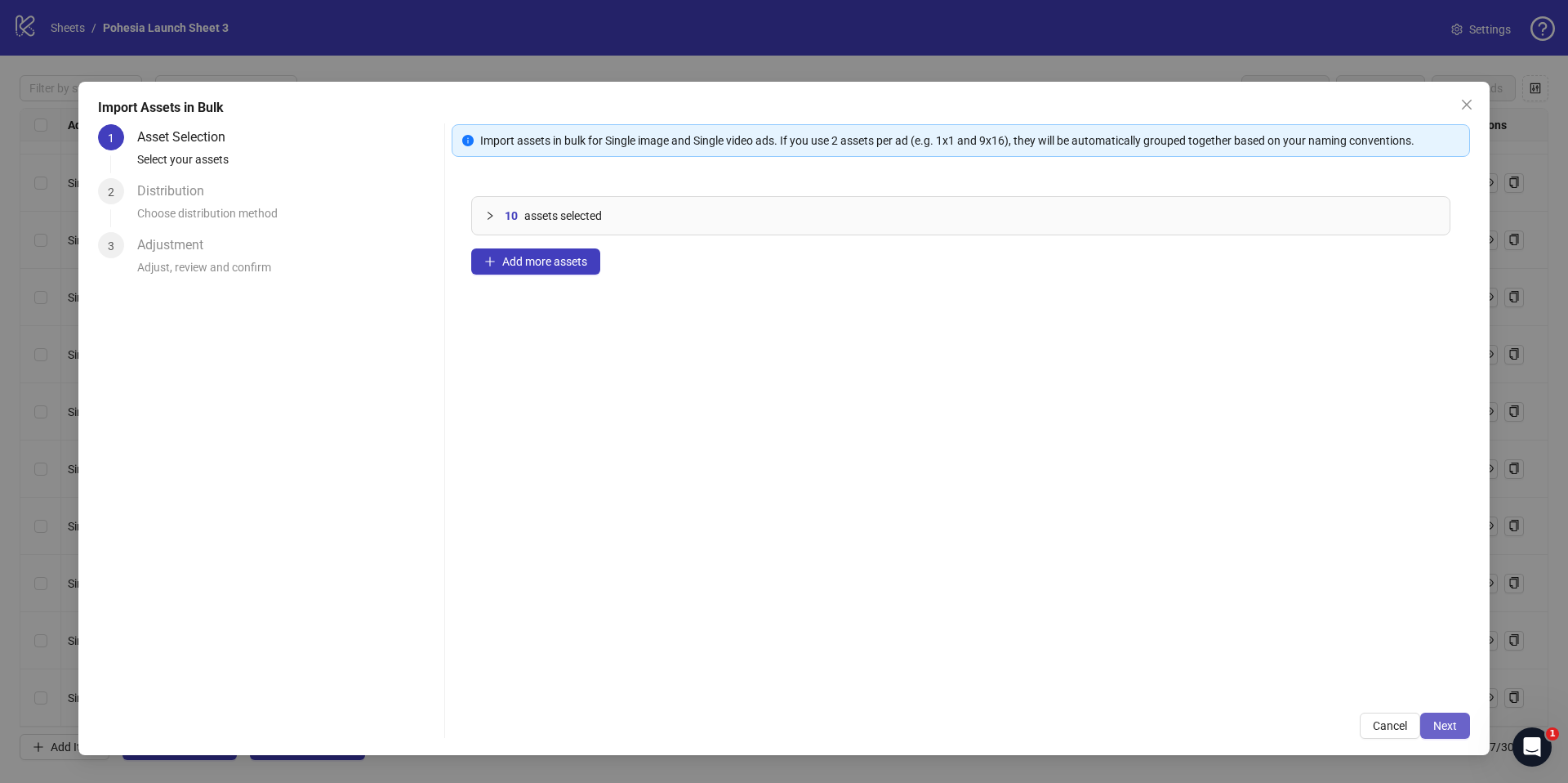
click at [1439, 720] on span "Next" at bounding box center [1445, 725] width 24 height 13
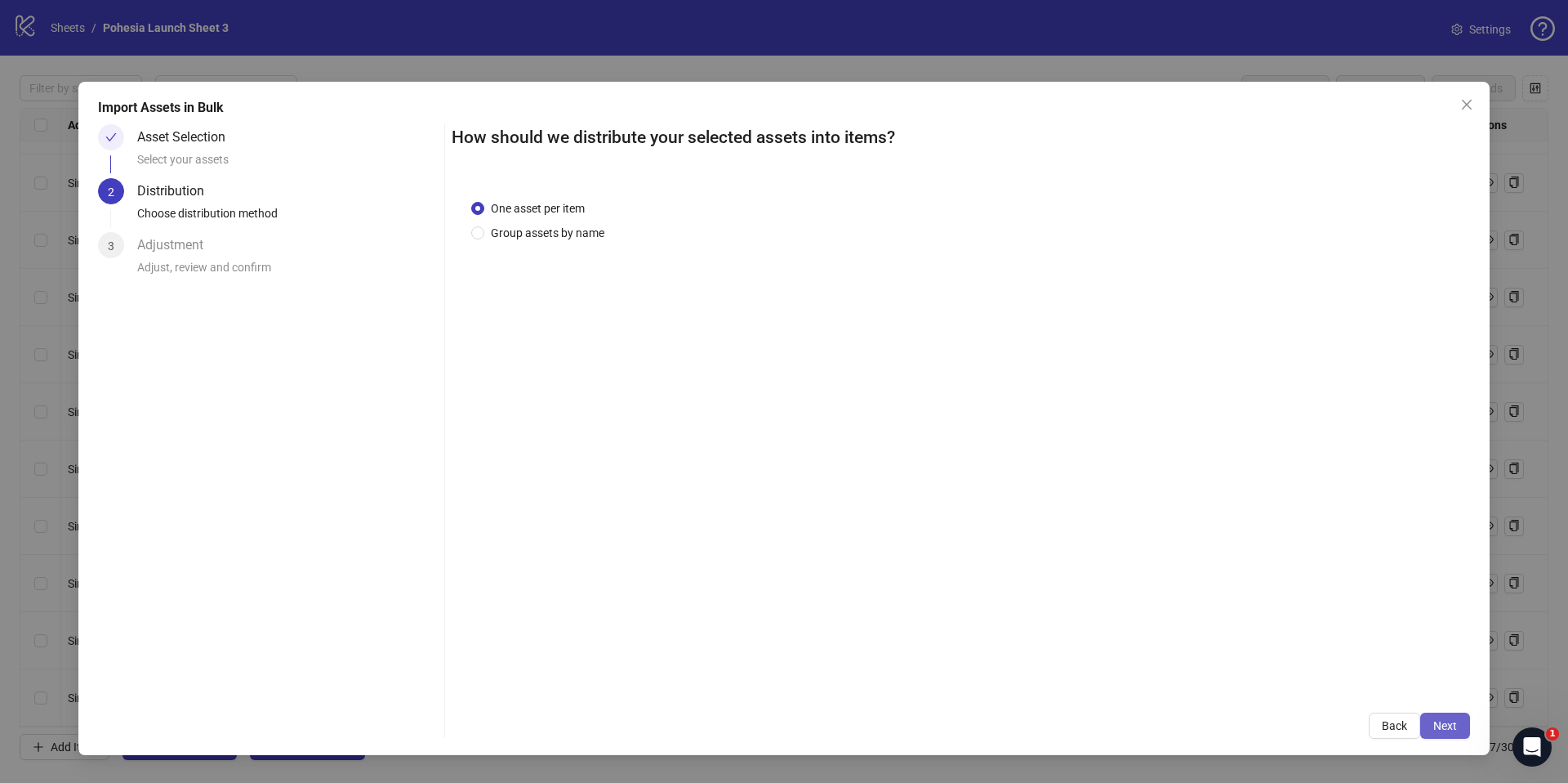
click at [1432, 723] on button "Next" at bounding box center [1445, 725] width 50 height 26
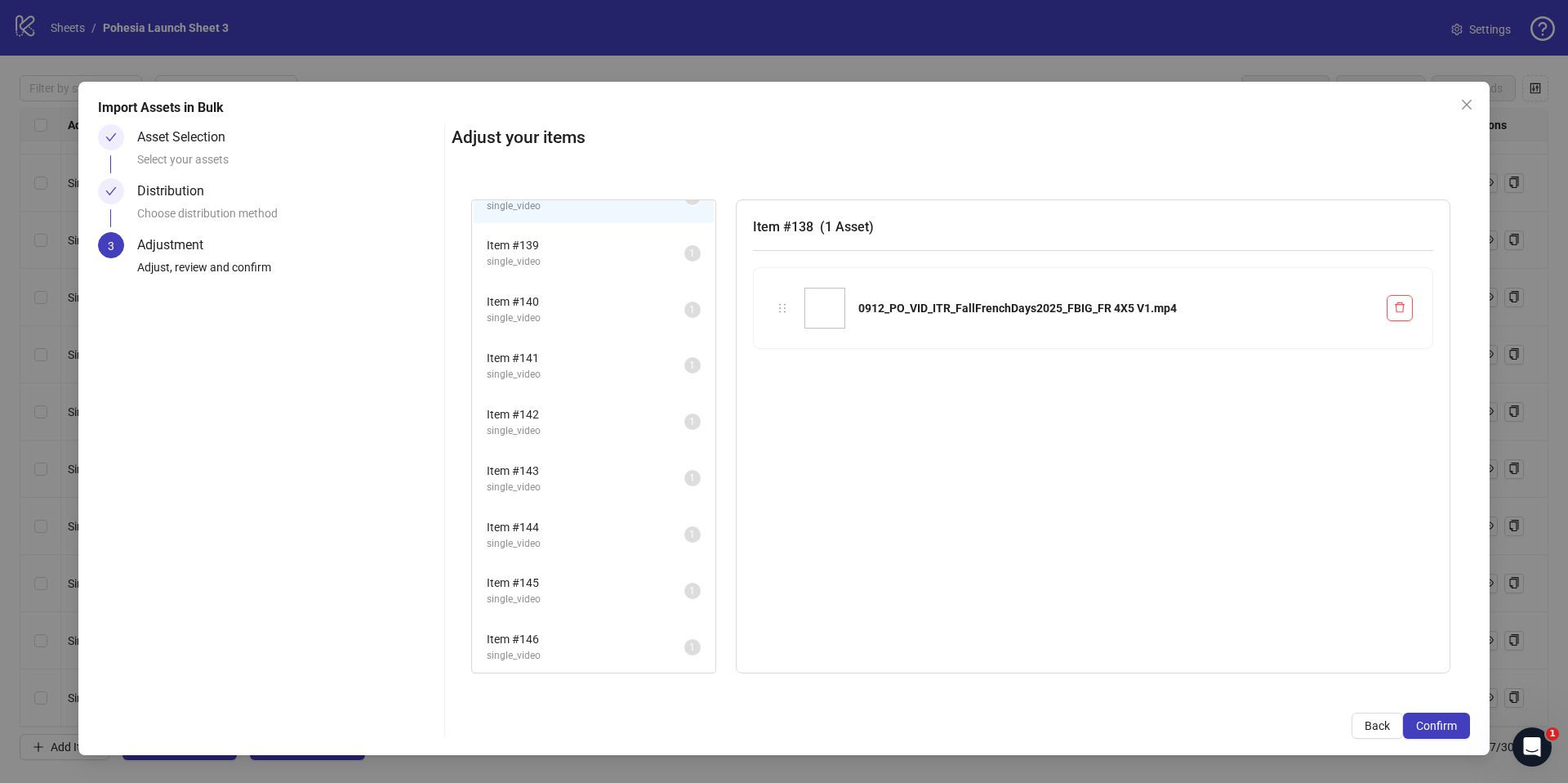
scroll to position [89, 0]
click at [1440, 726] on span "Confirm" at bounding box center [1436, 725] width 41 height 13
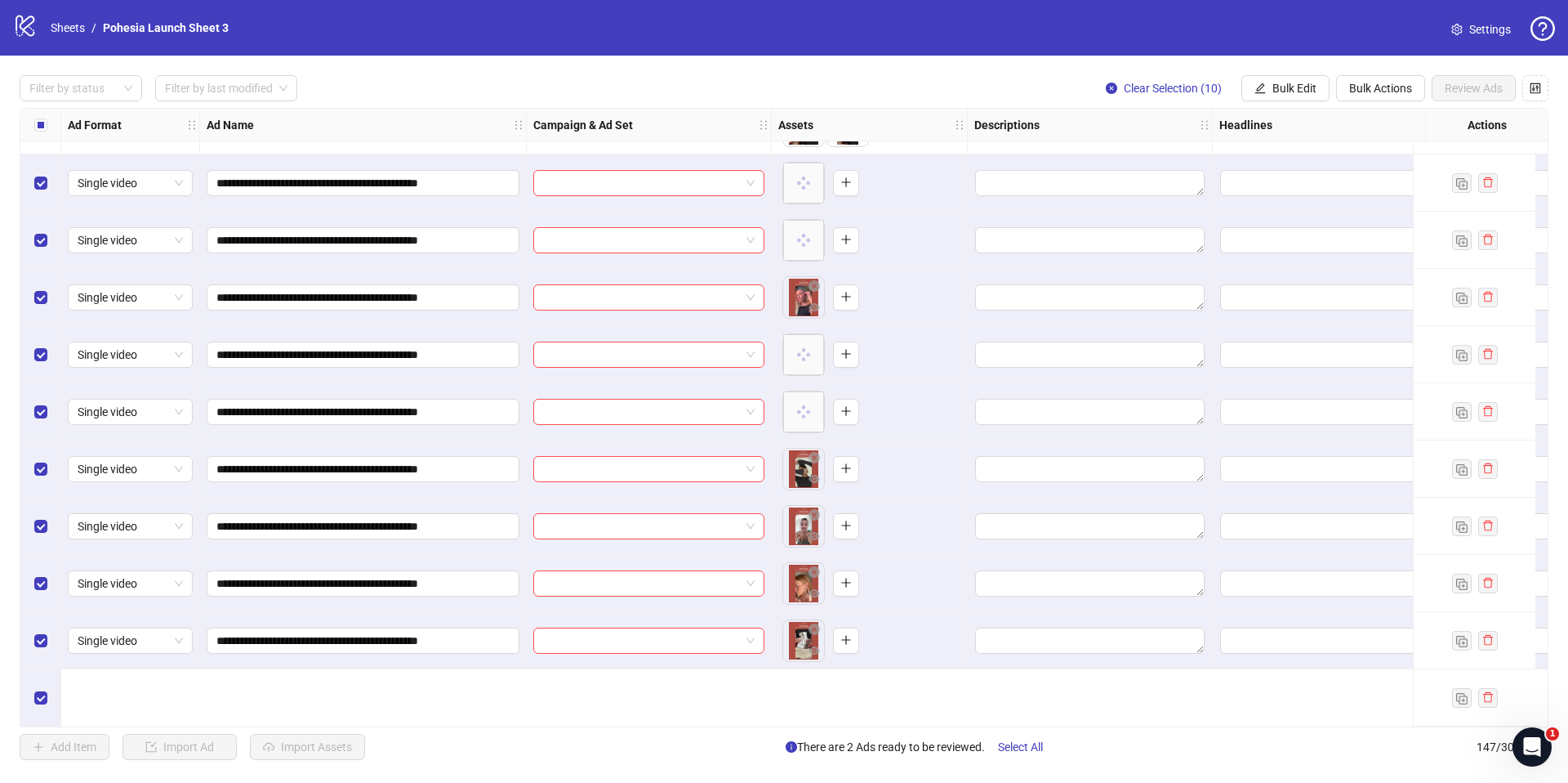
scroll to position [7685, 0]
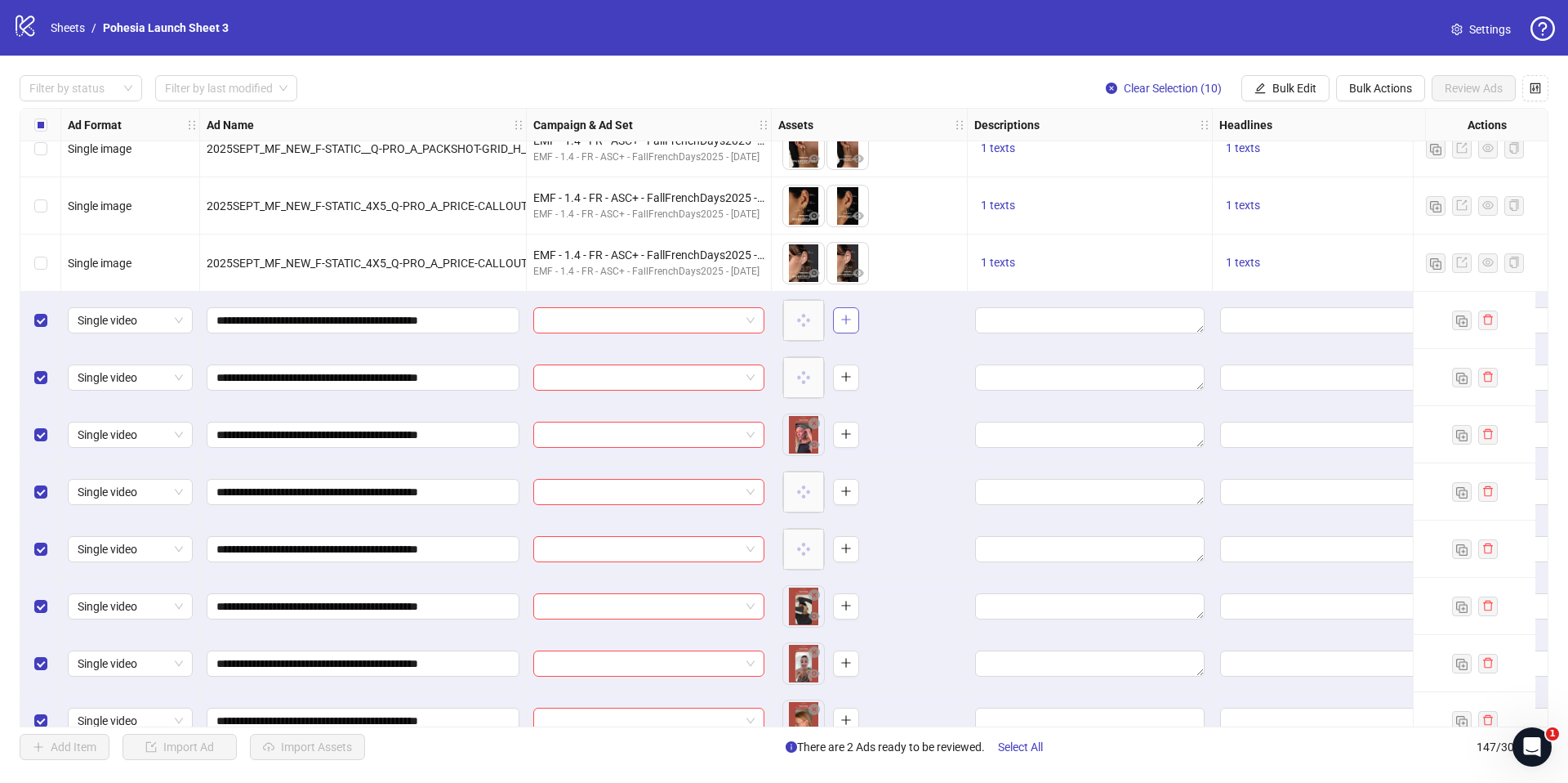
click at [840, 323] on icon "plus" at bounding box center [846, 319] width 12 height 12
click at [841, 376] on icon "plus" at bounding box center [846, 376] width 12 height 12
click at [850, 436] on icon "plus" at bounding box center [846, 434] width 12 height 12
click at [842, 492] on icon "plus" at bounding box center [846, 491] width 12 height 12
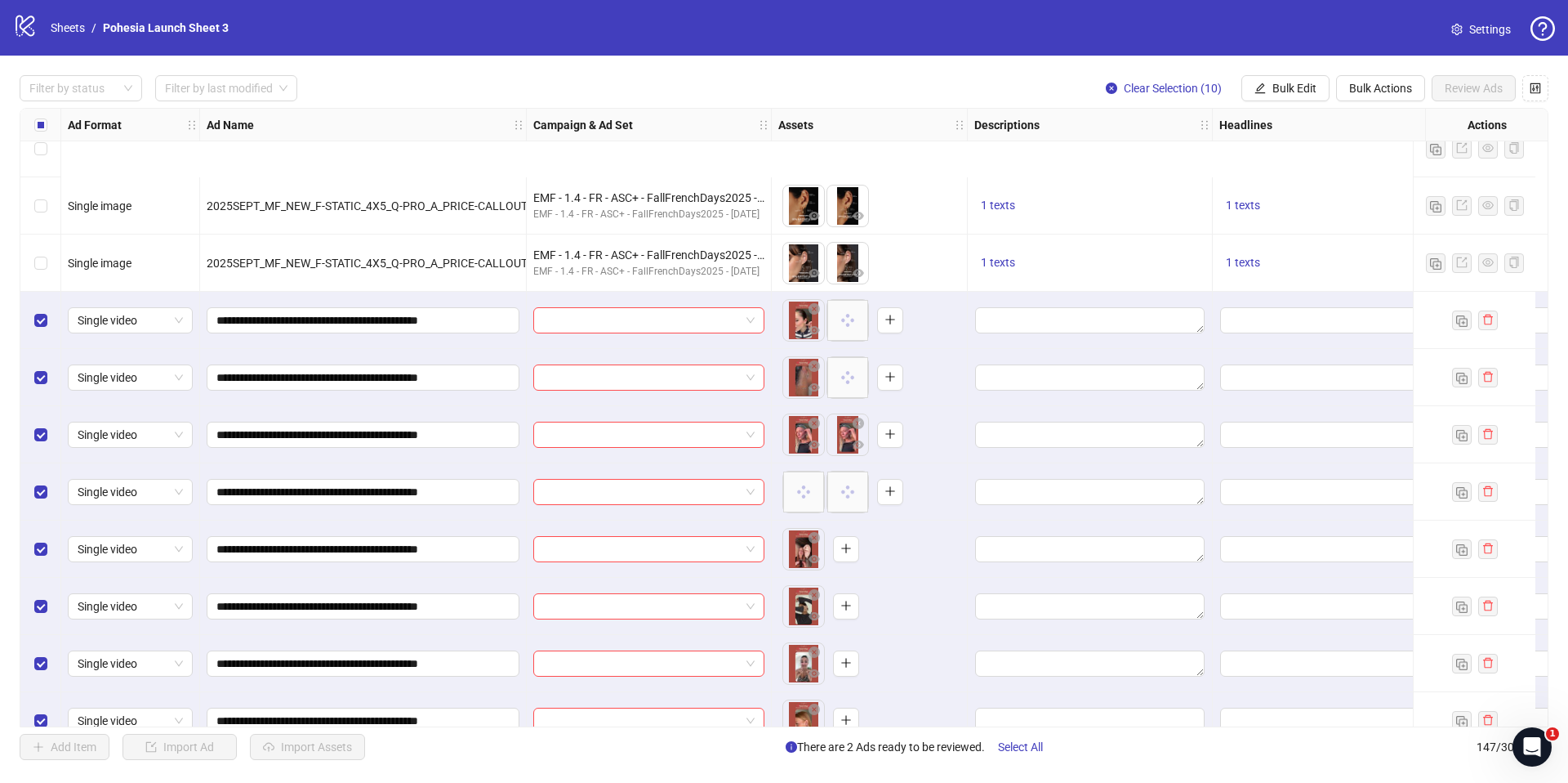
scroll to position [7829, 0]
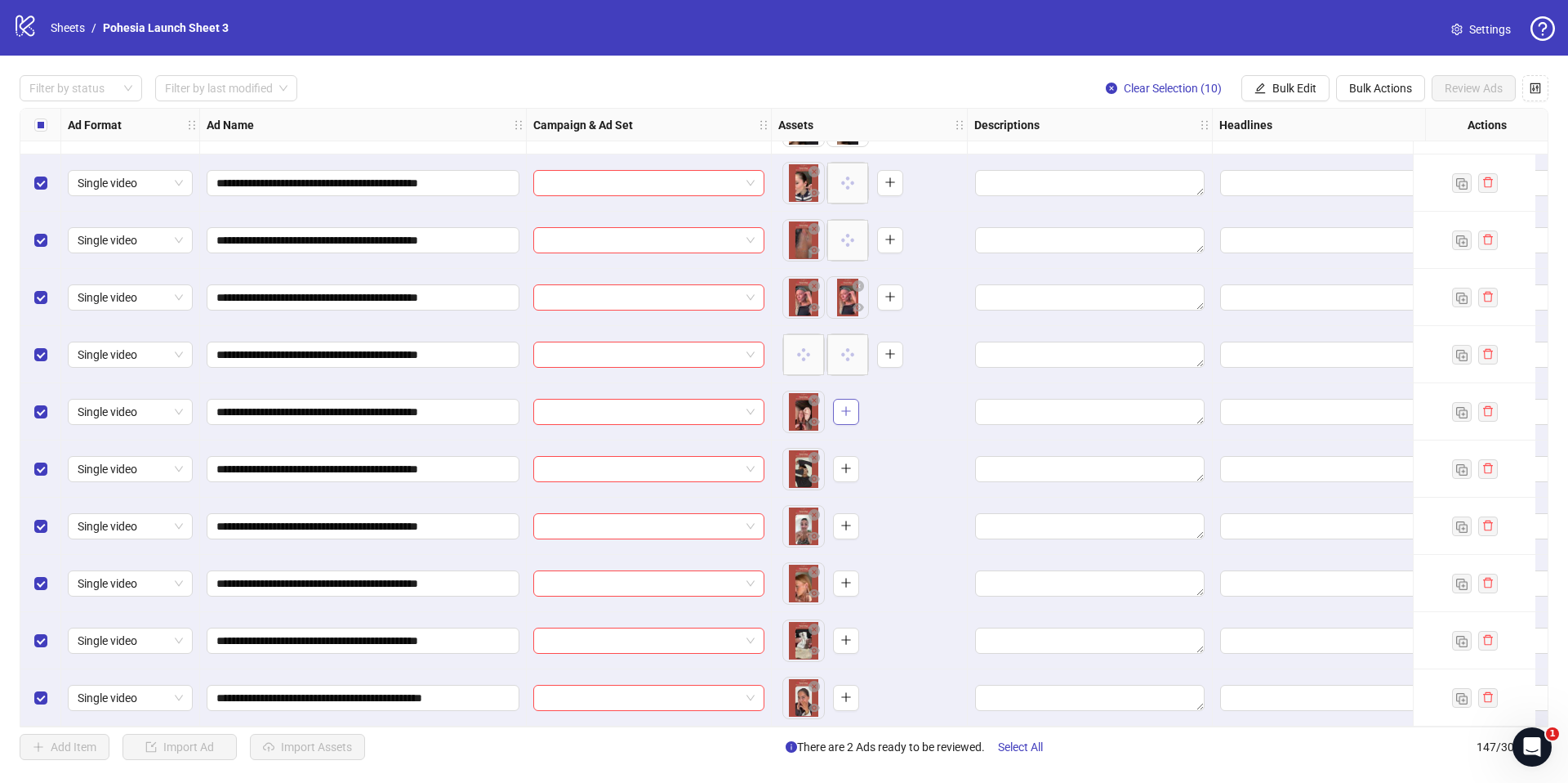
click at [846, 407] on icon "plus" at bounding box center [846, 411] width 1 height 9
click at [838, 456] on button "button" at bounding box center [846, 469] width 26 height 26
click at [848, 523] on icon "plus" at bounding box center [846, 525] width 12 height 12
click at [846, 583] on icon "plus" at bounding box center [846, 583] width 9 height 1
click at [845, 641] on button "button" at bounding box center [846, 640] width 26 height 26
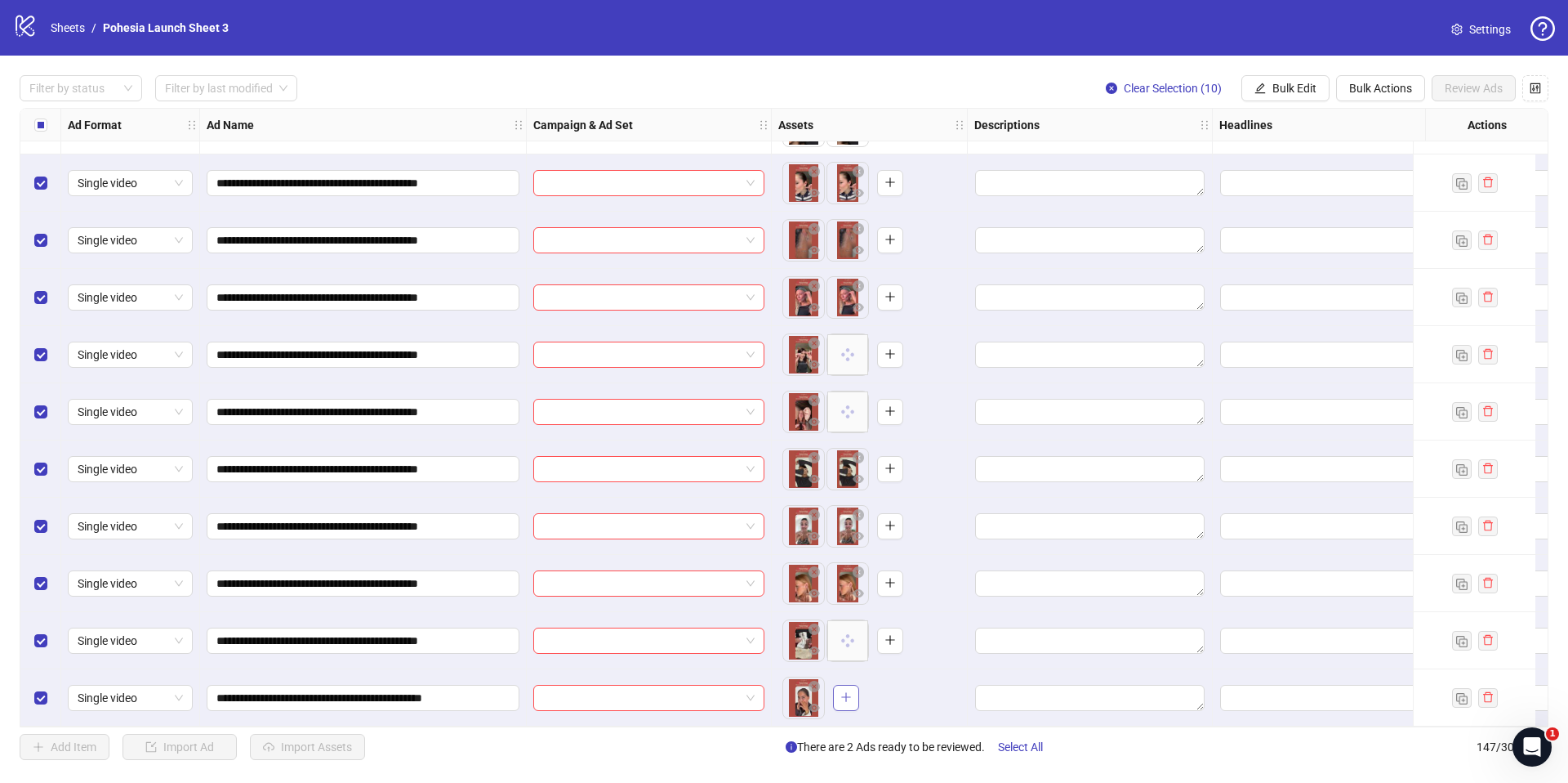
click at [847, 692] on icon "plus" at bounding box center [846, 697] width 12 height 12
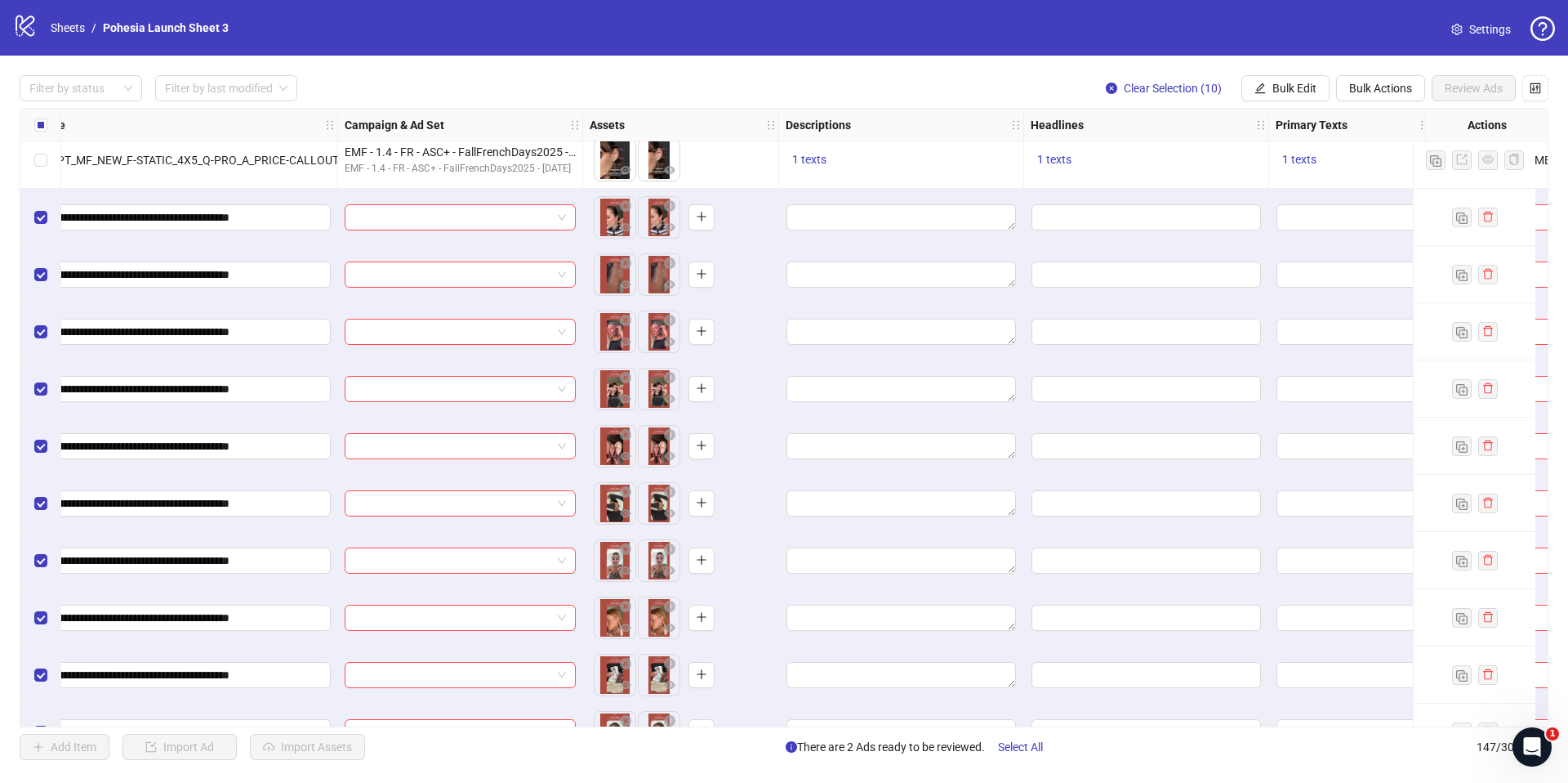
scroll to position [7788, 0]
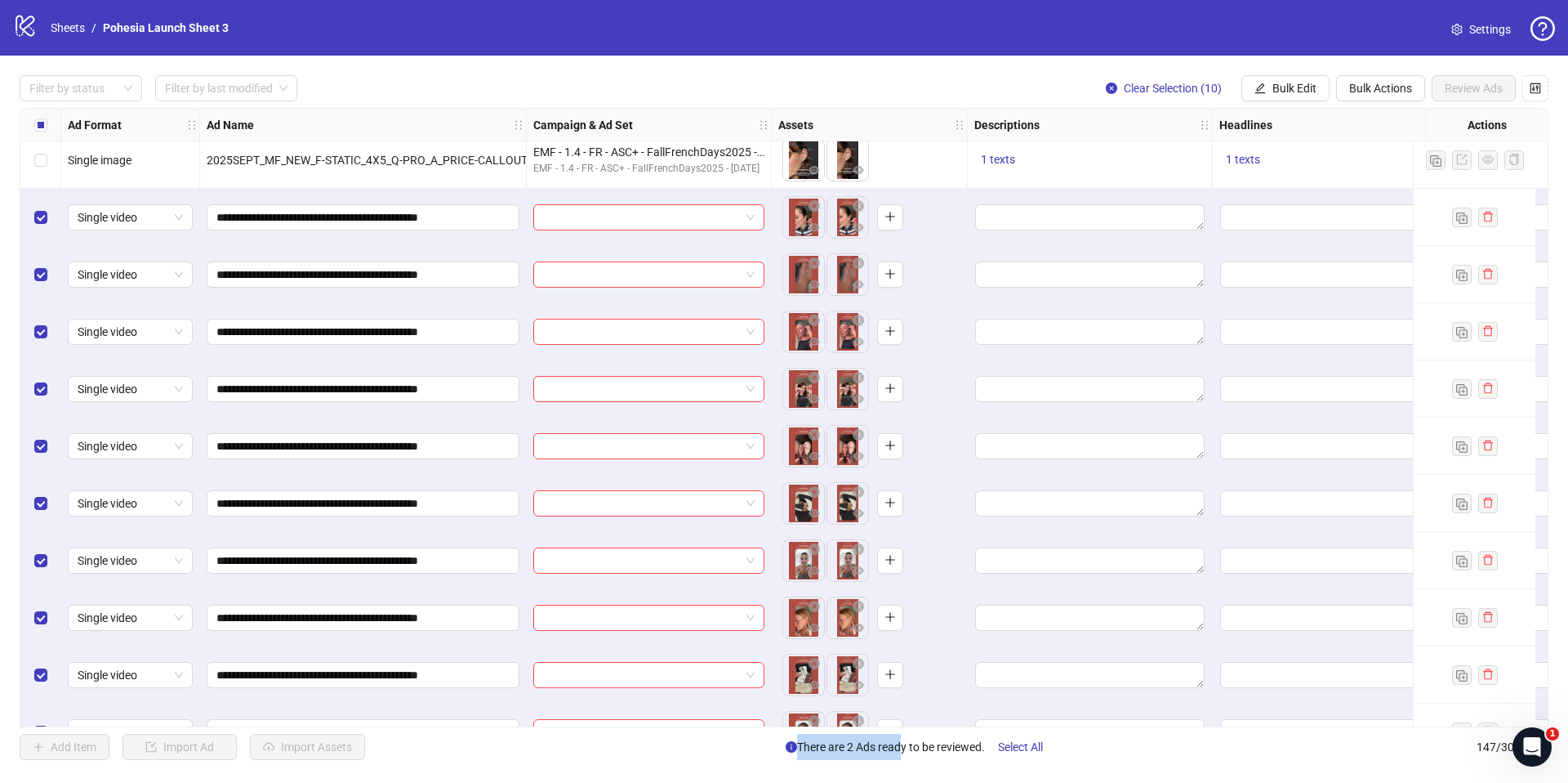
drag, startPoint x: 815, startPoint y: 726, endPoint x: 891, endPoint y: 735, distance: 76.5
click at [892, 735] on div "Filter by status Filter by last modified Clear Selection (10) Bulk Edit Bulk Ac…" at bounding box center [784, 418] width 1568 height 724
drag, startPoint x: 731, startPoint y: 743, endPoint x: 733, endPoint y: 723, distance: 20.1
click at [731, 743] on div "Add Item Import Ad Import Assets There are 2 Ads ready to be reviewed. Select A…" at bounding box center [784, 746] width 1529 height 26
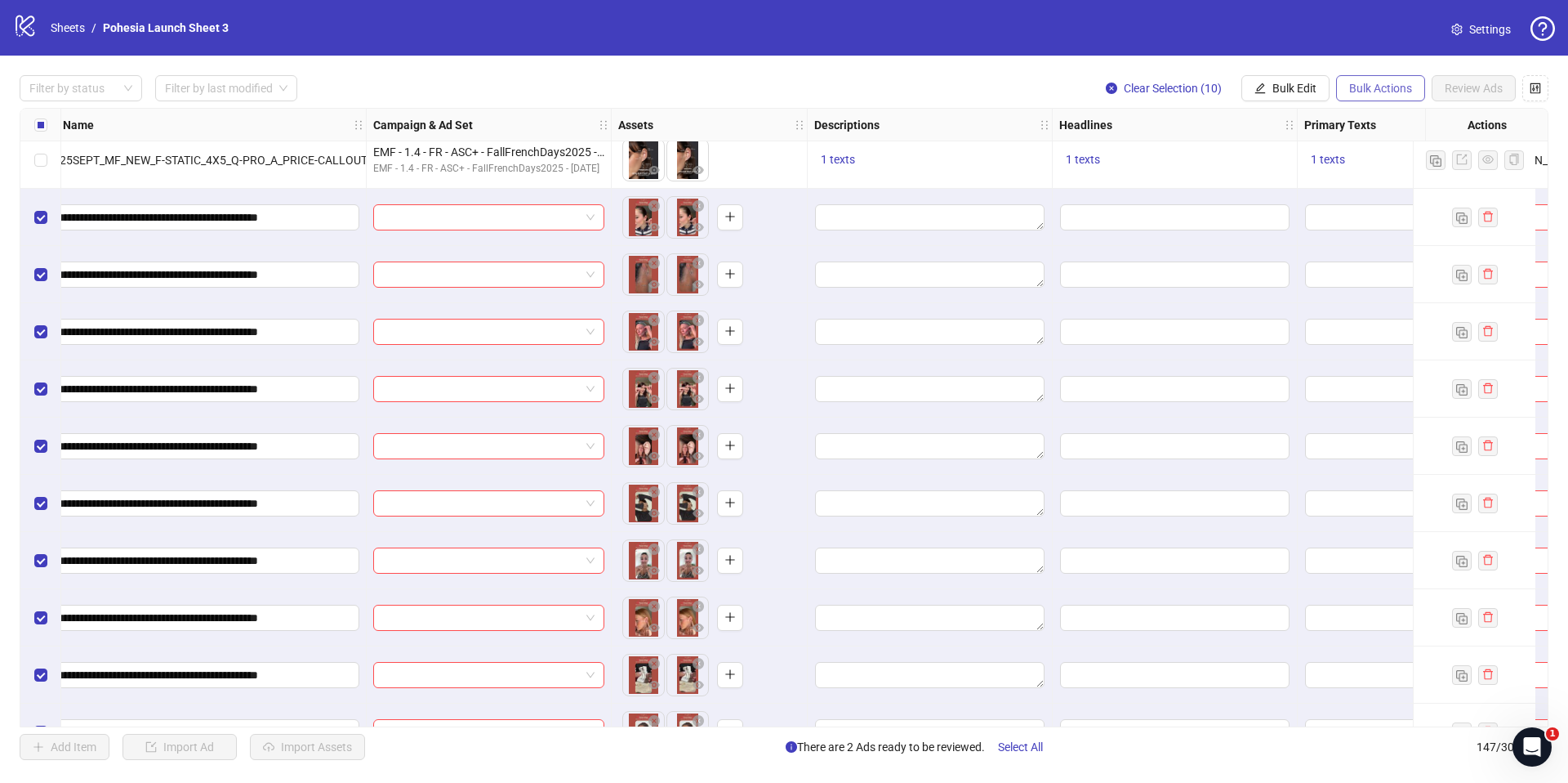
click at [1388, 86] on span "Bulk Actions" at bounding box center [1380, 88] width 63 height 13
click at [1301, 94] on span "Bulk Edit" at bounding box center [1294, 88] width 44 height 13
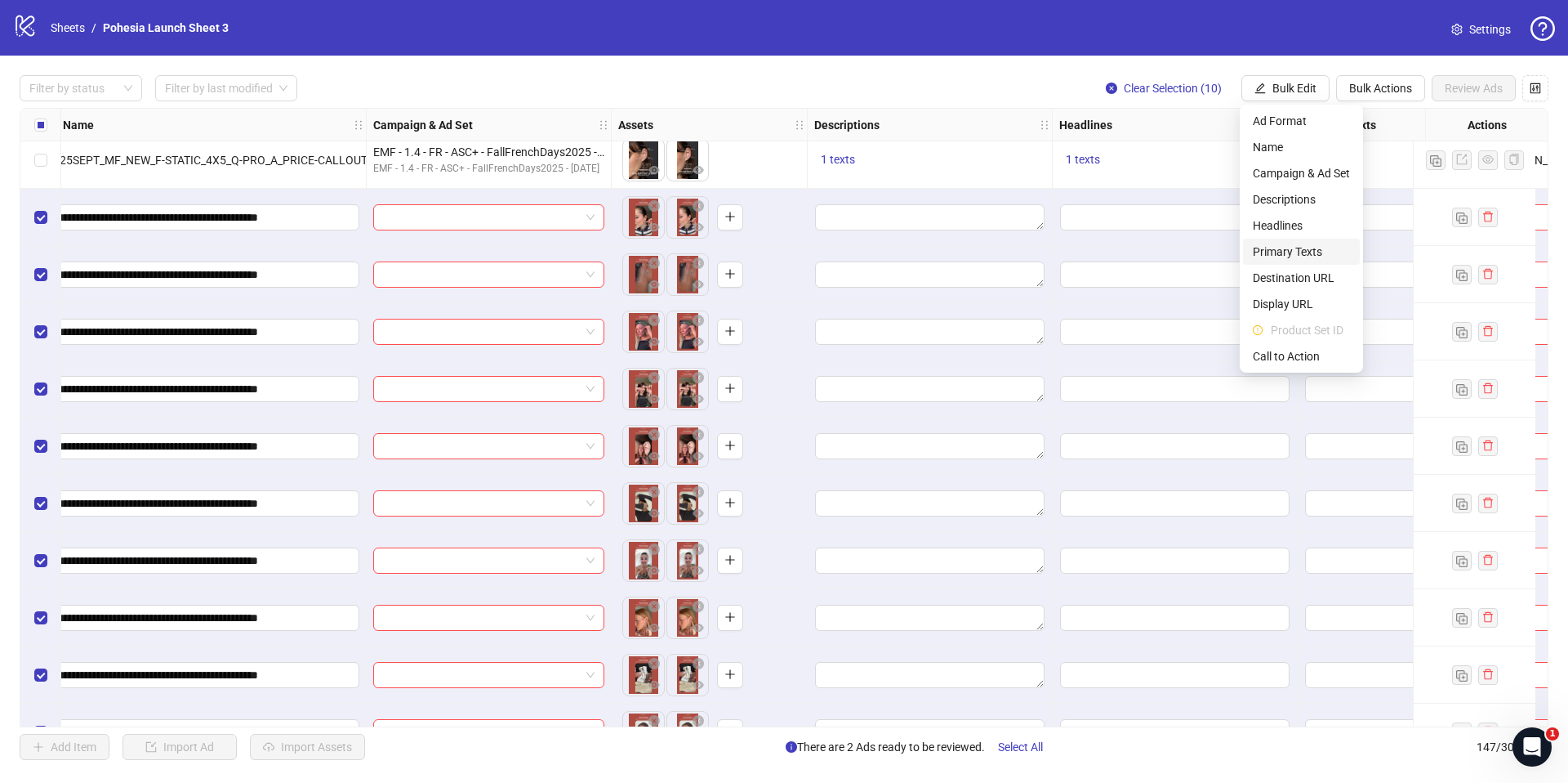
click at [1310, 252] on span "Primary Texts" at bounding box center [1301, 252] width 97 height 18
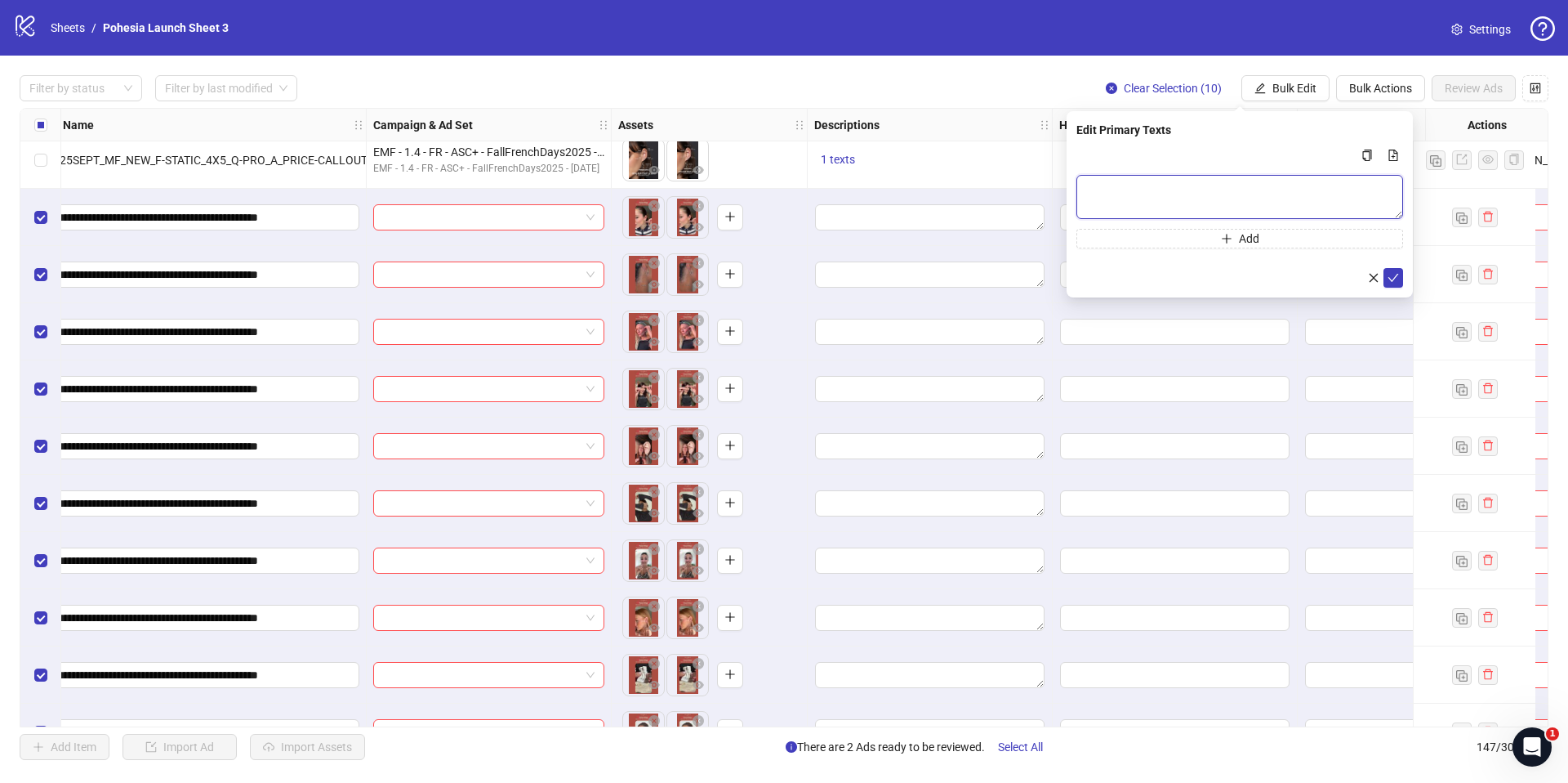
click at [1152, 190] on textarea "Multi-text input container - paste or copy values" at bounding box center [1240, 196] width 327 height 44
paste textarea "**********"
type textarea "**********"
click at [1390, 274] on icon "check" at bounding box center [1393, 278] width 12 height 12
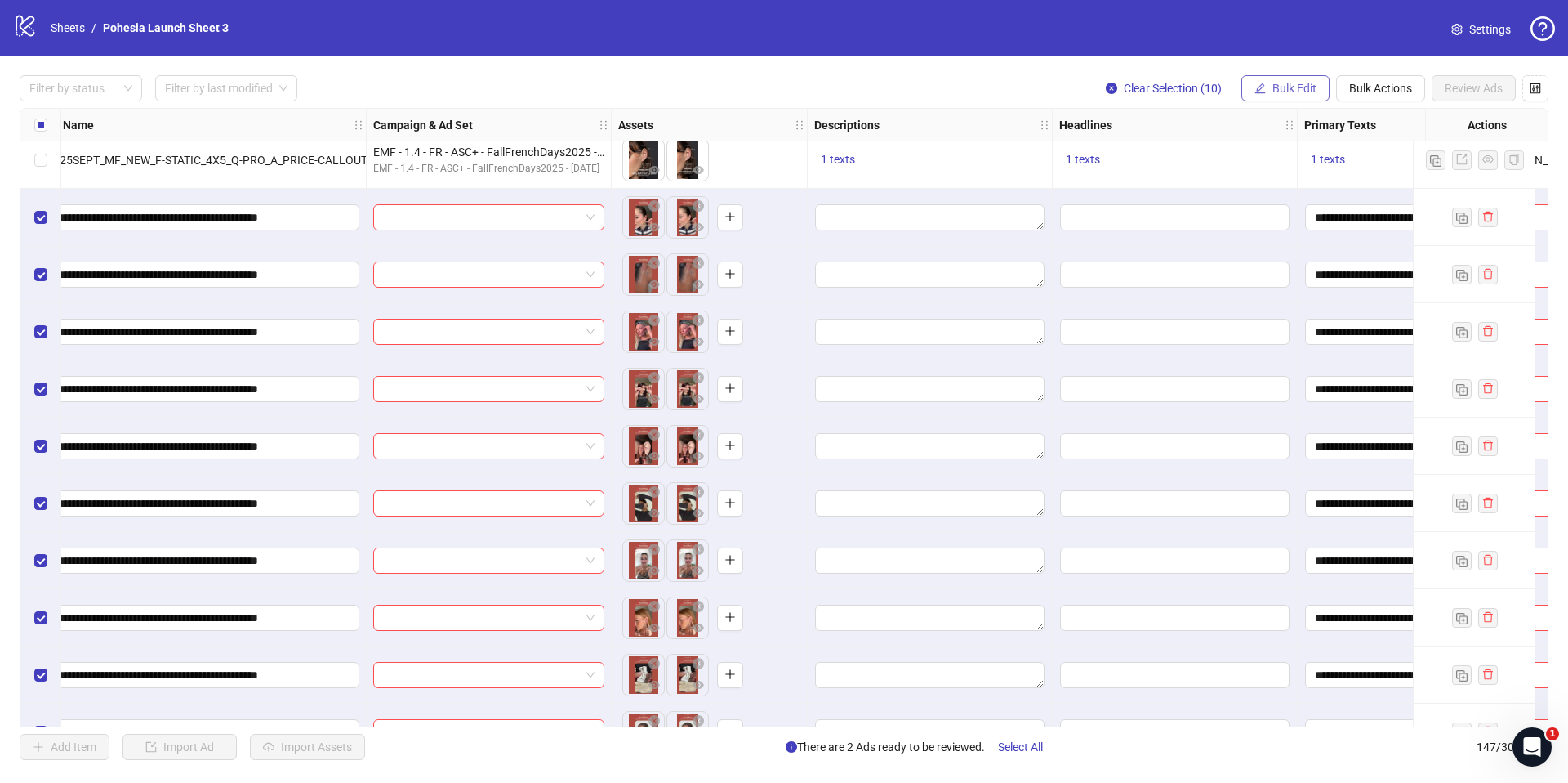
click at [1277, 91] on span "Bulk Edit" at bounding box center [1294, 88] width 44 height 13
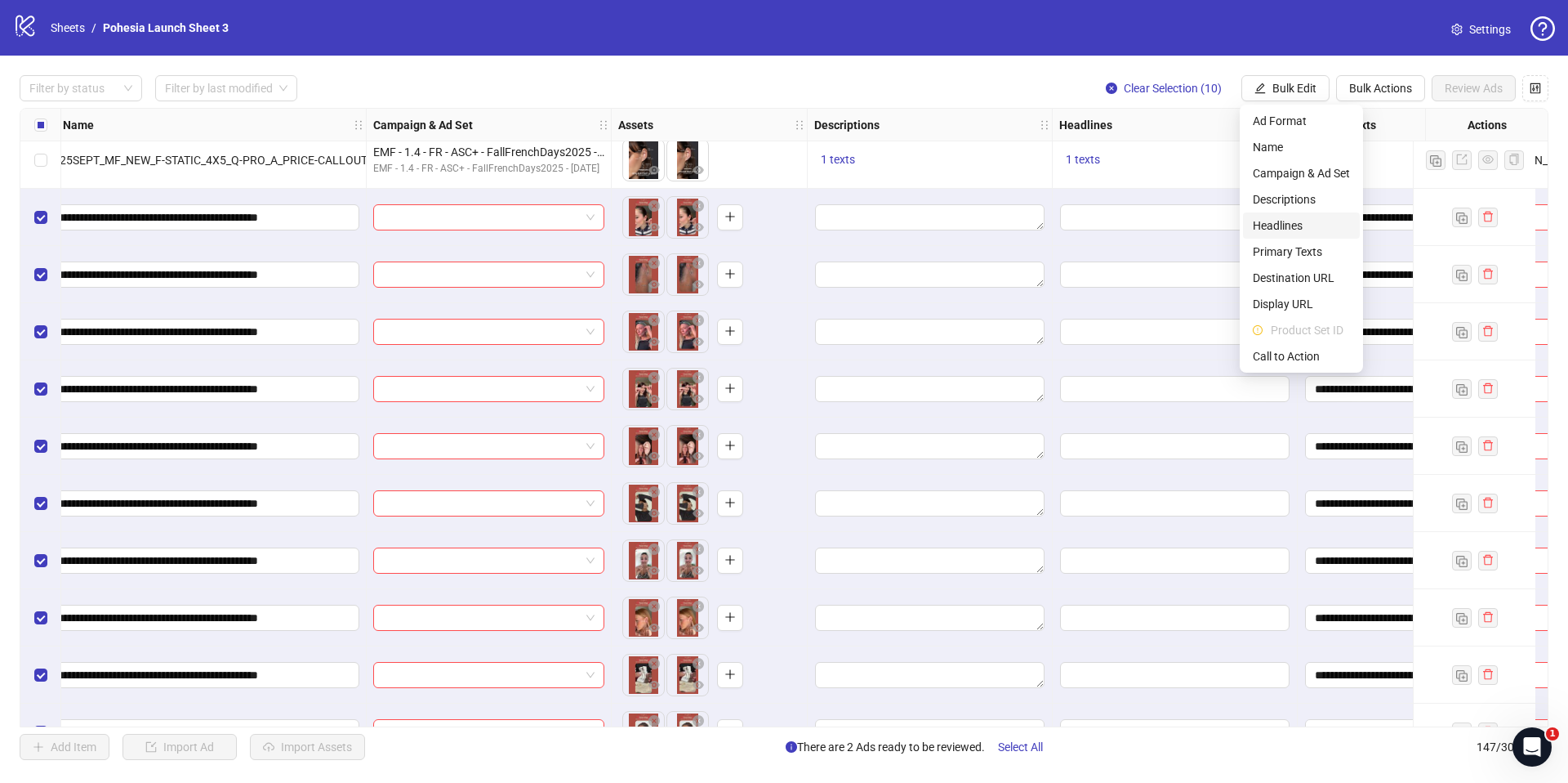
click at [1282, 226] on span "Headlines" at bounding box center [1301, 226] width 97 height 18
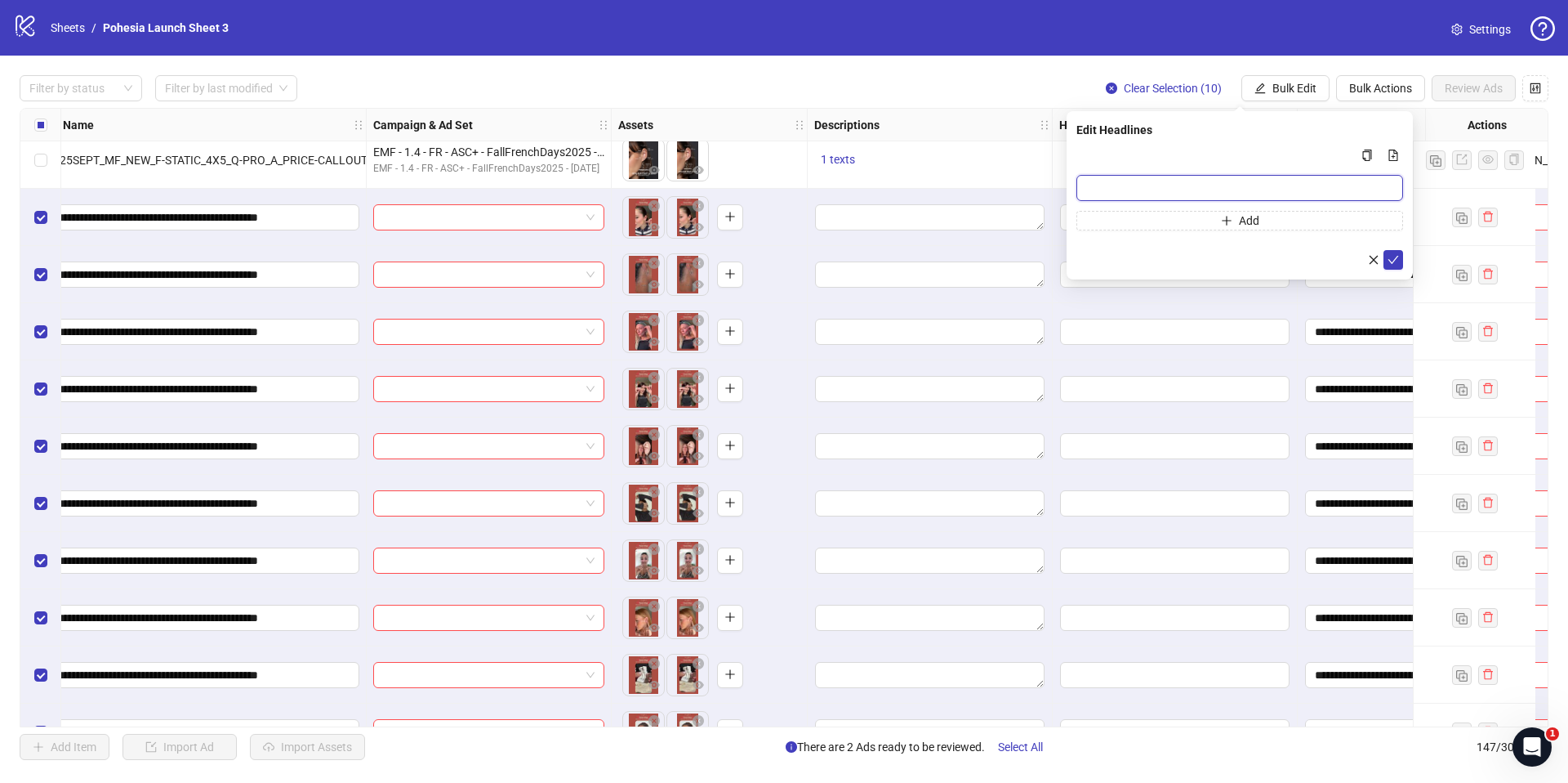
click at [1193, 180] on input "Multi-input container - paste or copy values" at bounding box center [1240, 187] width 327 height 26
paste input "**********"
type input "**********"
drag, startPoint x: 1393, startPoint y: 255, endPoint x: 1383, endPoint y: 253, distance: 10.2
click at [1393, 255] on icon "check" at bounding box center [1393, 259] width 12 height 12
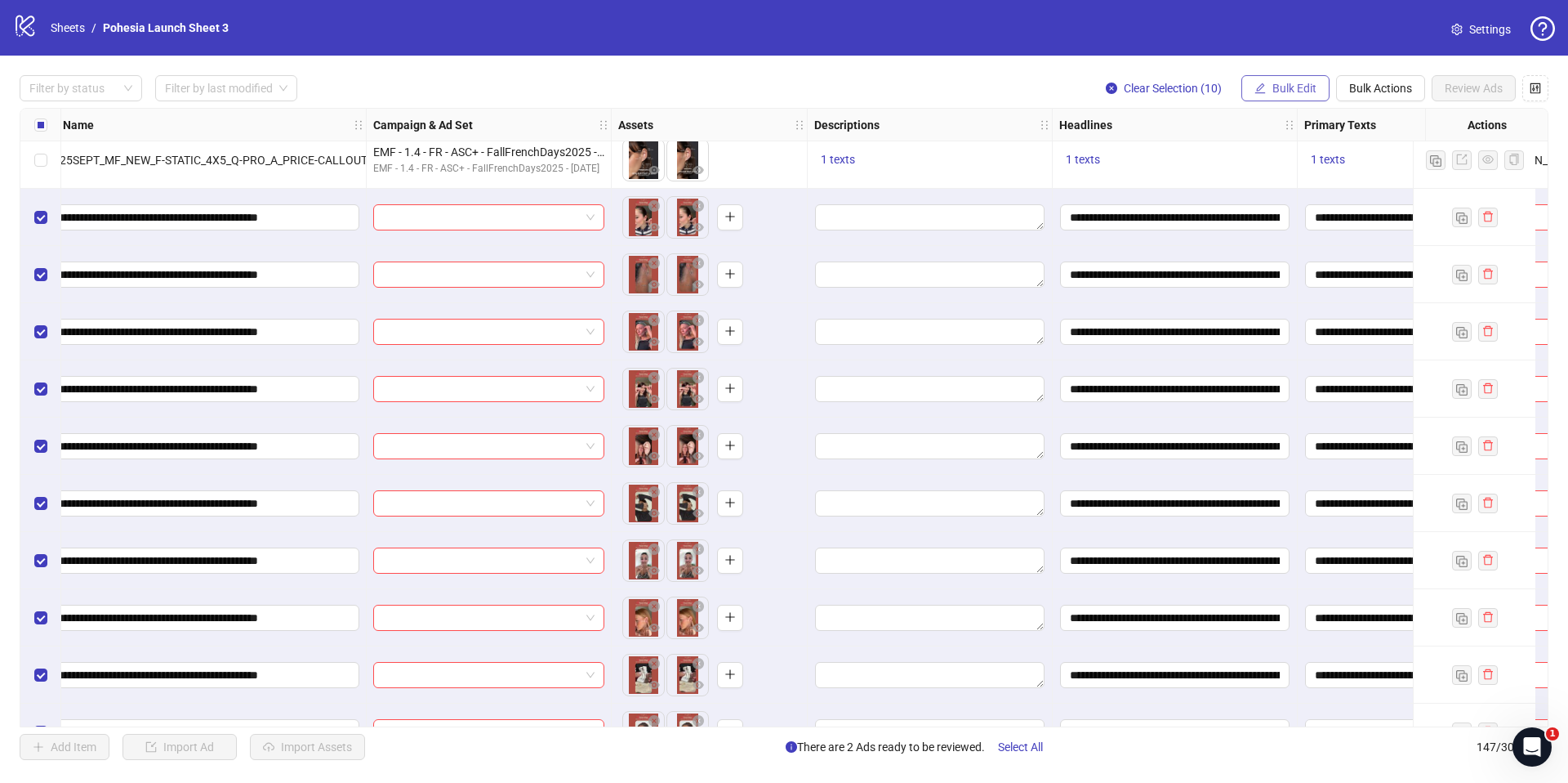
click at [1274, 79] on button "Bulk Edit" at bounding box center [1285, 88] width 89 height 26
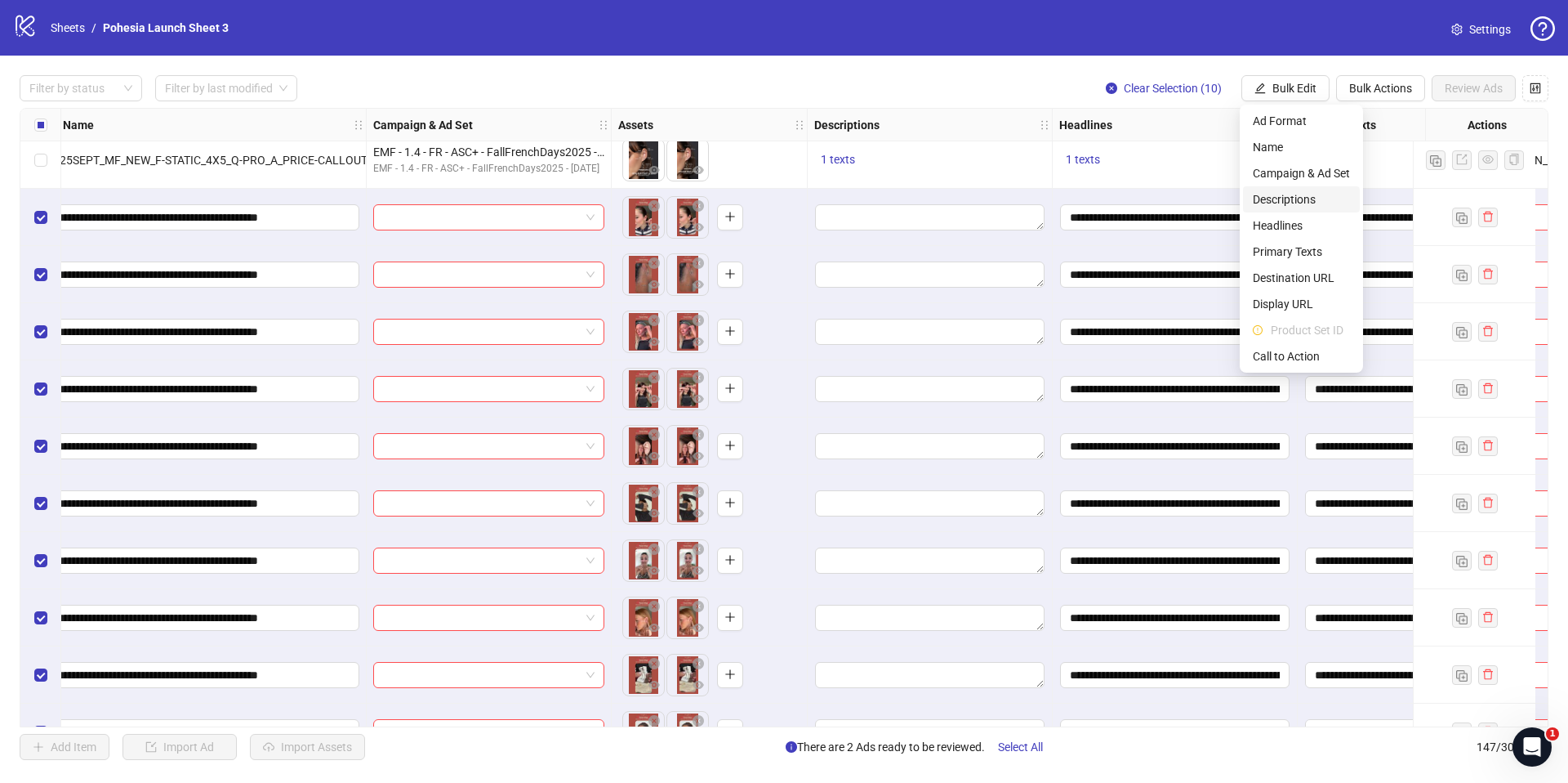
click at [1289, 195] on span "Descriptions" at bounding box center [1301, 199] width 97 height 18
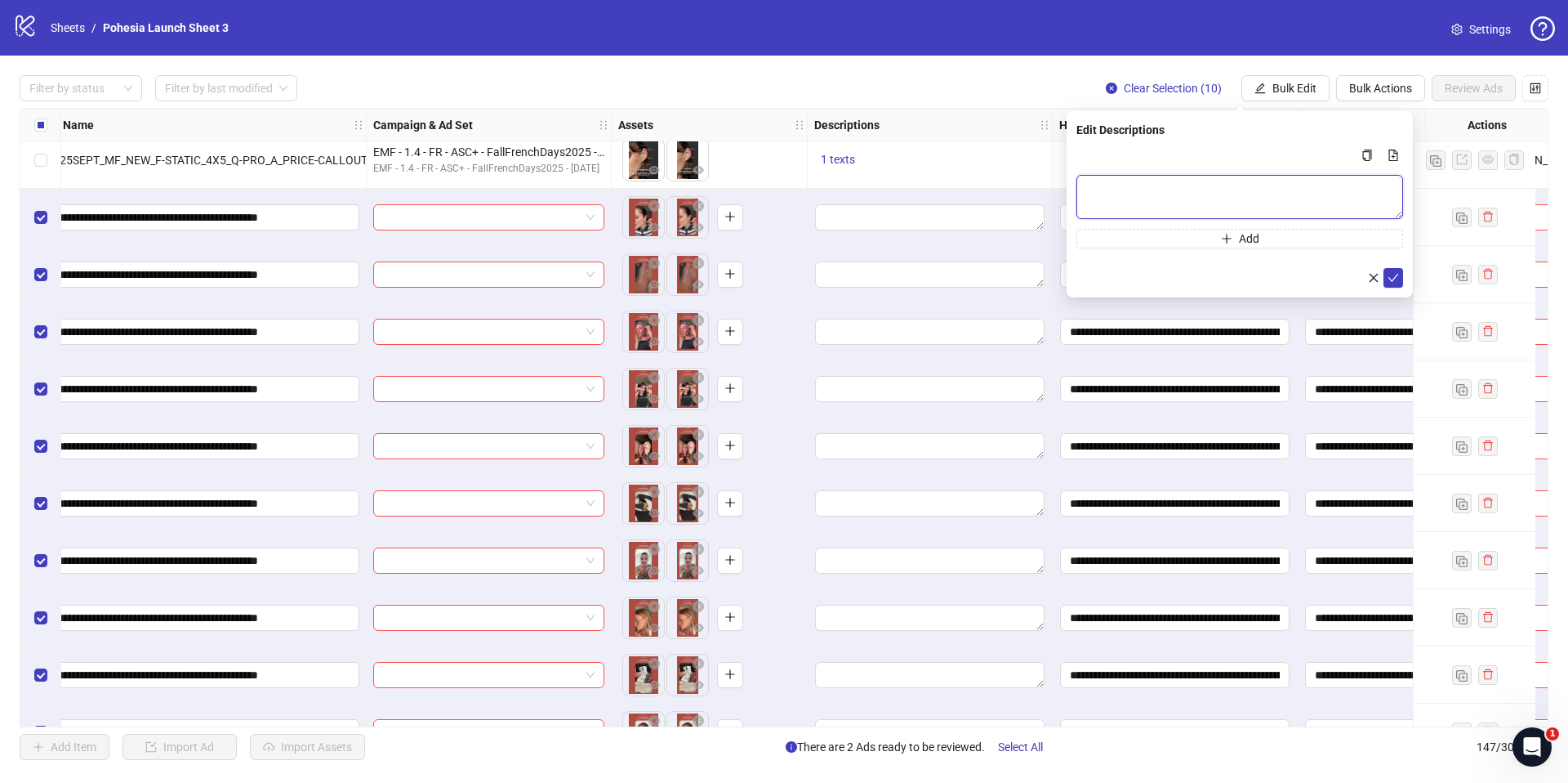
click at [1218, 176] on textarea "Multi-text input container - paste or copy values" at bounding box center [1240, 196] width 327 height 44
paste textarea "**********"
type textarea "**********"
click at [1393, 274] on icon "check" at bounding box center [1393, 278] width 12 height 12
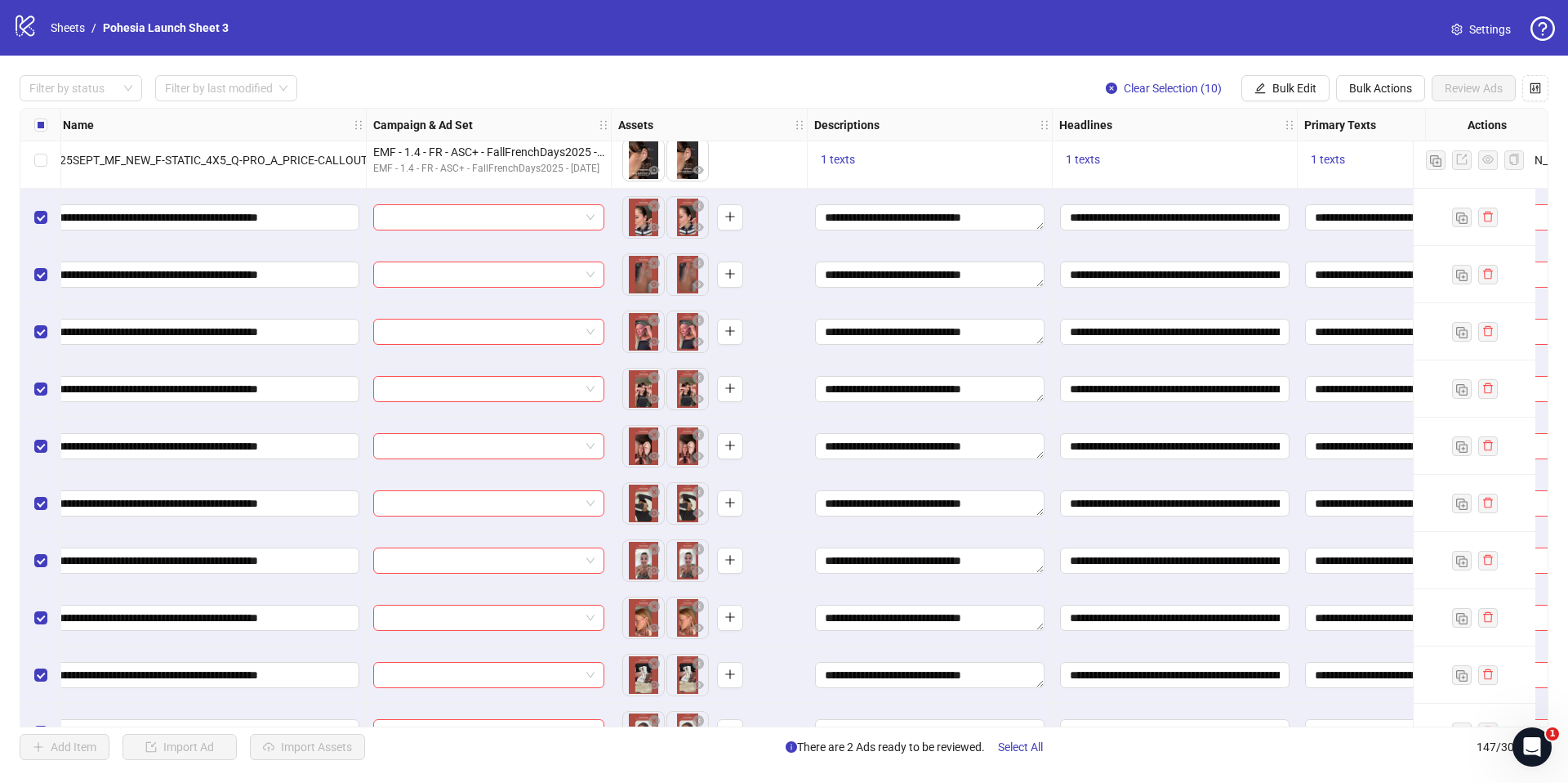
scroll to position [7788, 657]
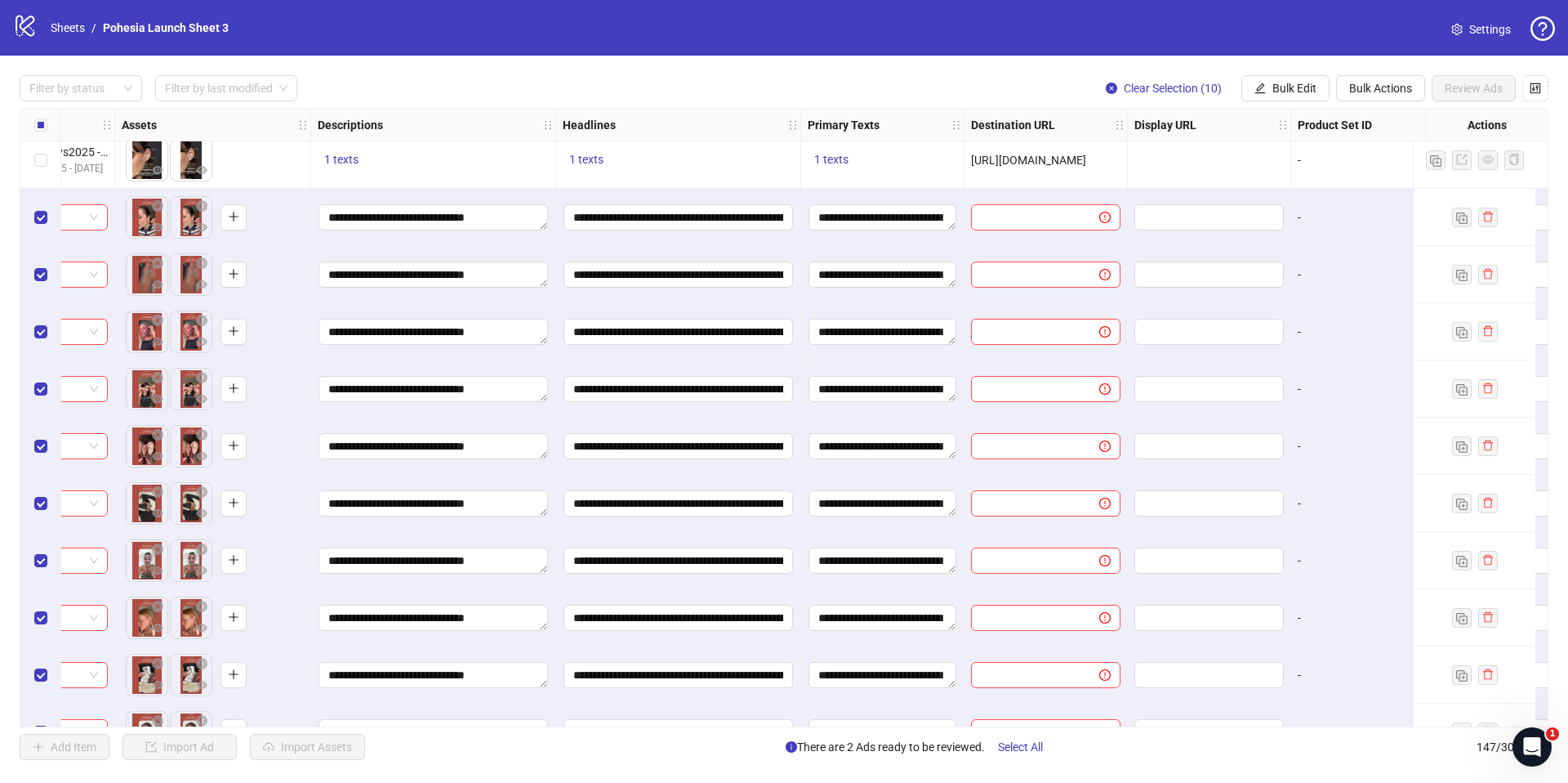
click at [1017, 164] on span "[URL][DOMAIN_NAME]" at bounding box center [1028, 160] width 115 height 13
copy span "[URL][DOMAIN_NAME]"
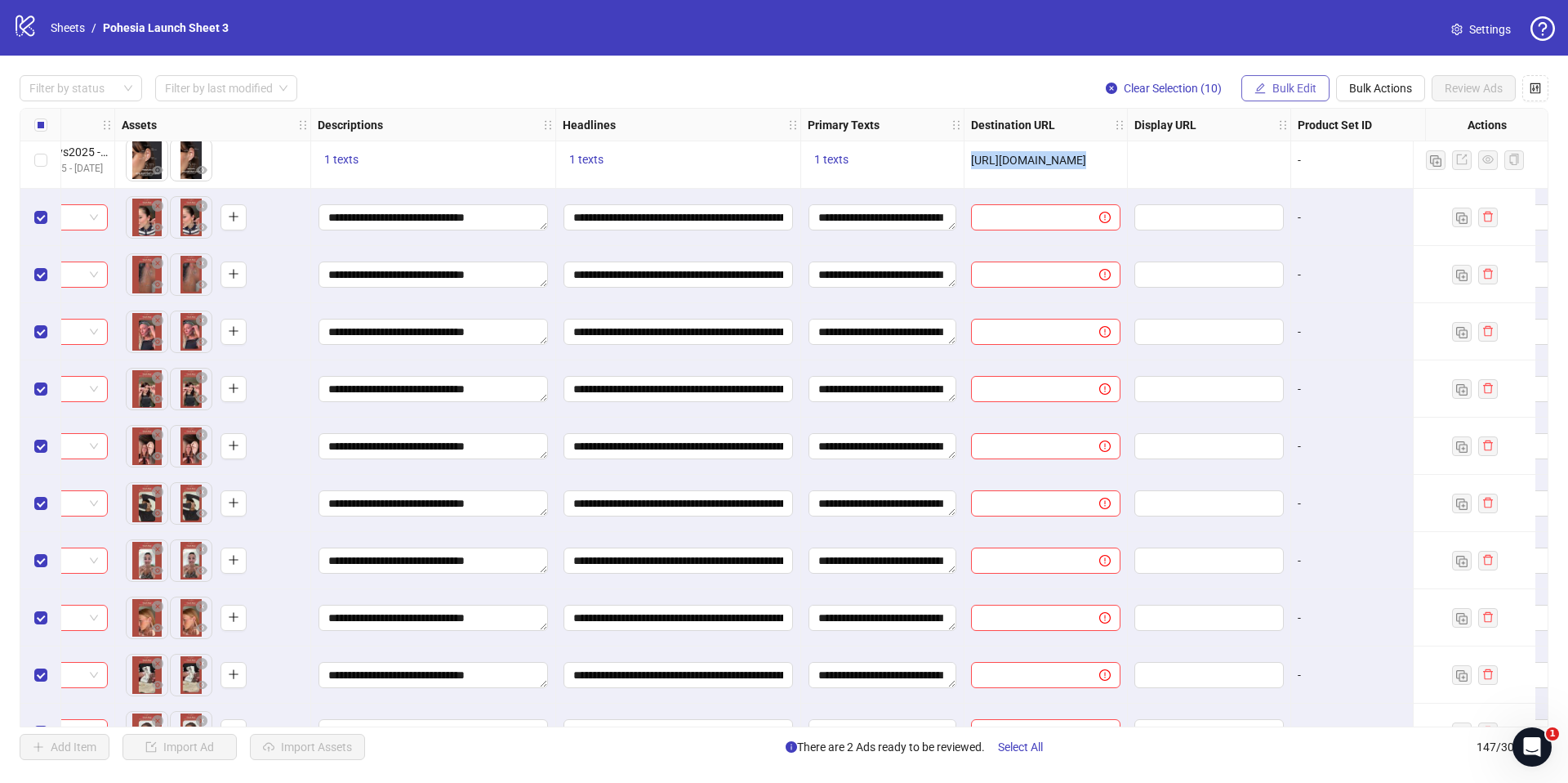
click at [1287, 88] on span "Bulk Edit" at bounding box center [1294, 88] width 44 height 13
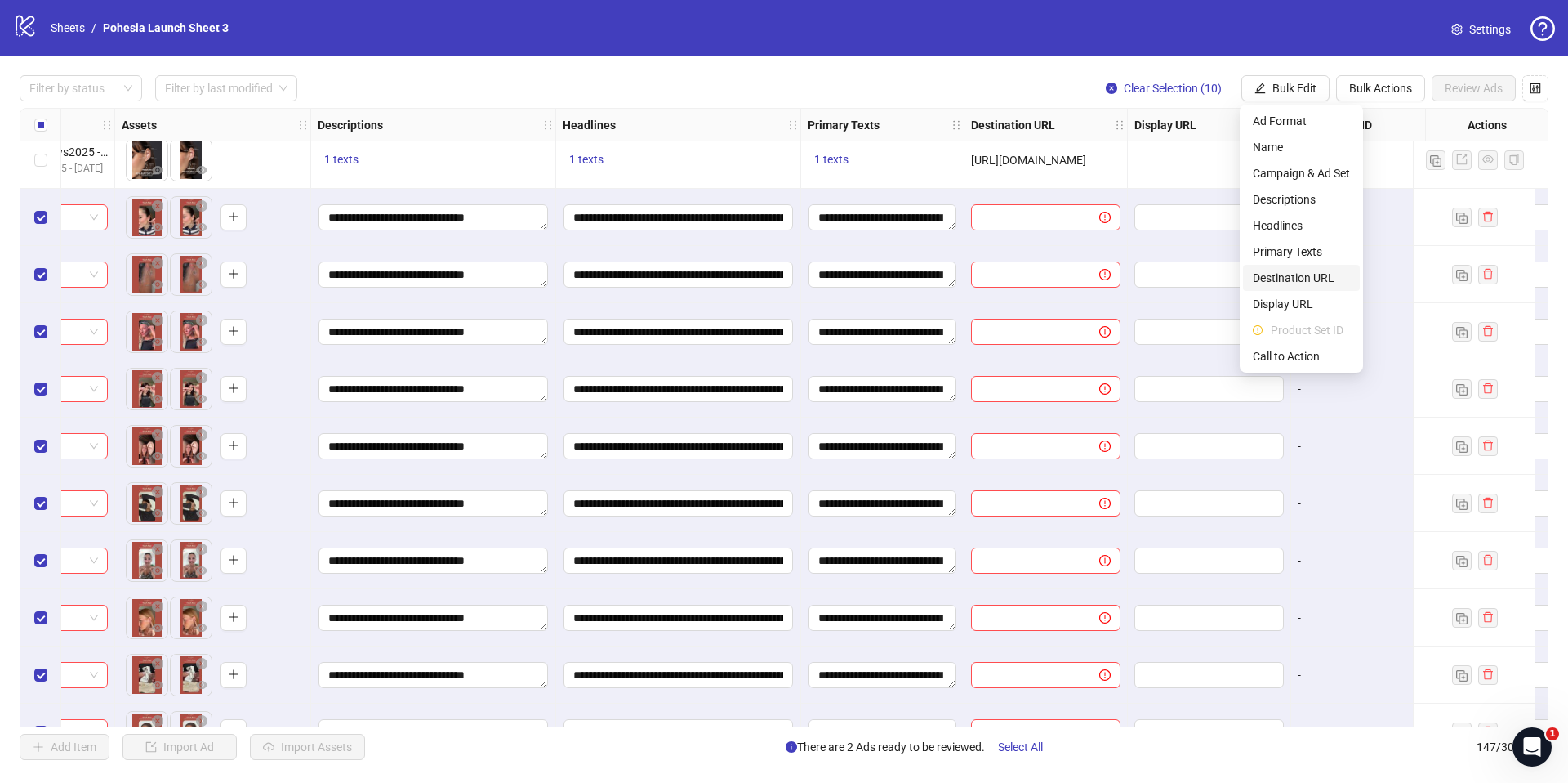
click at [1293, 277] on span "Destination URL" at bounding box center [1301, 278] width 97 height 18
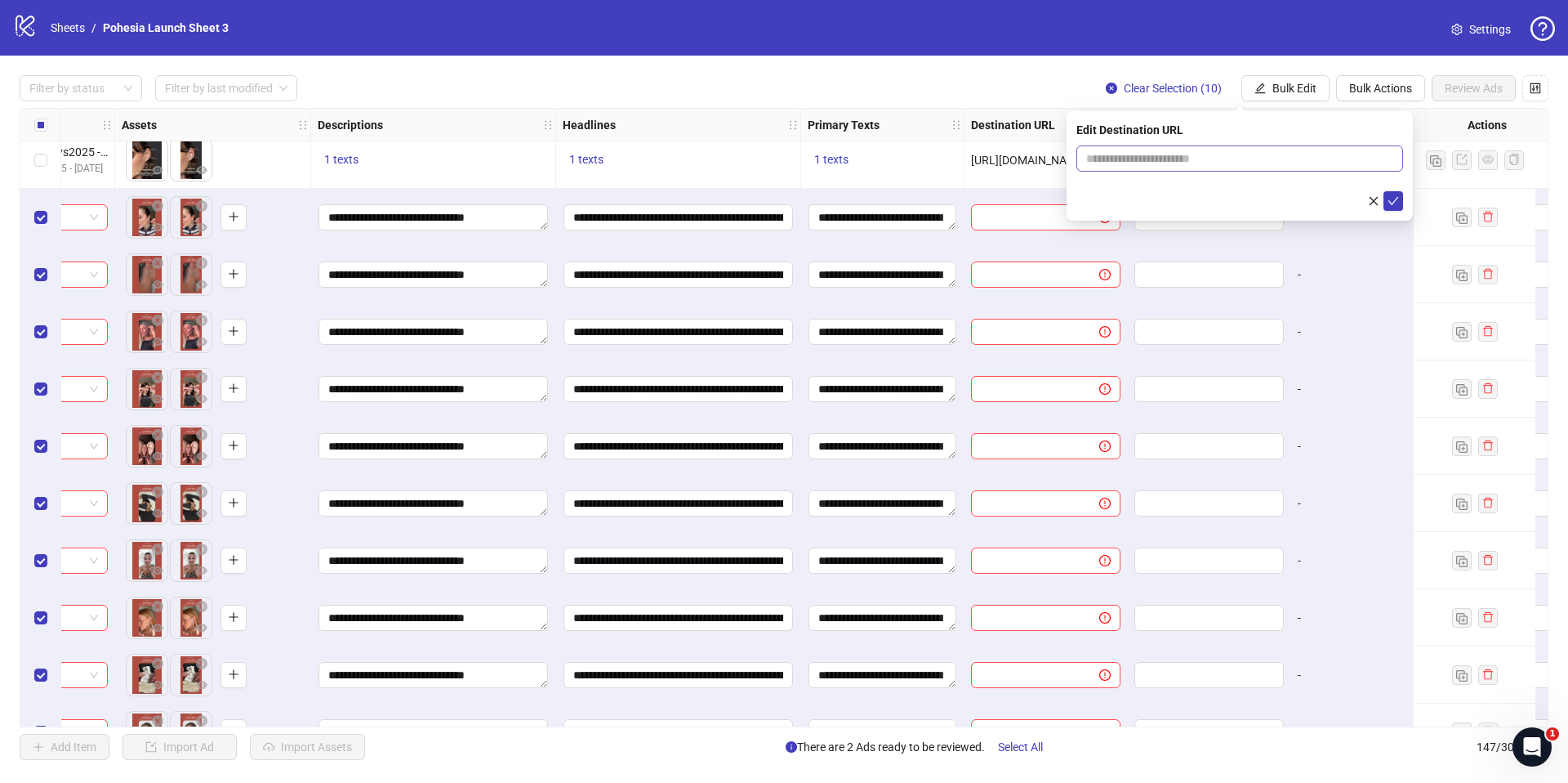
click at [1134, 169] on span at bounding box center [1240, 158] width 327 height 26
paste input "**********"
type input "**********"
click at [1398, 197] on button "submit" at bounding box center [1393, 200] width 19 height 19
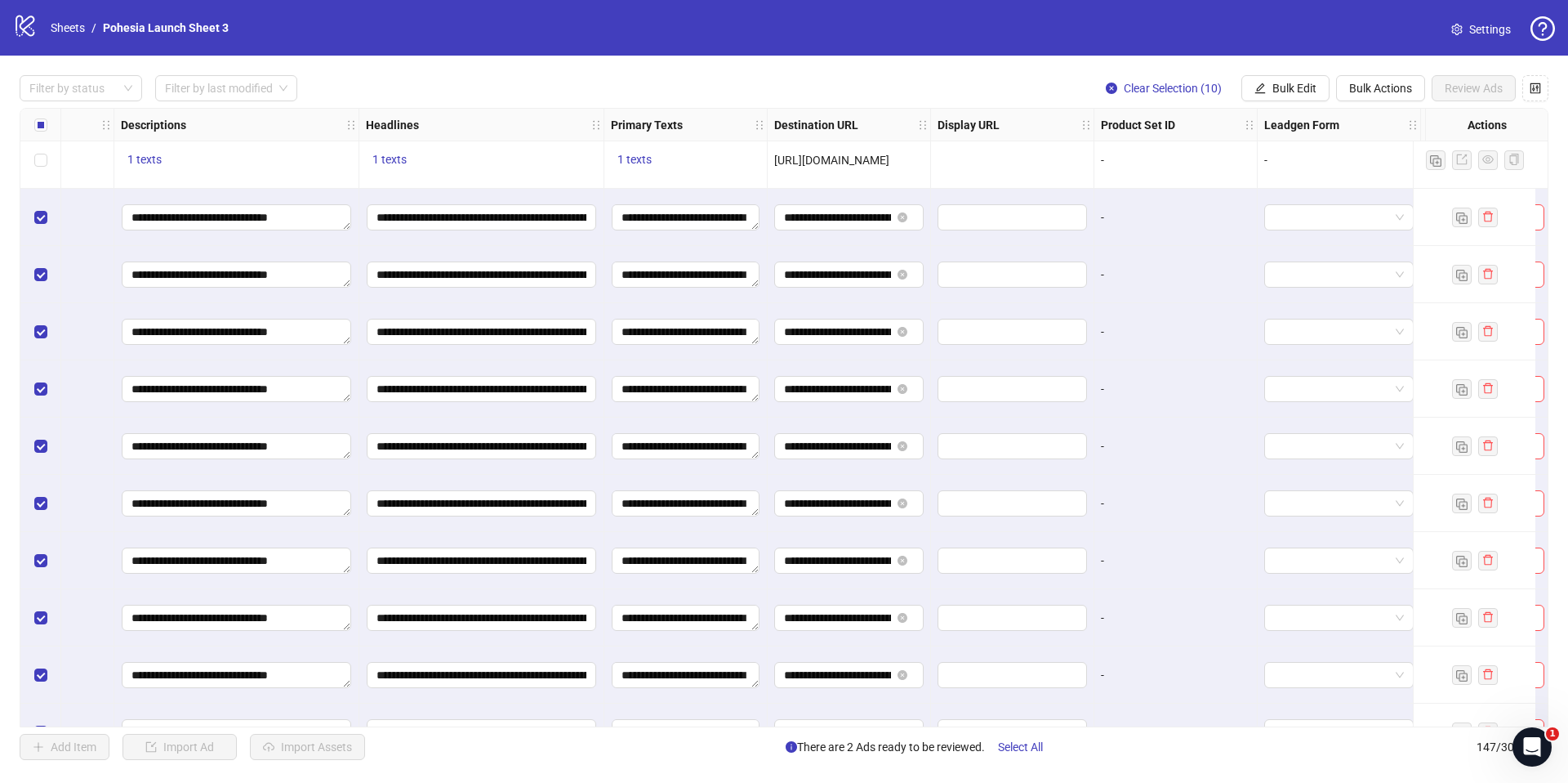
scroll to position [7788, 1062]
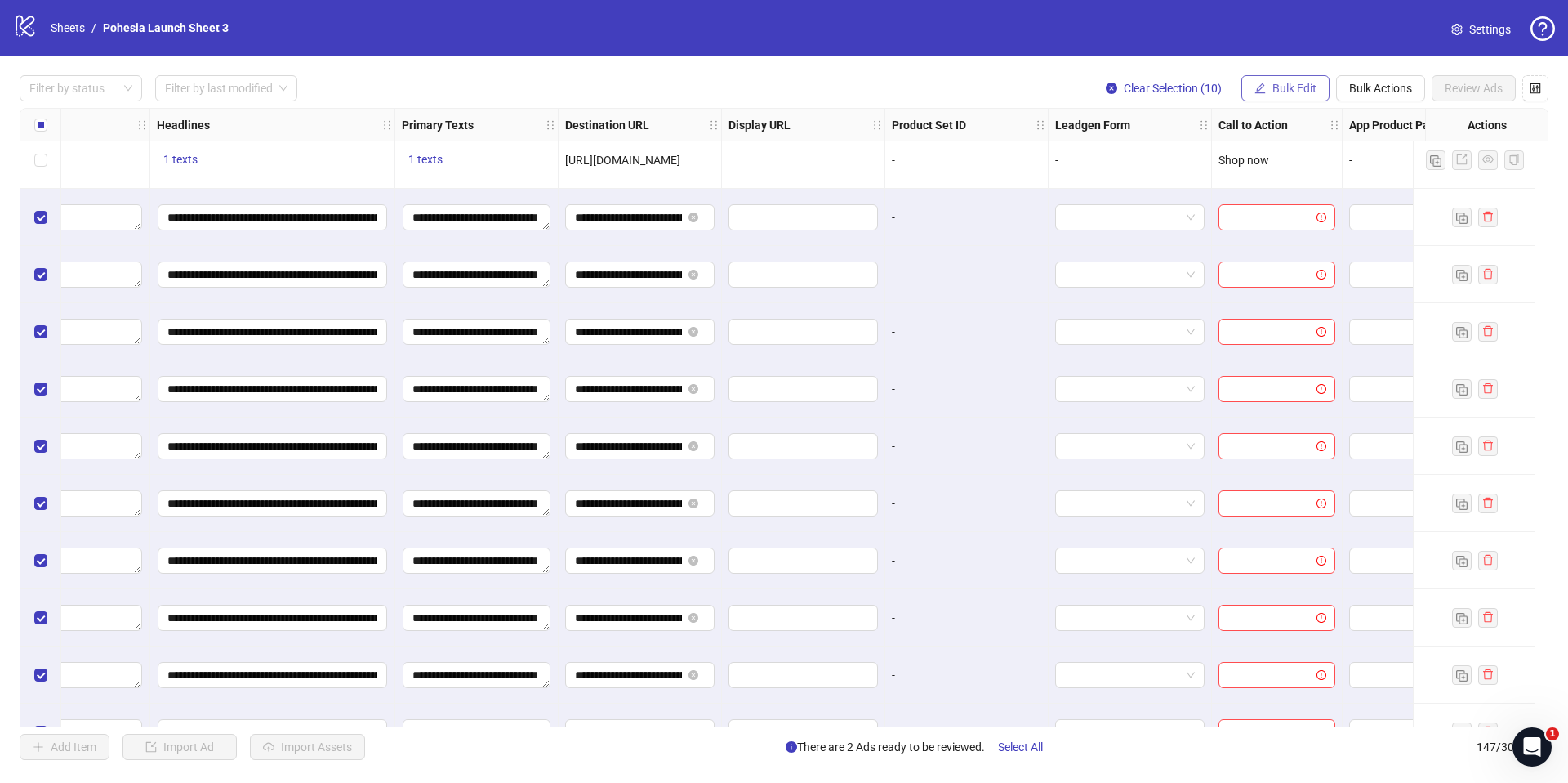
click at [1279, 81] on span "Bulk Edit" at bounding box center [1294, 88] width 44 height 13
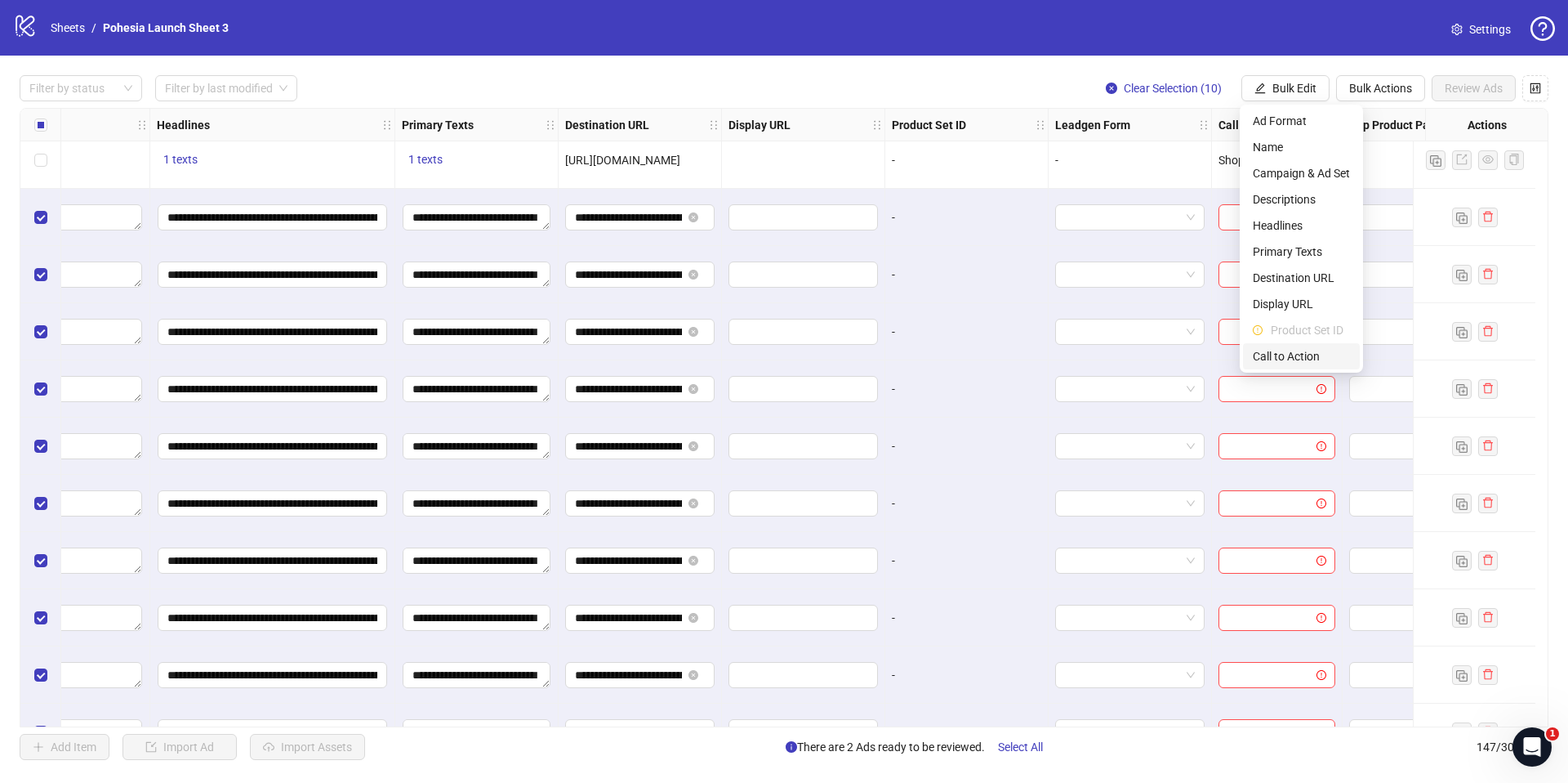
click at [1298, 356] on span "Call to Action" at bounding box center [1301, 356] width 97 height 18
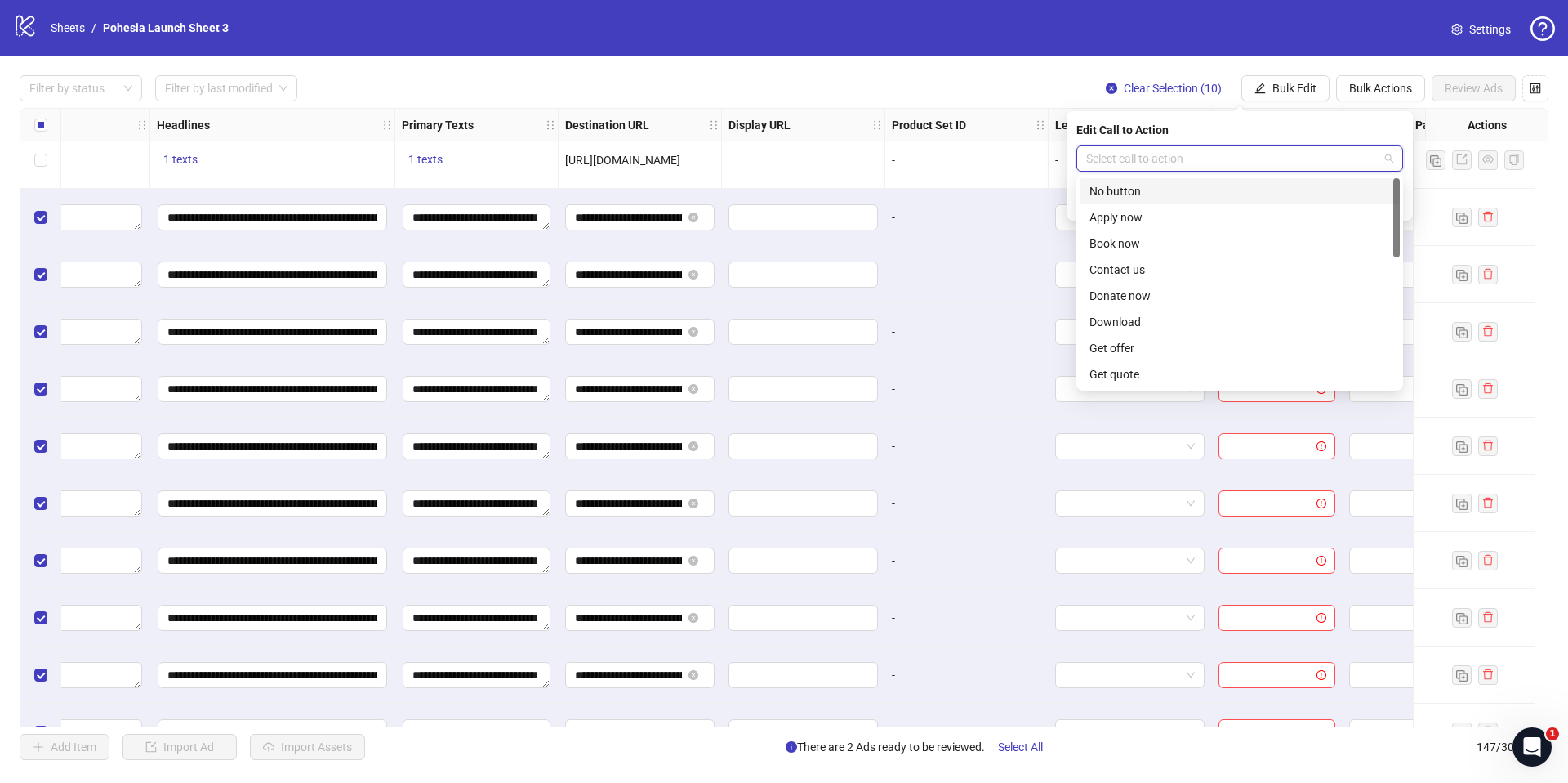
click at [1141, 158] on input "search" at bounding box center [1232, 158] width 292 height 25
type input "**"
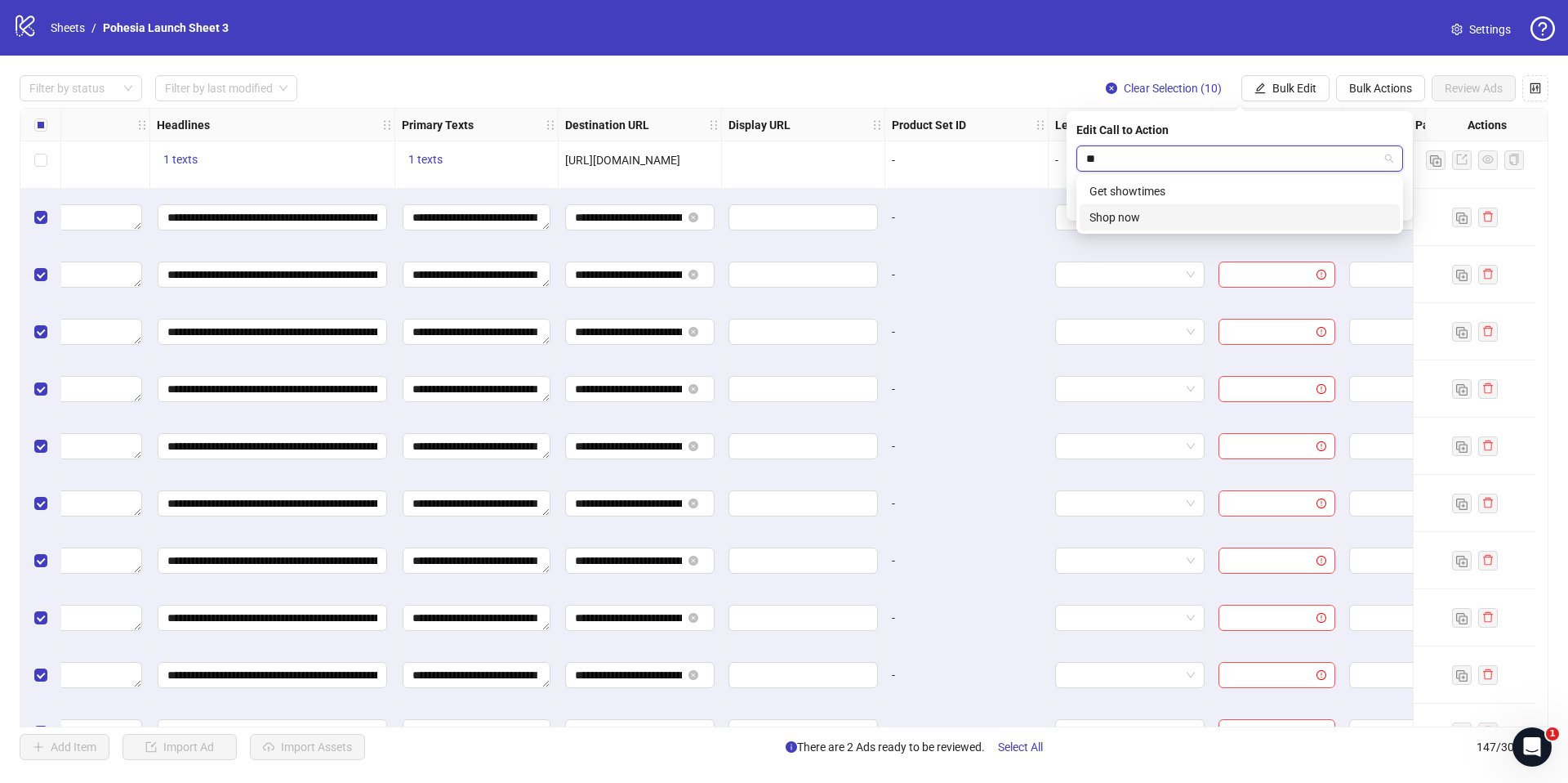
click at [1147, 218] on div "Shop now" at bounding box center [1239, 217] width 300 height 18
click at [1392, 202] on icon "check" at bounding box center [1393, 201] width 12 height 12
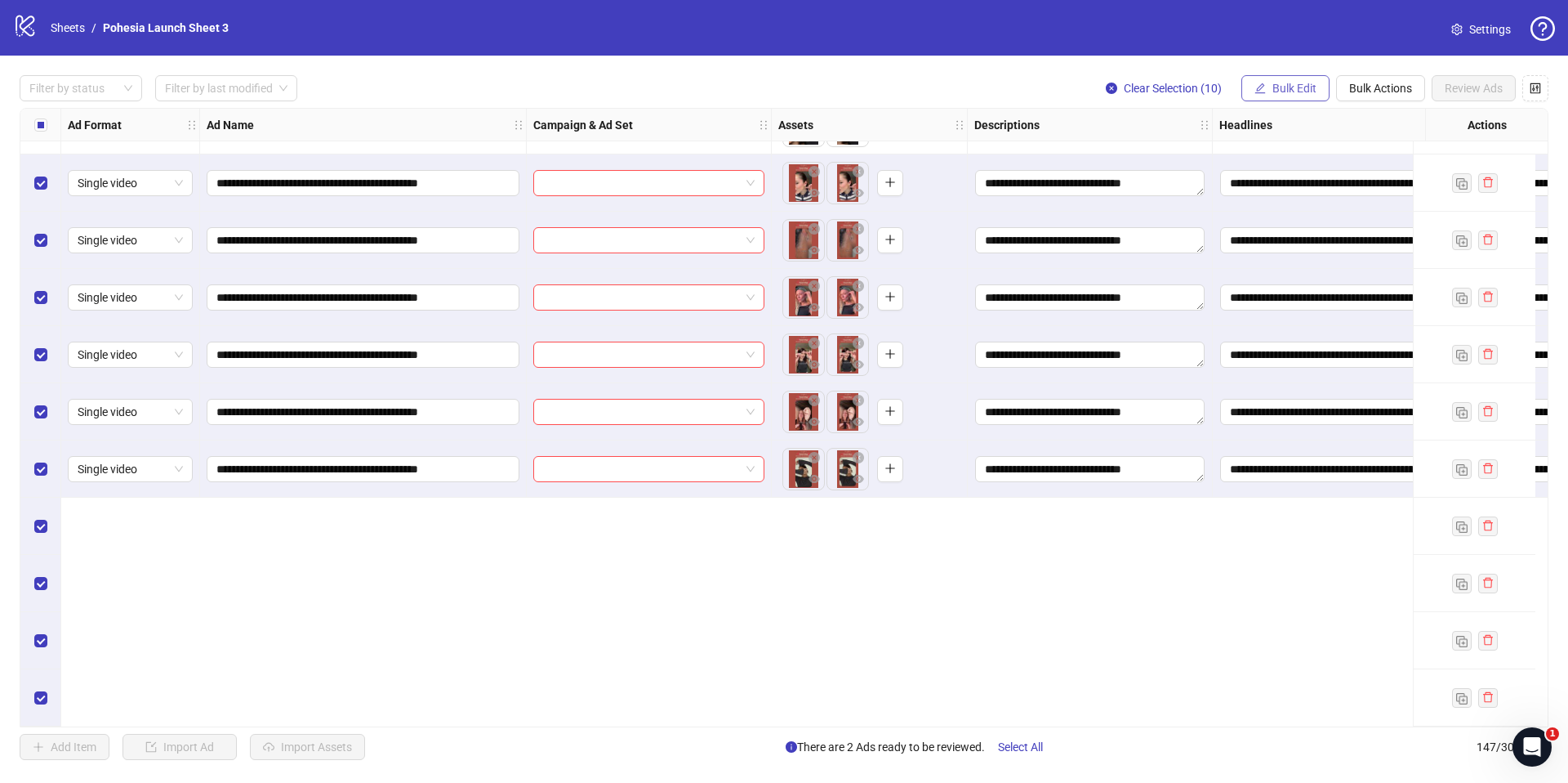
scroll to position [7506, 0]
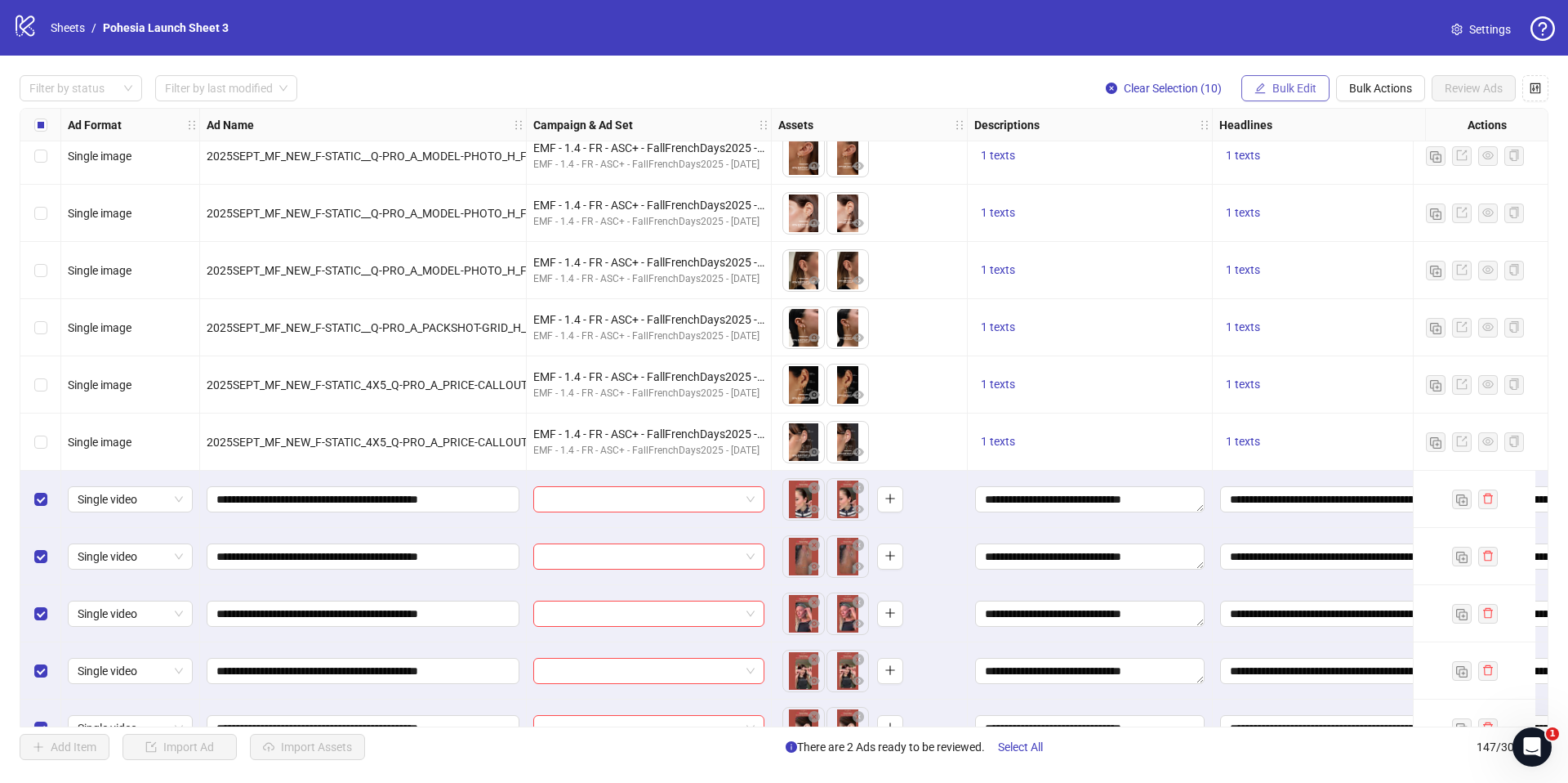
click at [1286, 86] on span "Bulk Edit" at bounding box center [1294, 88] width 44 height 13
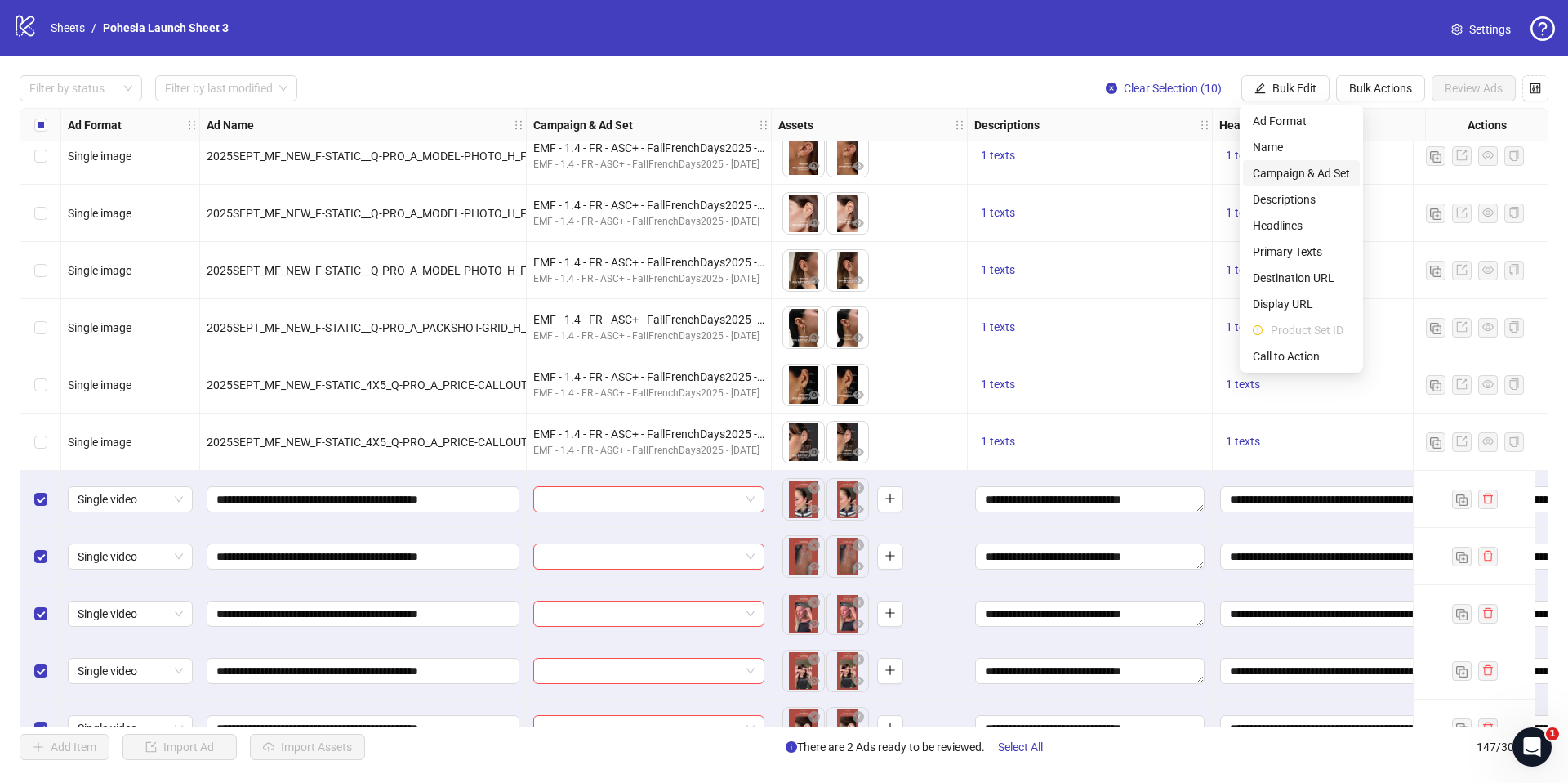
click at [1318, 166] on span "Campaign & Ad Set" at bounding box center [1301, 174] width 97 height 18
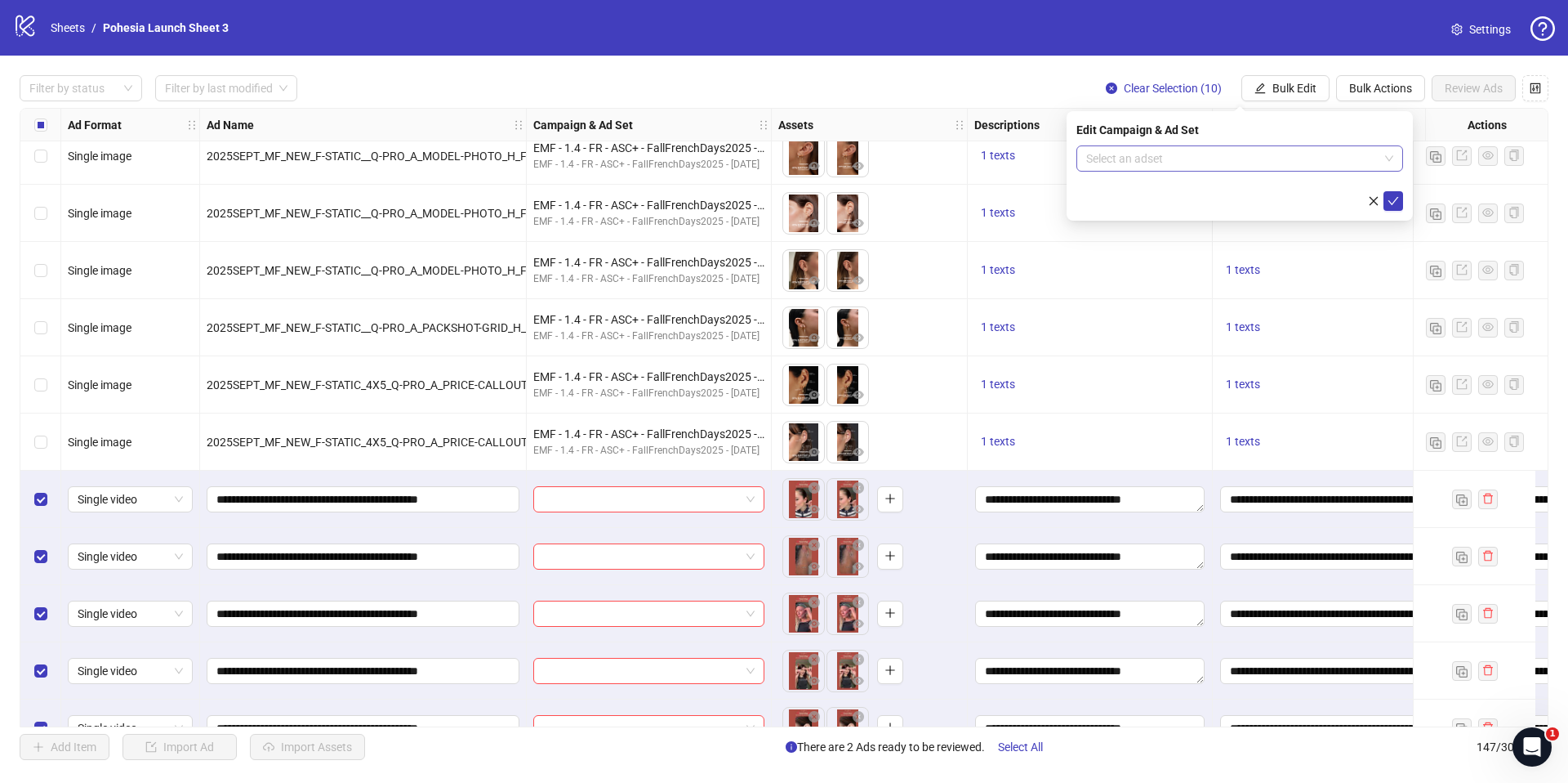
click at [1237, 153] on input "search" at bounding box center [1232, 158] width 292 height 25
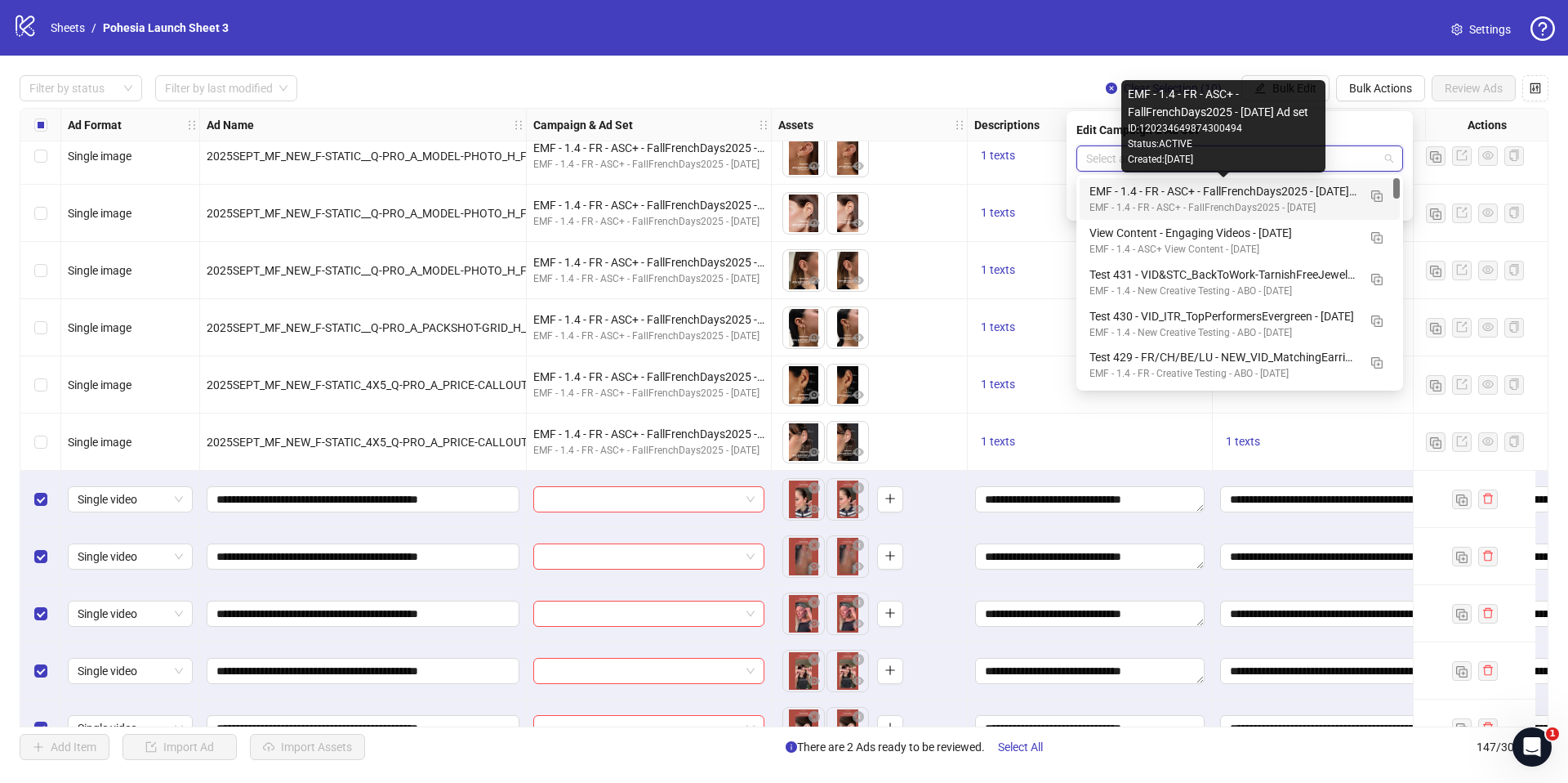
click at [1222, 198] on div "EMF - 1.4 - FR - ASC+ - FallFrenchDays2025 - 24/09/25 Ad set" at bounding box center [1223, 191] width 268 height 18
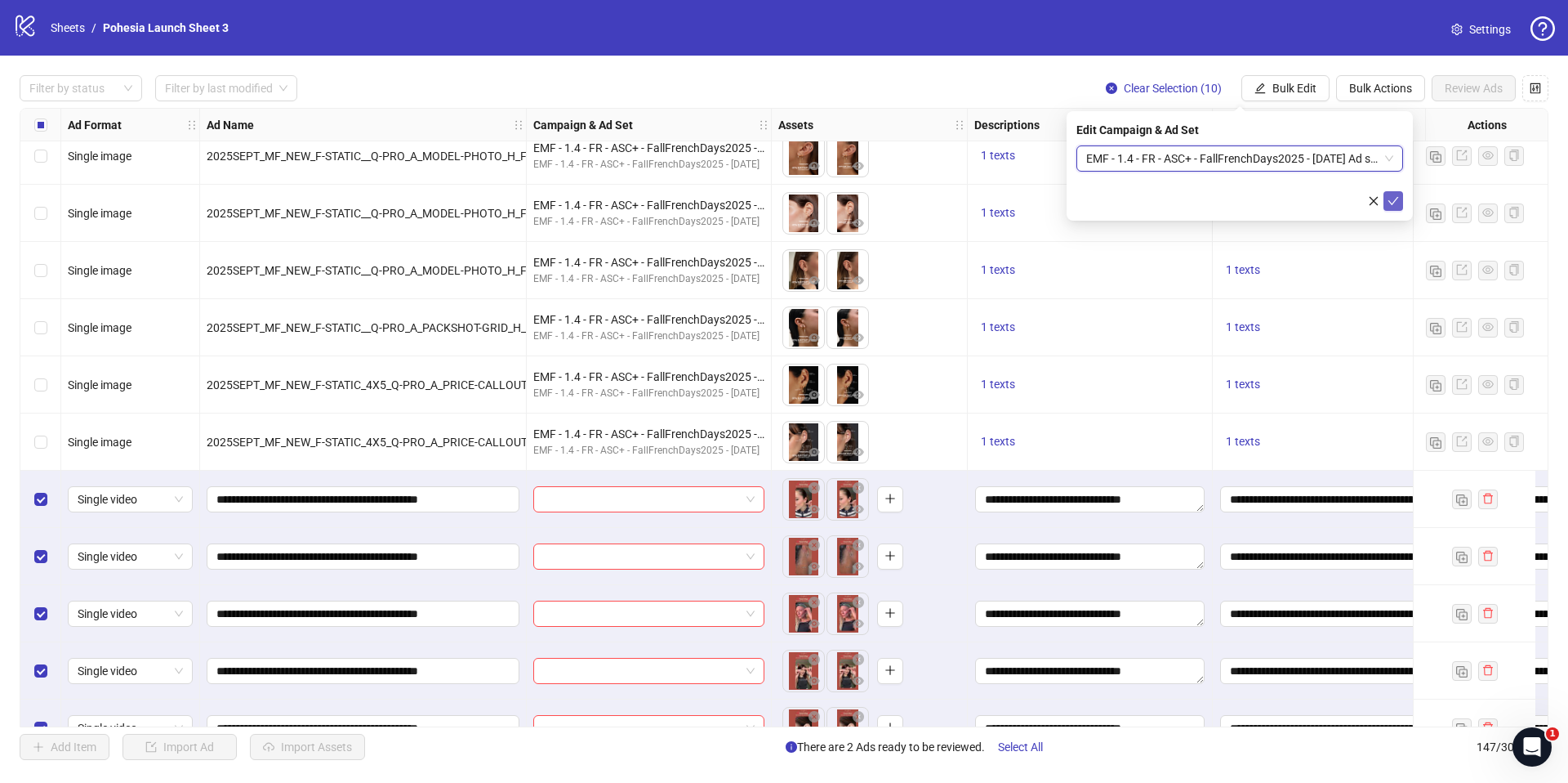
click at [1397, 201] on icon "check" at bounding box center [1393, 201] width 12 height 12
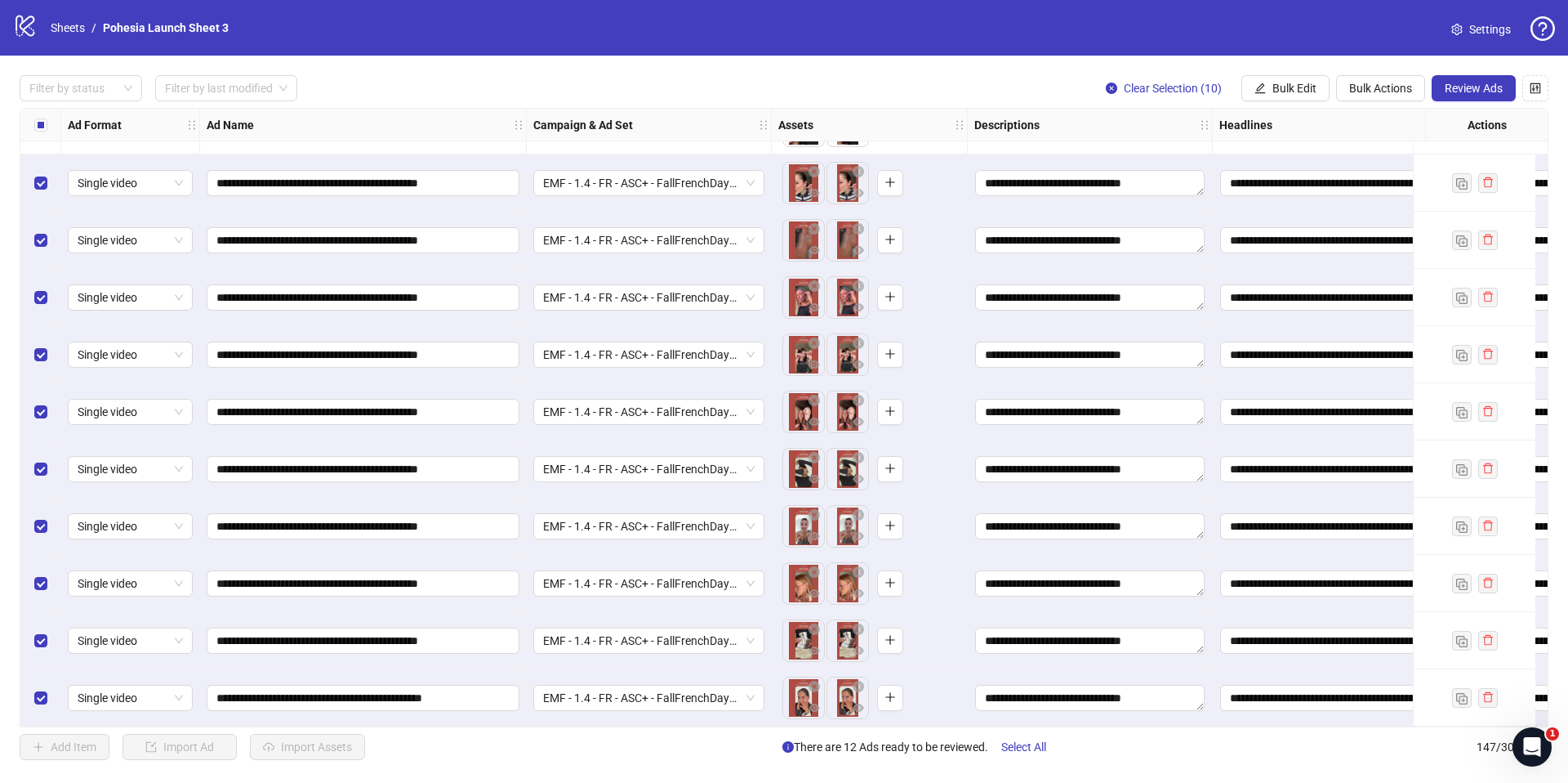
scroll to position [7722, 0]
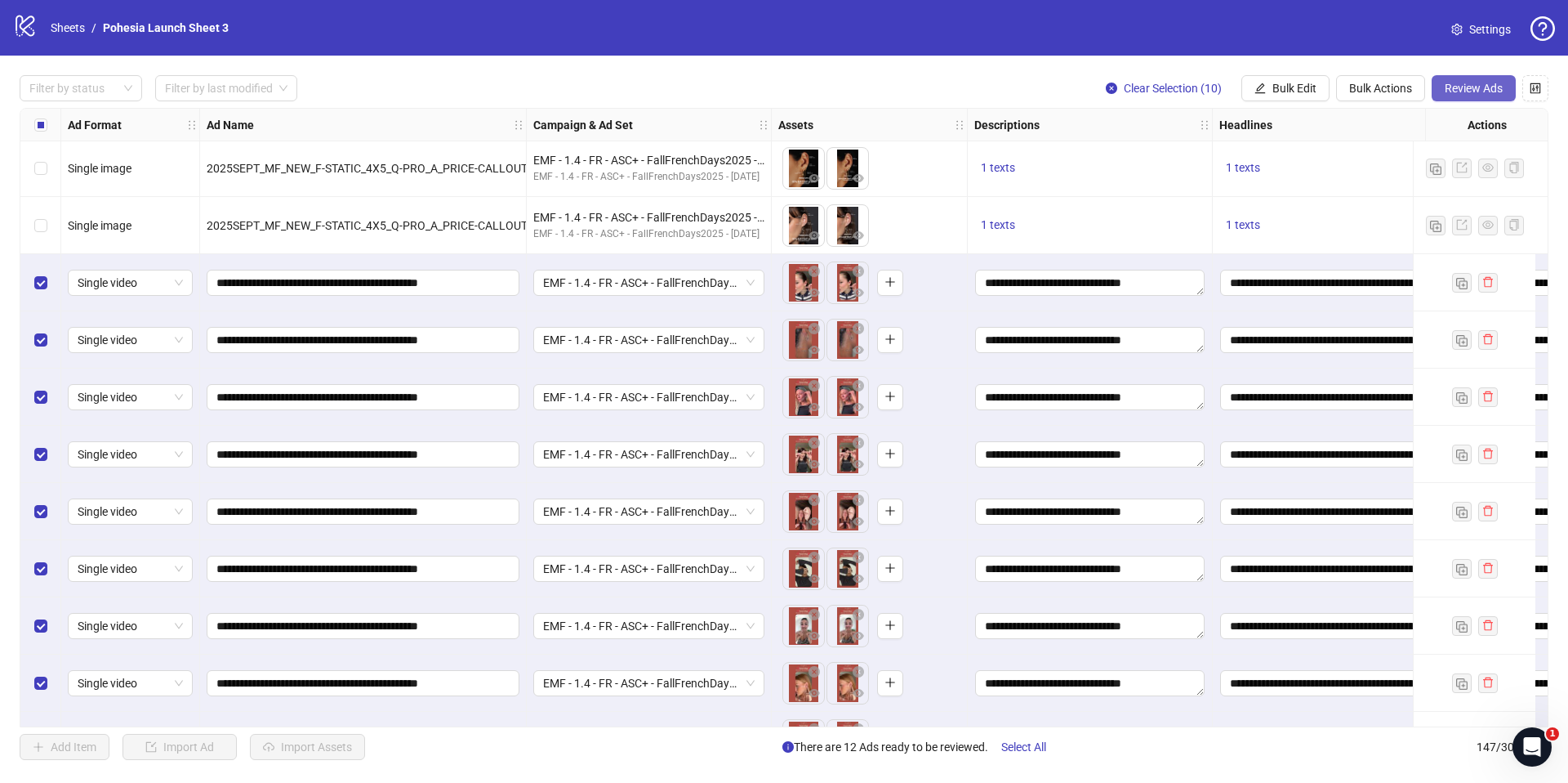
click at [1471, 92] on span "Review Ads" at bounding box center [1473, 88] width 58 height 13
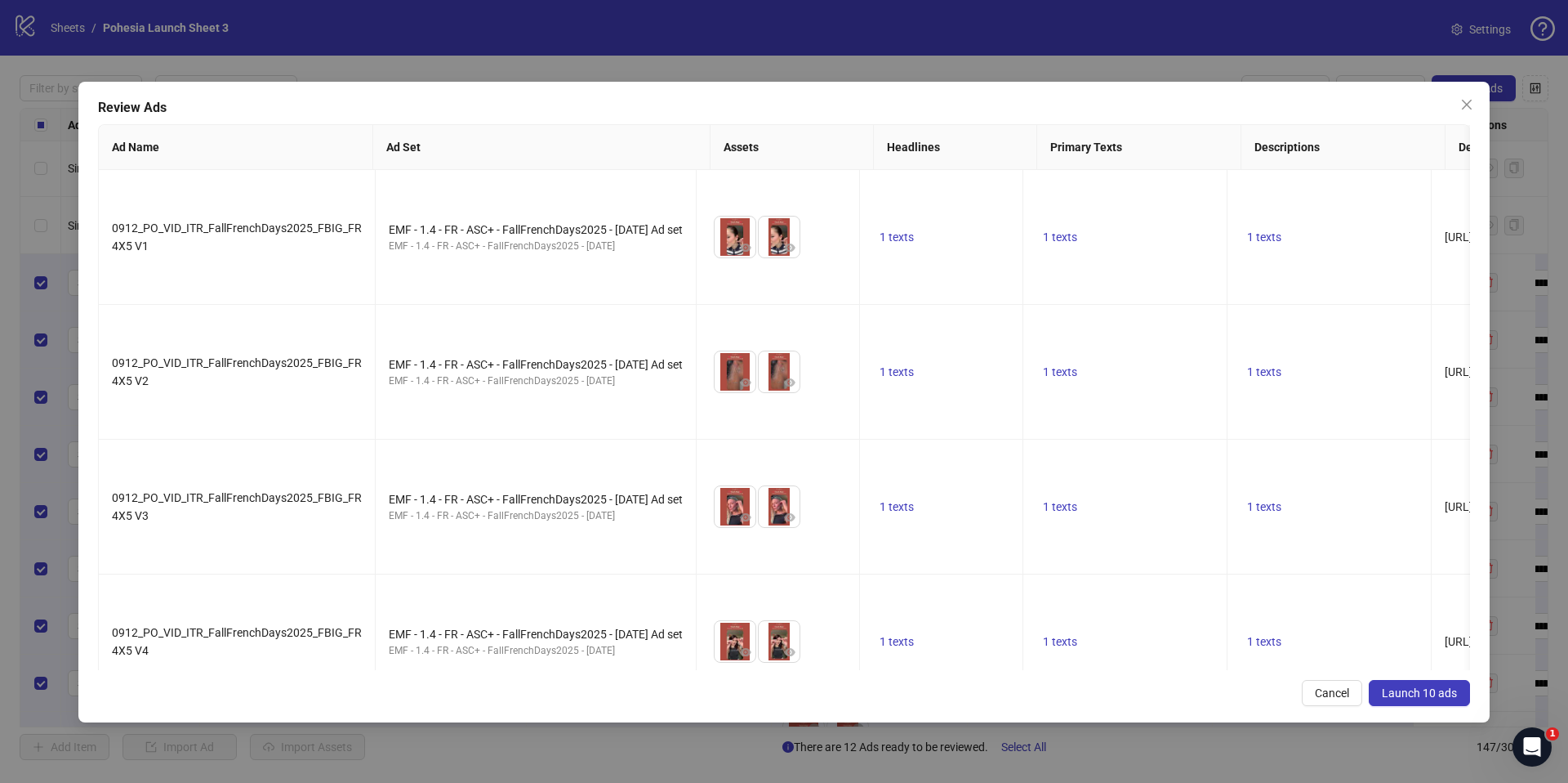
click at [1402, 698] on span "Launch 10 ads" at bounding box center [1419, 693] width 75 height 13
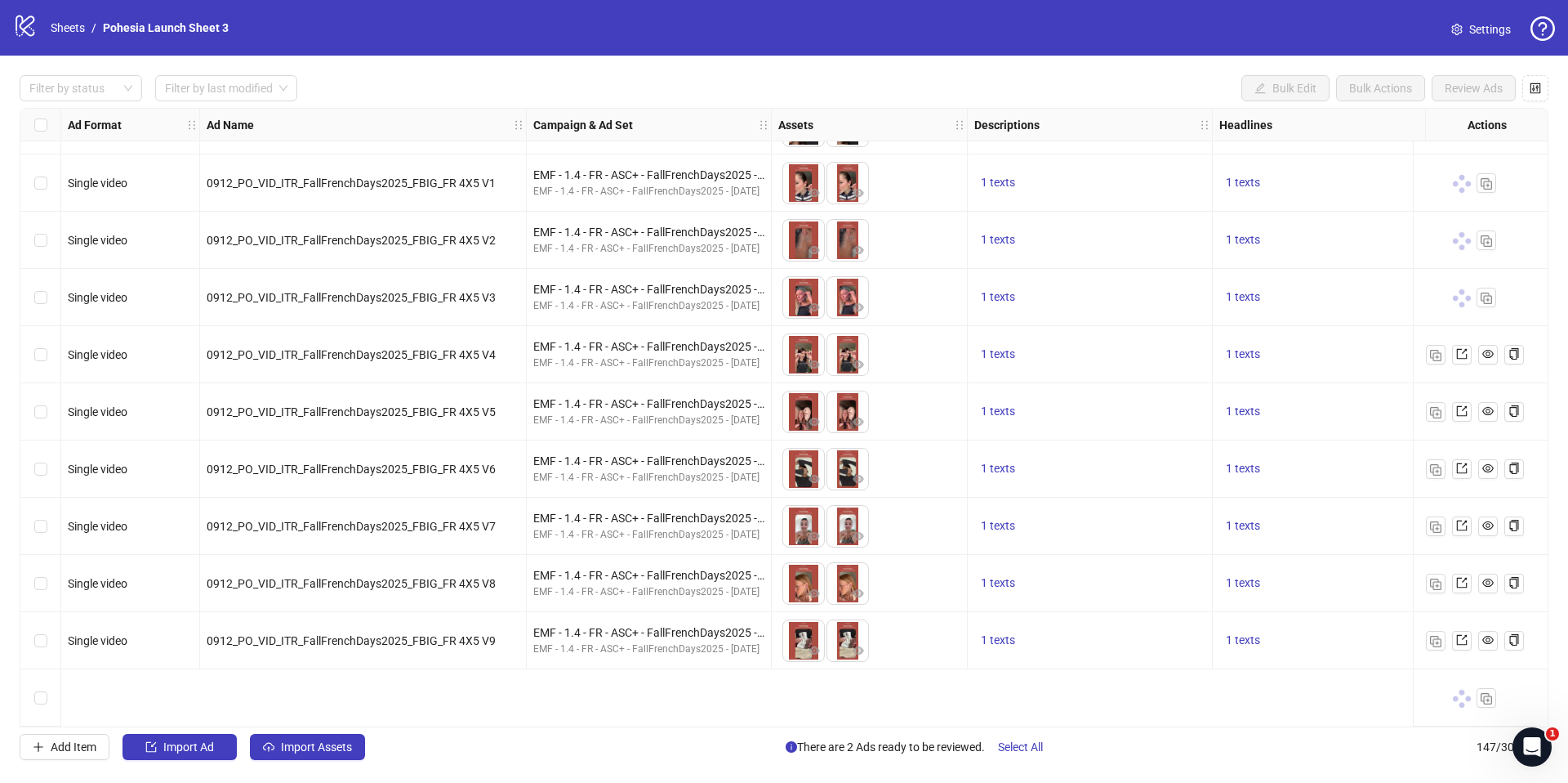
scroll to position [7689, 0]
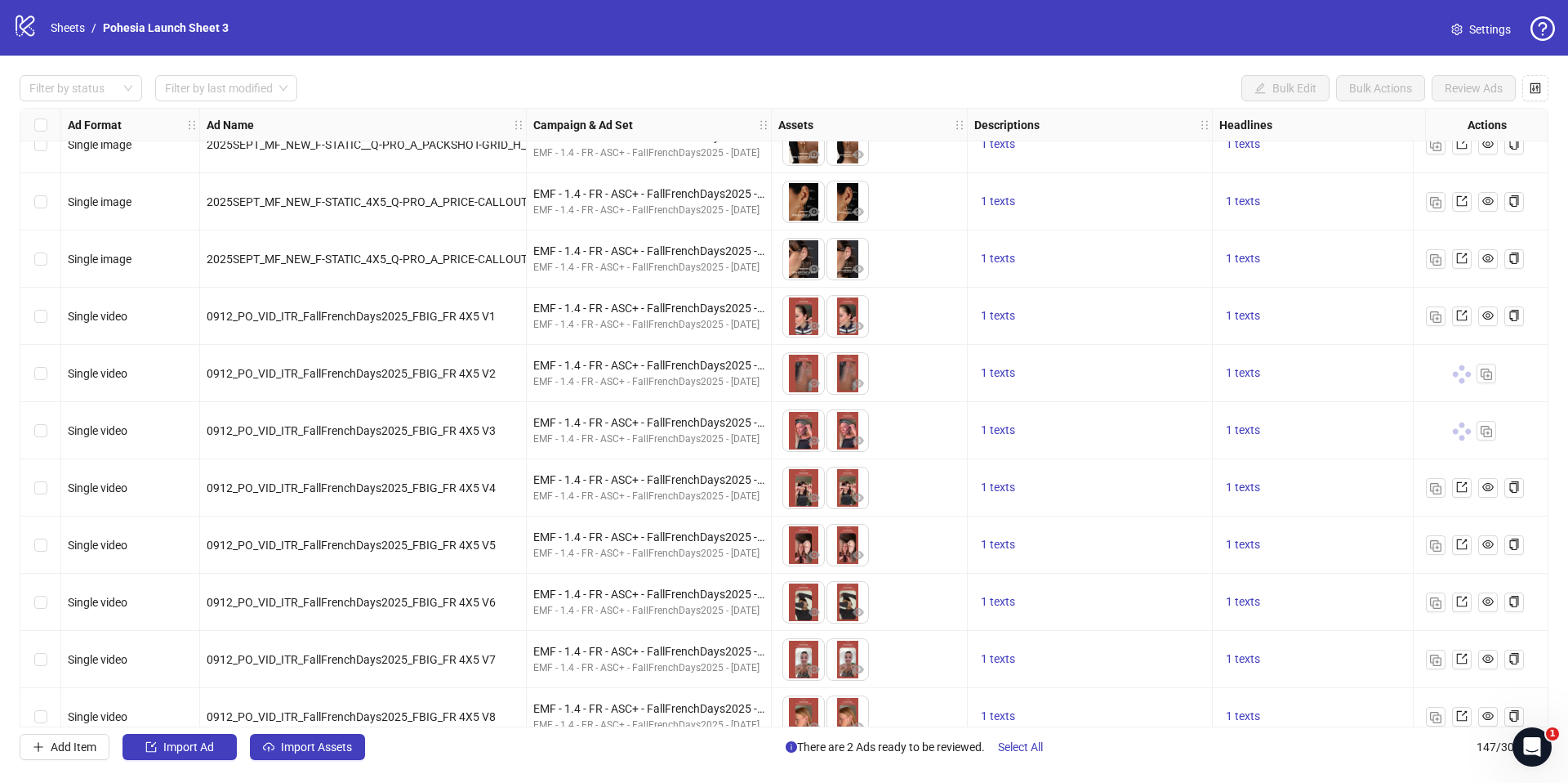
click at [723, 79] on div "Filter by status Filter by last modified Bulk Edit Bulk Actions Review Ads" at bounding box center [784, 88] width 1529 height 26
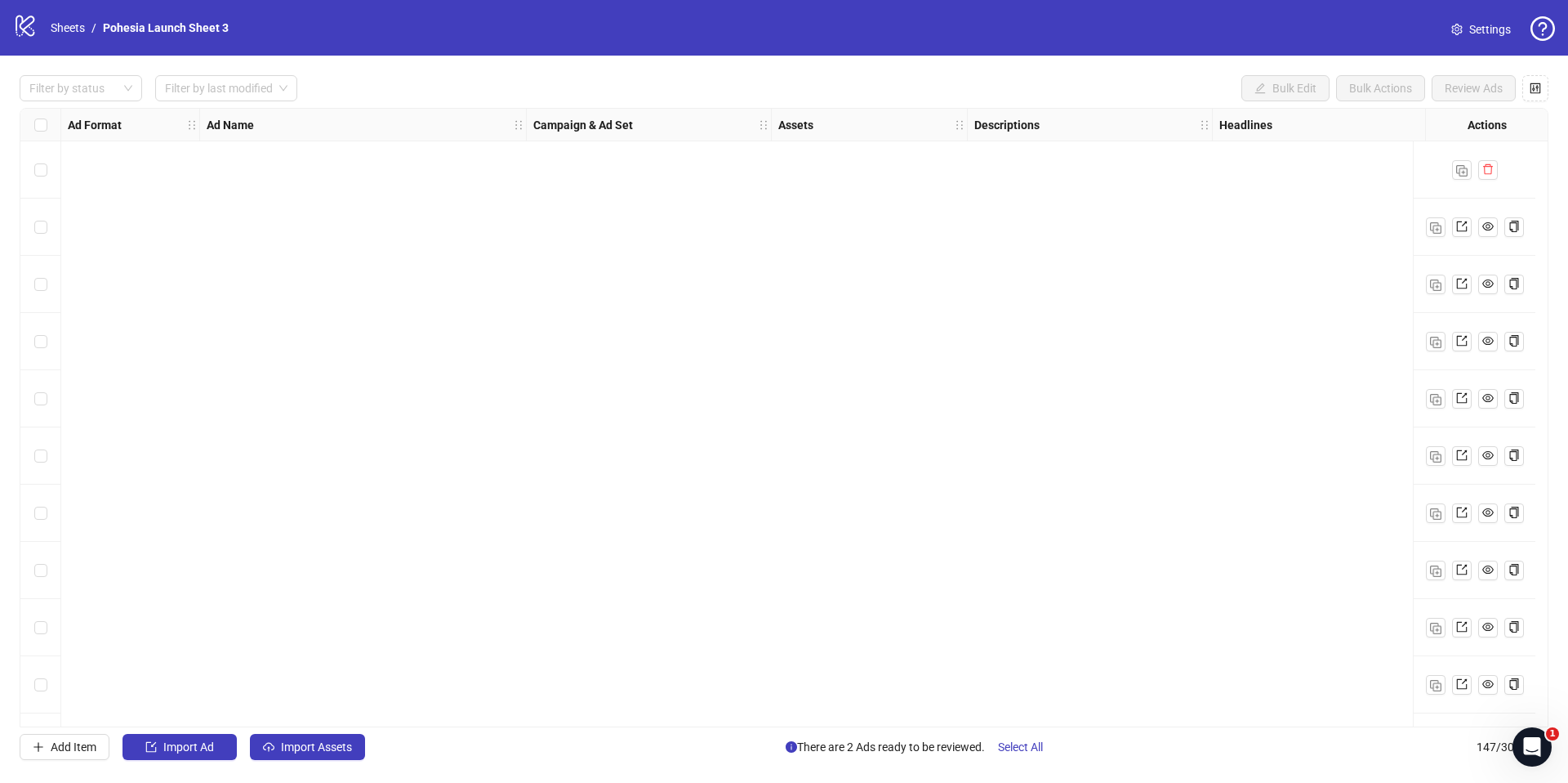
scroll to position [7829, 0]
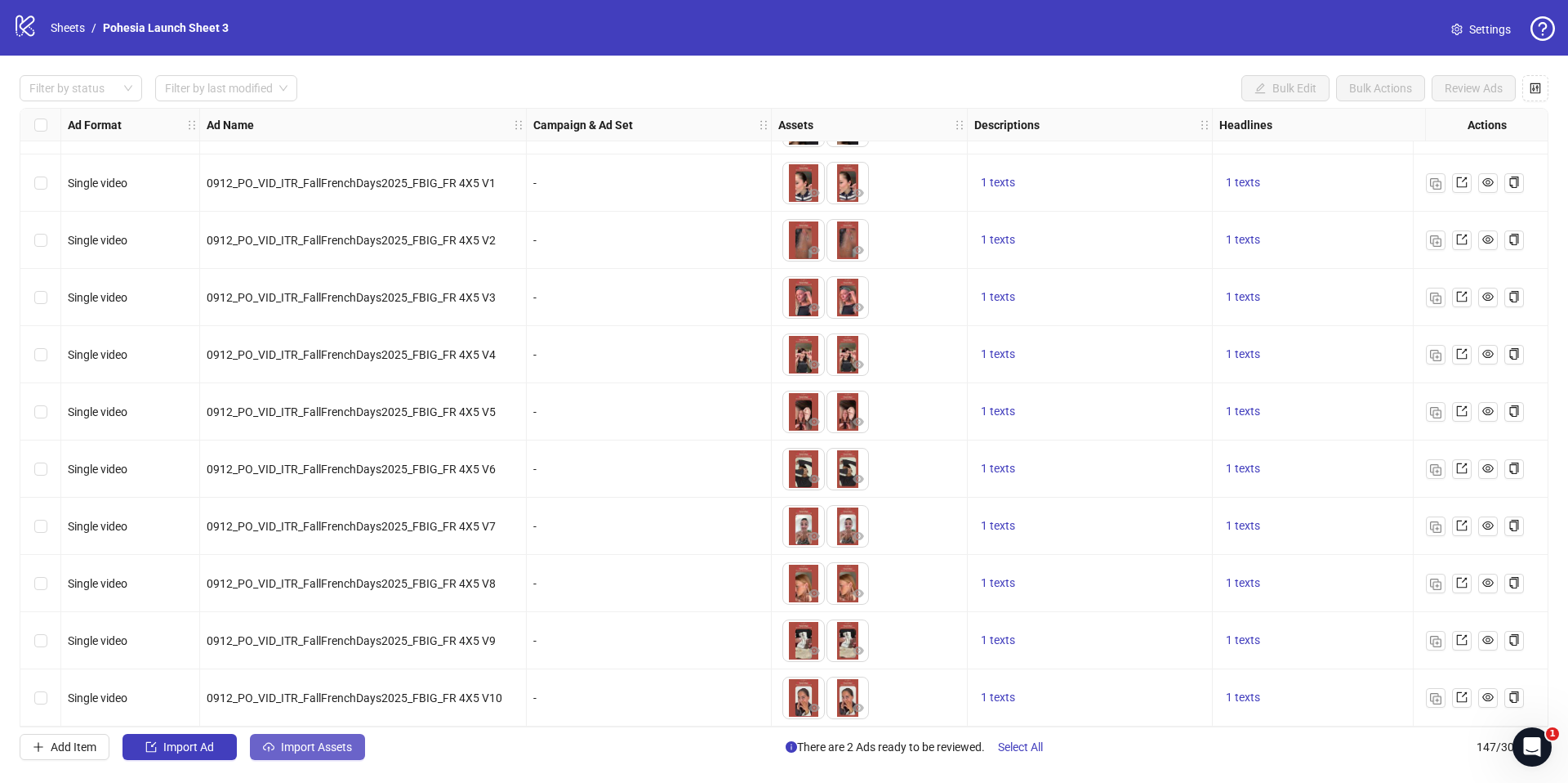
click at [331, 742] on span "Import Assets" at bounding box center [317, 746] width 71 height 13
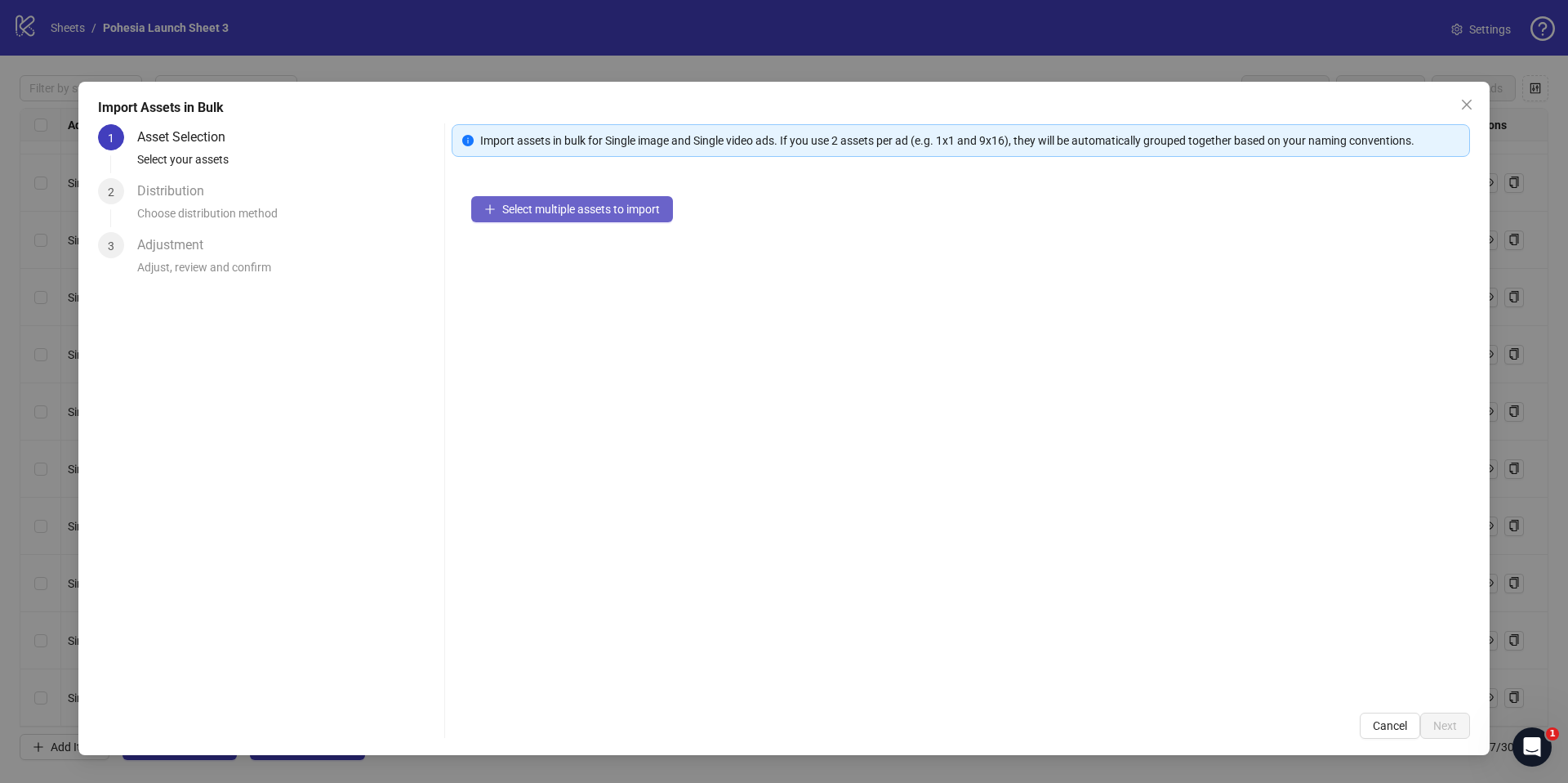
click at [564, 203] on span "Select multiple assets to import" at bounding box center [581, 209] width 158 height 13
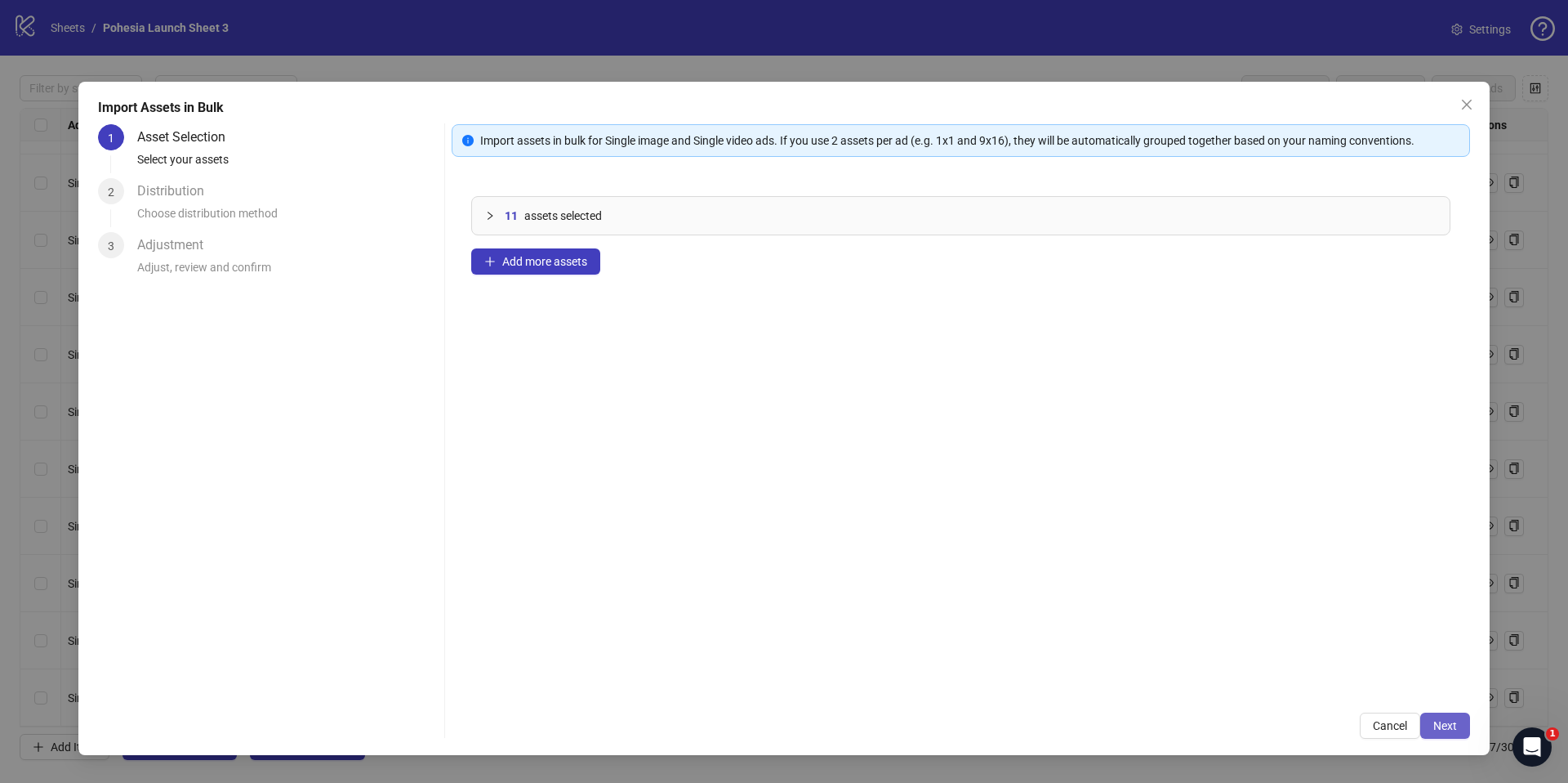
click at [1449, 726] on span "Next" at bounding box center [1445, 725] width 24 height 13
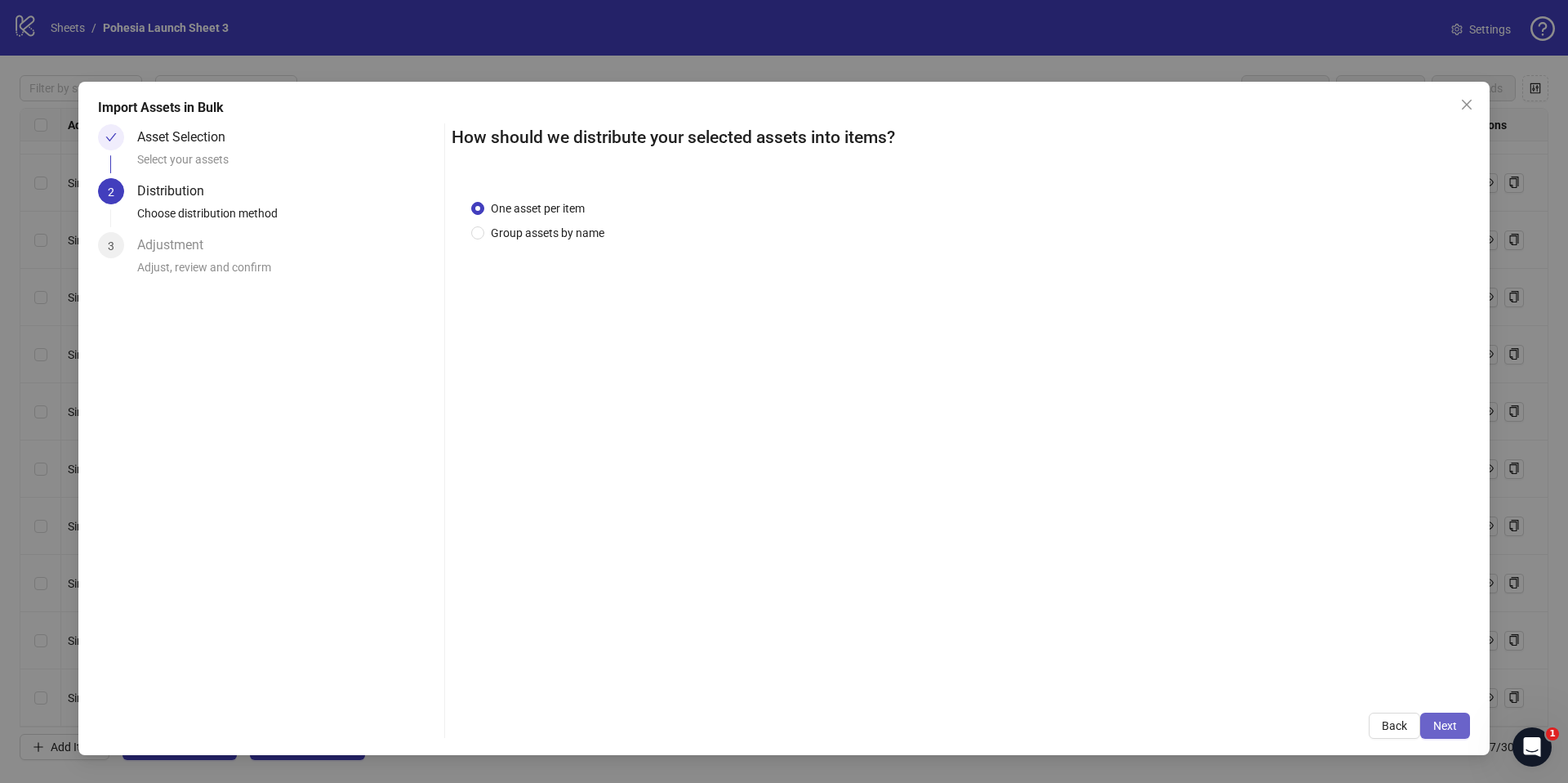
click at [1448, 726] on span "Next" at bounding box center [1445, 725] width 24 height 13
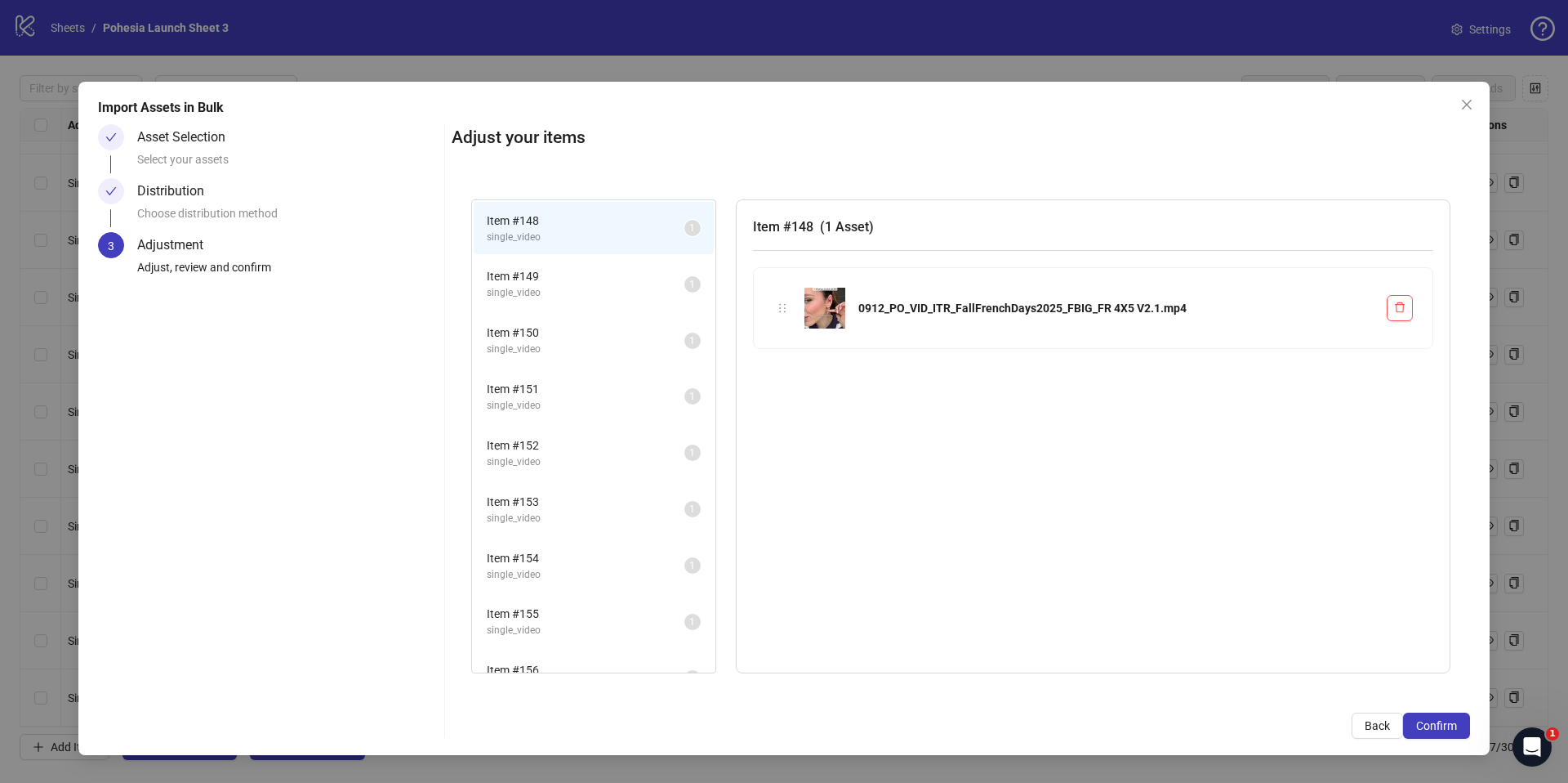
click at [1448, 726] on span "Confirm" at bounding box center [1436, 725] width 41 height 13
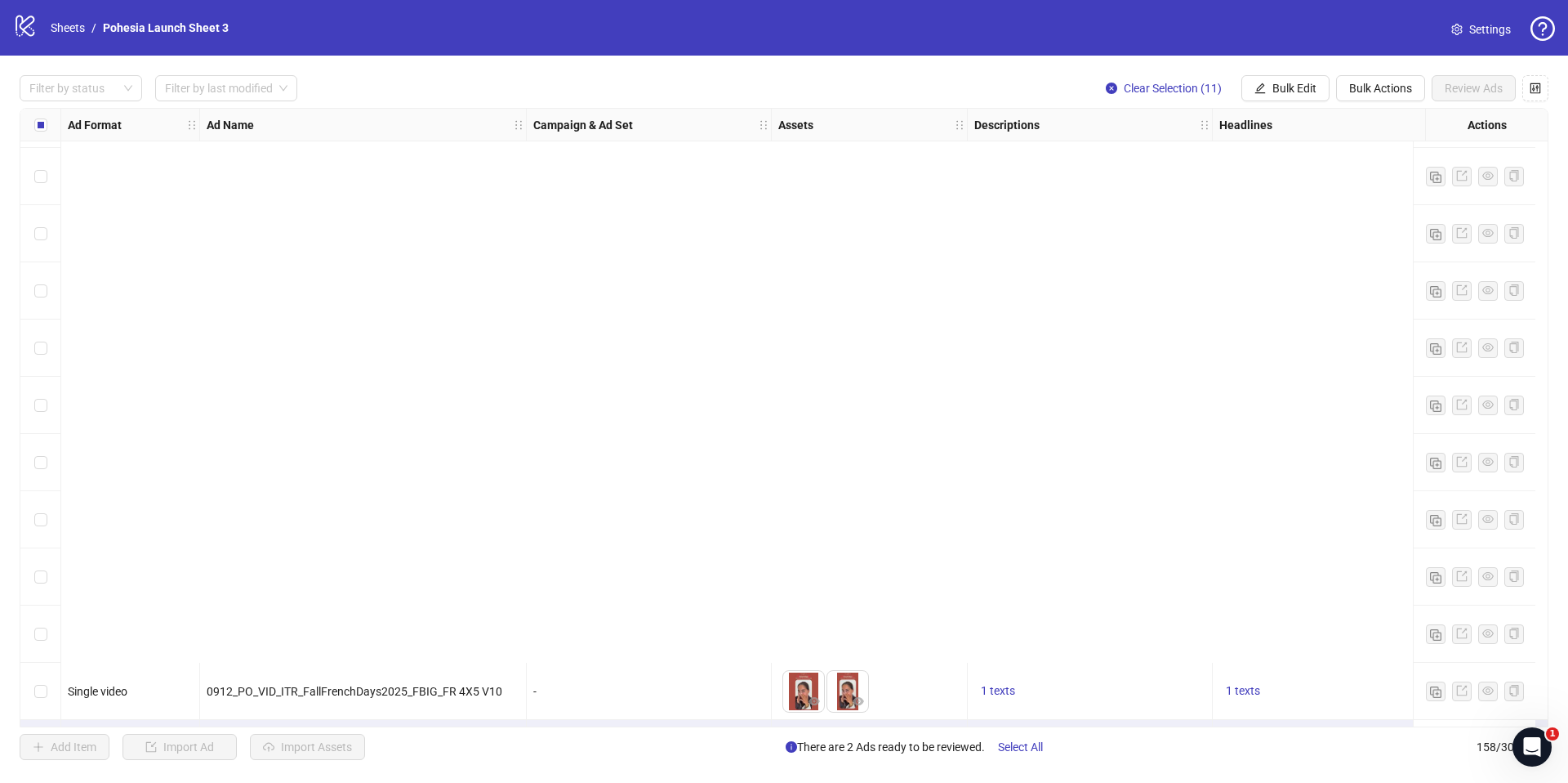
scroll to position [8458, 0]
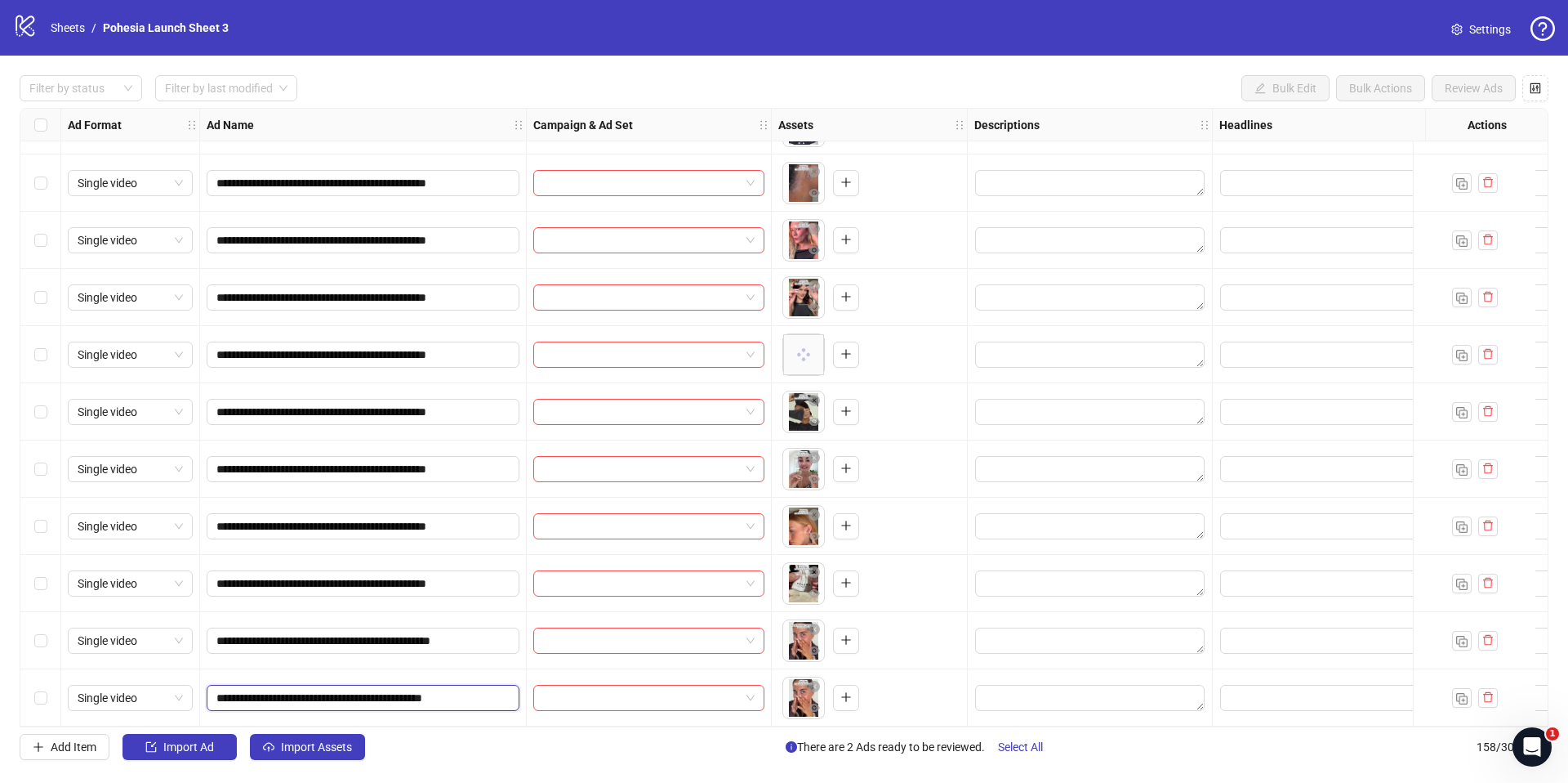
click at [470, 689] on input "**********" at bounding box center [361, 698] width 289 height 18
click at [1483, 692] on icon "delete" at bounding box center [1488, 697] width 12 height 12
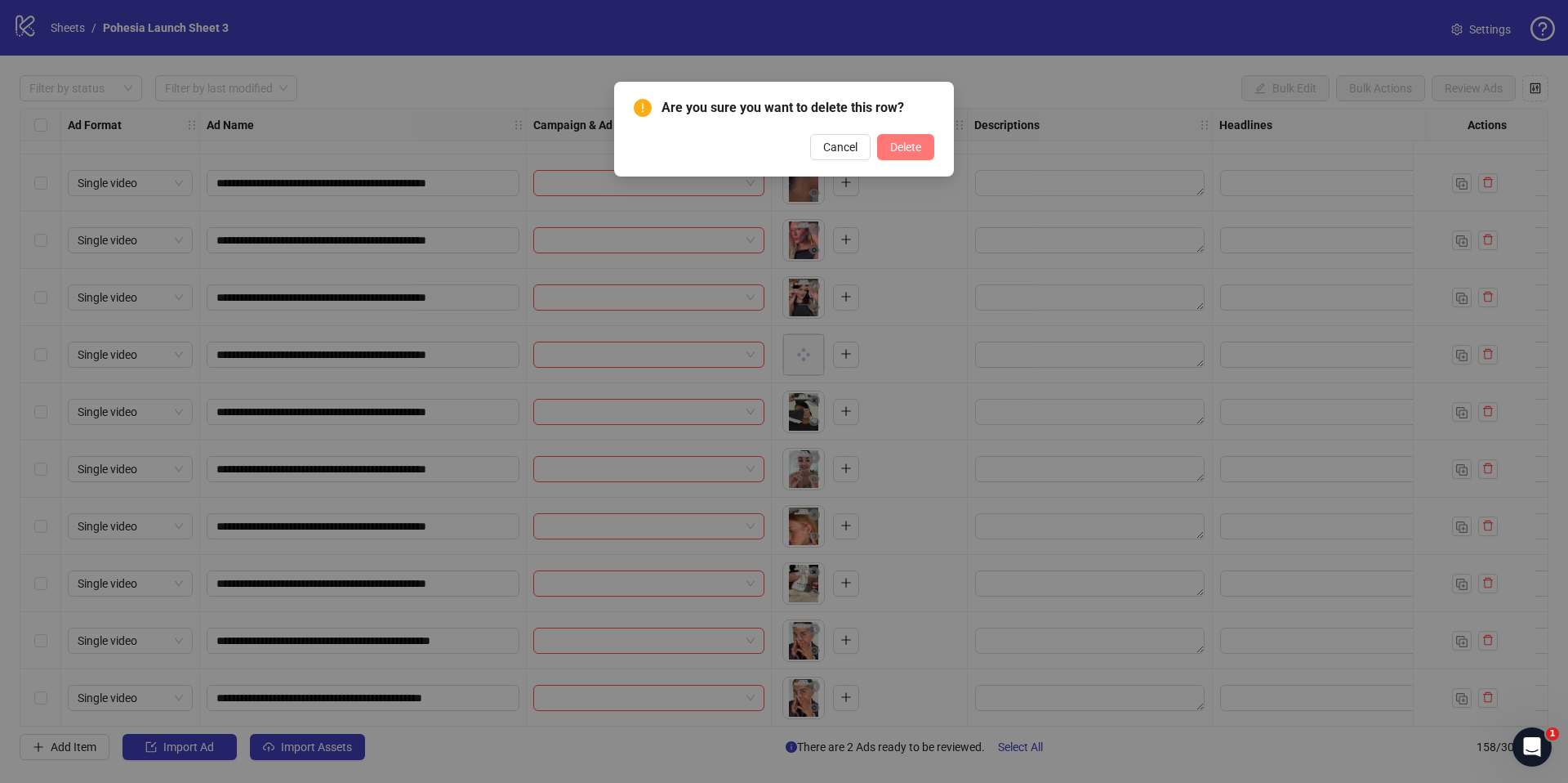
click at [921, 152] on button "Delete" at bounding box center [905, 147] width 58 height 26
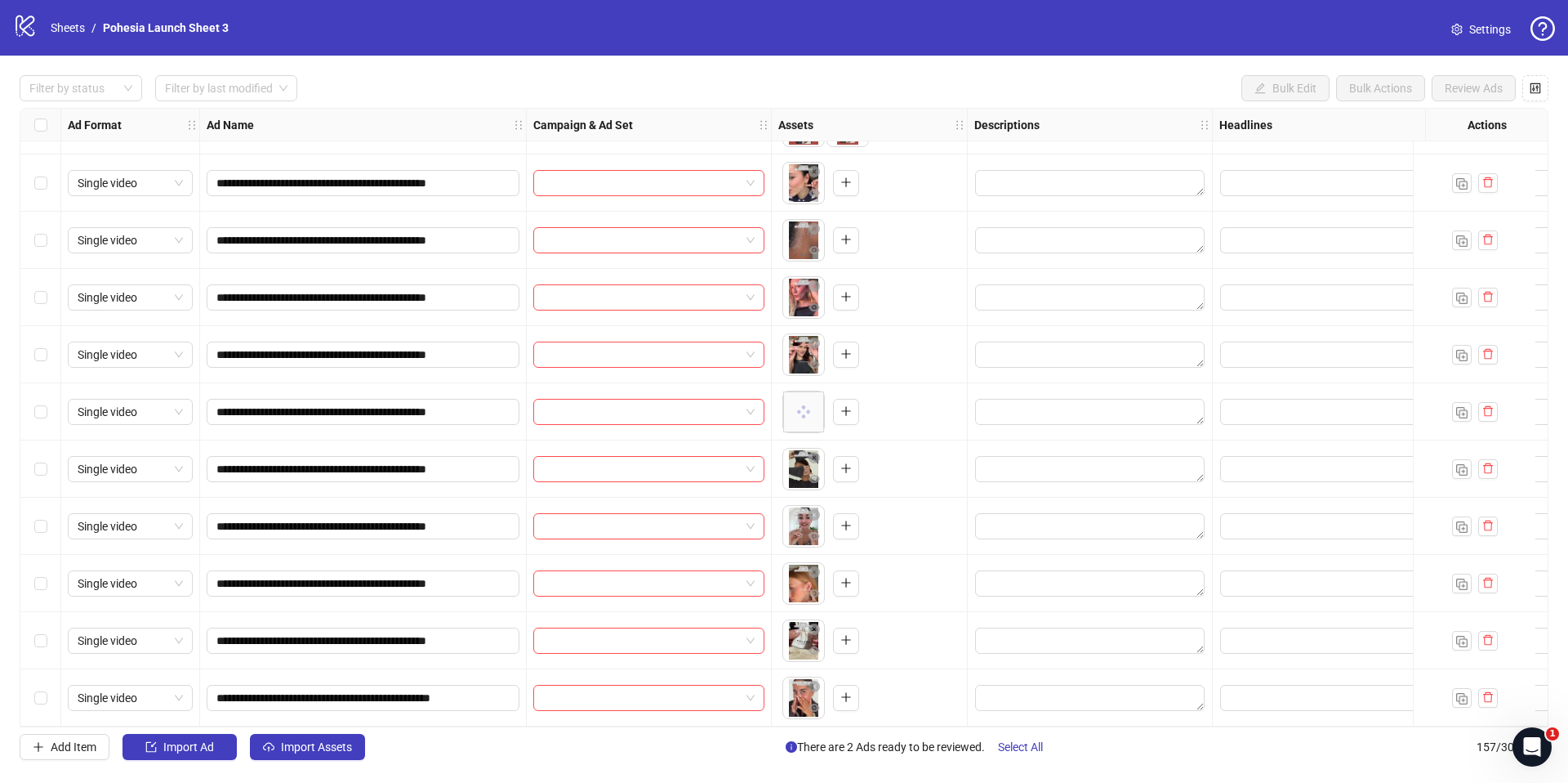
scroll to position [8320, 0]
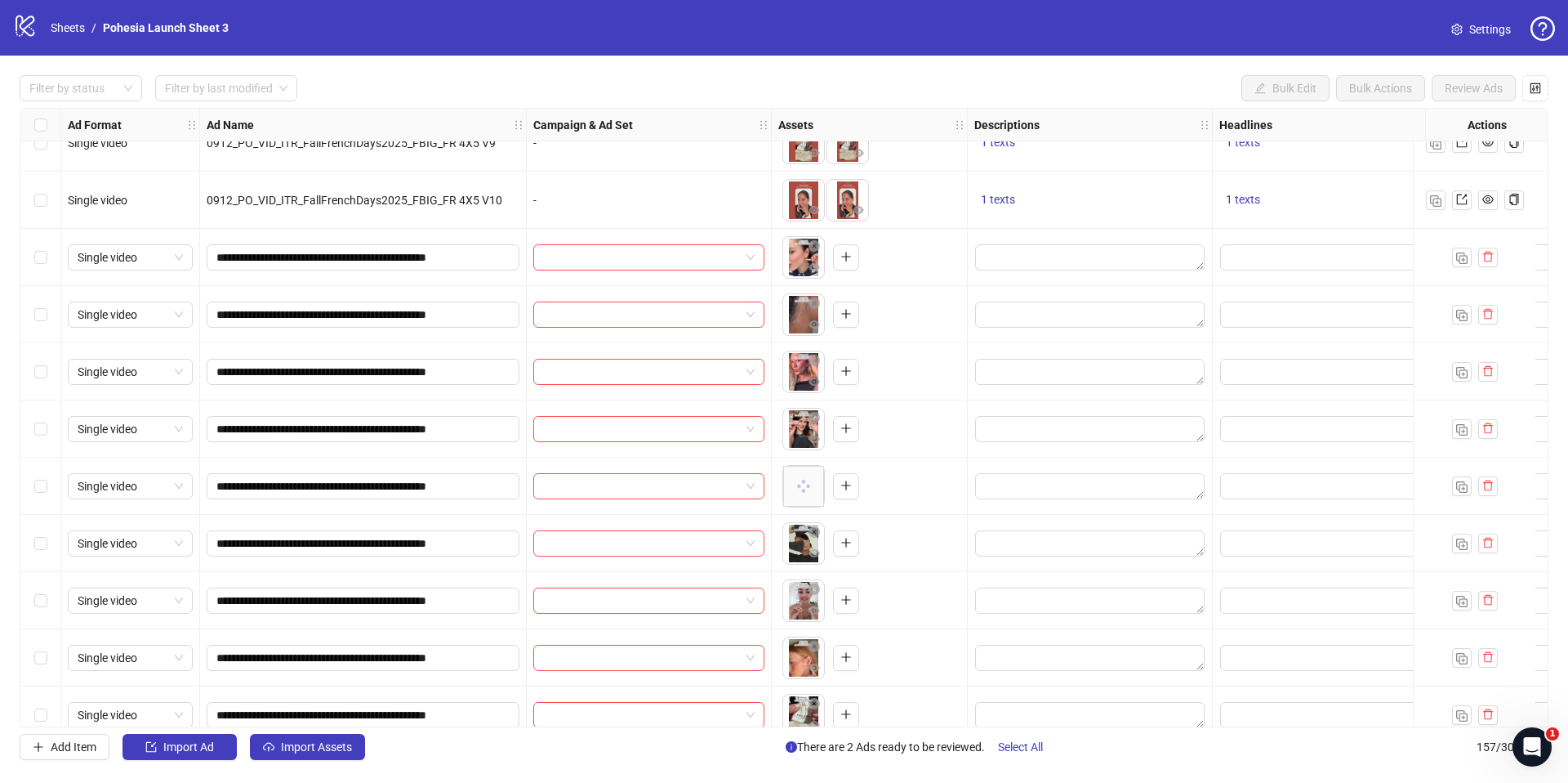
click at [847, 261] on icon "plus" at bounding box center [846, 257] width 12 height 12
click at [847, 312] on icon "plus" at bounding box center [846, 313] width 12 height 12
click at [843, 366] on icon "plus" at bounding box center [846, 371] width 12 height 12
click at [792, 503] on icon "reload" at bounding box center [793, 505] width 12 height 12
click at [840, 429] on icon "plus" at bounding box center [846, 428] width 12 height 12
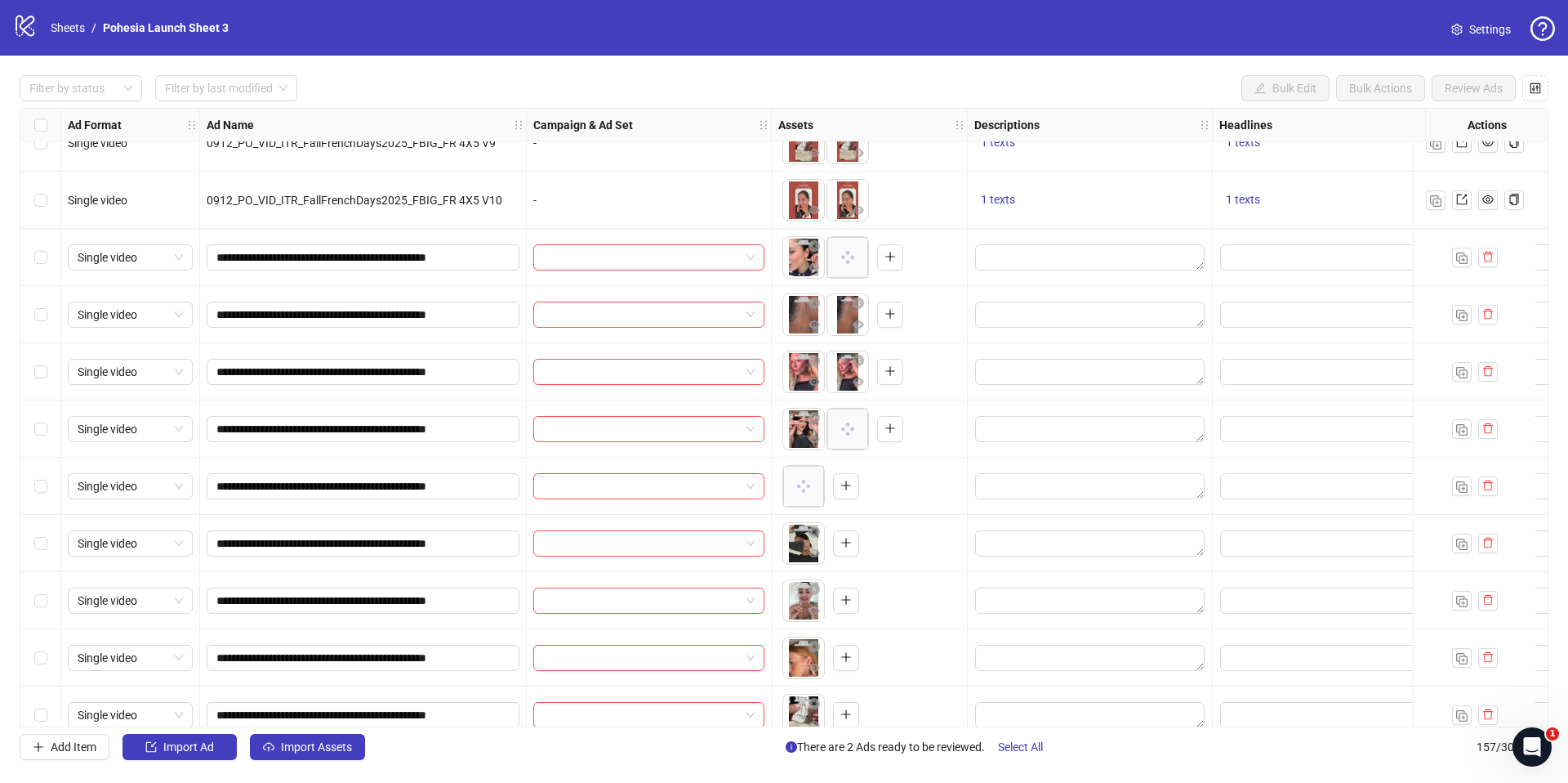
scroll to position [8362, 0]
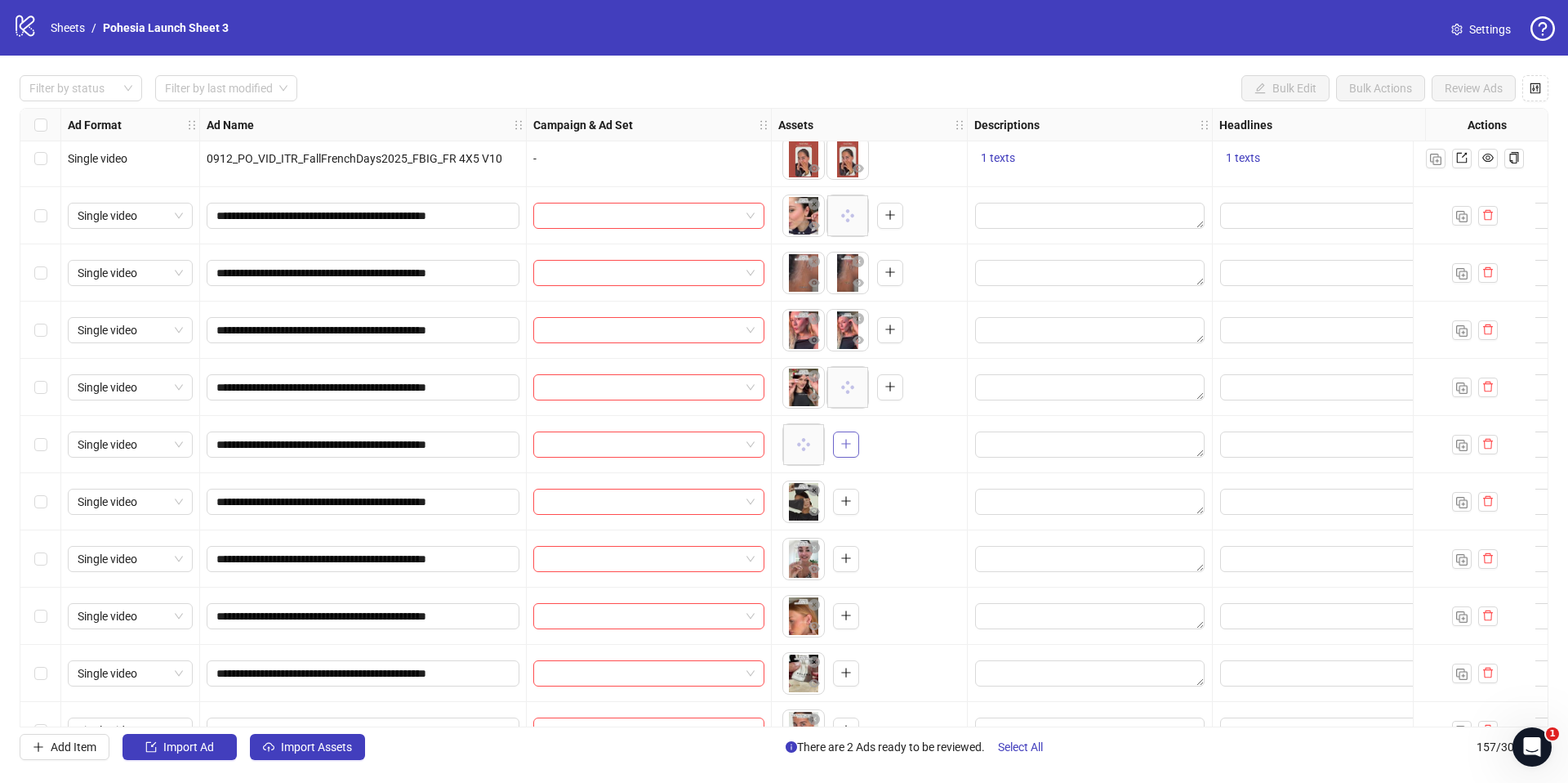
click at [848, 444] on icon "plus" at bounding box center [846, 443] width 12 height 12
click at [843, 503] on icon "plus" at bounding box center [846, 501] width 12 height 12
click at [838, 552] on button "button" at bounding box center [846, 558] width 26 height 26
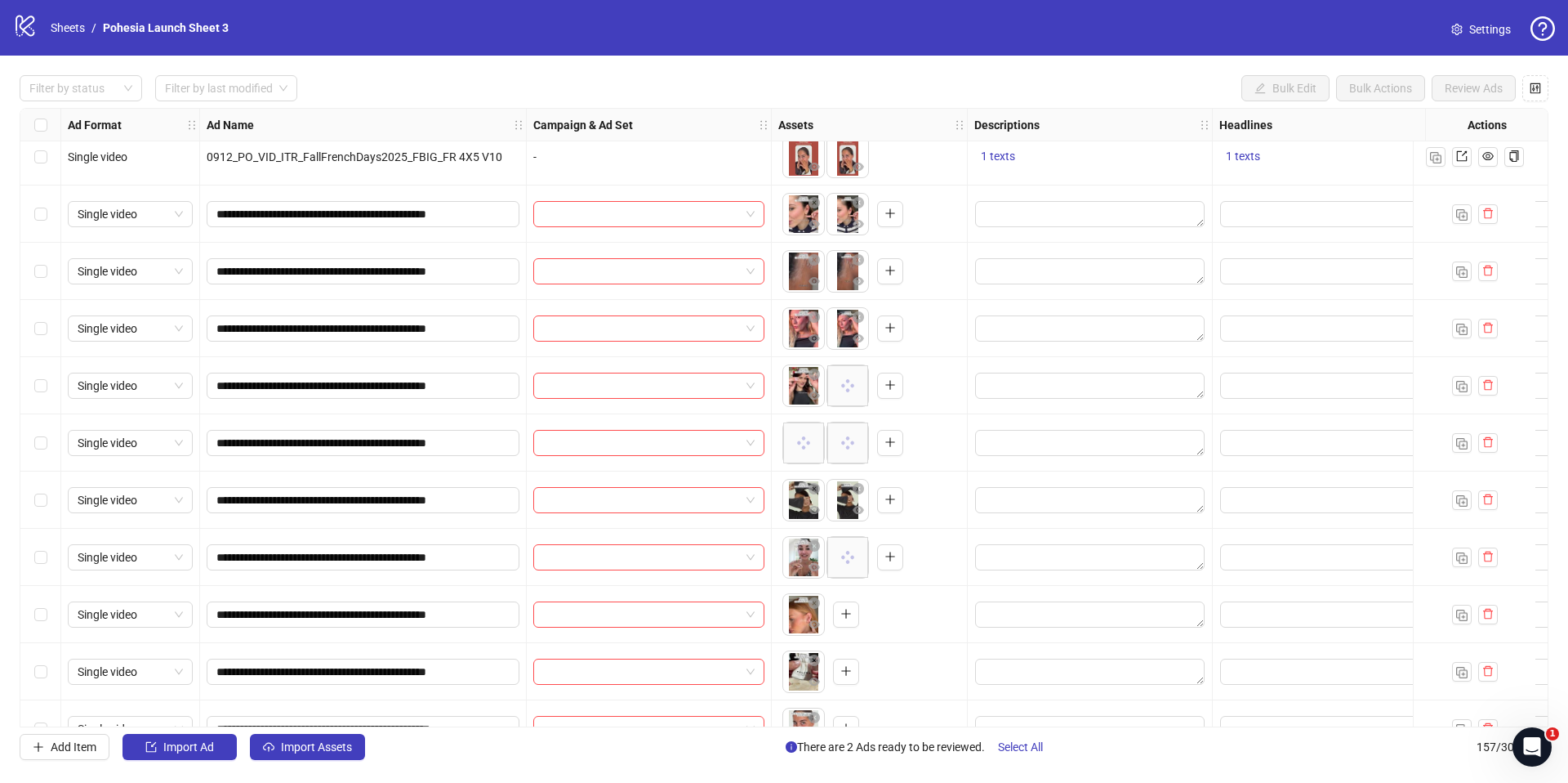
click at [853, 583] on div "Ad Format Ad Name Campaign & Ad Set Assets Descriptions Headlines Primary Texts…" at bounding box center [784, 418] width 1529 height 619
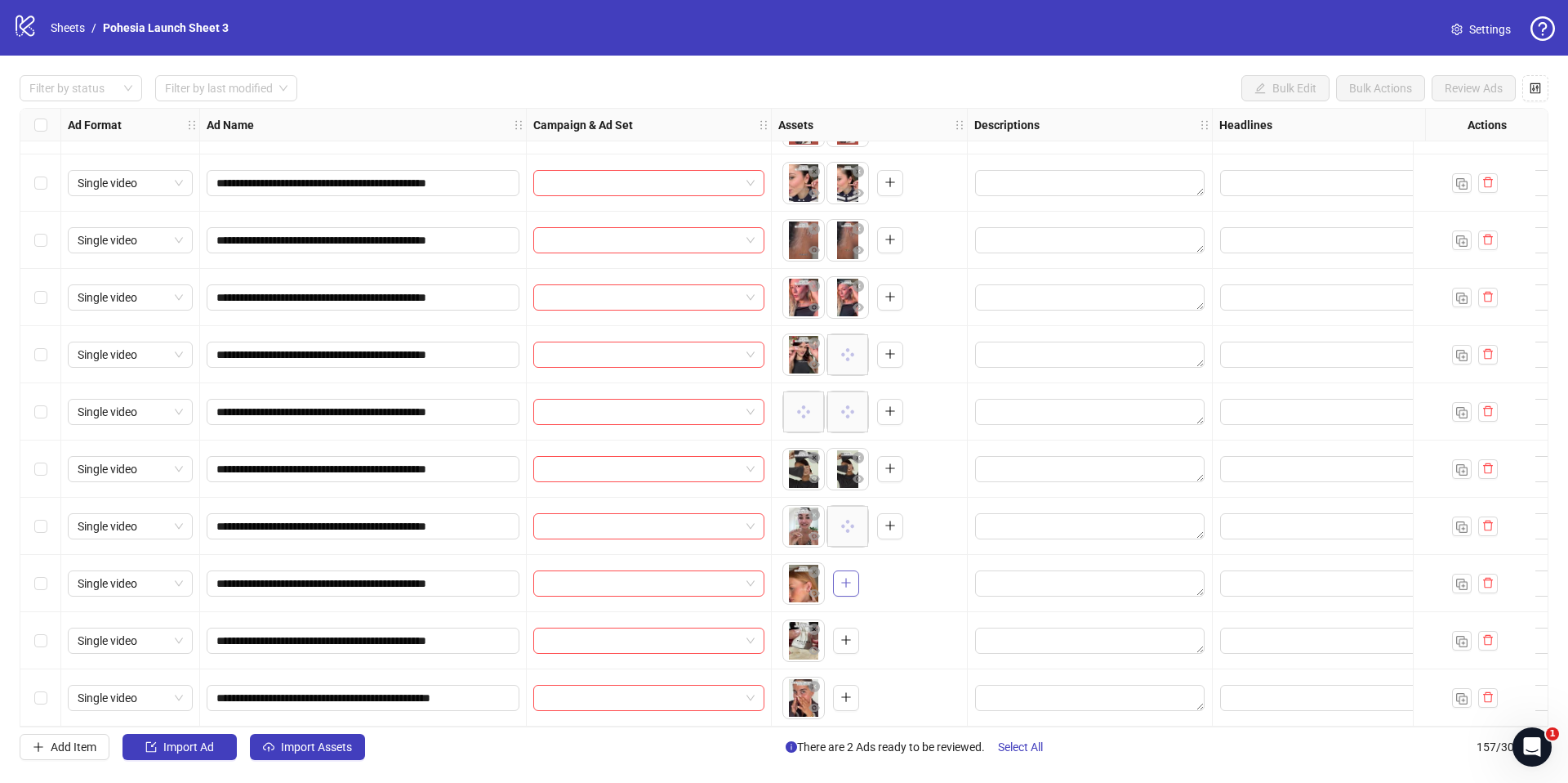
click at [844, 582] on span "button" at bounding box center [846, 582] width 12 height 13
click at [851, 639] on span "button" at bounding box center [846, 640] width 12 height 13
click at [848, 692] on icon "plus" at bounding box center [846, 697] width 12 height 12
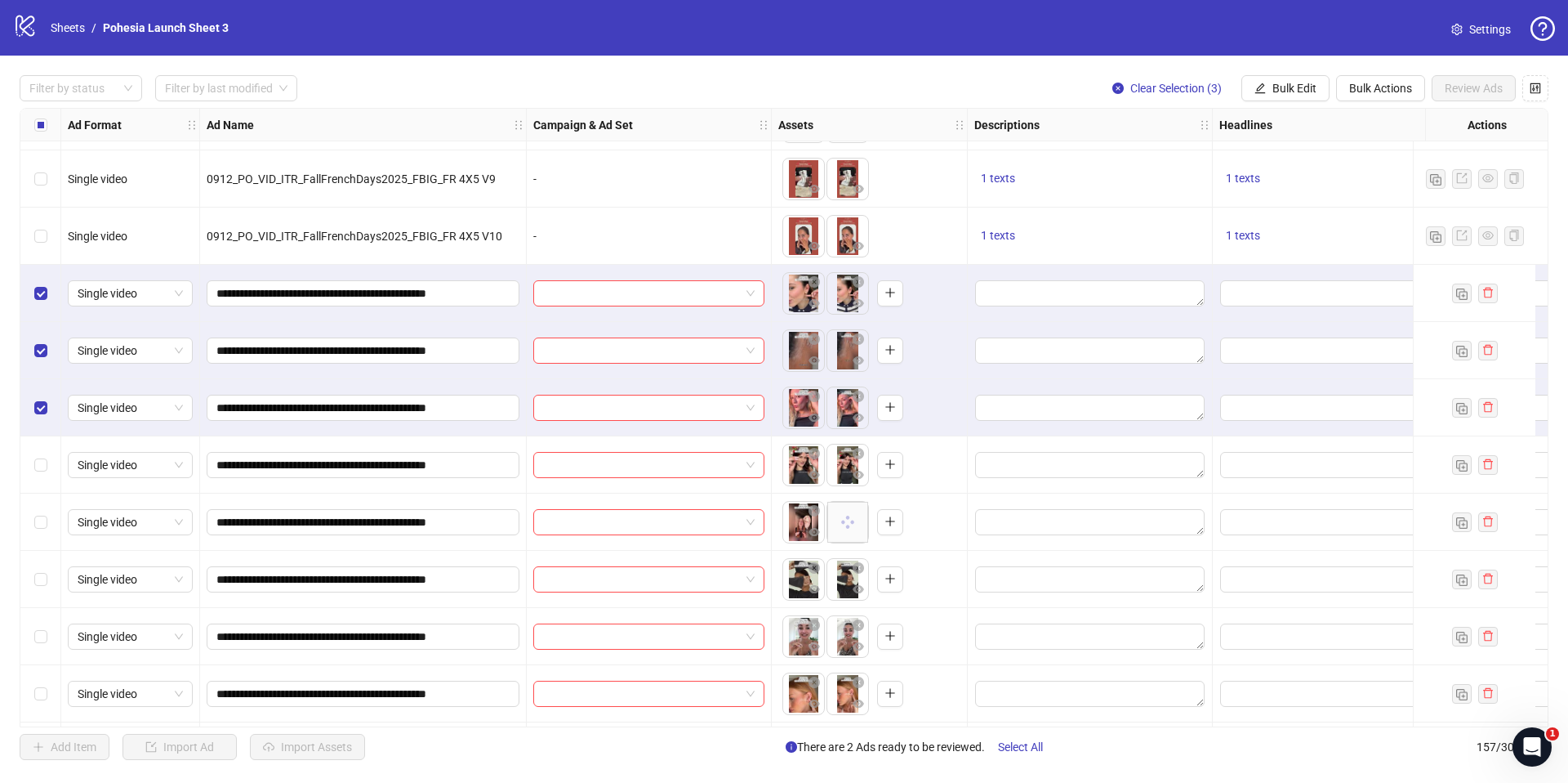
click at [38, 476] on div "Select row 151" at bounding box center [40, 465] width 41 height 58
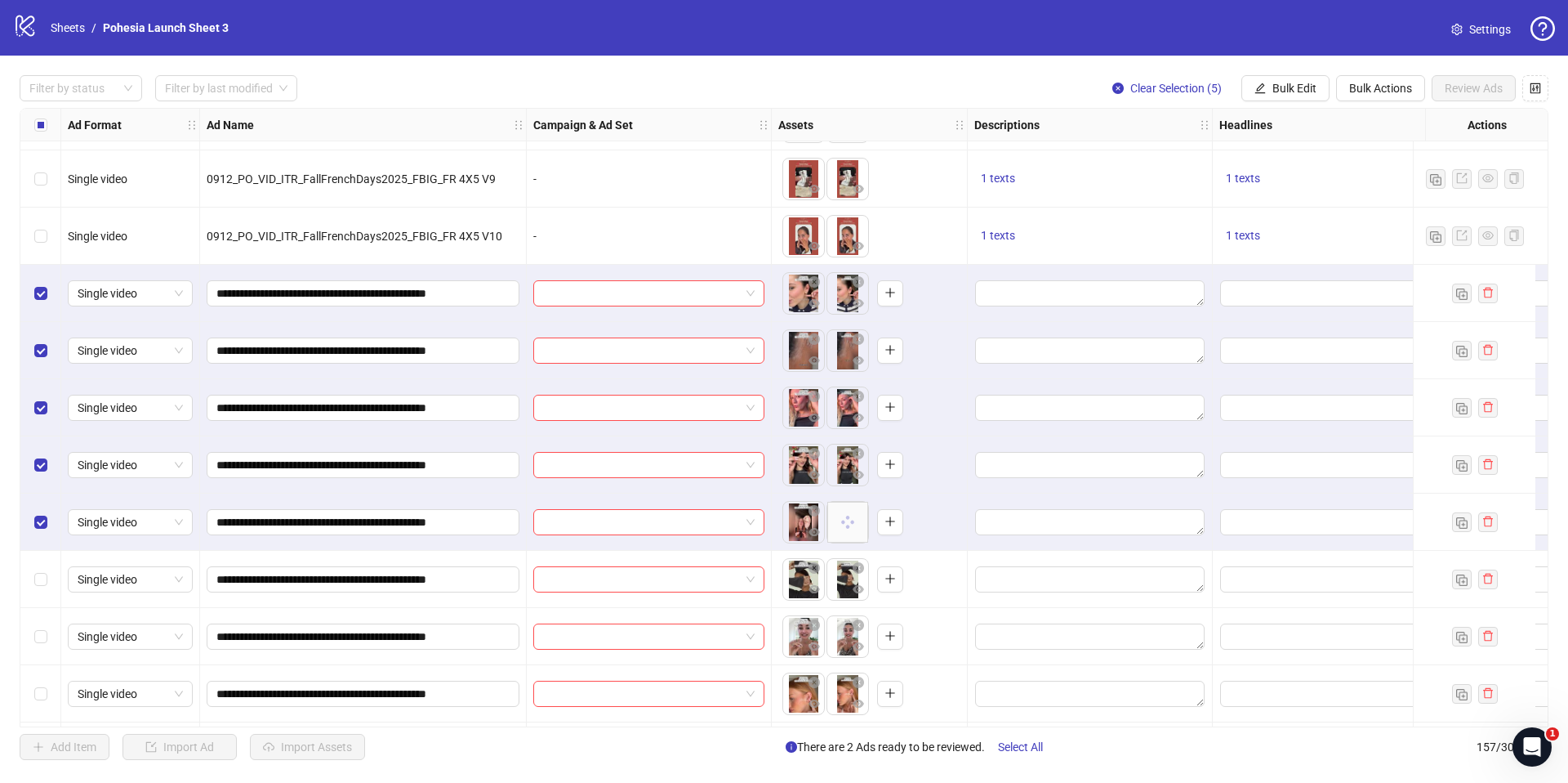
click at [43, 589] on div "Select row 153" at bounding box center [40, 579] width 41 height 58
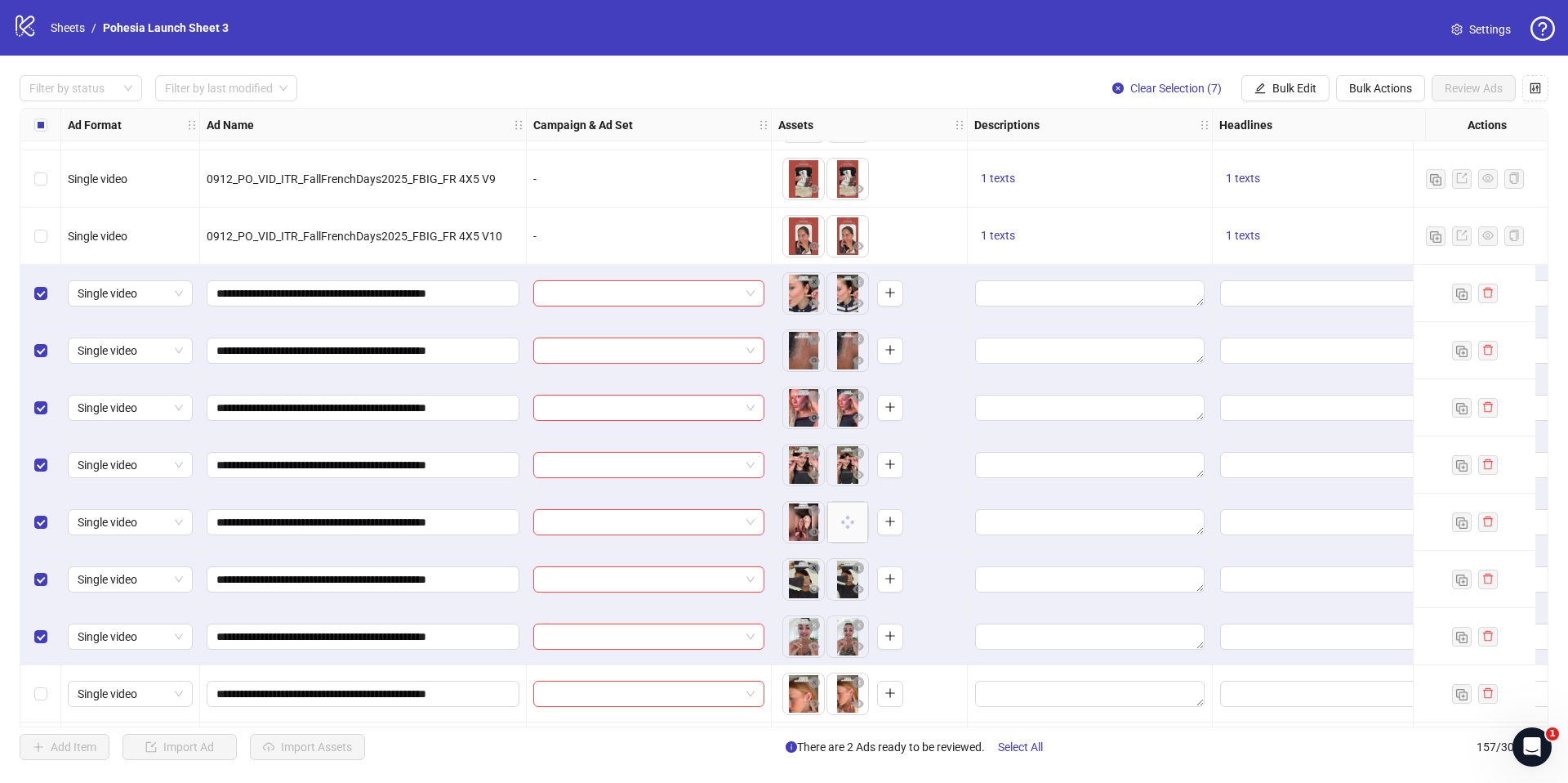
click at [42, 677] on div "Select row 155" at bounding box center [40, 693] width 41 height 58
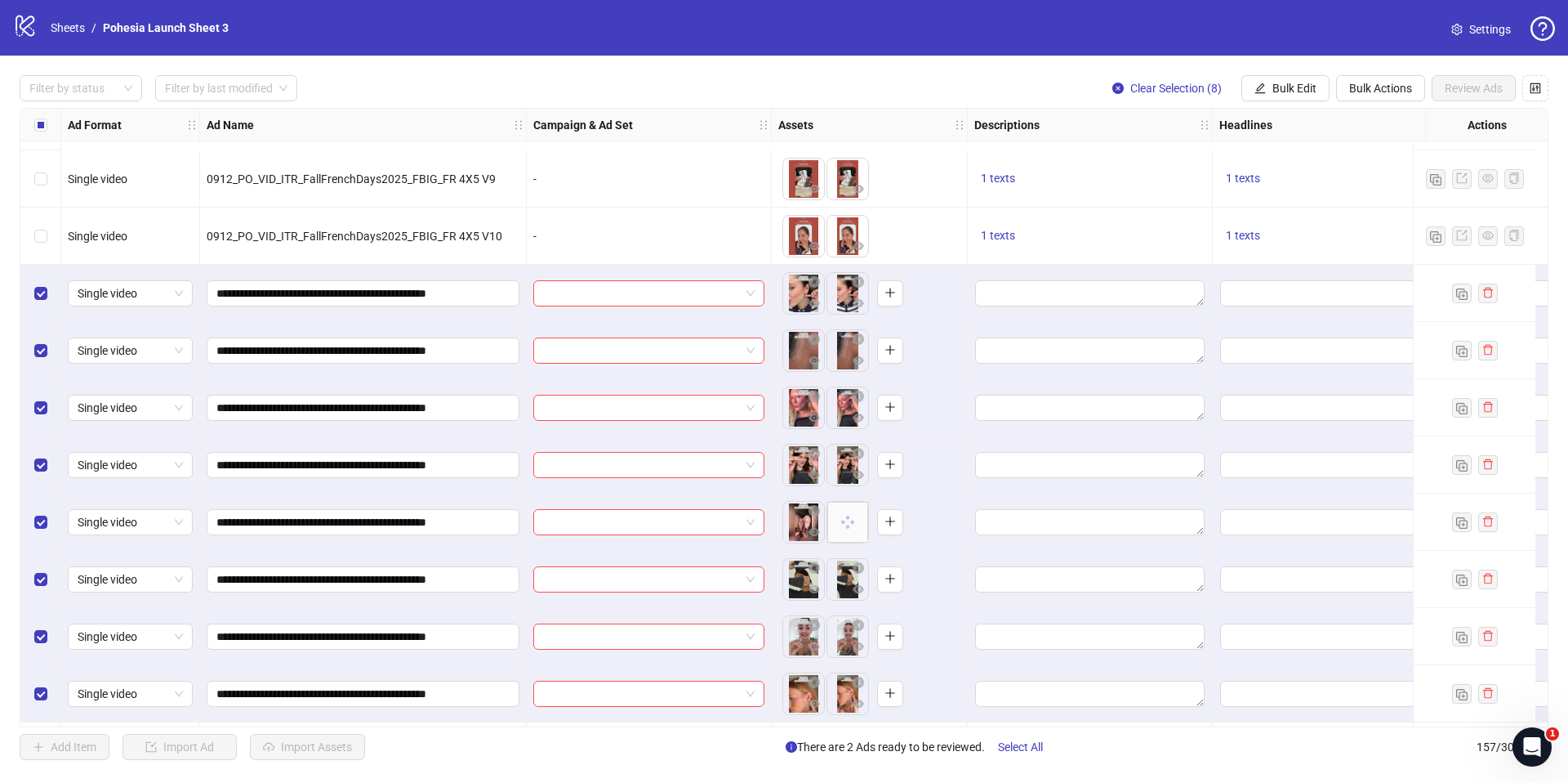
scroll to position [8401, 0]
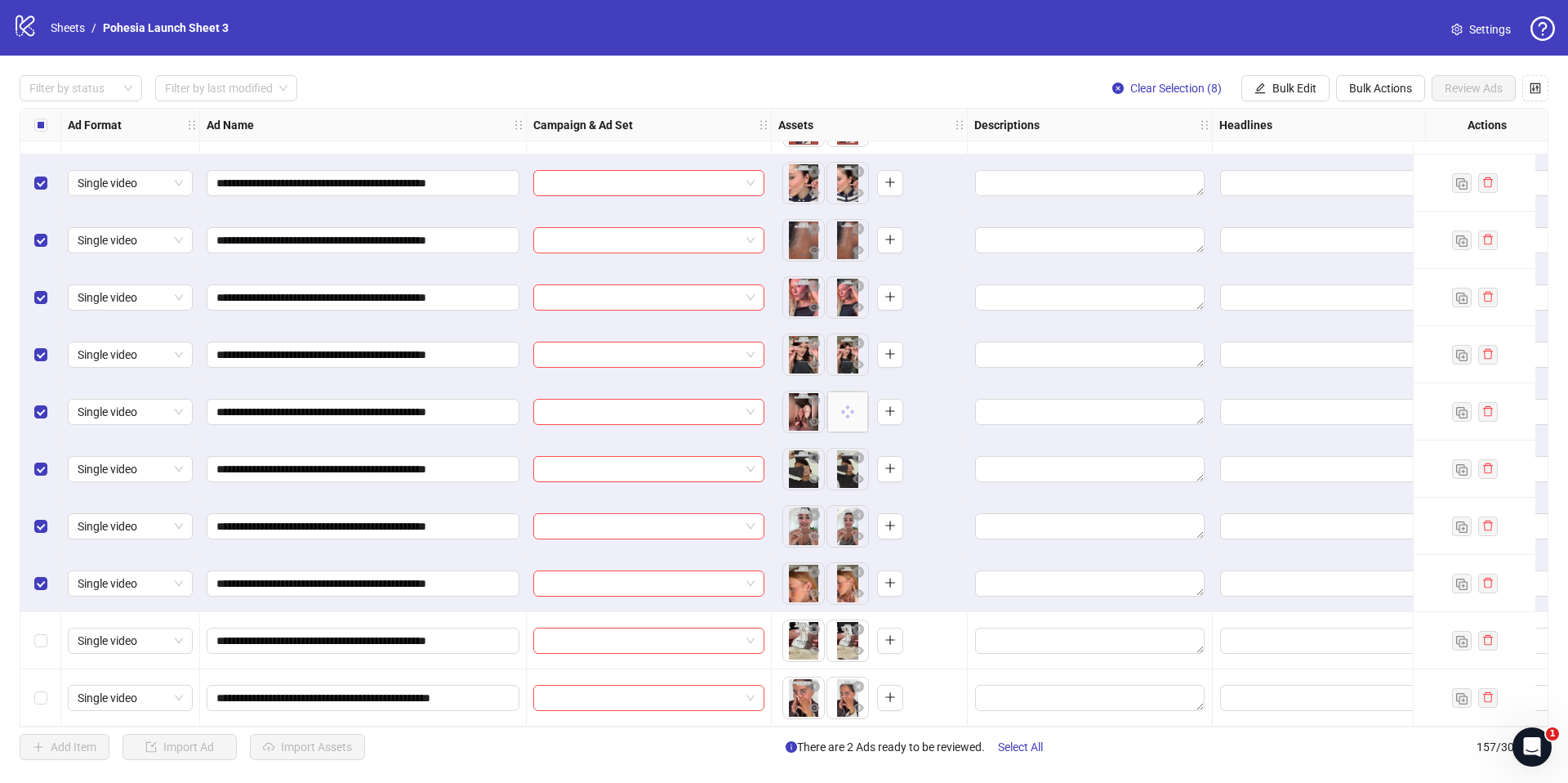
click at [36, 643] on div "Select row 156" at bounding box center [40, 640] width 41 height 58
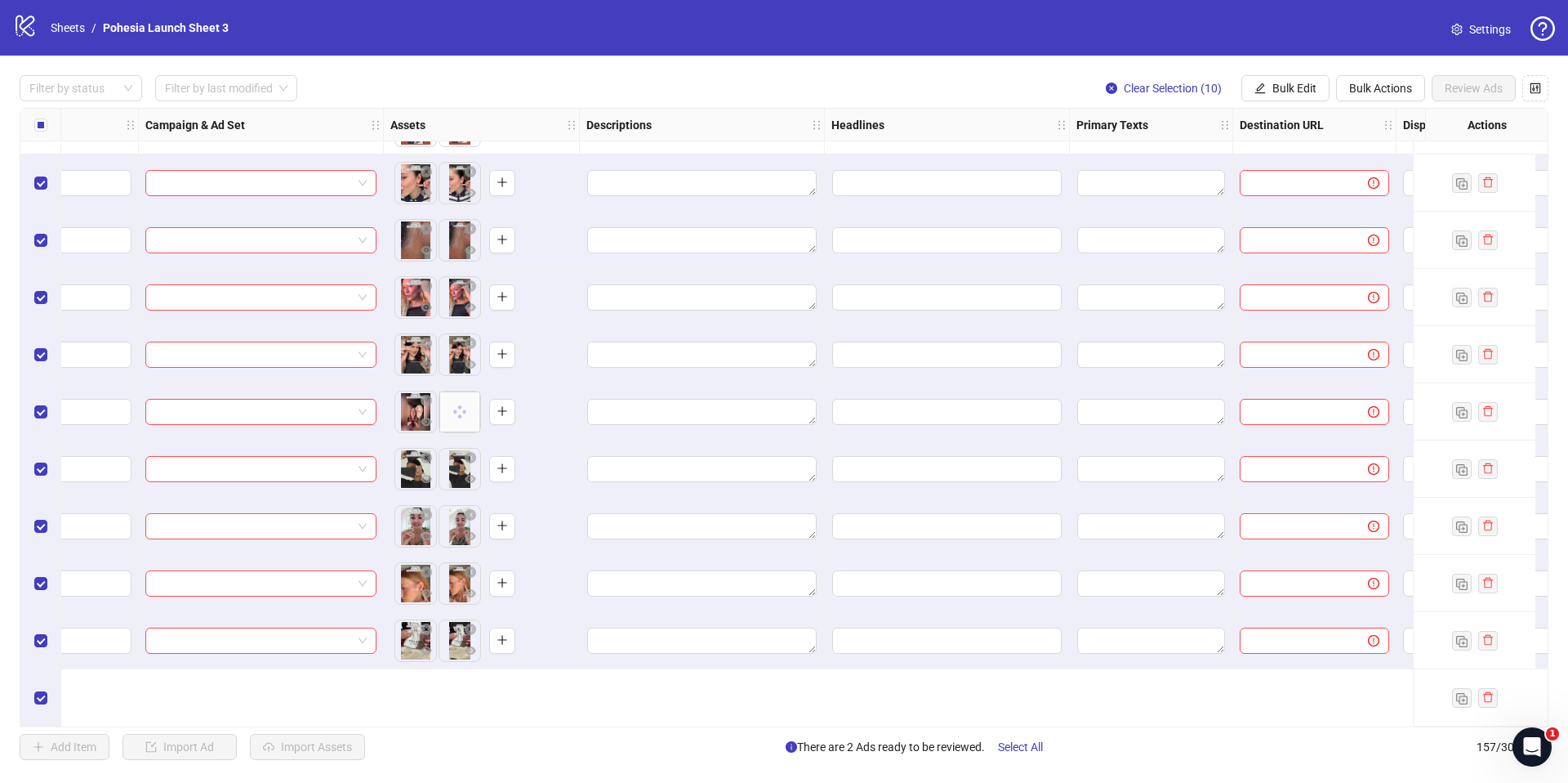
scroll to position [8275, 388]
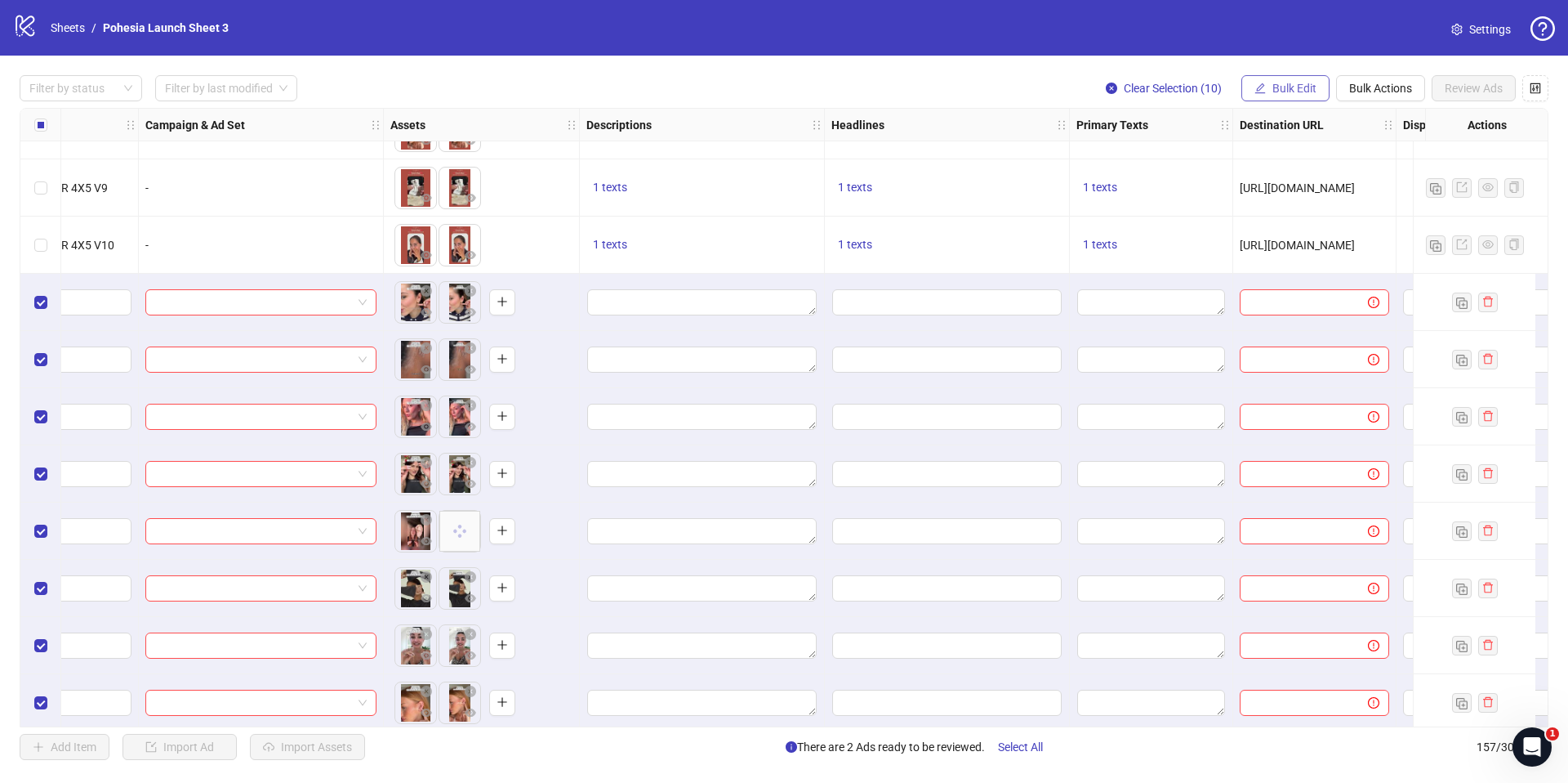
click at [1275, 80] on button "Bulk Edit" at bounding box center [1285, 88] width 89 height 26
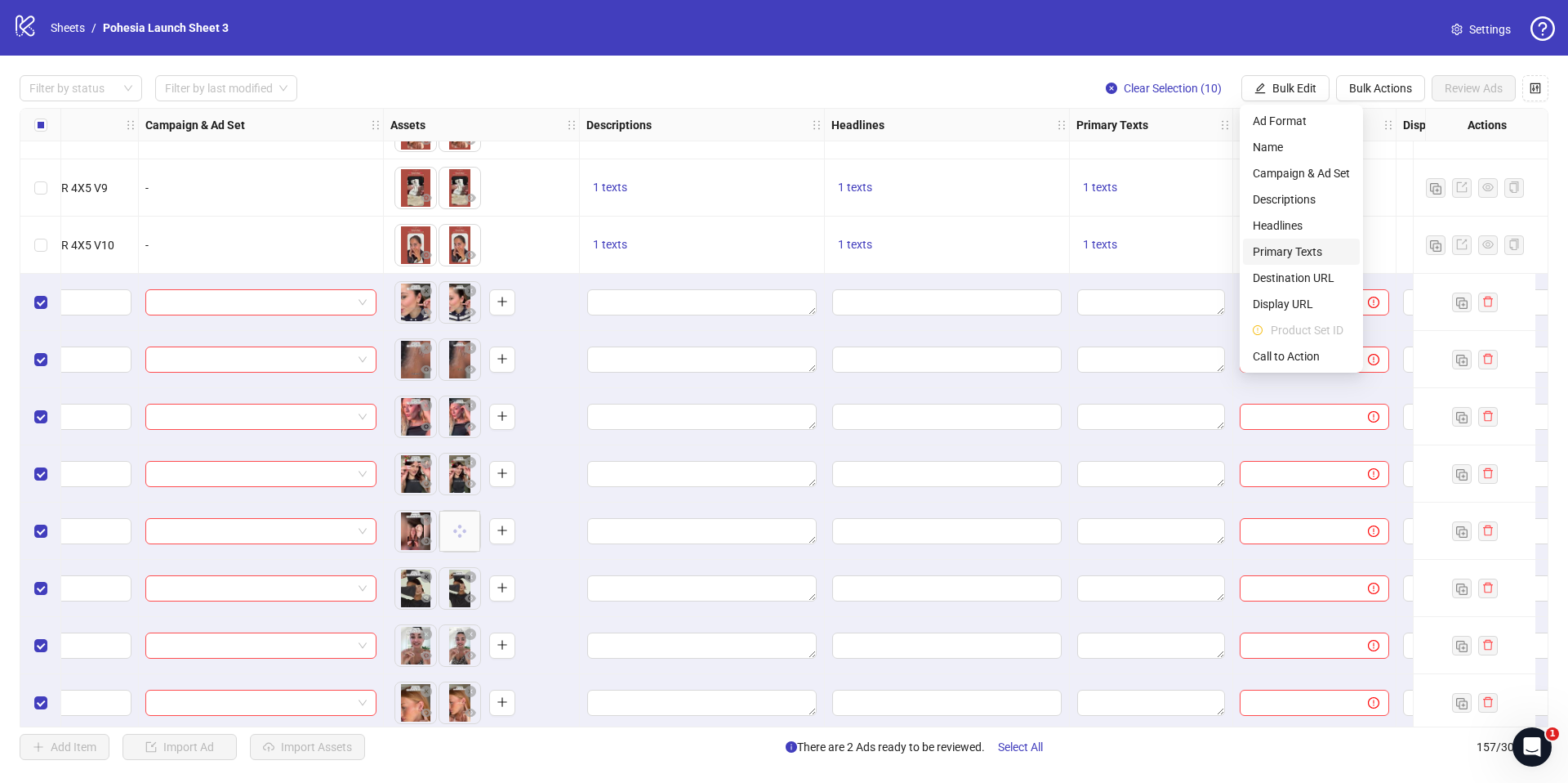
click at [1300, 251] on span "Primary Texts" at bounding box center [1301, 252] width 97 height 18
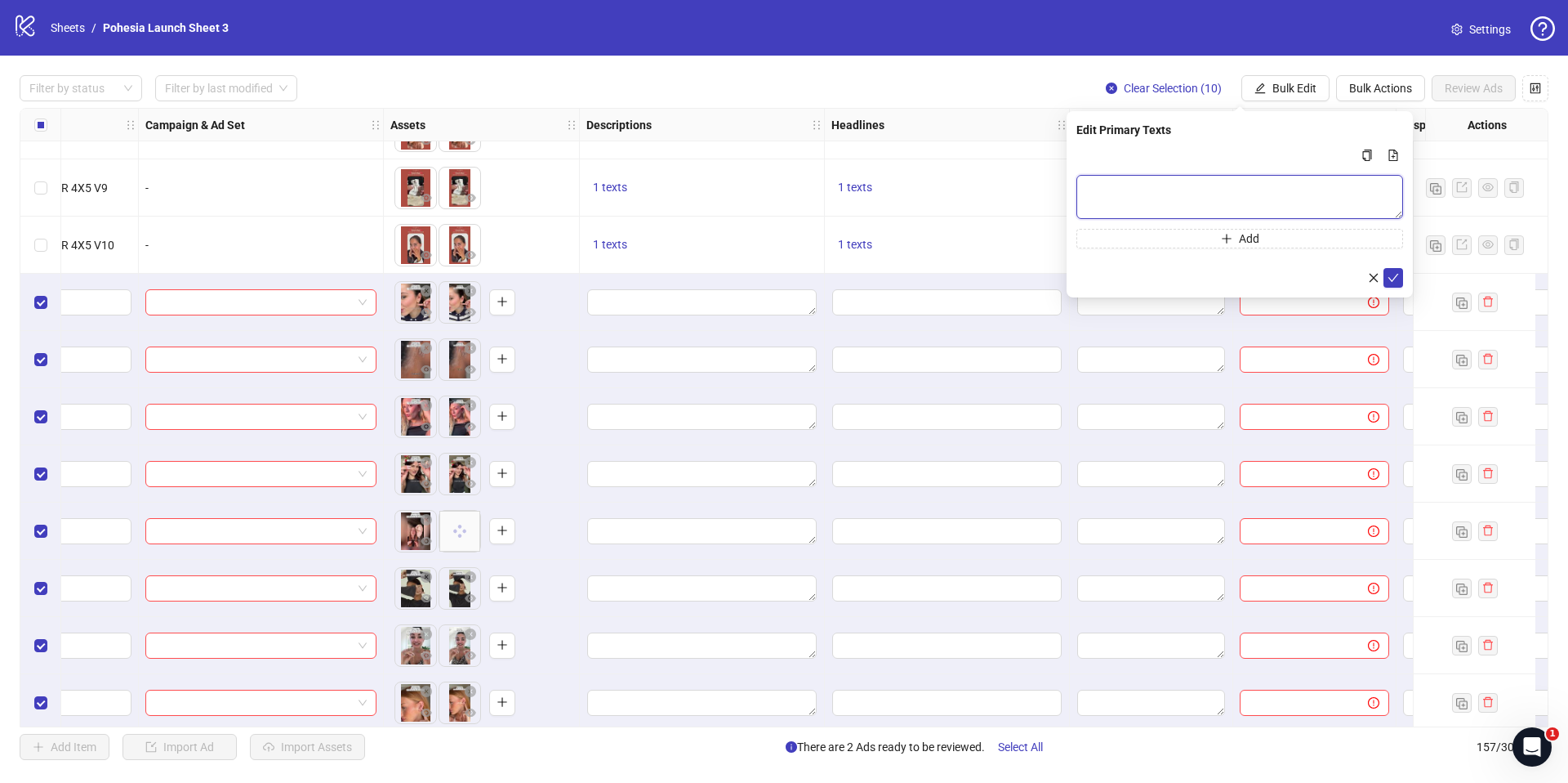
click at [1154, 180] on textarea "Multi-text input container - paste or copy values" at bounding box center [1240, 196] width 327 height 44
paste textarea "**********"
type textarea "**********"
click at [1399, 281] on button "submit" at bounding box center [1393, 277] width 19 height 19
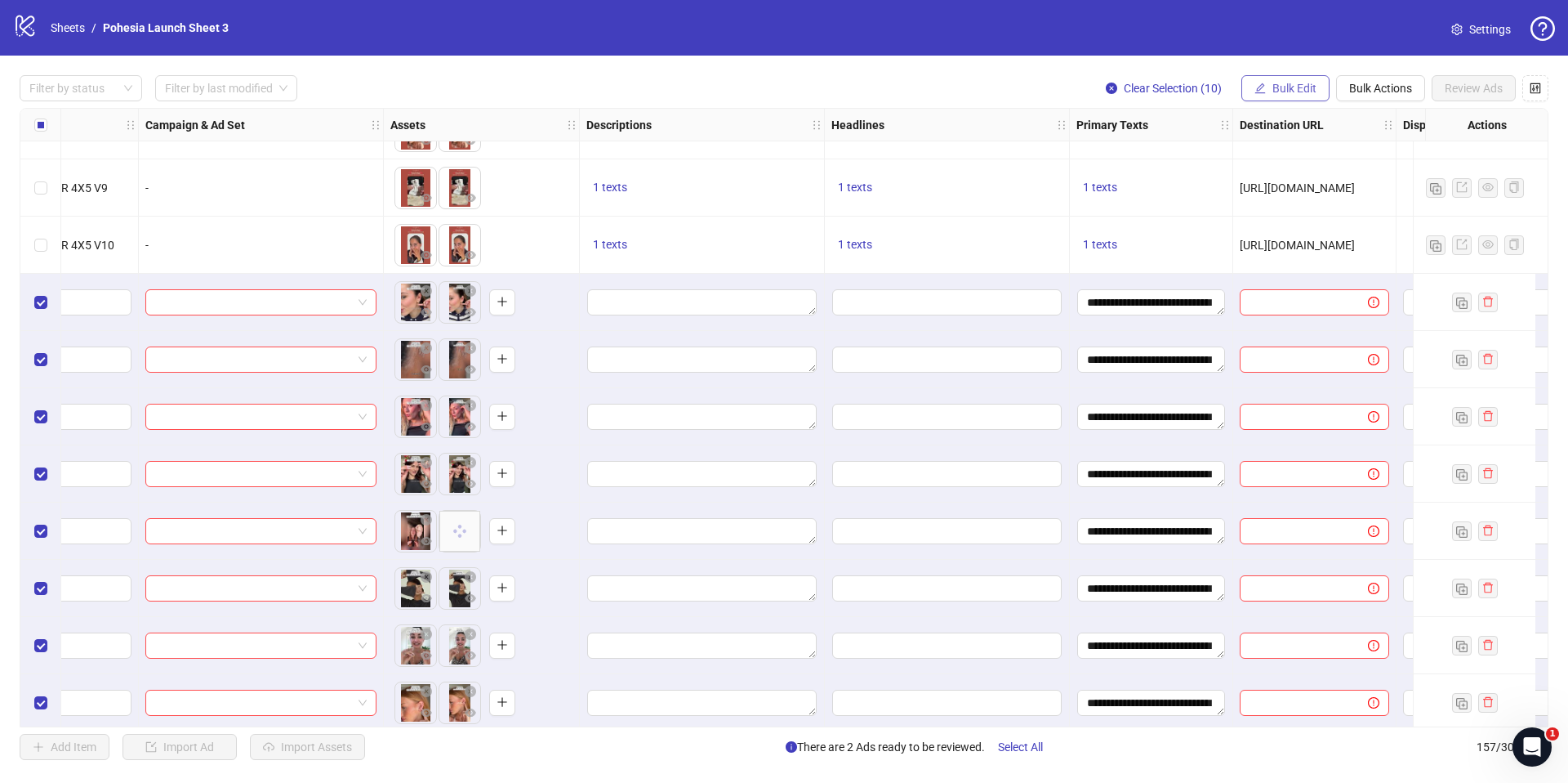
click at [1285, 86] on span "Bulk Edit" at bounding box center [1294, 88] width 44 height 13
click at [1283, 93] on span "Bulk Edit" at bounding box center [1294, 88] width 44 height 13
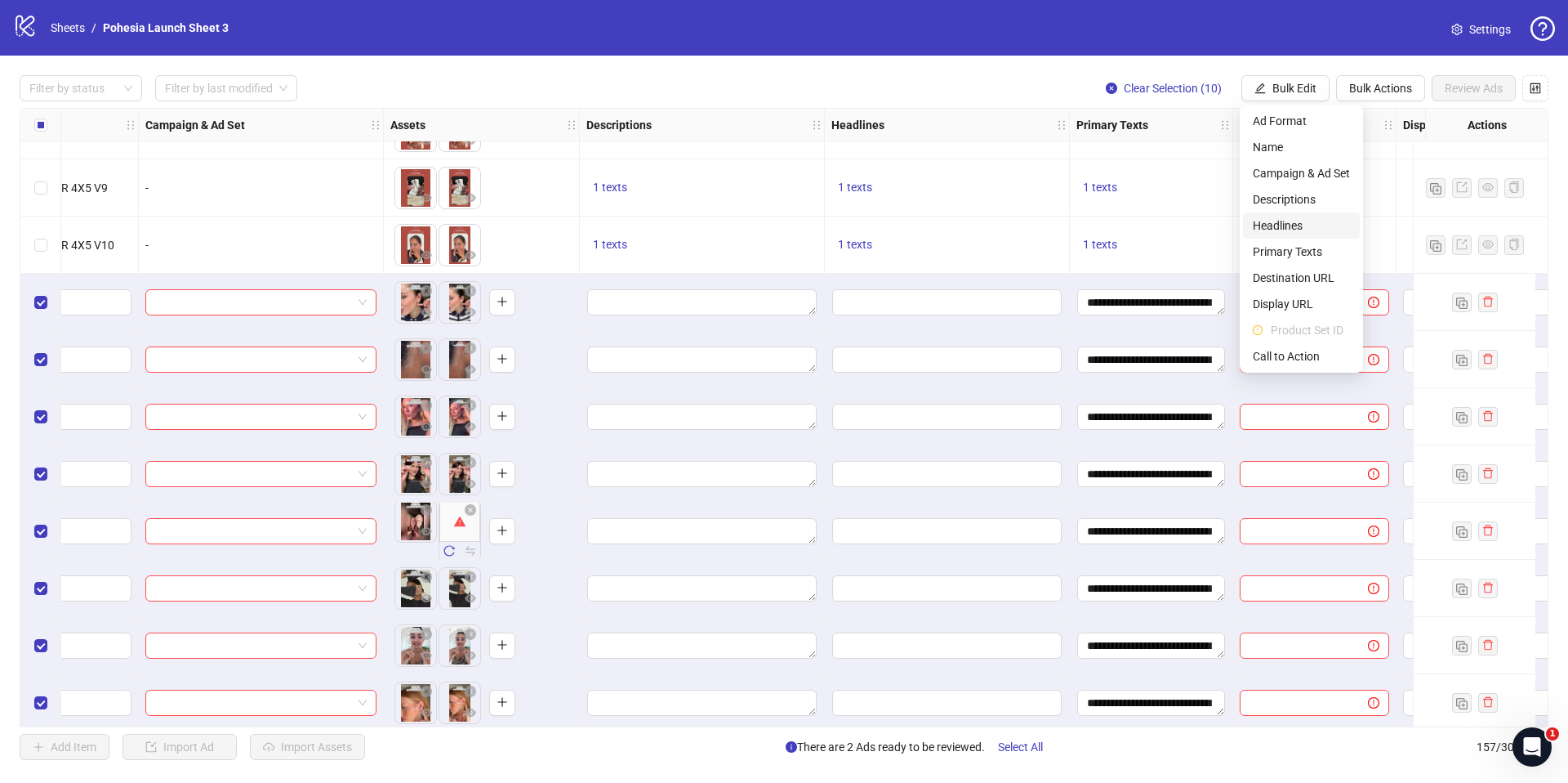
click at [1298, 225] on span "Headlines" at bounding box center [1301, 226] width 97 height 18
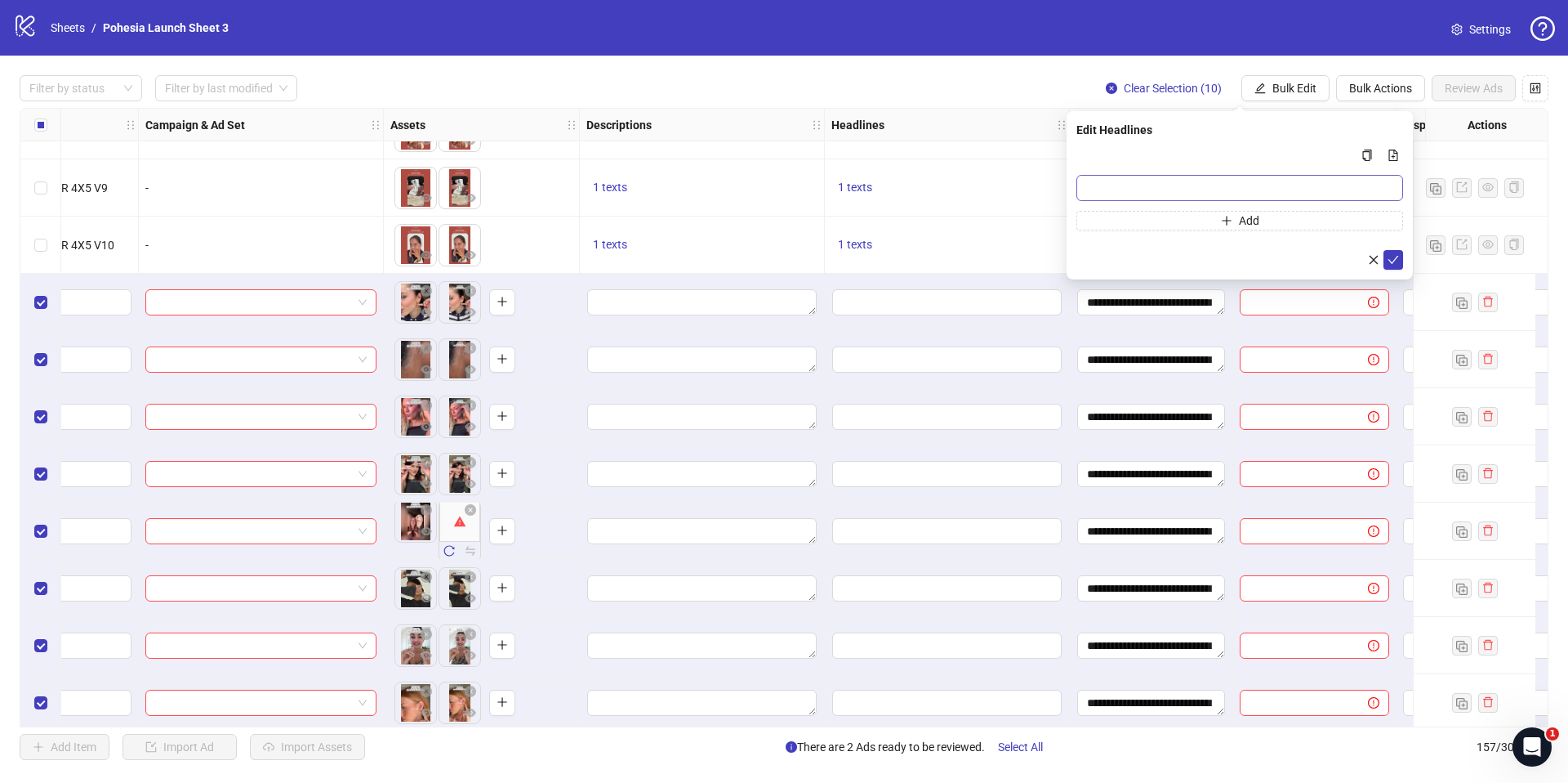
click at [1175, 175] on div "Add" at bounding box center [1240, 187] width 327 height 85
click at [1170, 181] on input "Multi-input container - paste or copy values" at bounding box center [1240, 187] width 327 height 26
paste input "**********"
type input "**********"
click at [1389, 258] on icon "check" at bounding box center [1393, 259] width 12 height 12
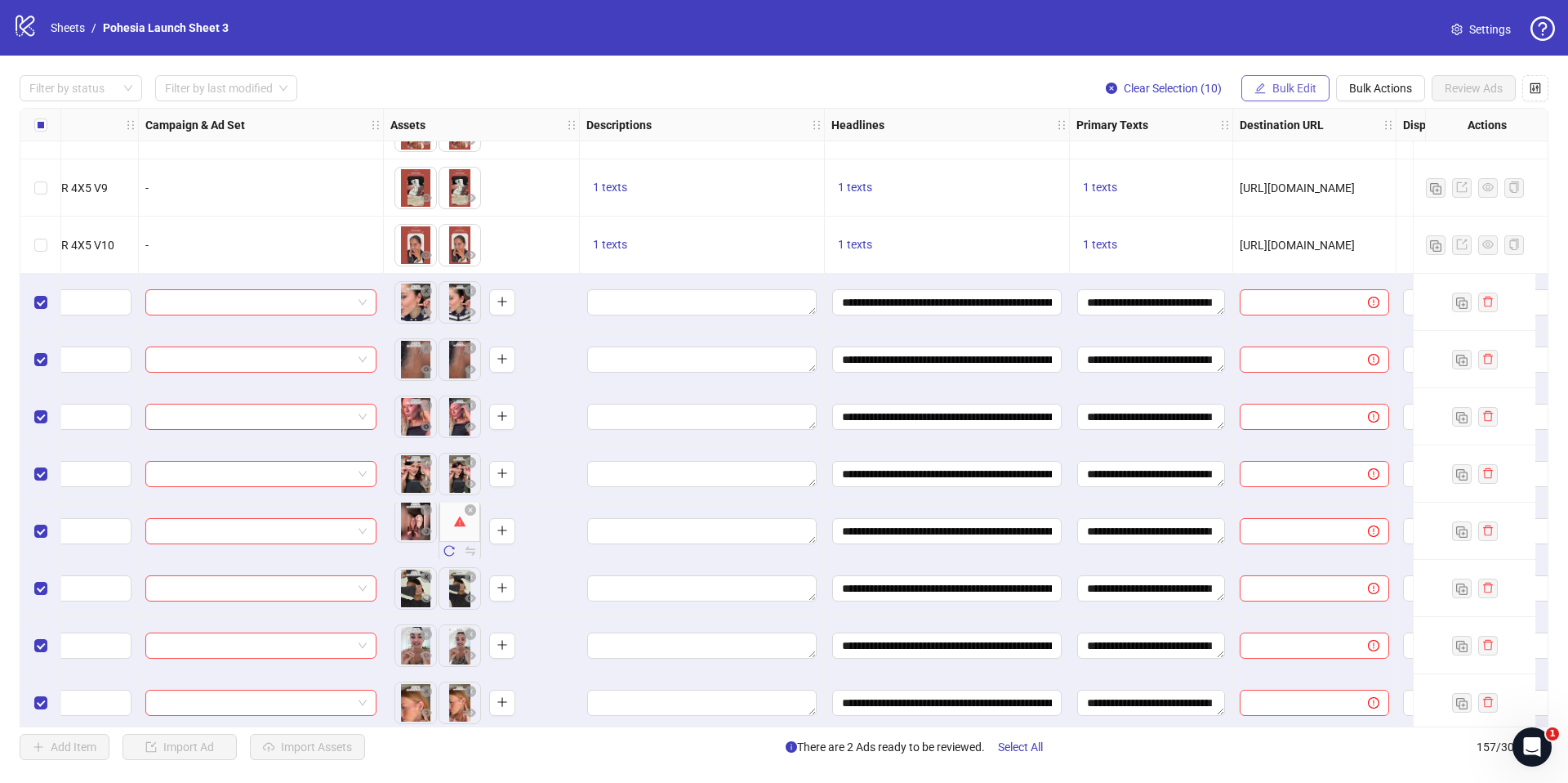
click at [1287, 81] on span "Bulk Edit" at bounding box center [1294, 88] width 44 height 13
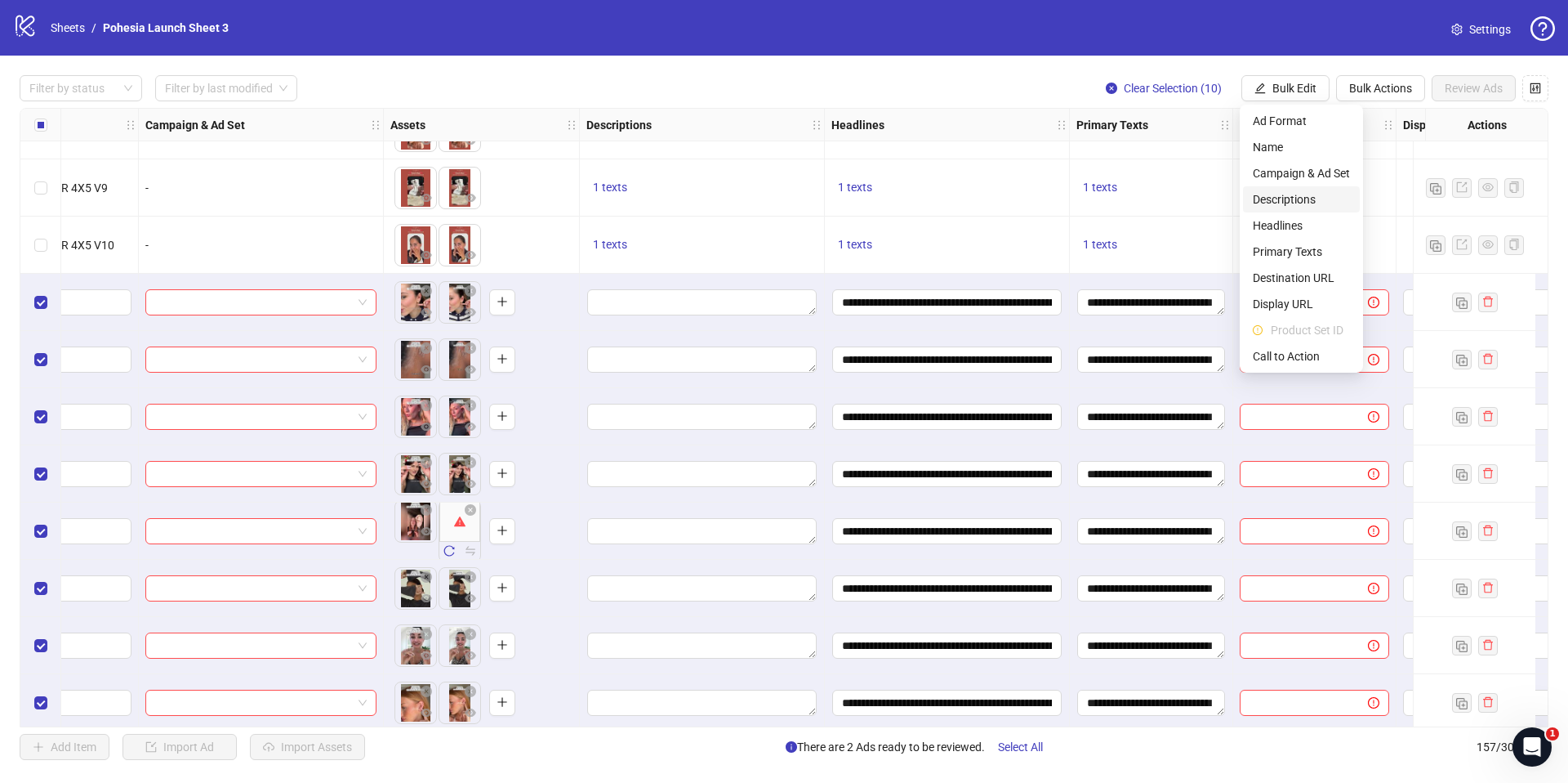
click at [1280, 193] on span "Descriptions" at bounding box center [1301, 199] width 97 height 18
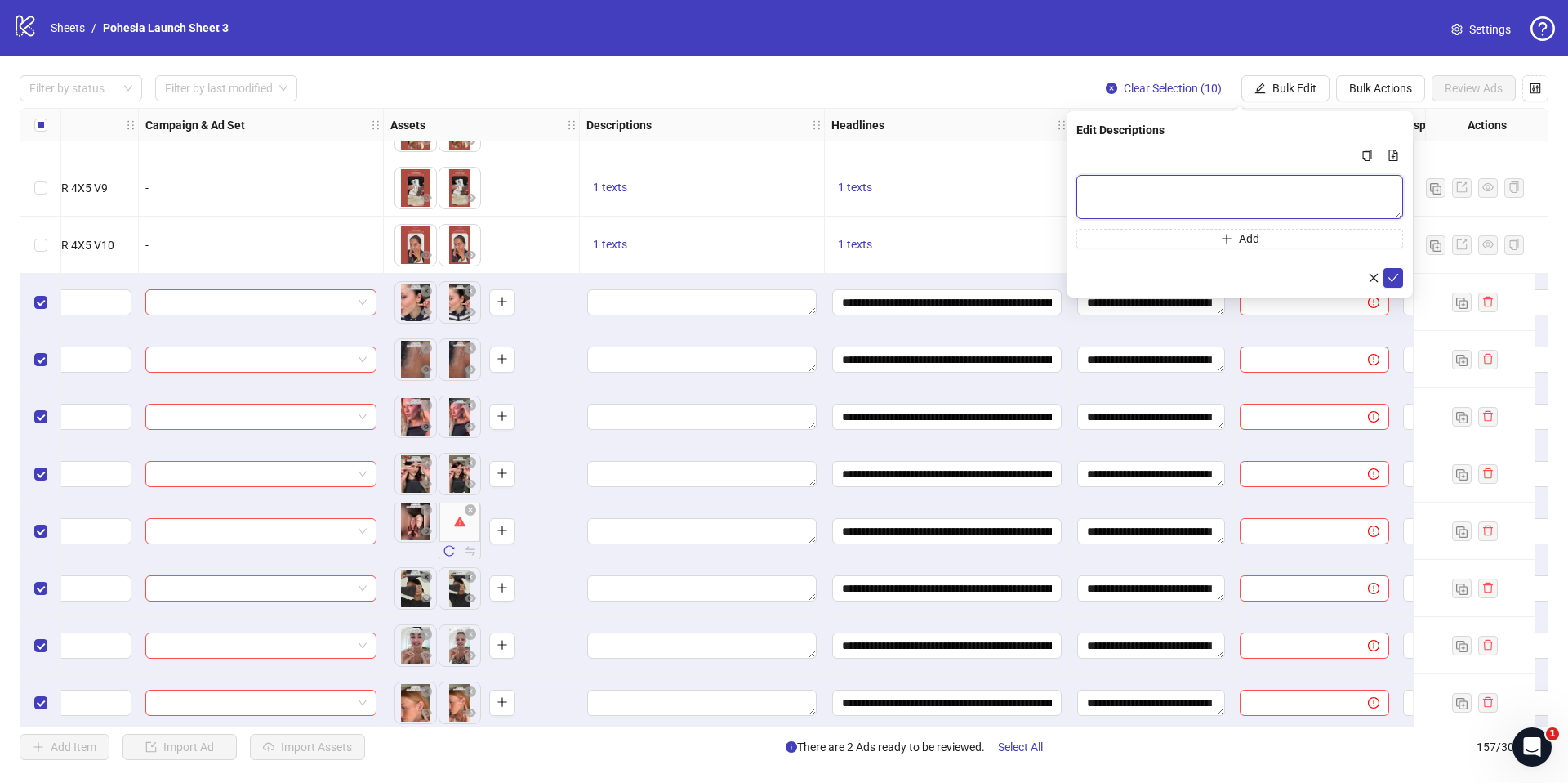
click at [1121, 187] on textarea "Multi-text input container - paste or copy values" at bounding box center [1240, 196] width 327 height 44
paste textarea "**********"
type textarea "**********"
click at [1394, 275] on icon "check" at bounding box center [1393, 278] width 12 height 12
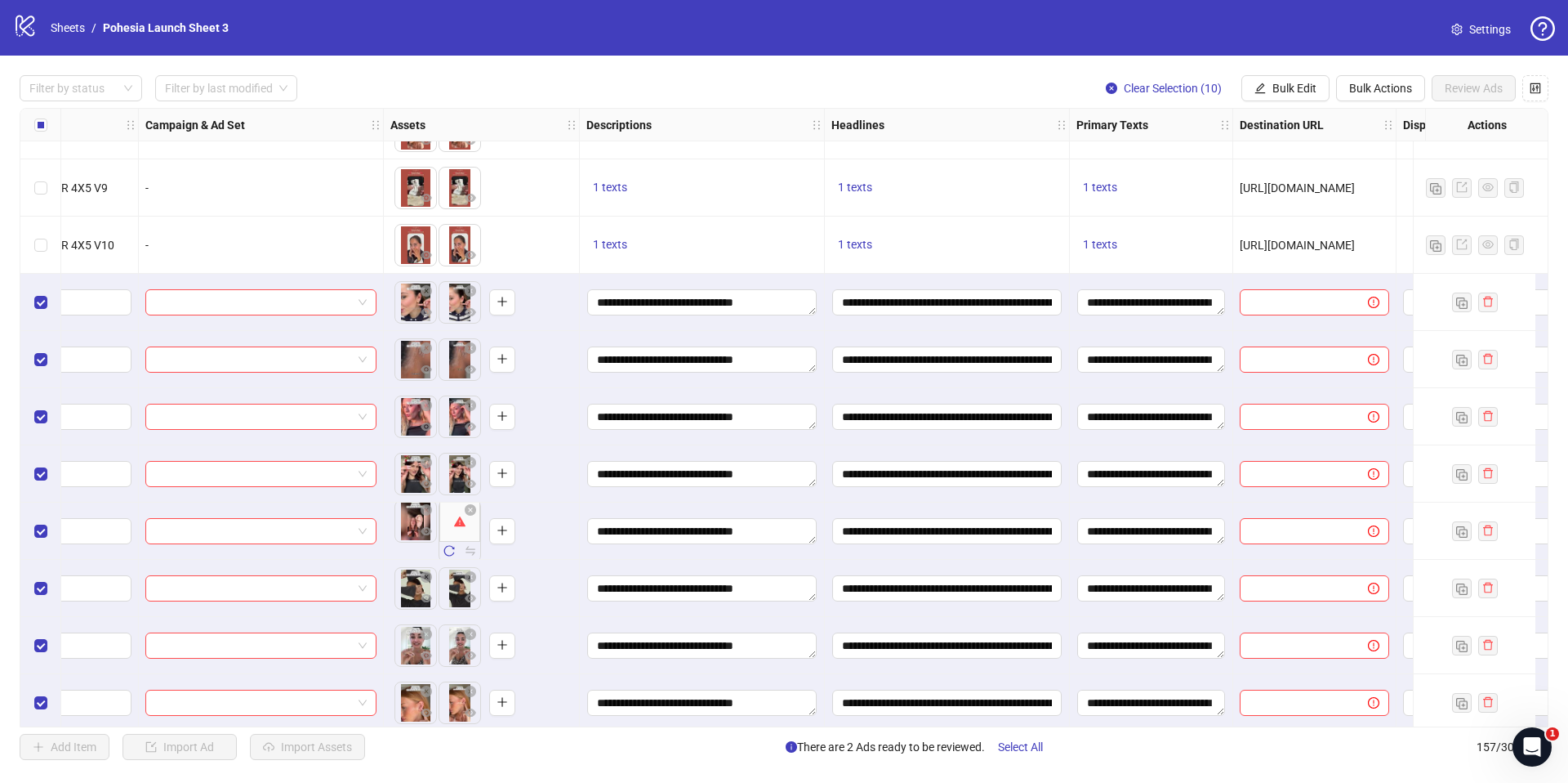
scroll to position [8275, 637]
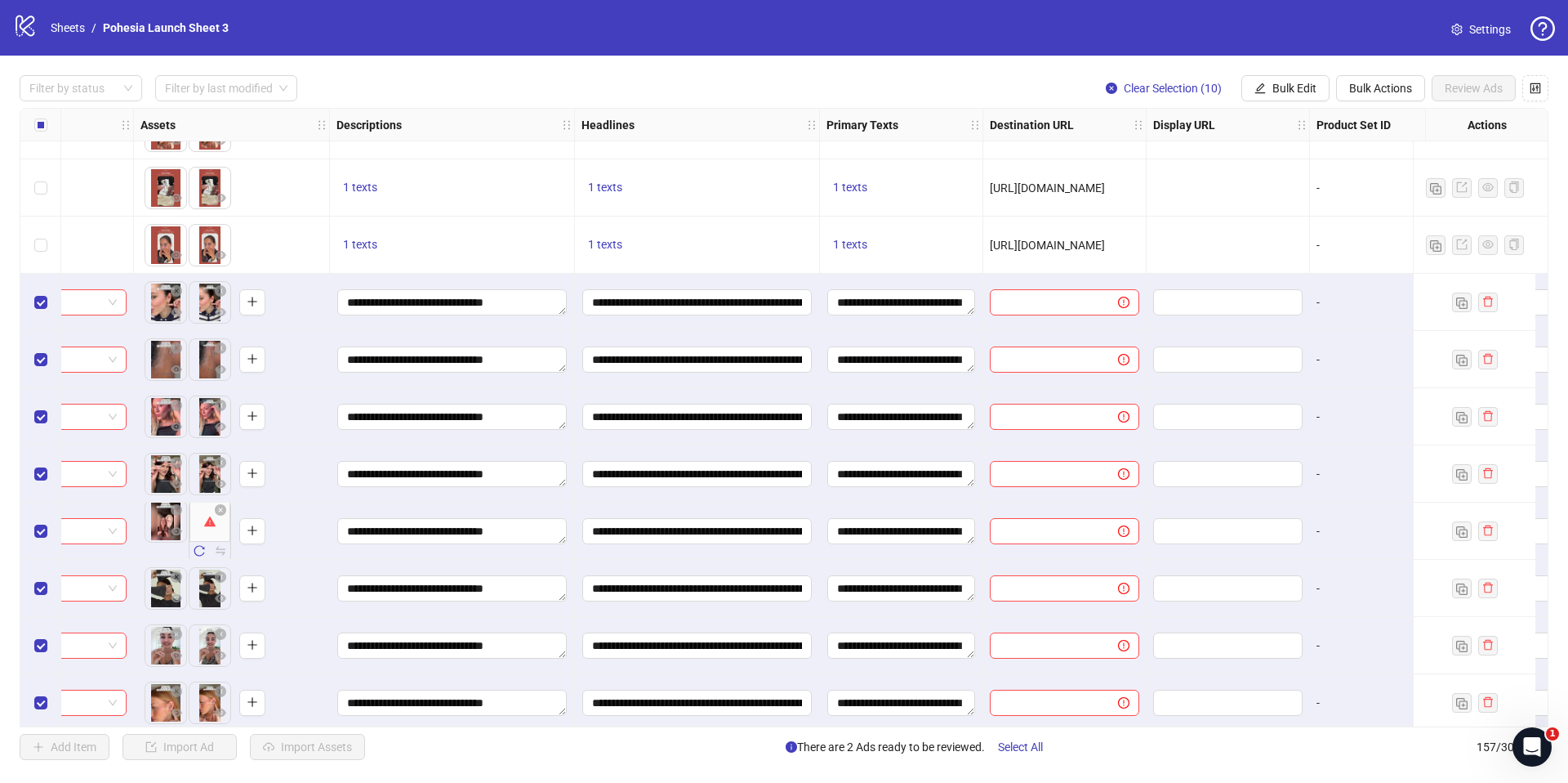
click at [1069, 245] on span "[URL][DOMAIN_NAME]" at bounding box center [1047, 245] width 115 height 13
copy span "[URL][DOMAIN_NAME]"
click at [1278, 93] on span "Bulk Edit" at bounding box center [1294, 88] width 44 height 13
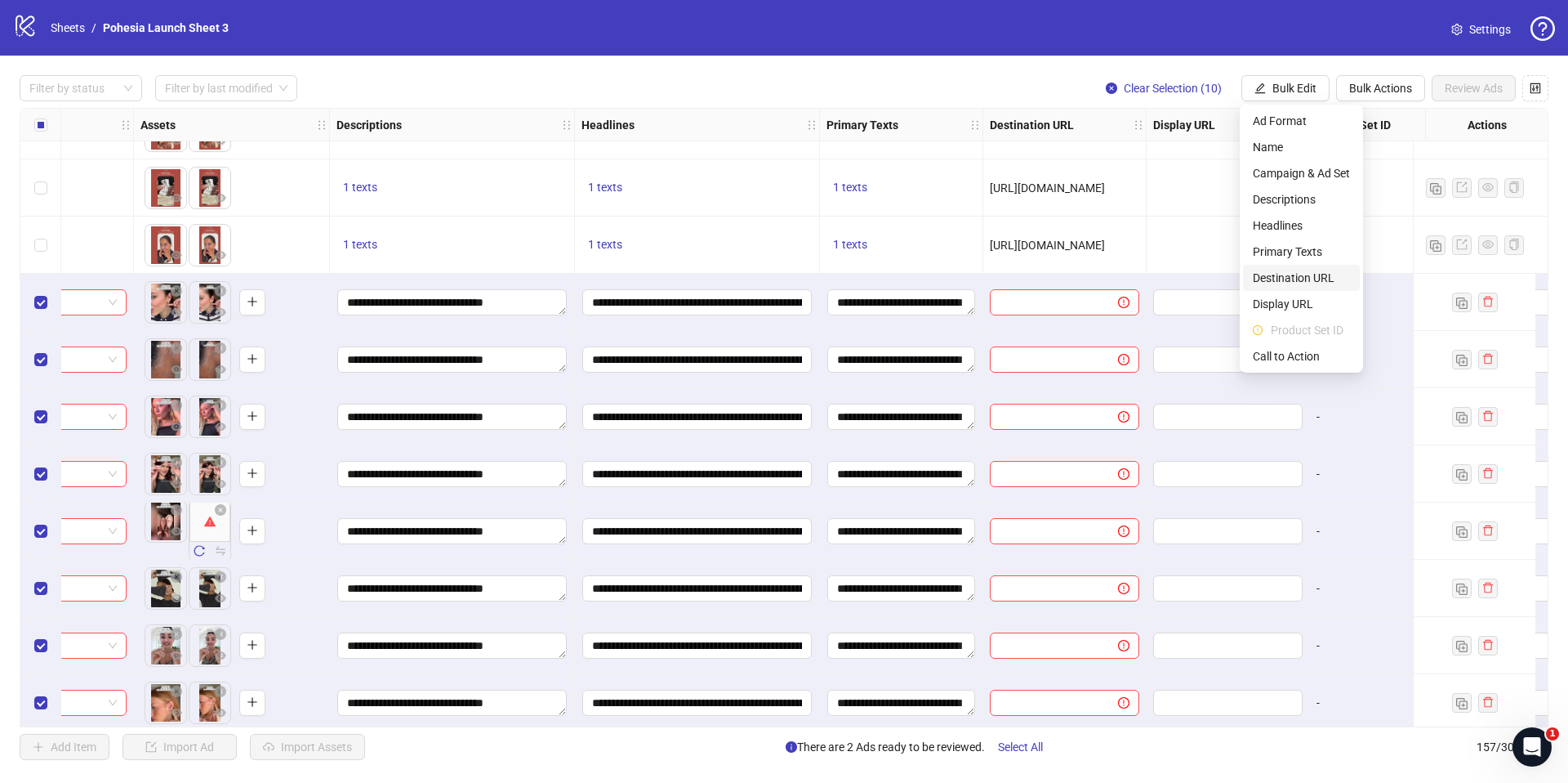
click at [1300, 282] on span "Destination URL" at bounding box center [1301, 278] width 97 height 18
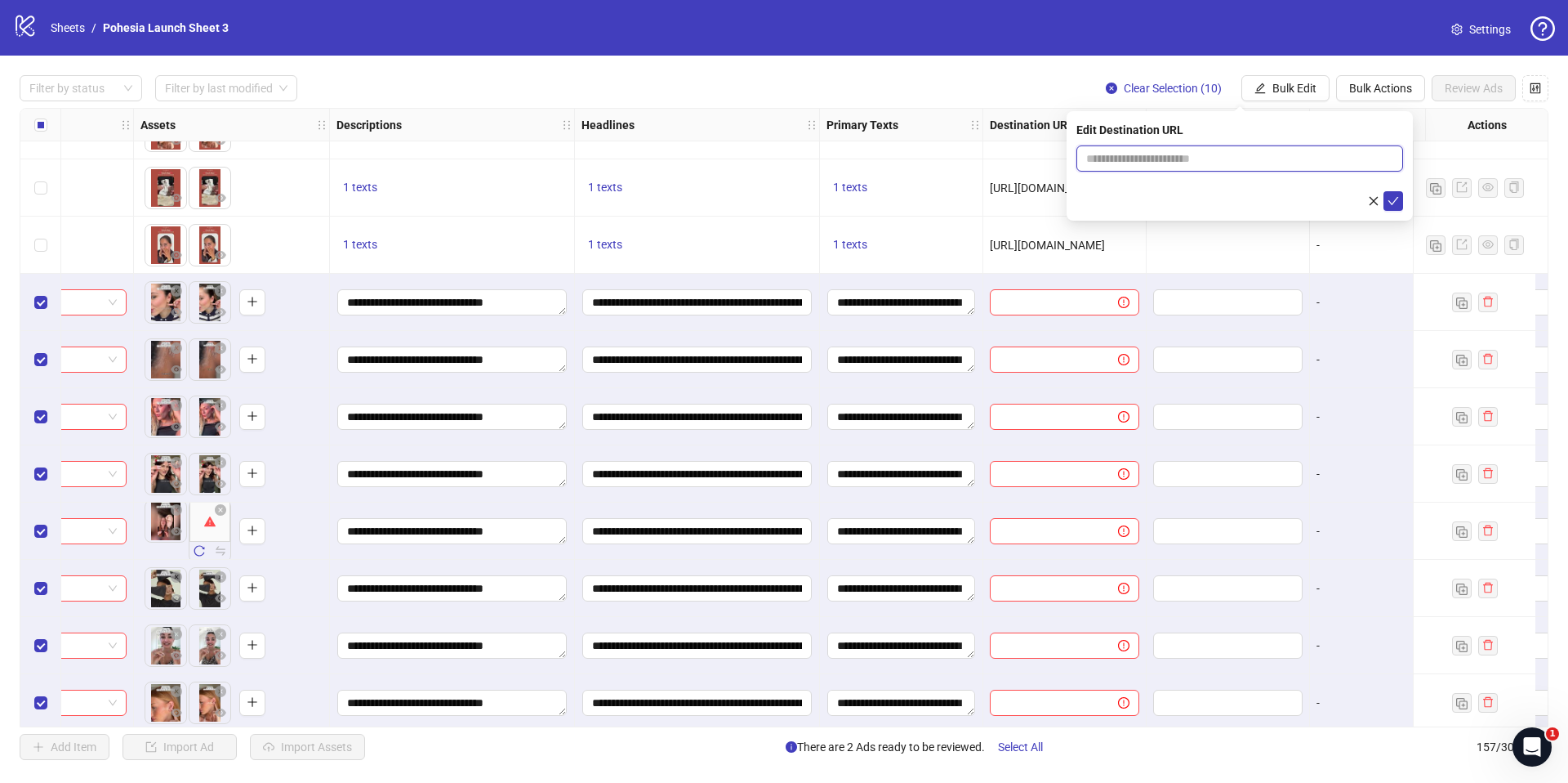
click at [1146, 155] on input "text" at bounding box center [1233, 159] width 294 height 18
paste input "**********"
type input "**********"
click at [1391, 201] on icon "check" at bounding box center [1393, 201] width 12 height 12
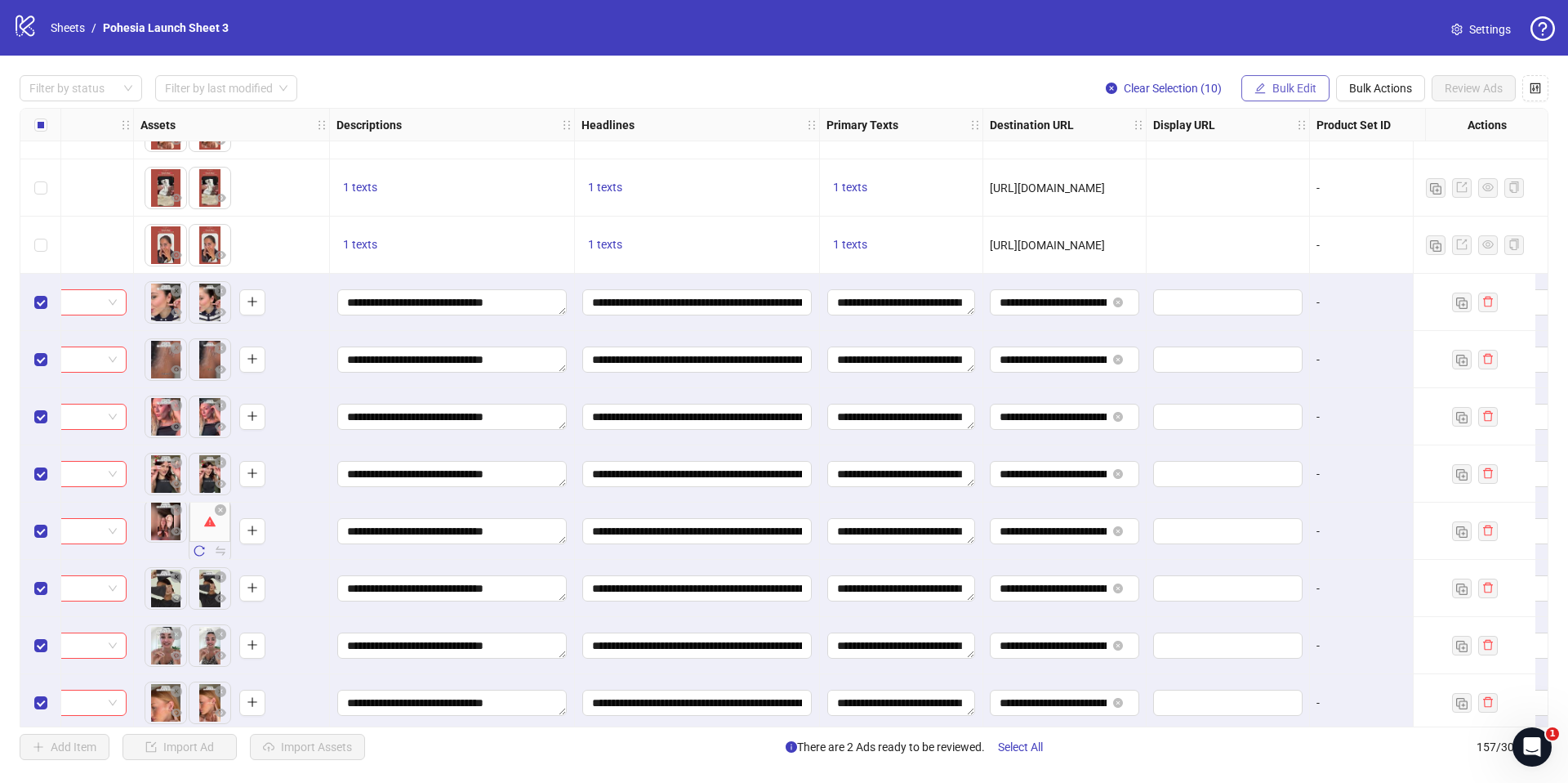
click at [1289, 91] on span "Bulk Edit" at bounding box center [1294, 88] width 44 height 13
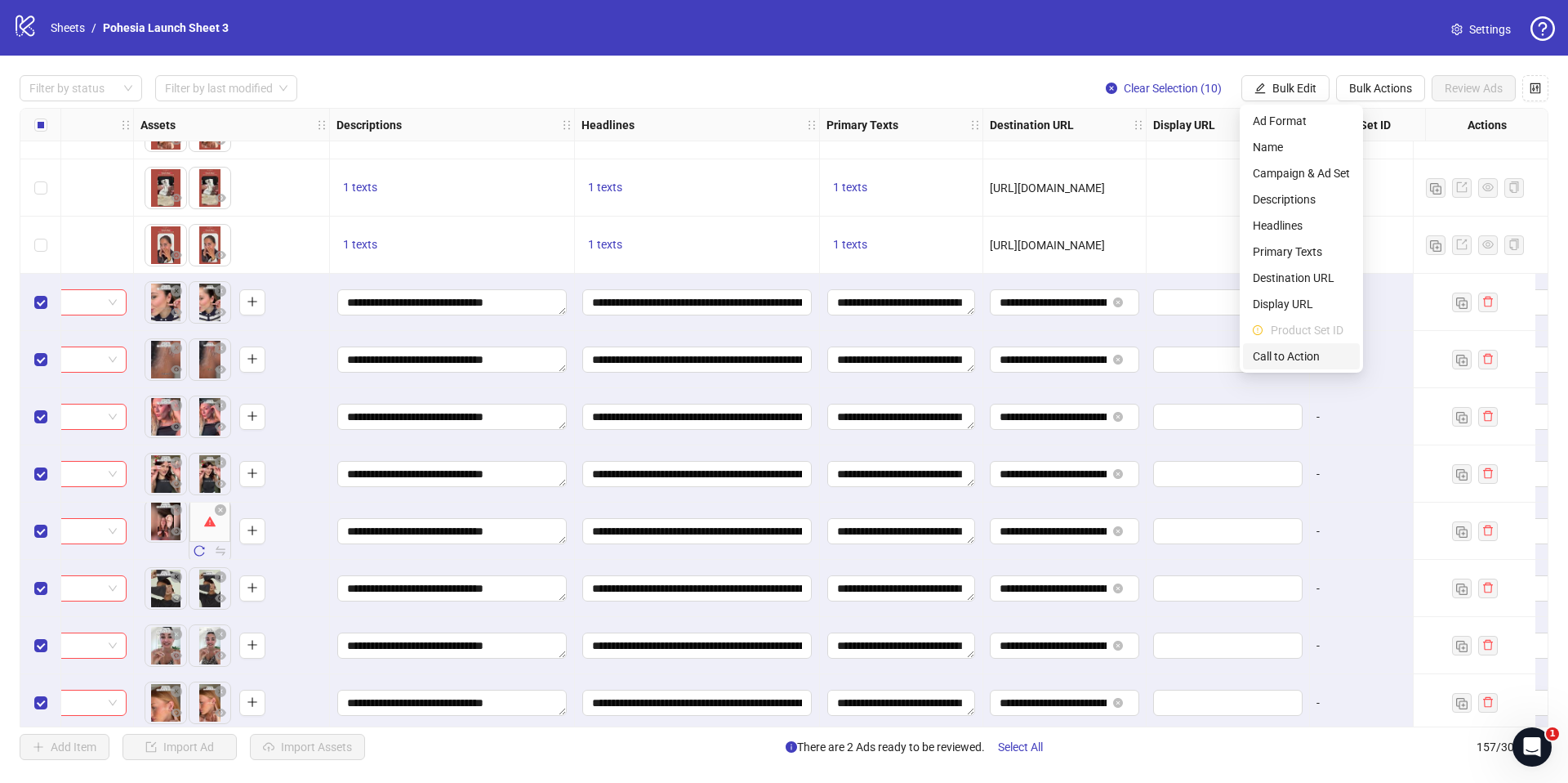
click at [1289, 352] on span "Call to Action" at bounding box center [1301, 356] width 97 height 18
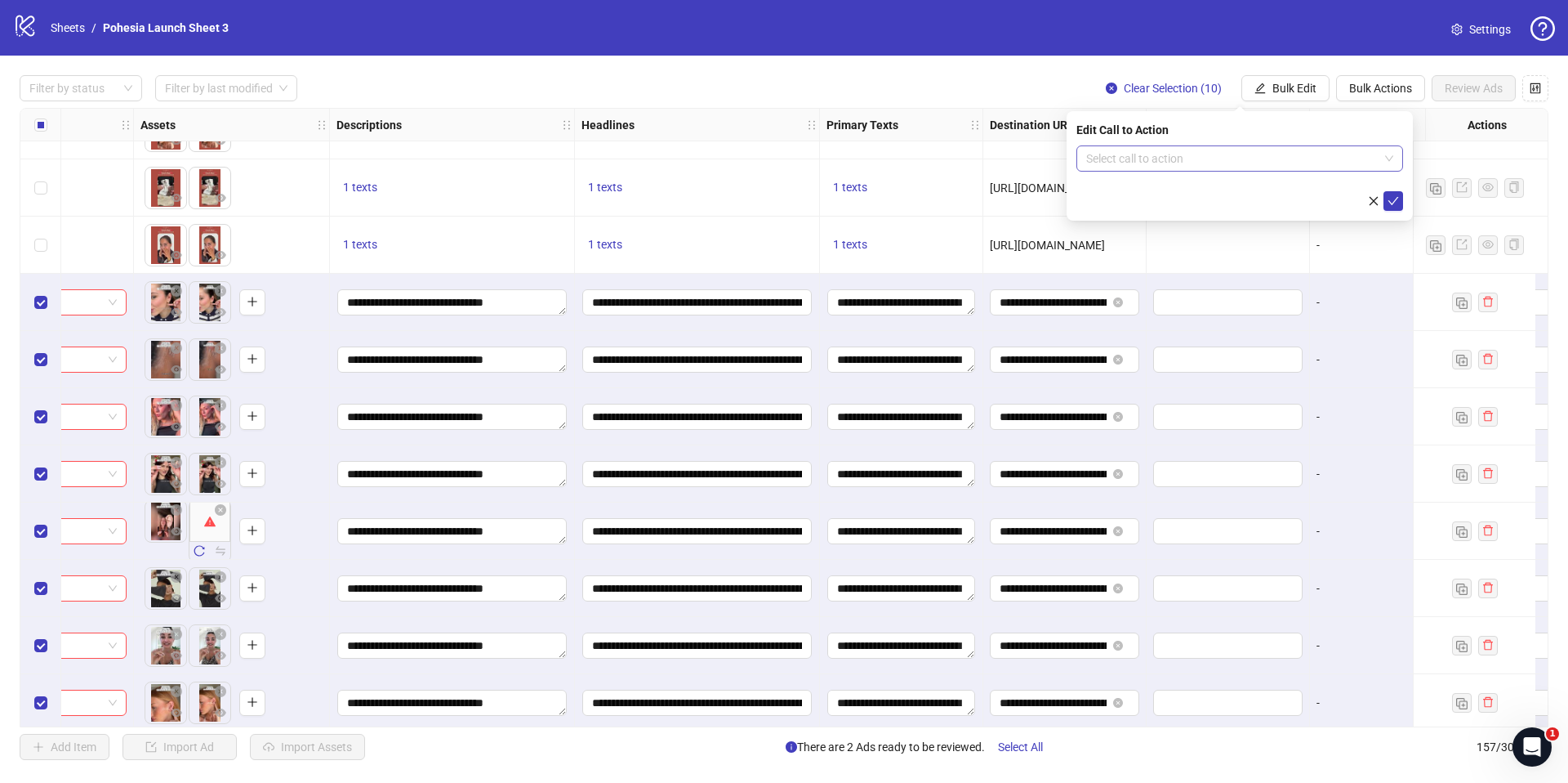
click at [1134, 156] on input "search" at bounding box center [1232, 158] width 292 height 25
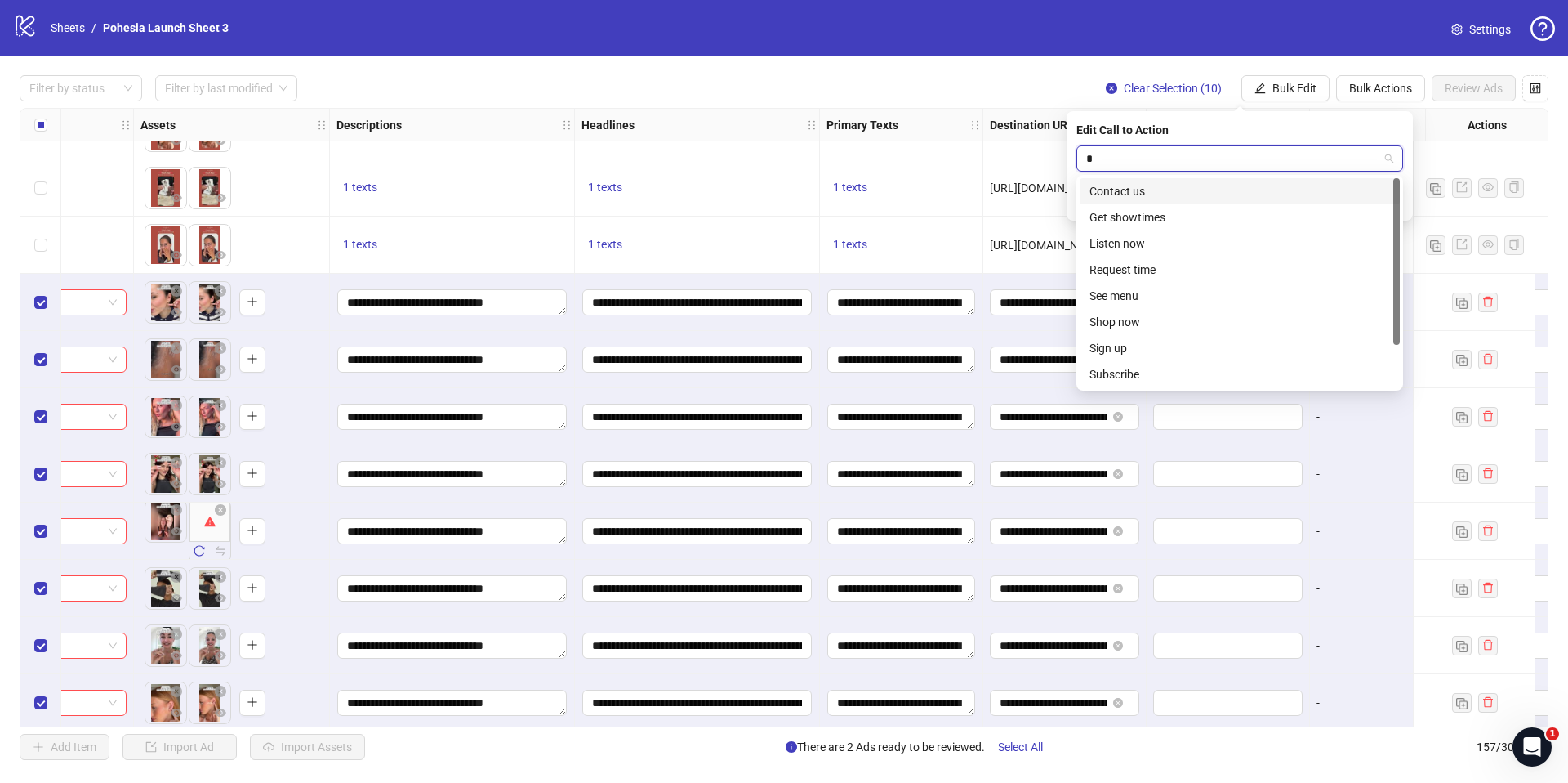
type input "**"
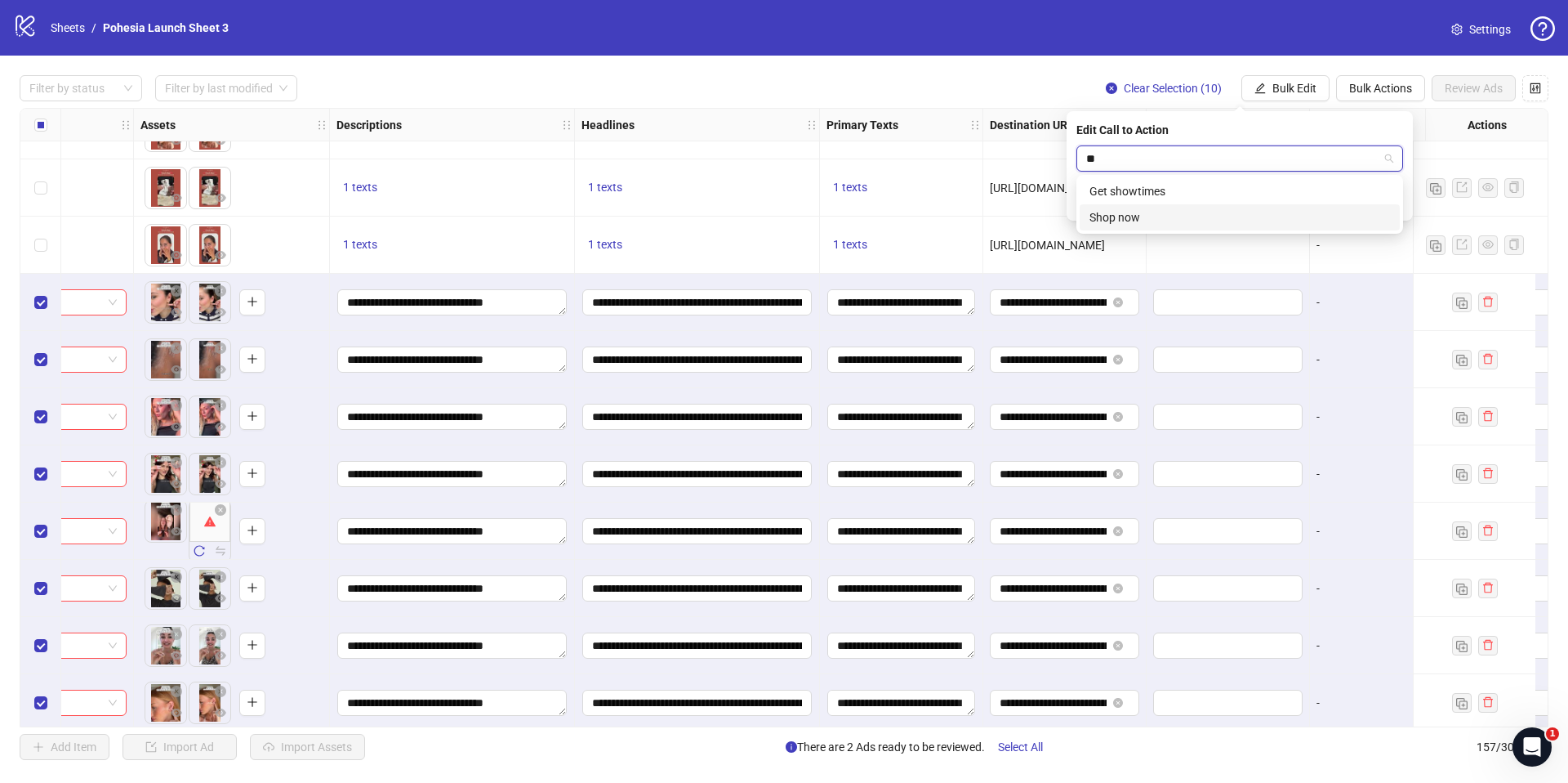
click at [1147, 212] on div "Shop now" at bounding box center [1239, 217] width 300 height 18
click at [1405, 202] on div "Edit Call to Action Shop now Shop now" at bounding box center [1239, 166] width 346 height 110
click at [1395, 203] on icon "check" at bounding box center [1393, 201] width 12 height 12
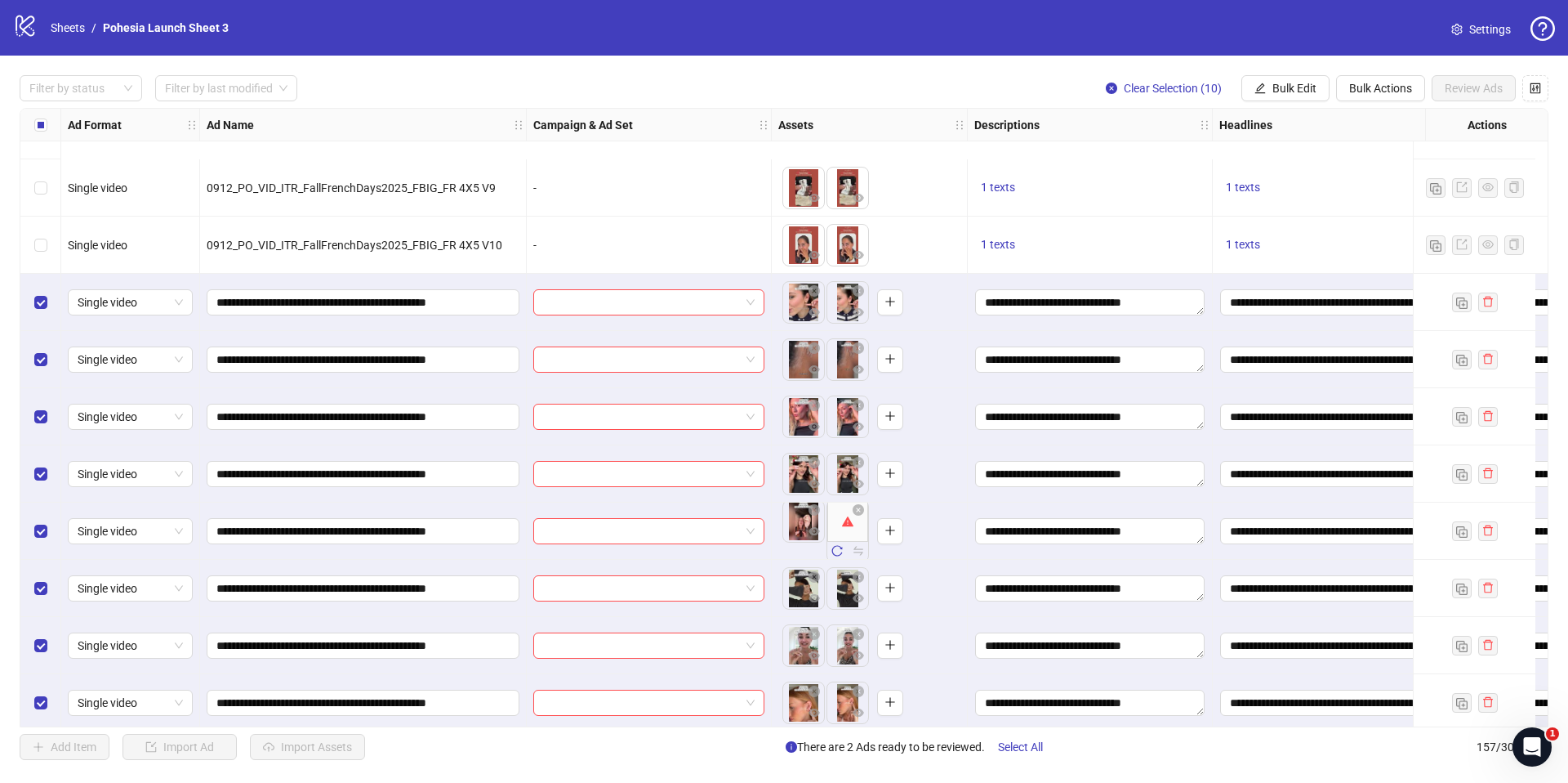
scroll to position [8401, 0]
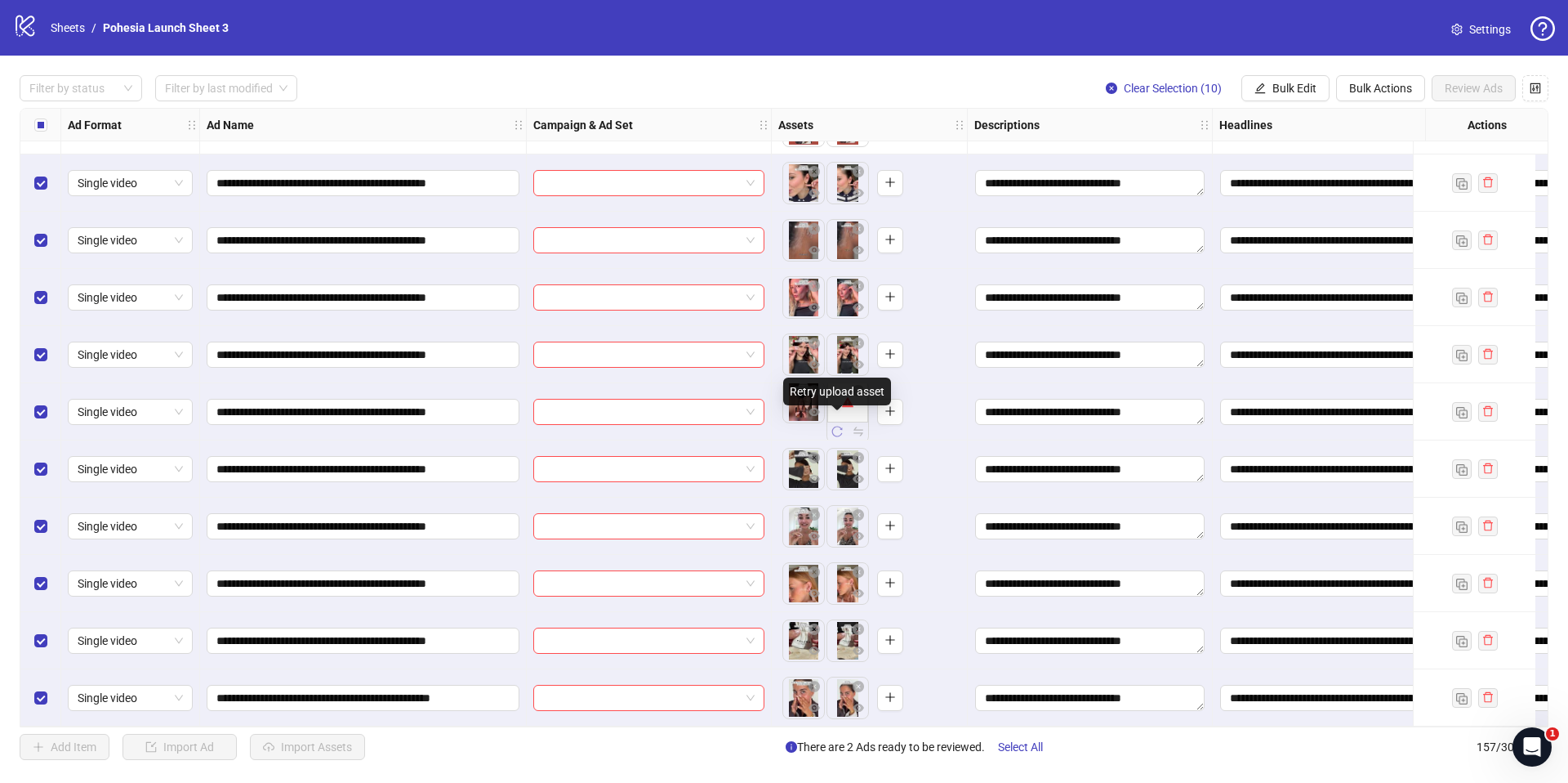
click at [836, 426] on icon "reload" at bounding box center [837, 431] width 12 height 12
click at [1286, 96] on button "Bulk Edit" at bounding box center [1285, 88] width 89 height 26
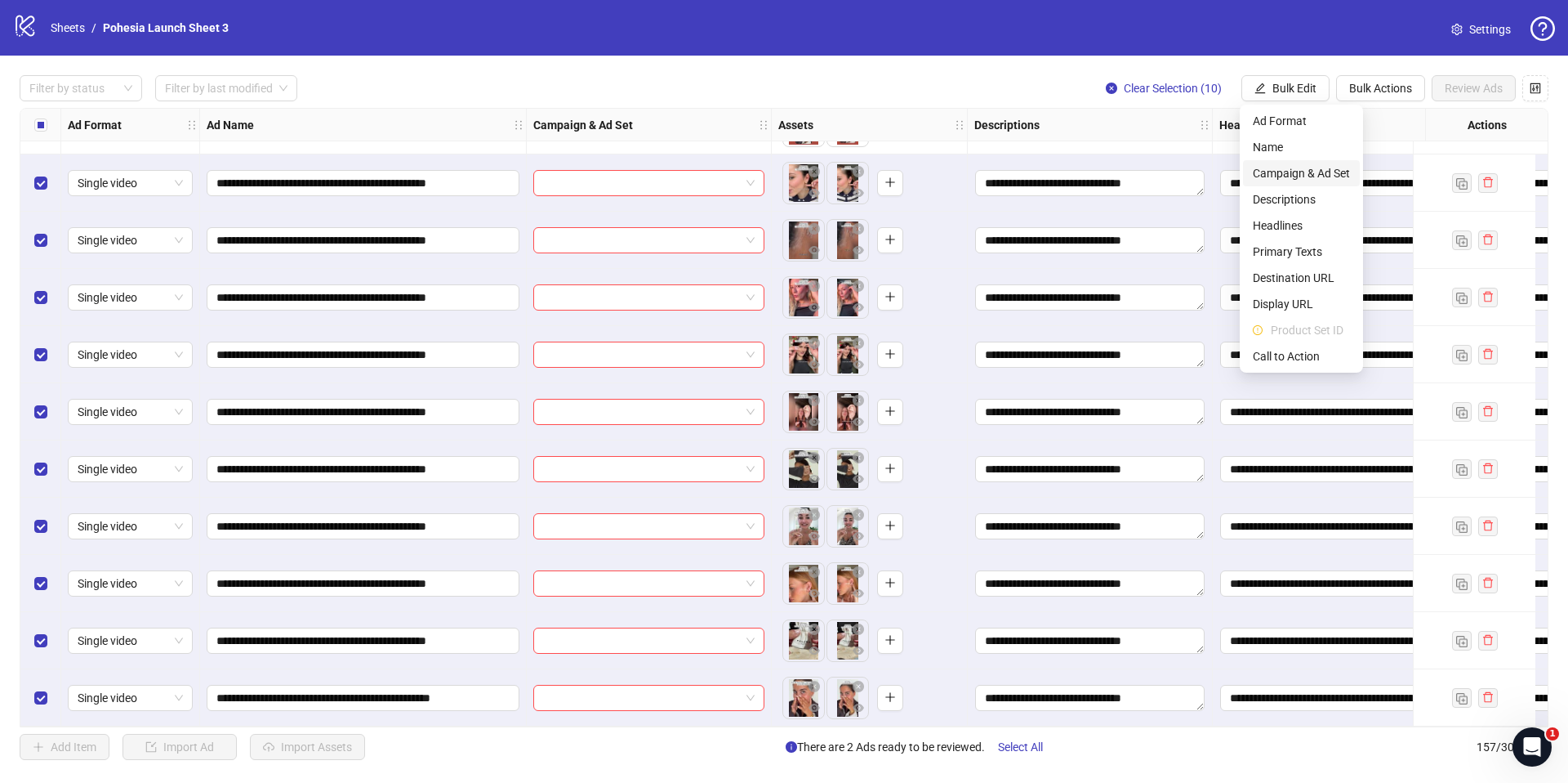
click at [1303, 174] on span "Campaign & Ad Set" at bounding box center [1301, 174] width 97 height 18
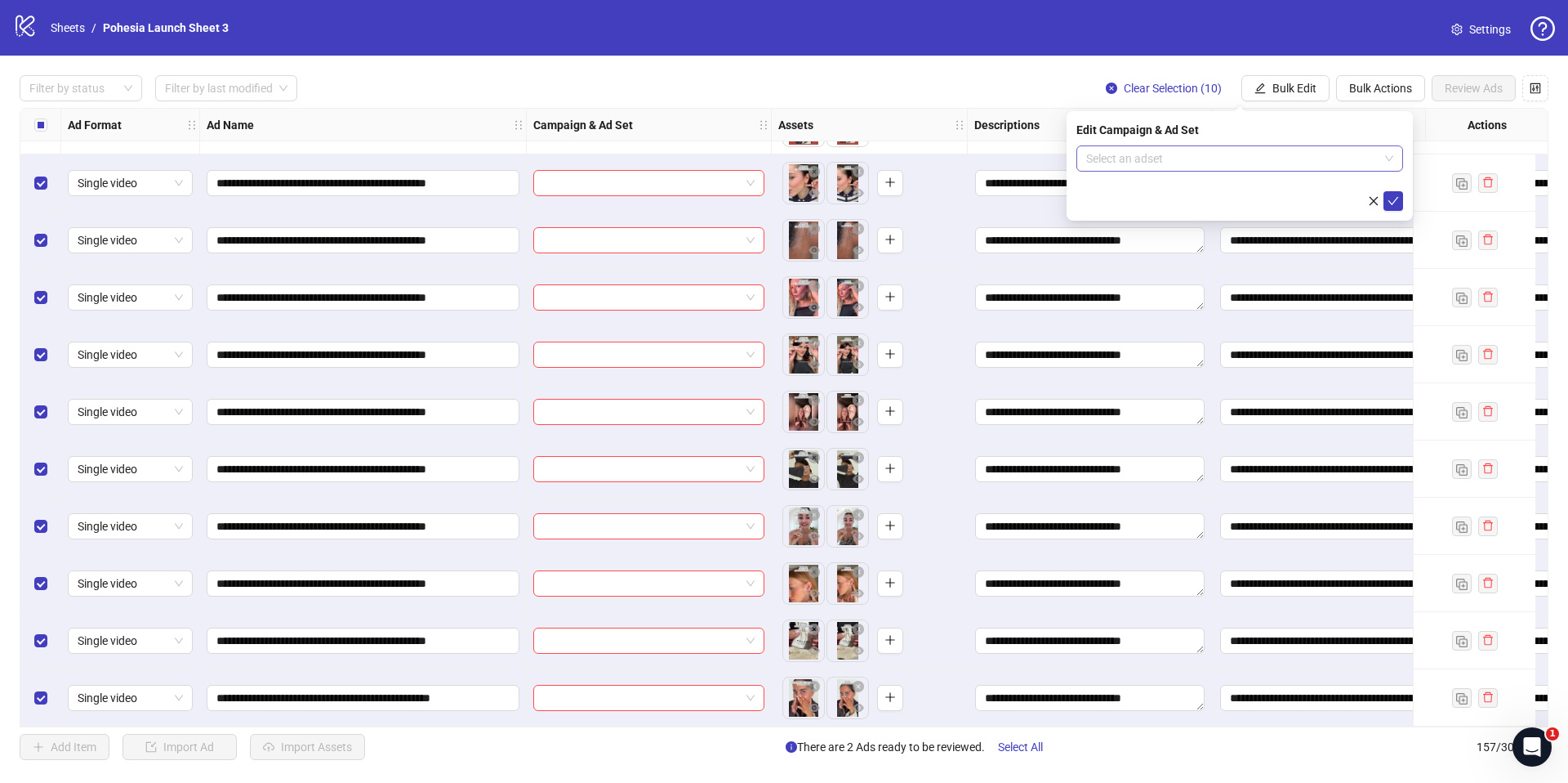
click at [1139, 155] on input "search" at bounding box center [1232, 158] width 292 height 25
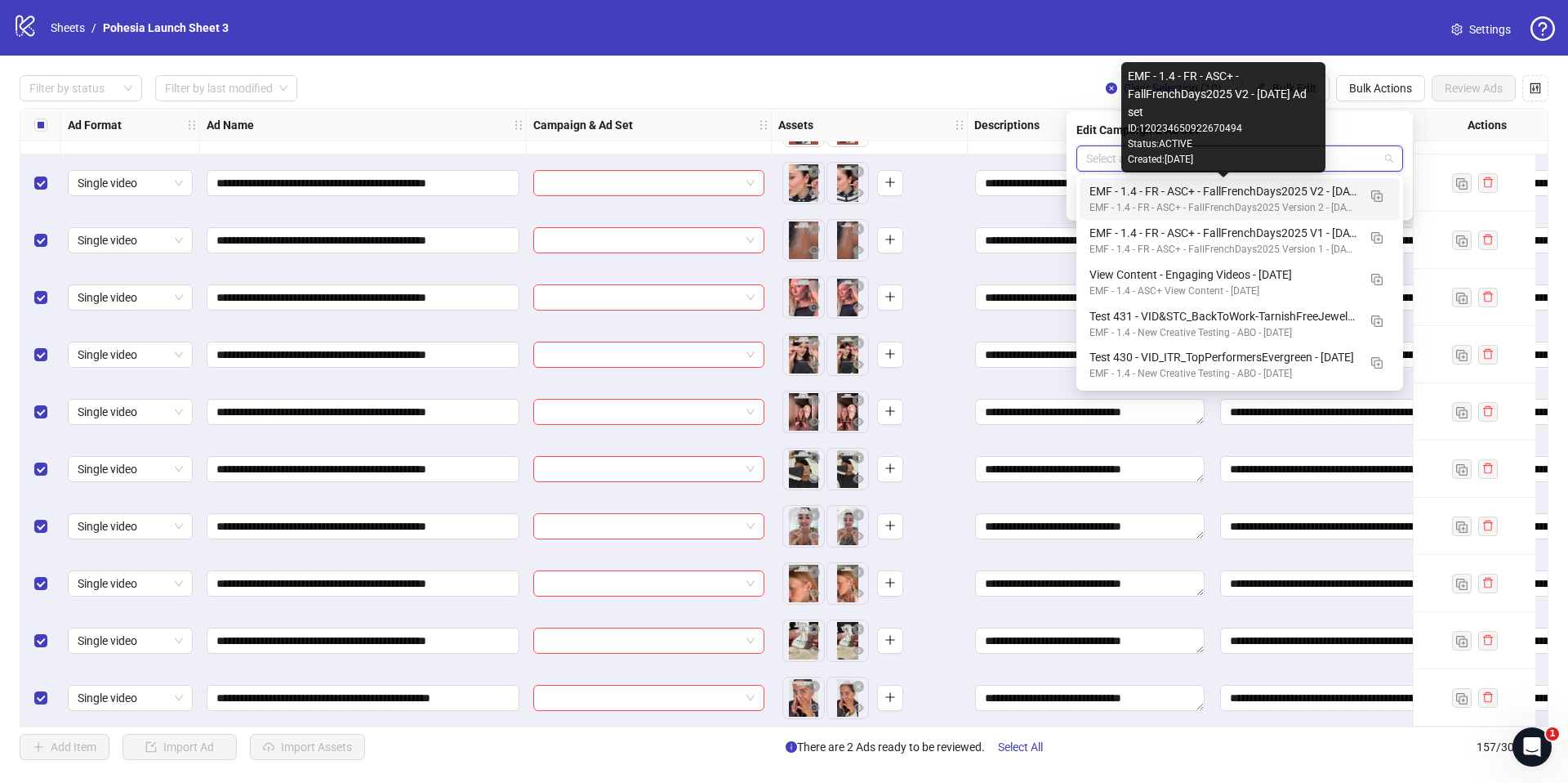
click at [1320, 195] on div "EMF - 1.4 - FR - ASC+ - FallFrenchDays2025 V2 - [DATE] Ad set" at bounding box center [1223, 191] width 268 height 18
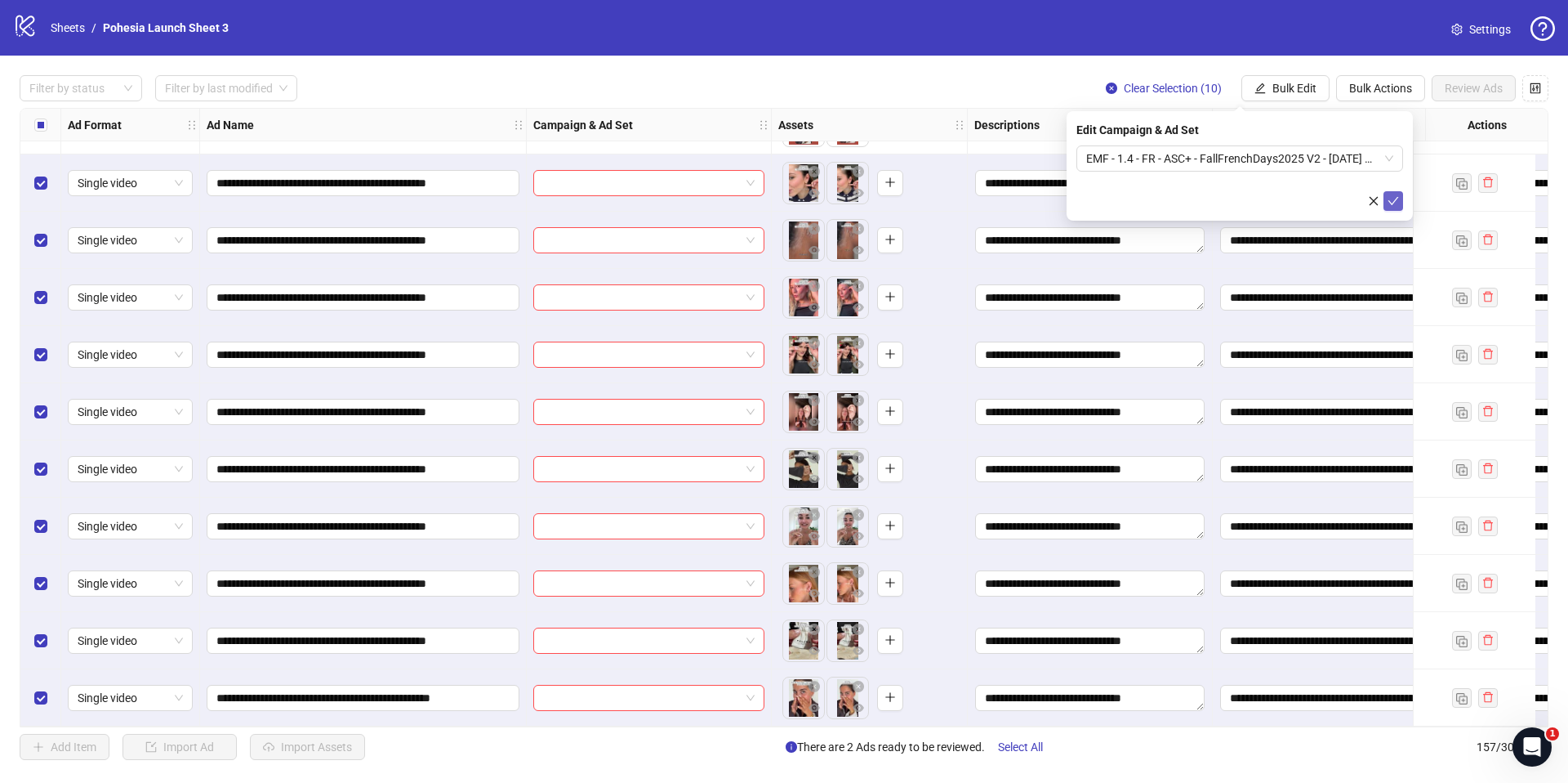
click at [1392, 197] on icon "check" at bounding box center [1393, 201] width 12 height 12
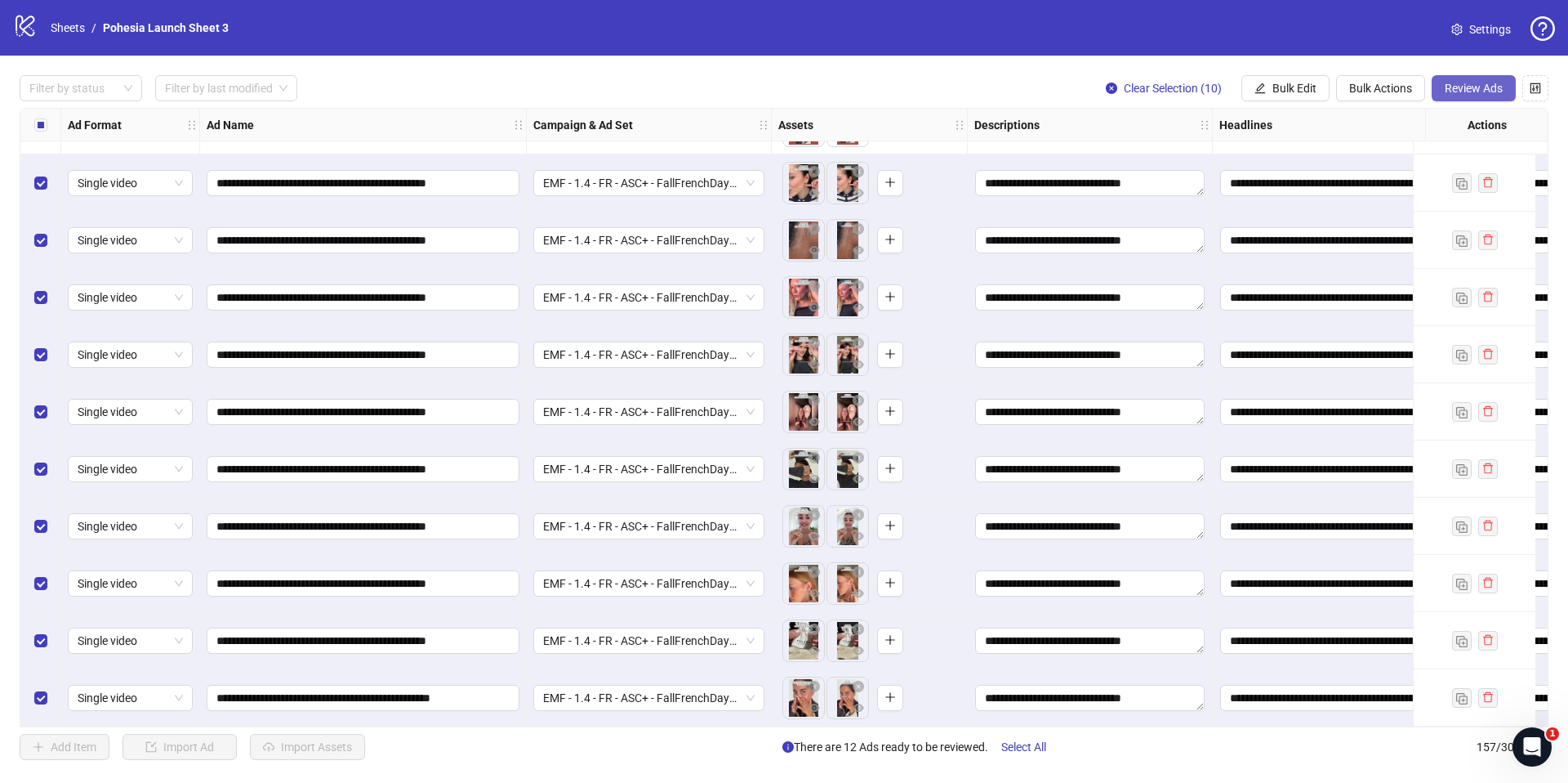
click at [1479, 81] on span "Review Ads" at bounding box center [1473, 88] width 58 height 13
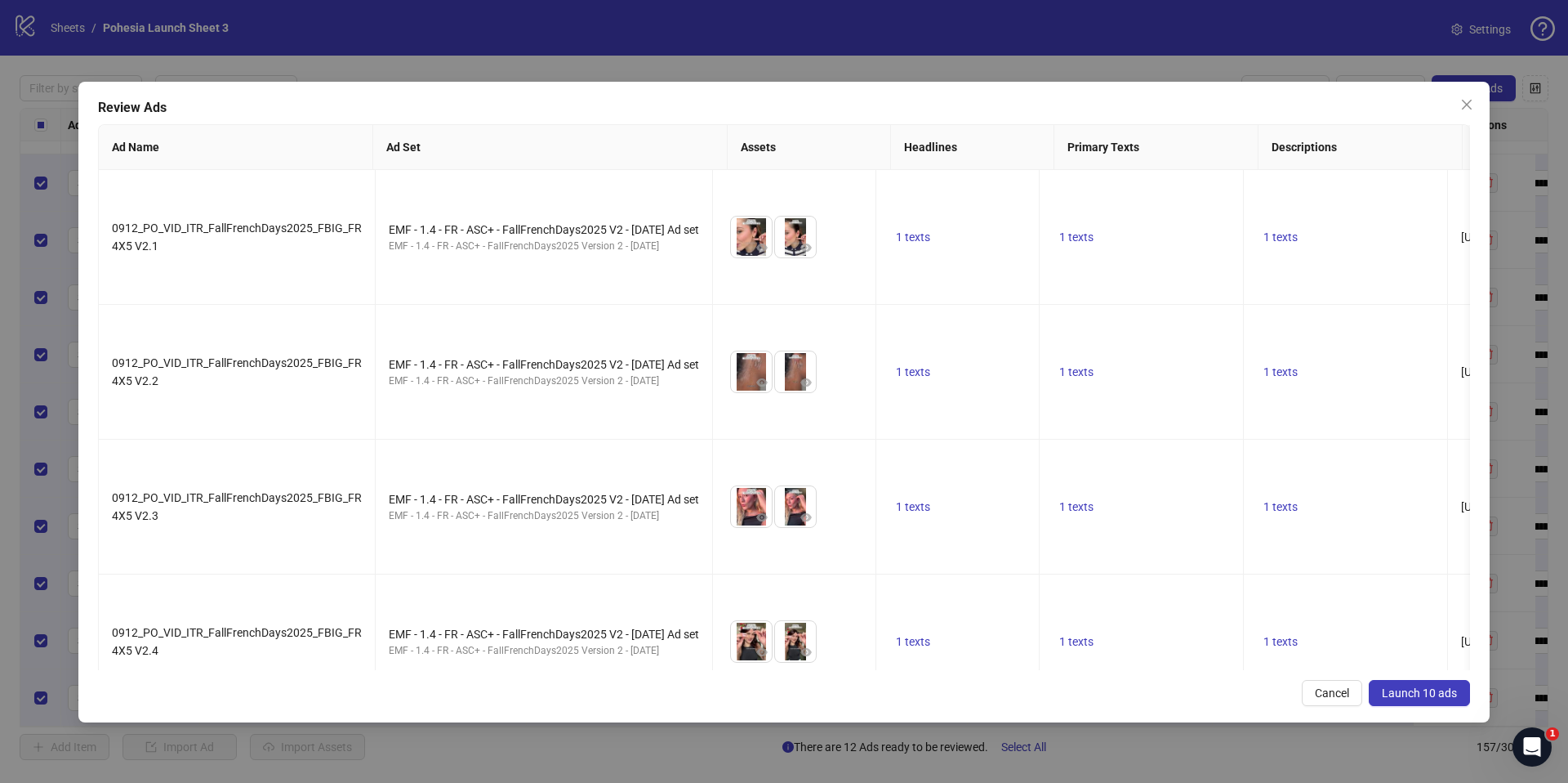
click at [1422, 692] on span "Launch 10 ads" at bounding box center [1419, 693] width 75 height 13
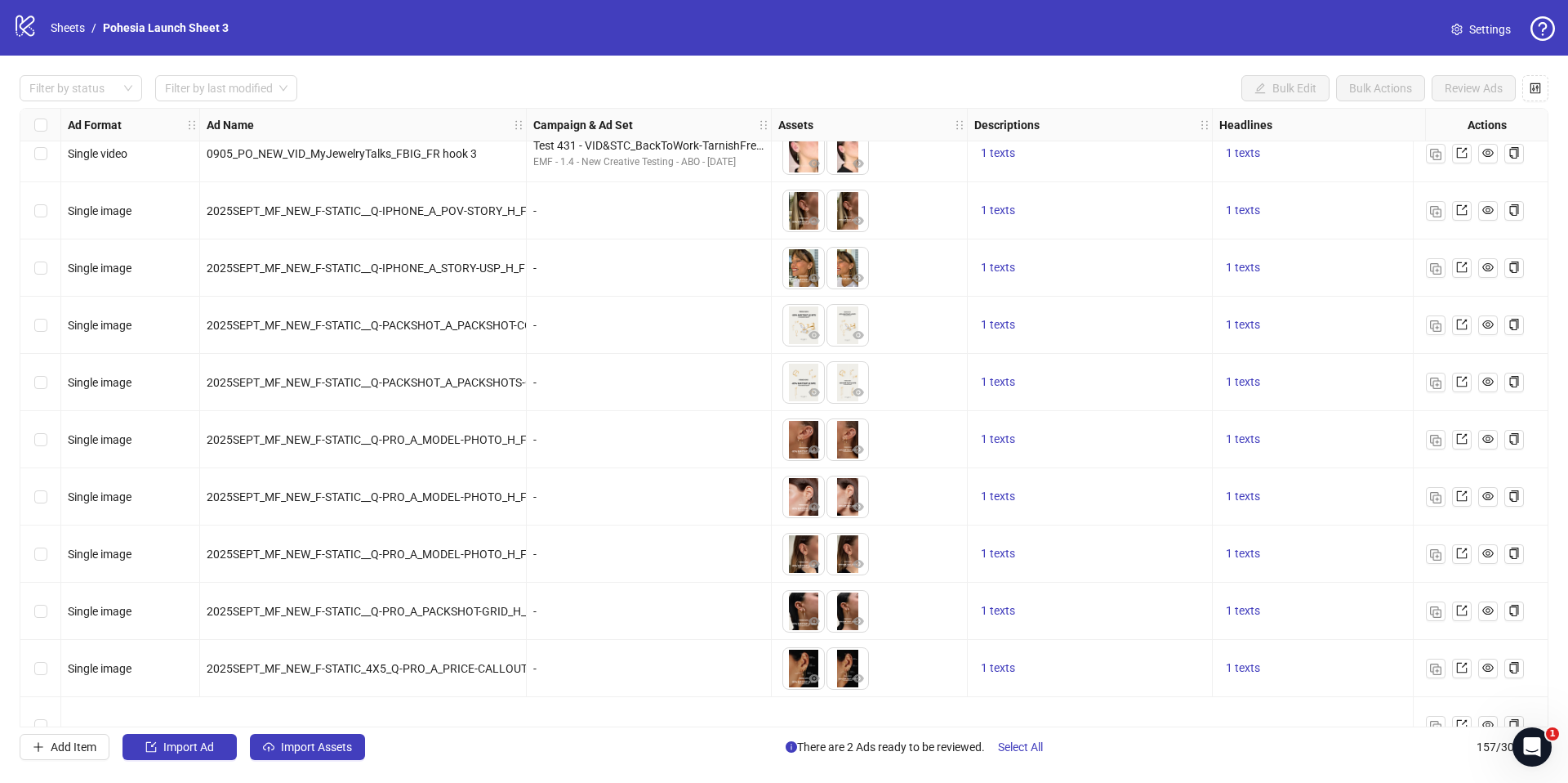
scroll to position [7119, 0]
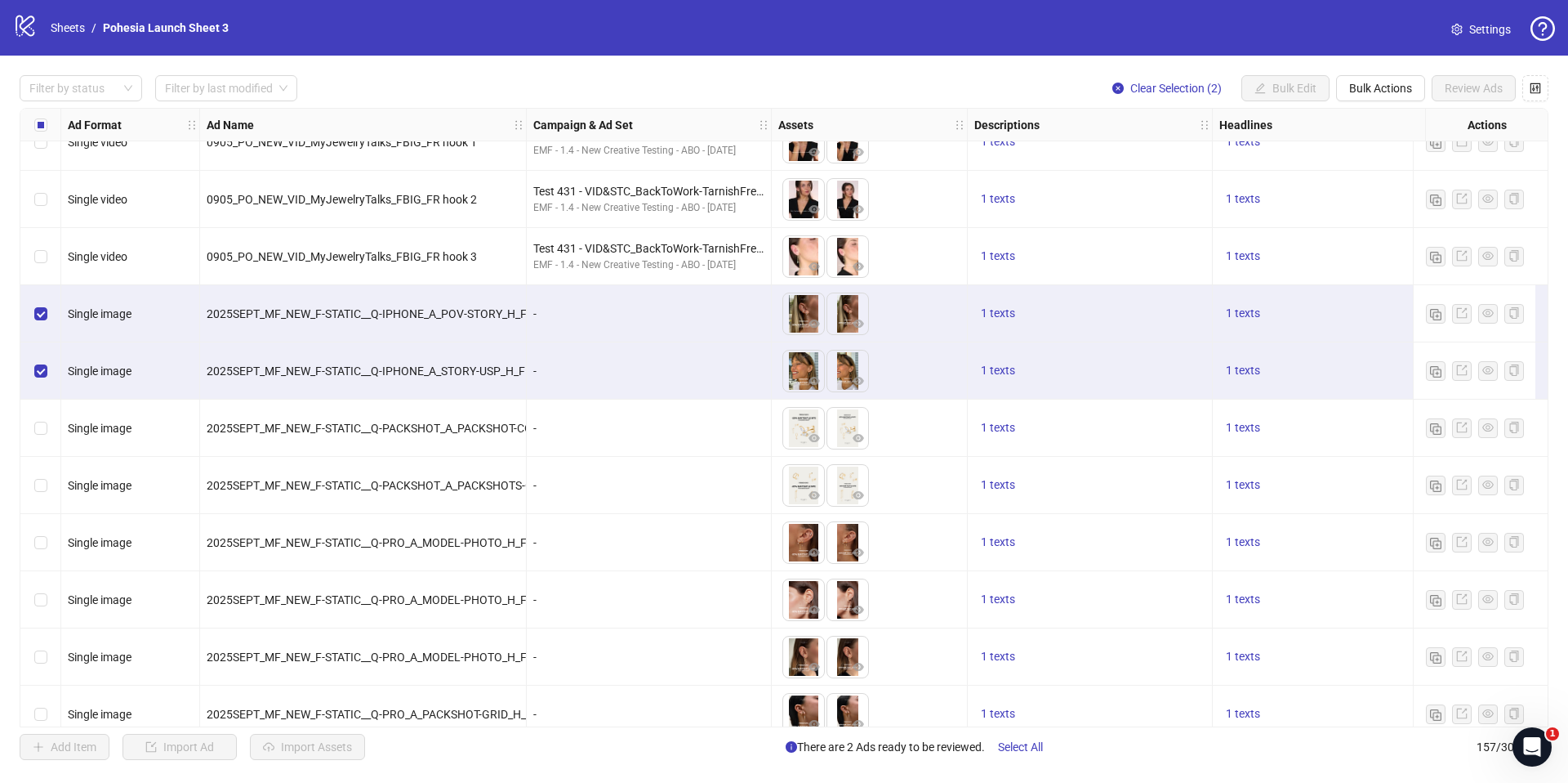
click at [49, 433] on div "Select row 130" at bounding box center [40, 428] width 41 height 58
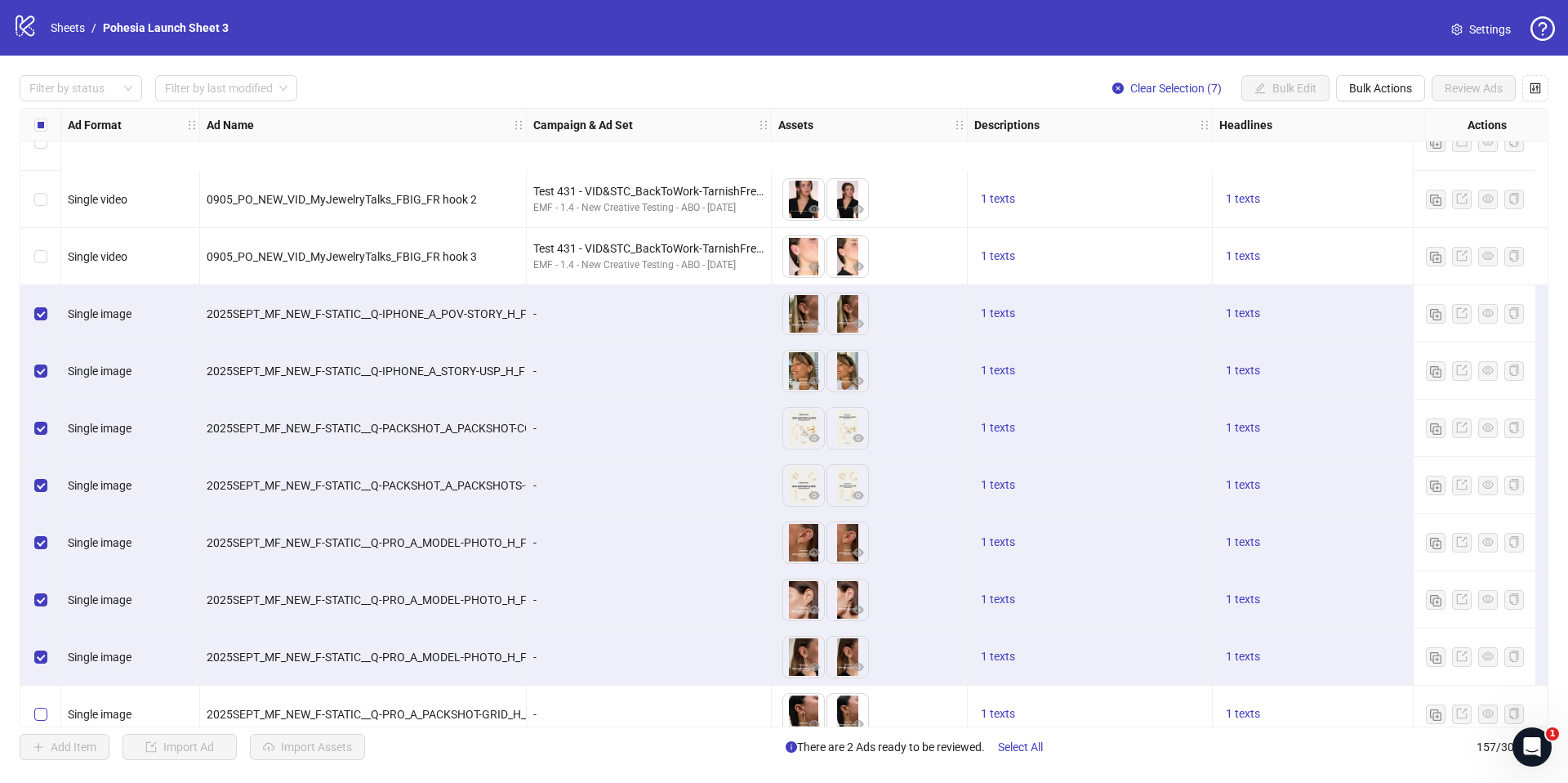
scroll to position [7274, 0]
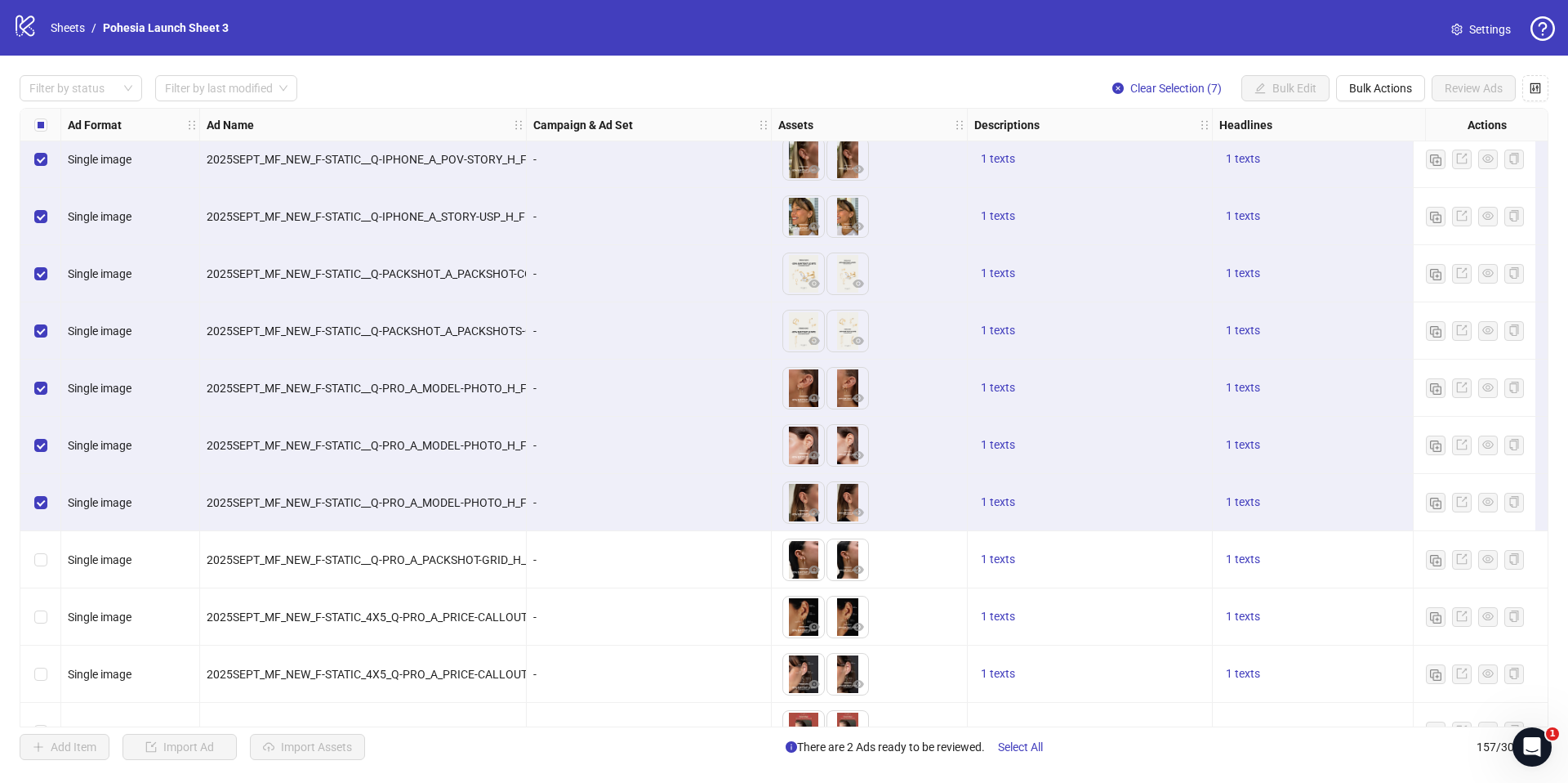
drag, startPoint x: 38, startPoint y: 550, endPoint x: 35, endPoint y: 600, distance: 50.1
click at [38, 551] on label "Select row 135" at bounding box center [41, 560] width 13 height 18
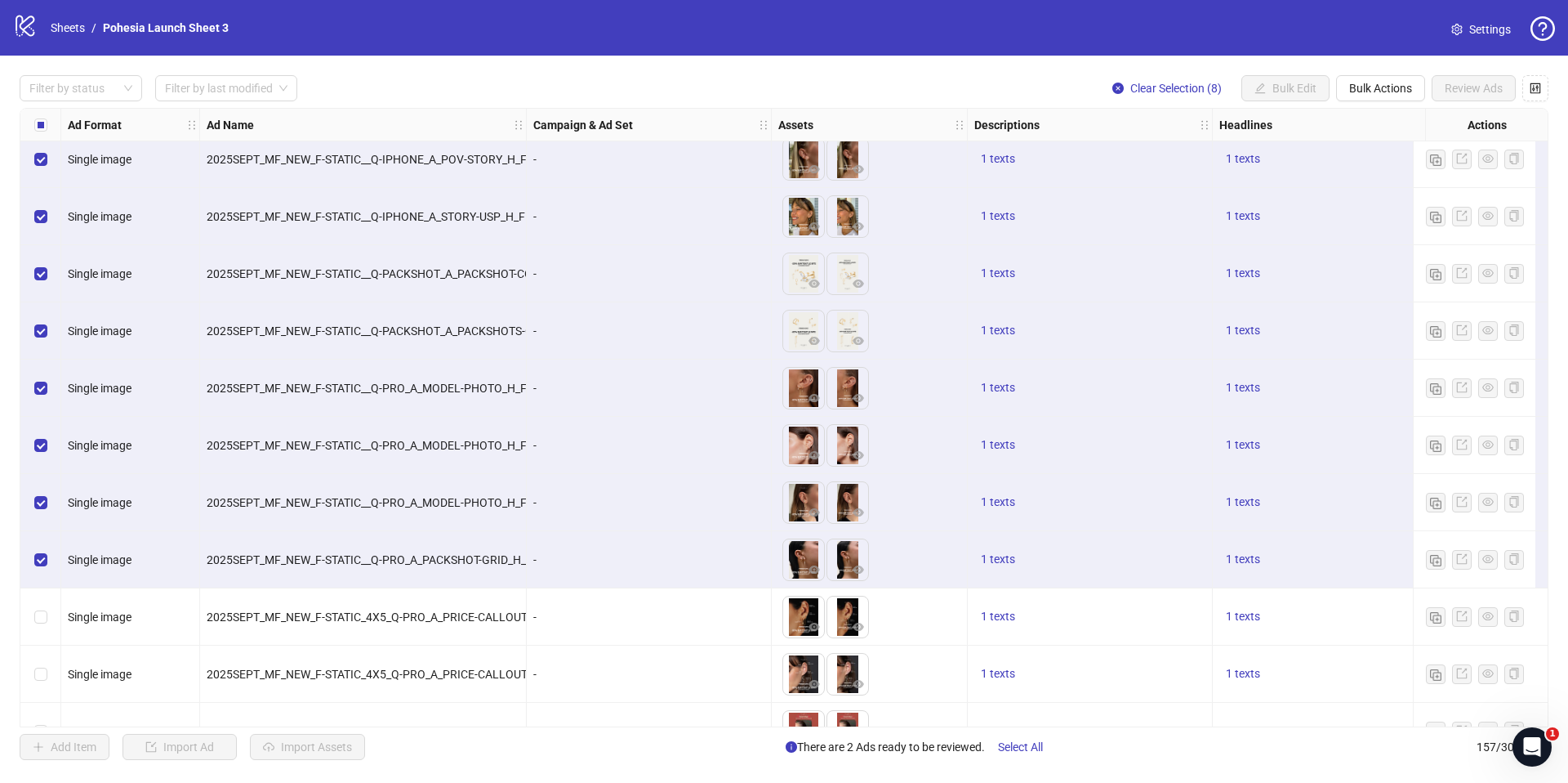
click at [34, 607] on div "Select row 136" at bounding box center [40, 617] width 41 height 58
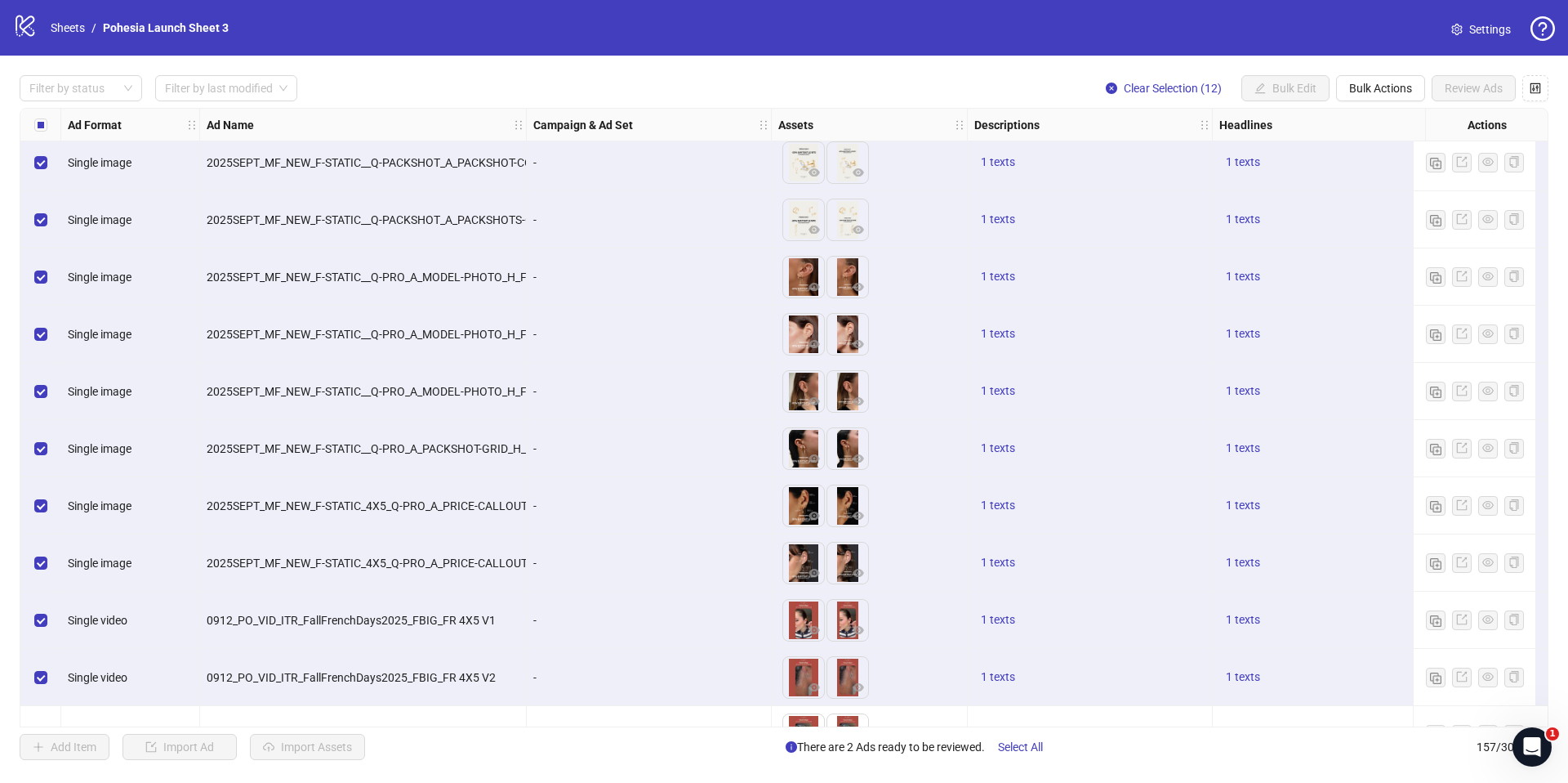
scroll to position [7585, 0]
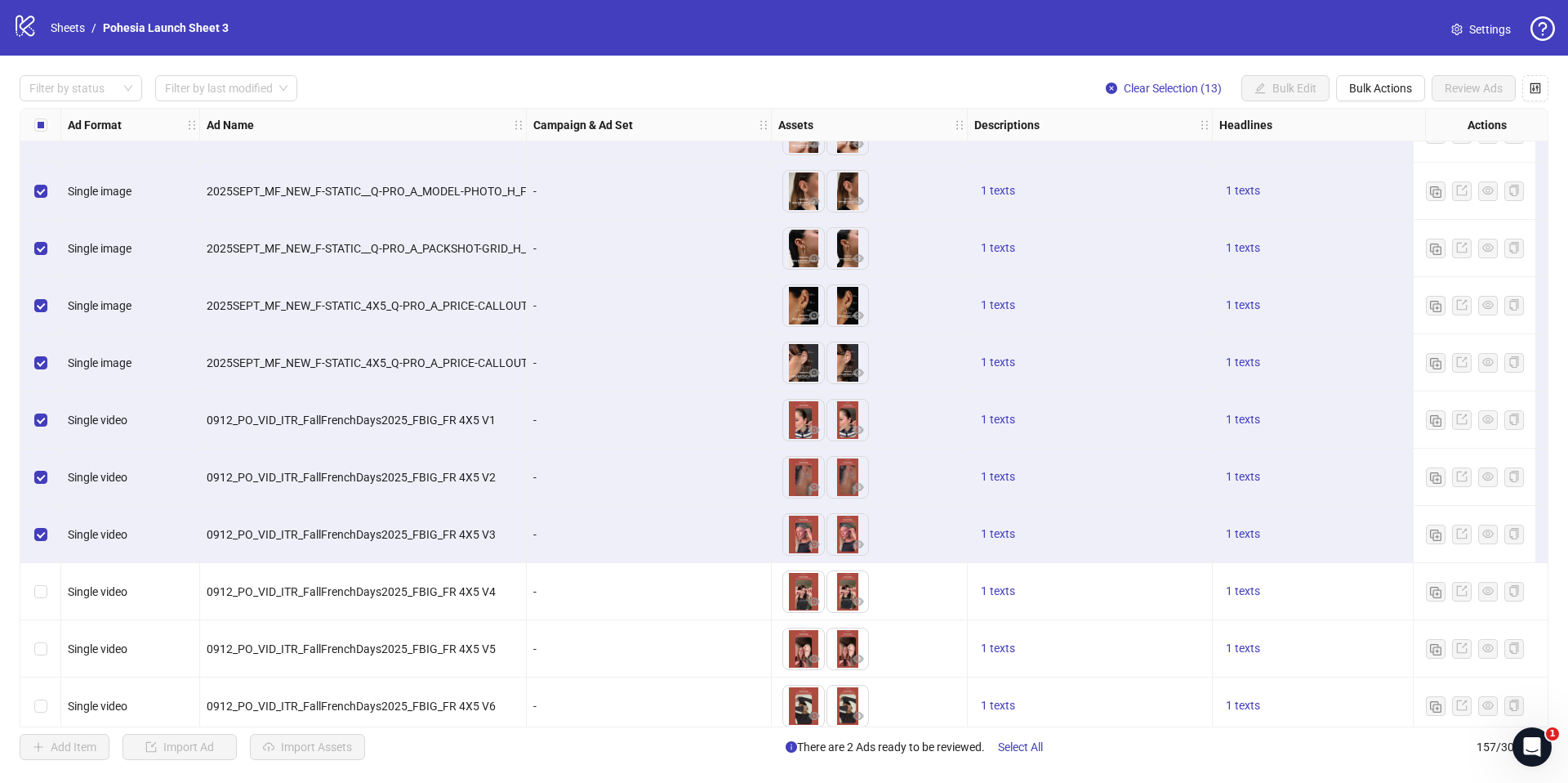
click at [40, 581] on div "Select row 141" at bounding box center [40, 591] width 41 height 58
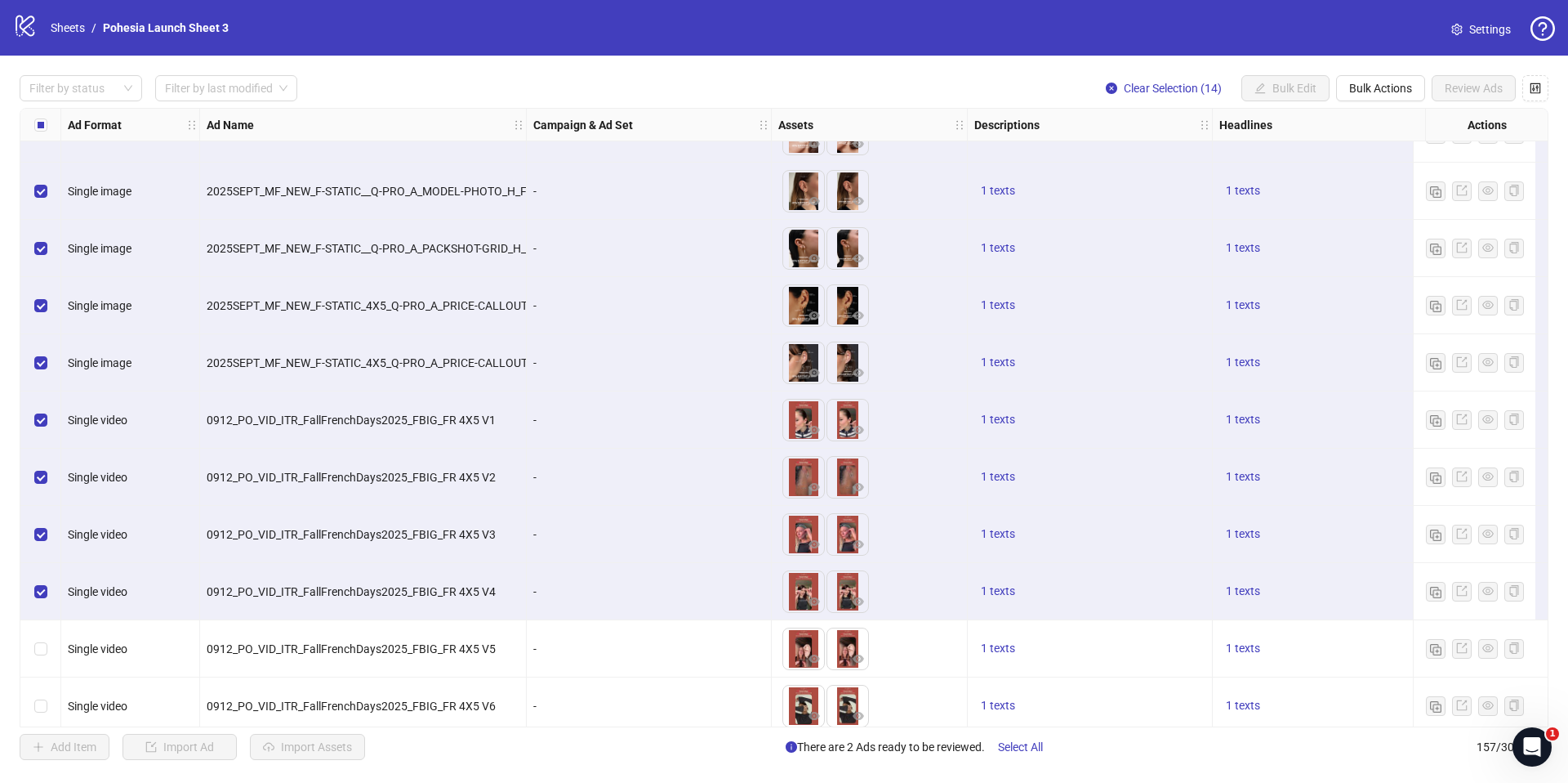
click at [46, 636] on div "Select row 142" at bounding box center [40, 649] width 41 height 58
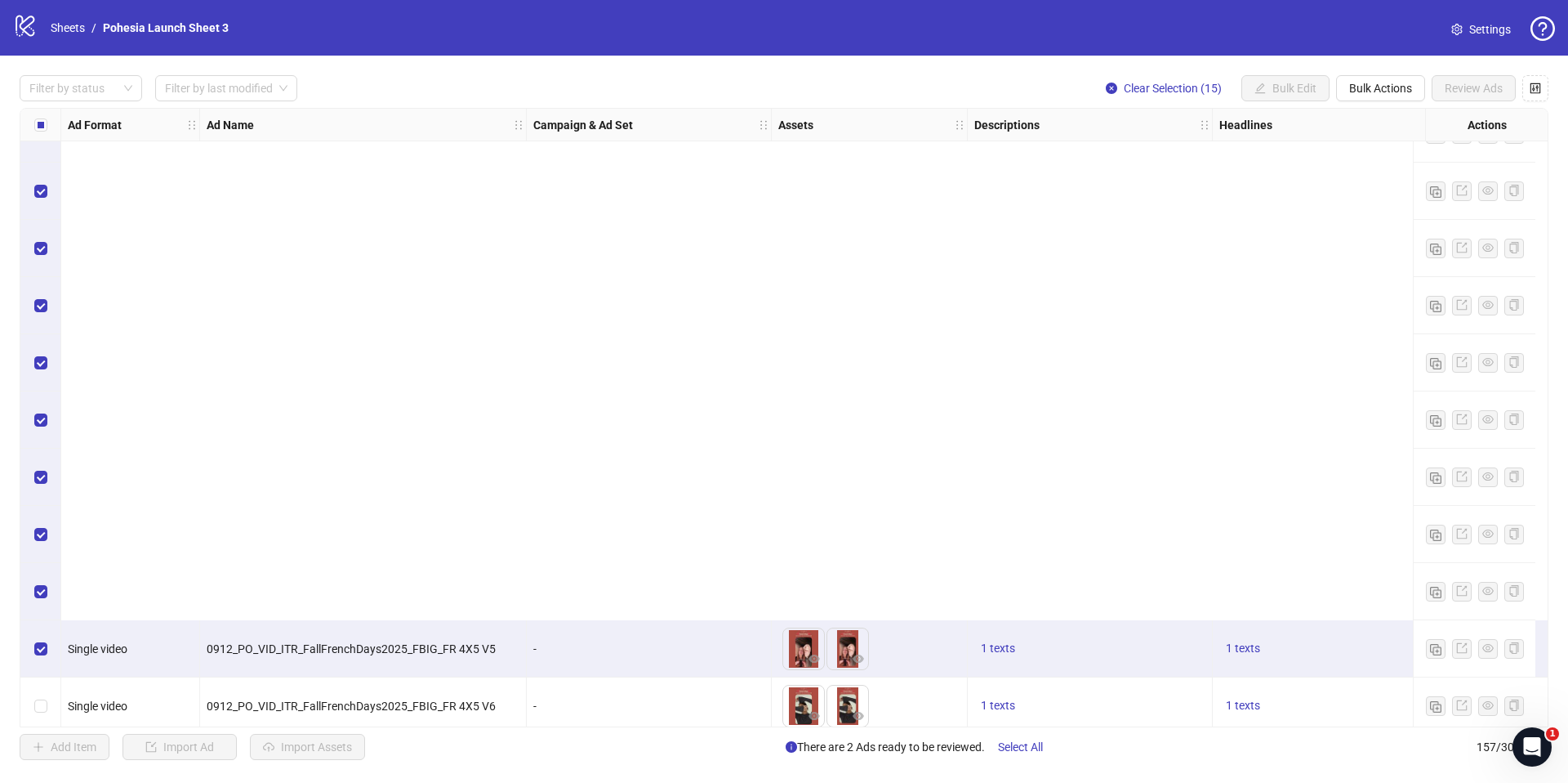
scroll to position [8171, 0]
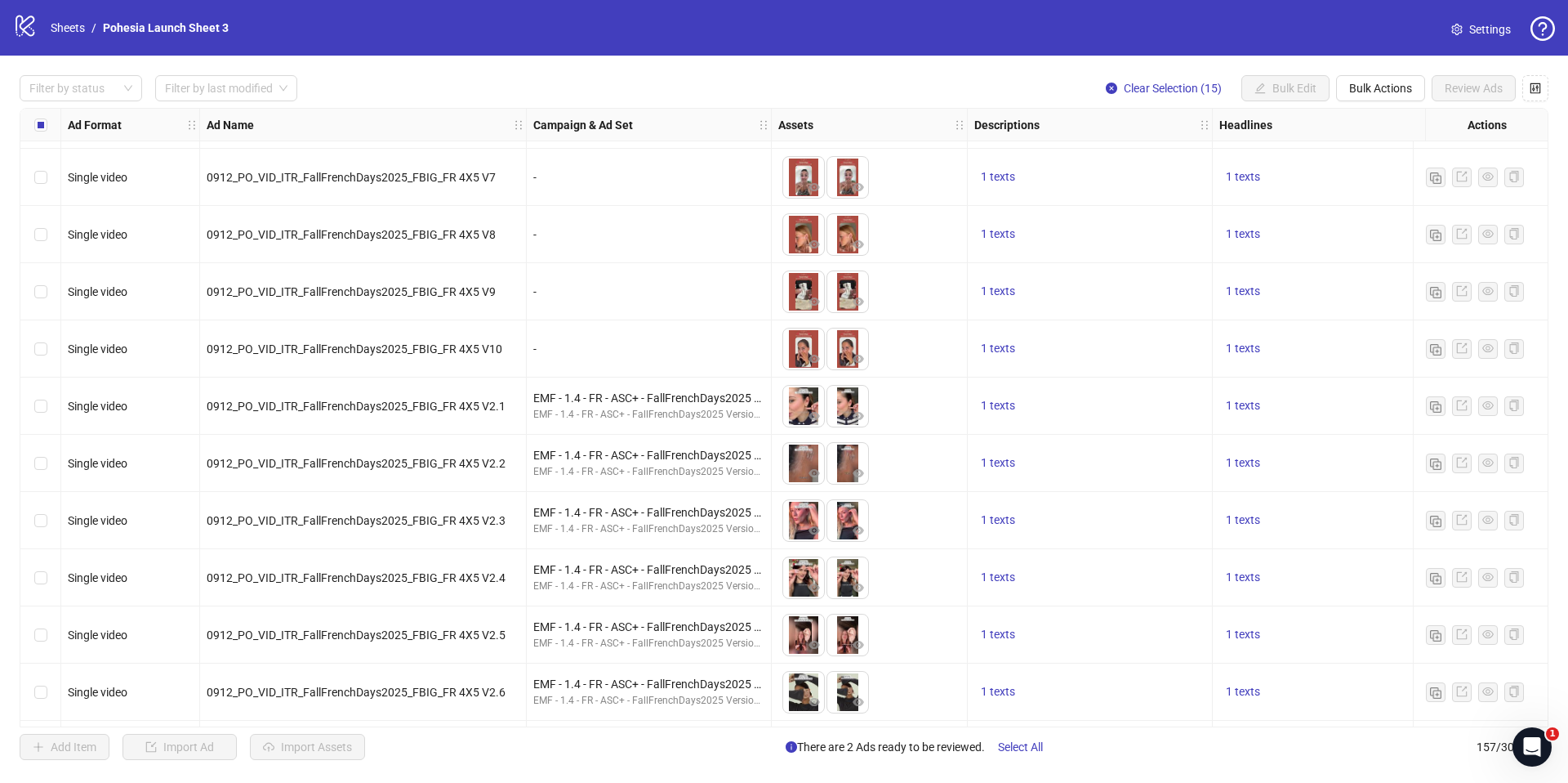
click at [50, 190] on div "Select row 144" at bounding box center [40, 177] width 41 height 58
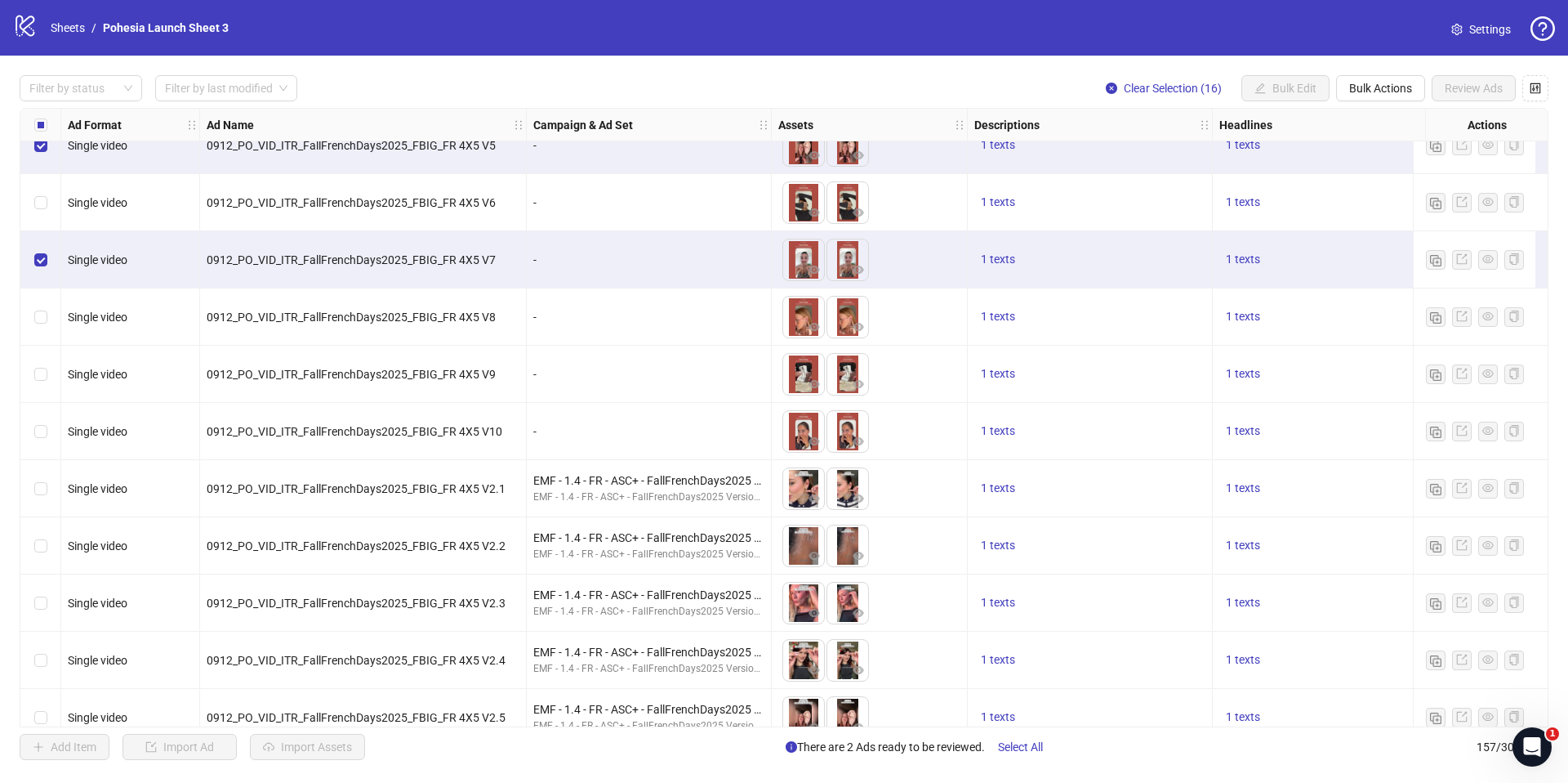
click at [50, 205] on div "Select row 143" at bounding box center [40, 202] width 41 height 58
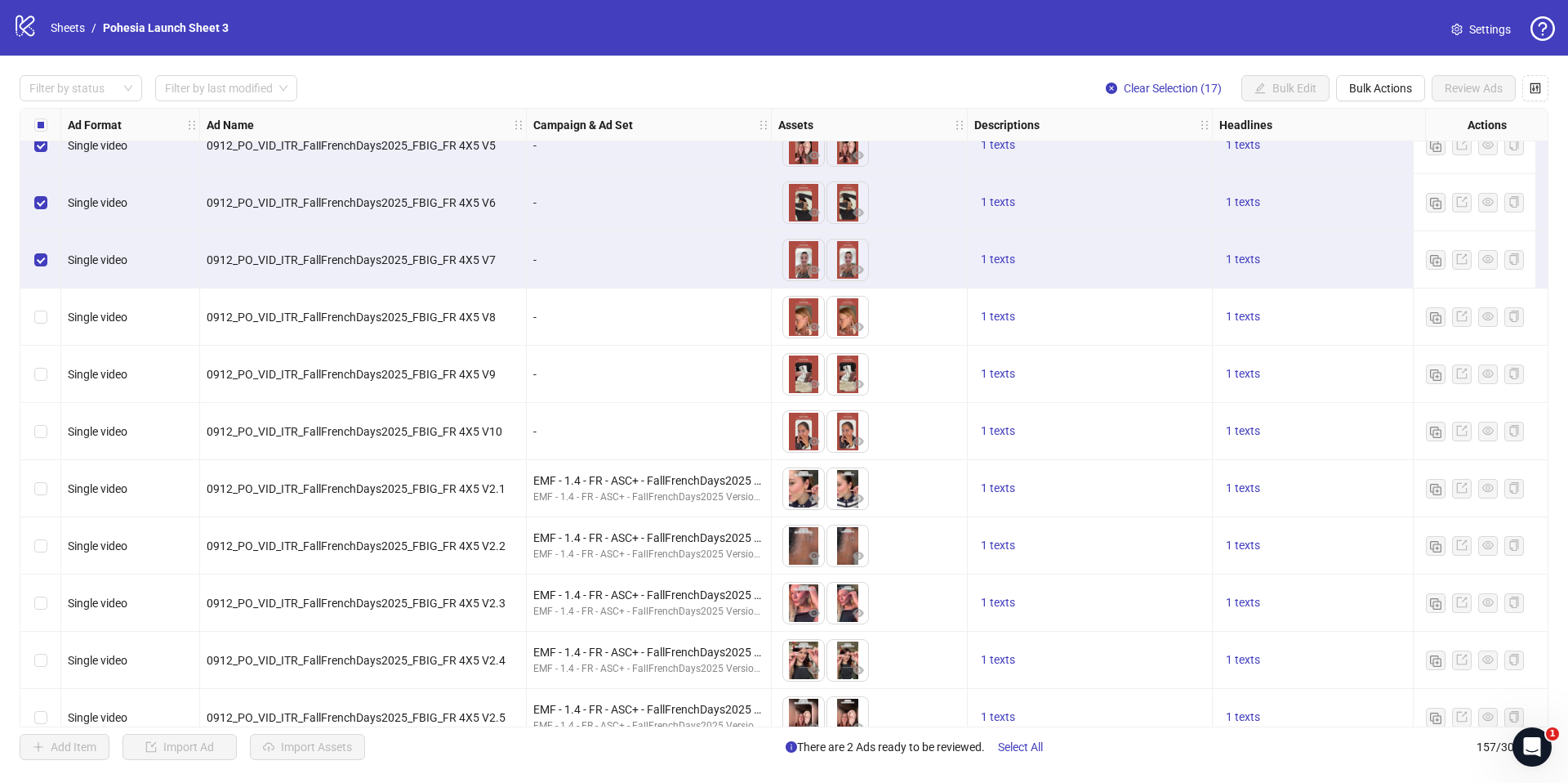
scroll to position [8085, 0]
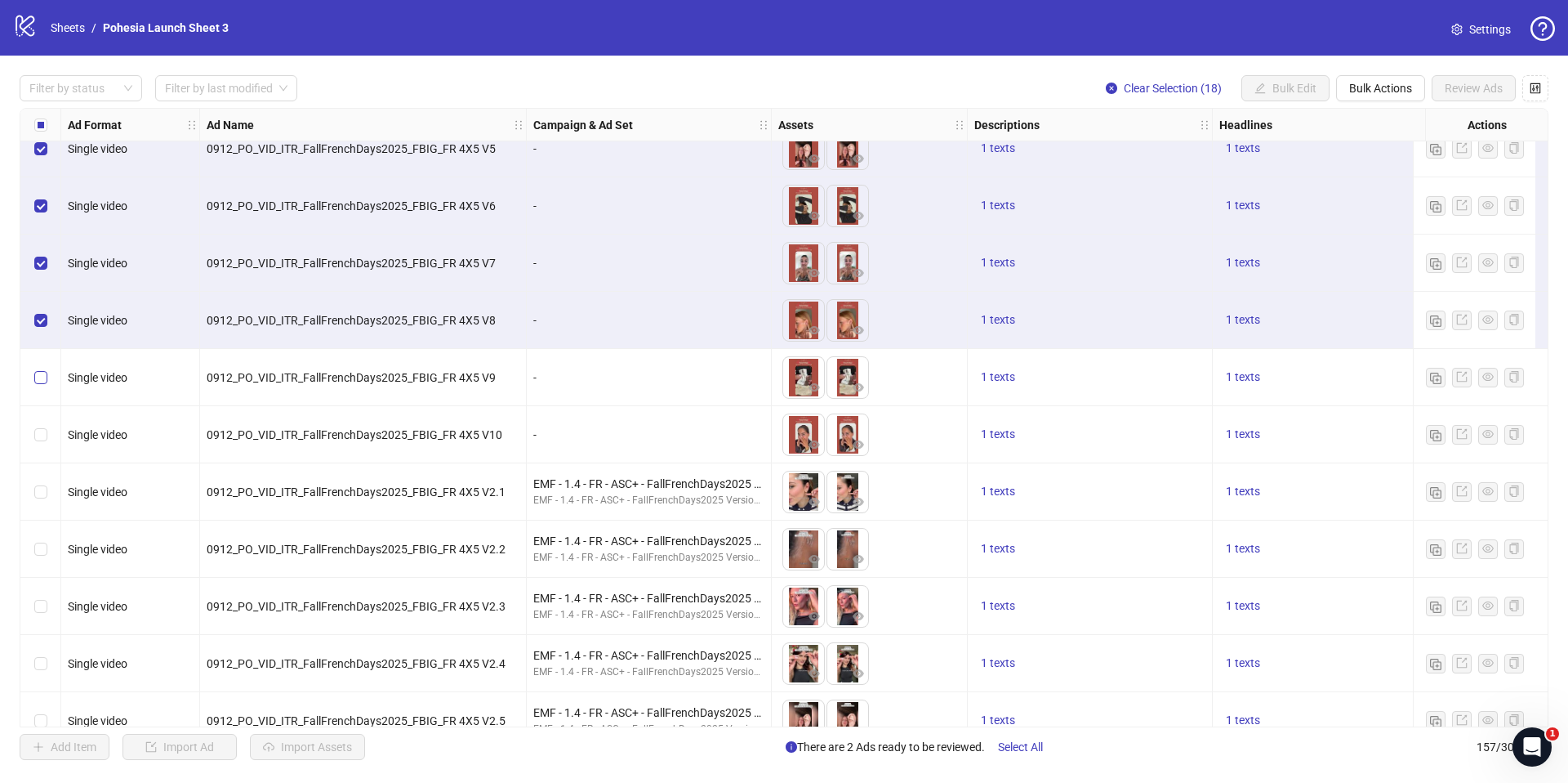
click at [44, 385] on label "Select row 146" at bounding box center [41, 377] width 13 height 18
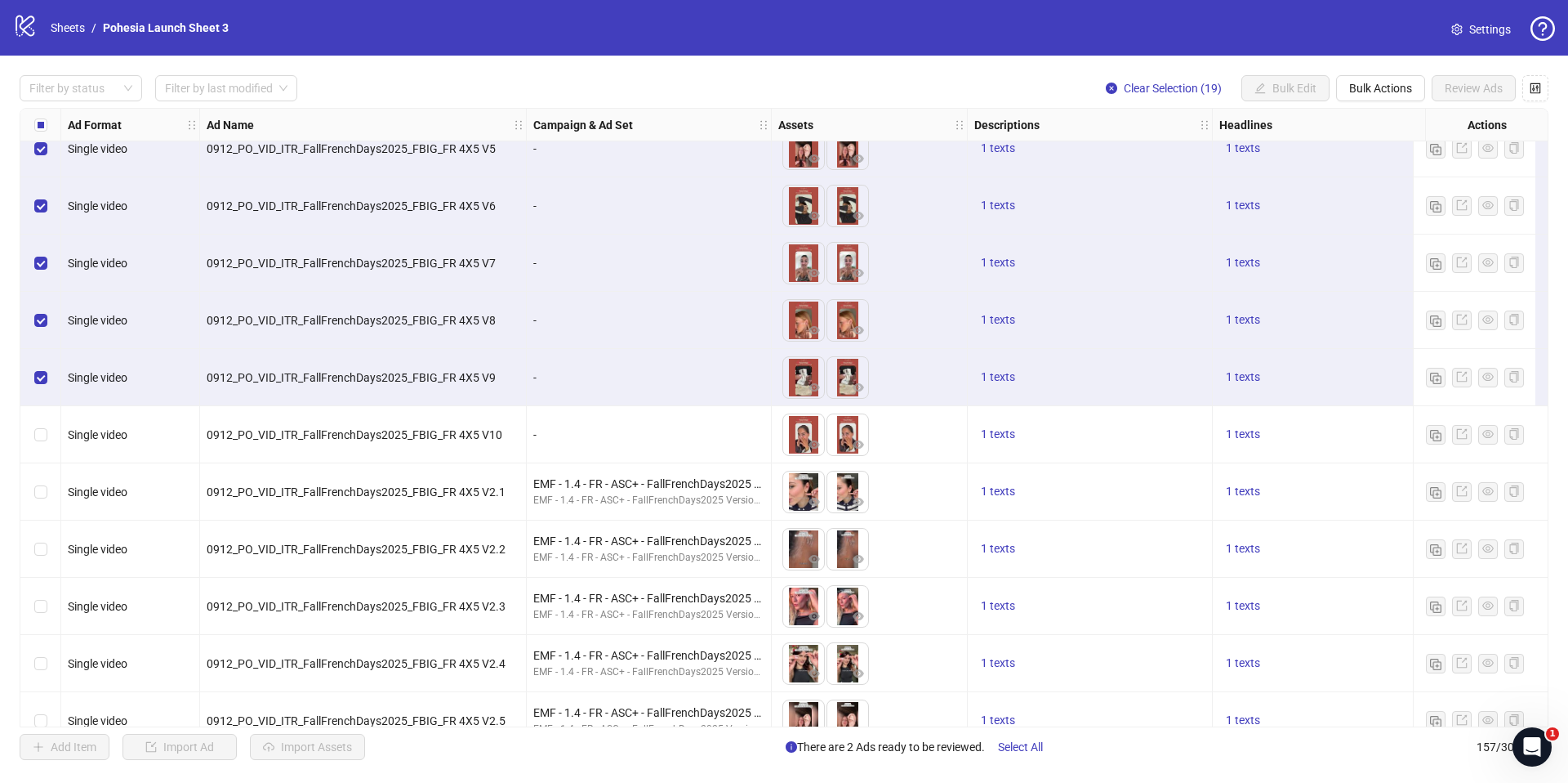
drag, startPoint x: 52, startPoint y: 434, endPoint x: 47, endPoint y: 491, distance: 57.2
click at [52, 434] on div "Select row 147" at bounding box center [40, 434] width 41 height 58
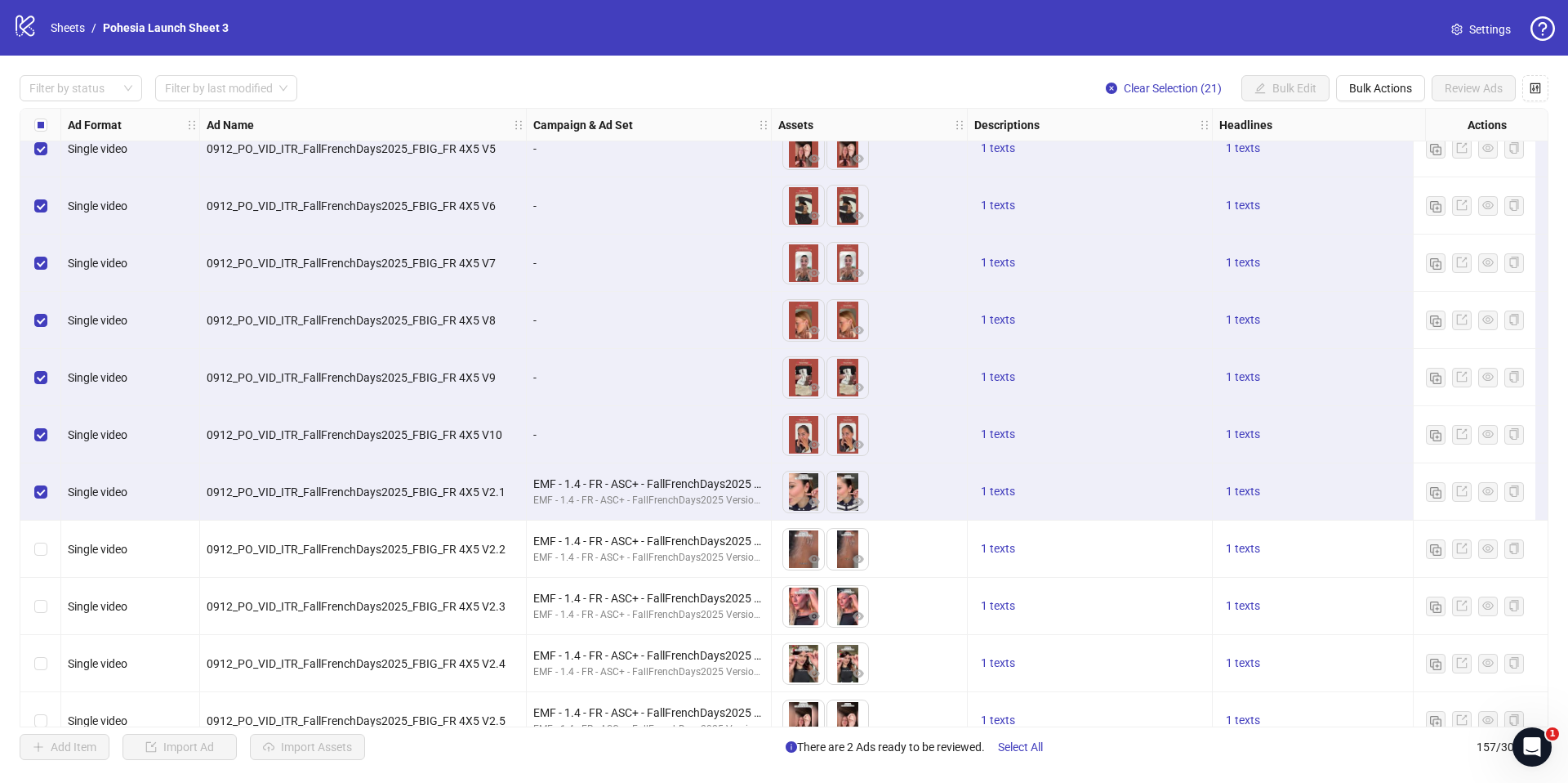
click at [46, 537] on div "Select row 149" at bounding box center [40, 549] width 41 height 58
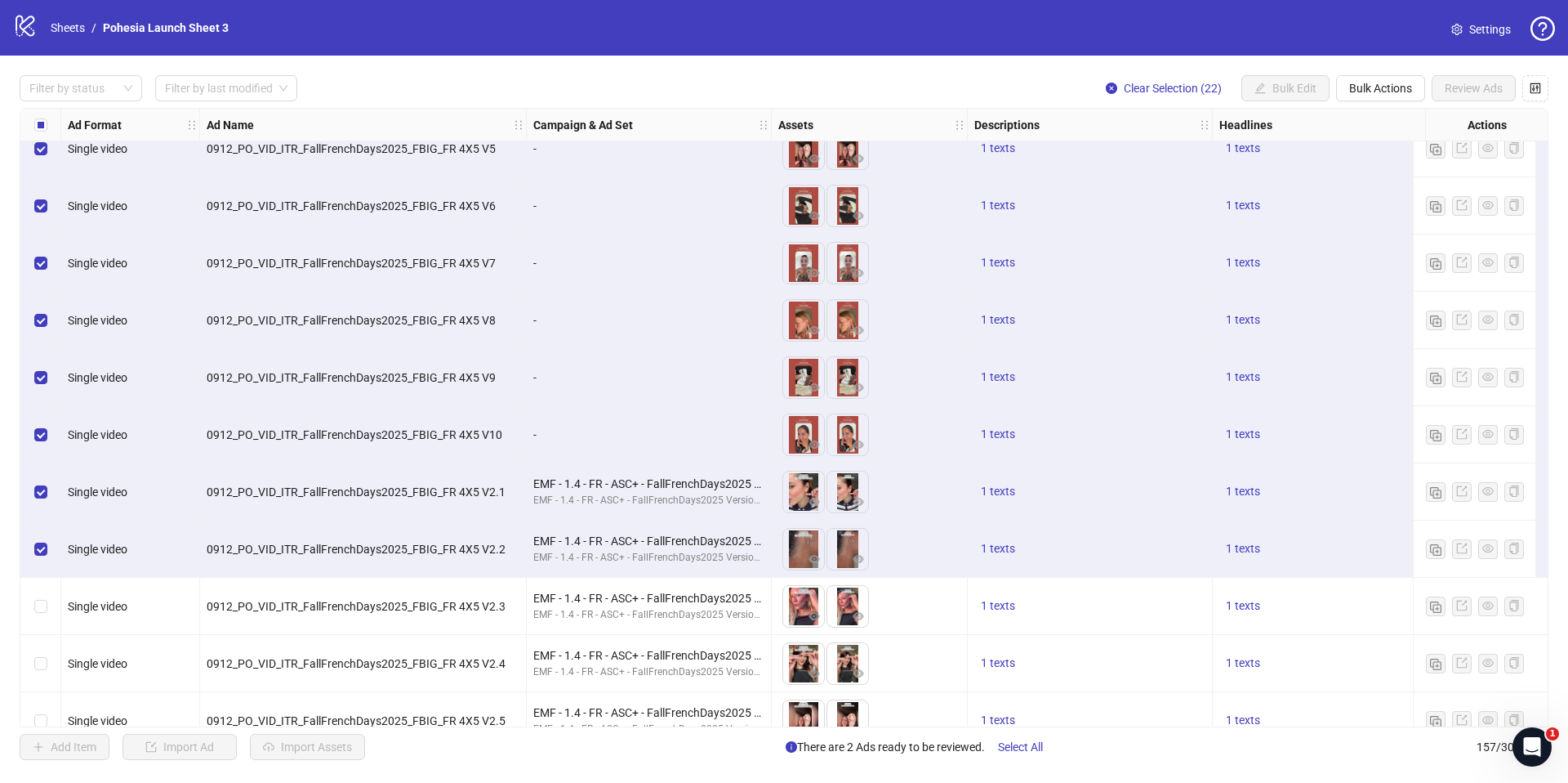
click at [44, 616] on div "Select row 150" at bounding box center [40, 606] width 41 height 58
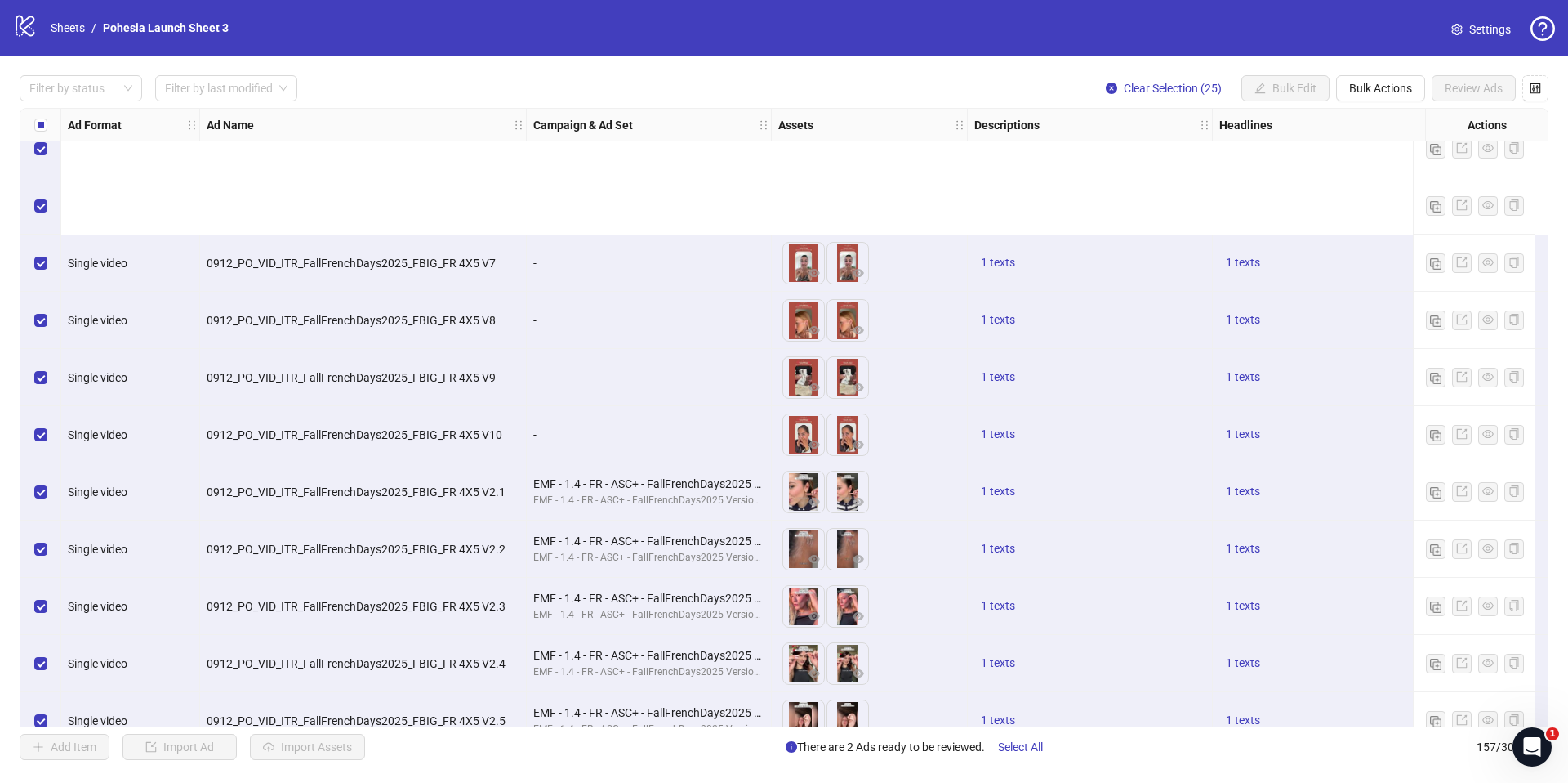
click at [47, 749] on div "Select row 153" at bounding box center [40, 778] width 41 height 58
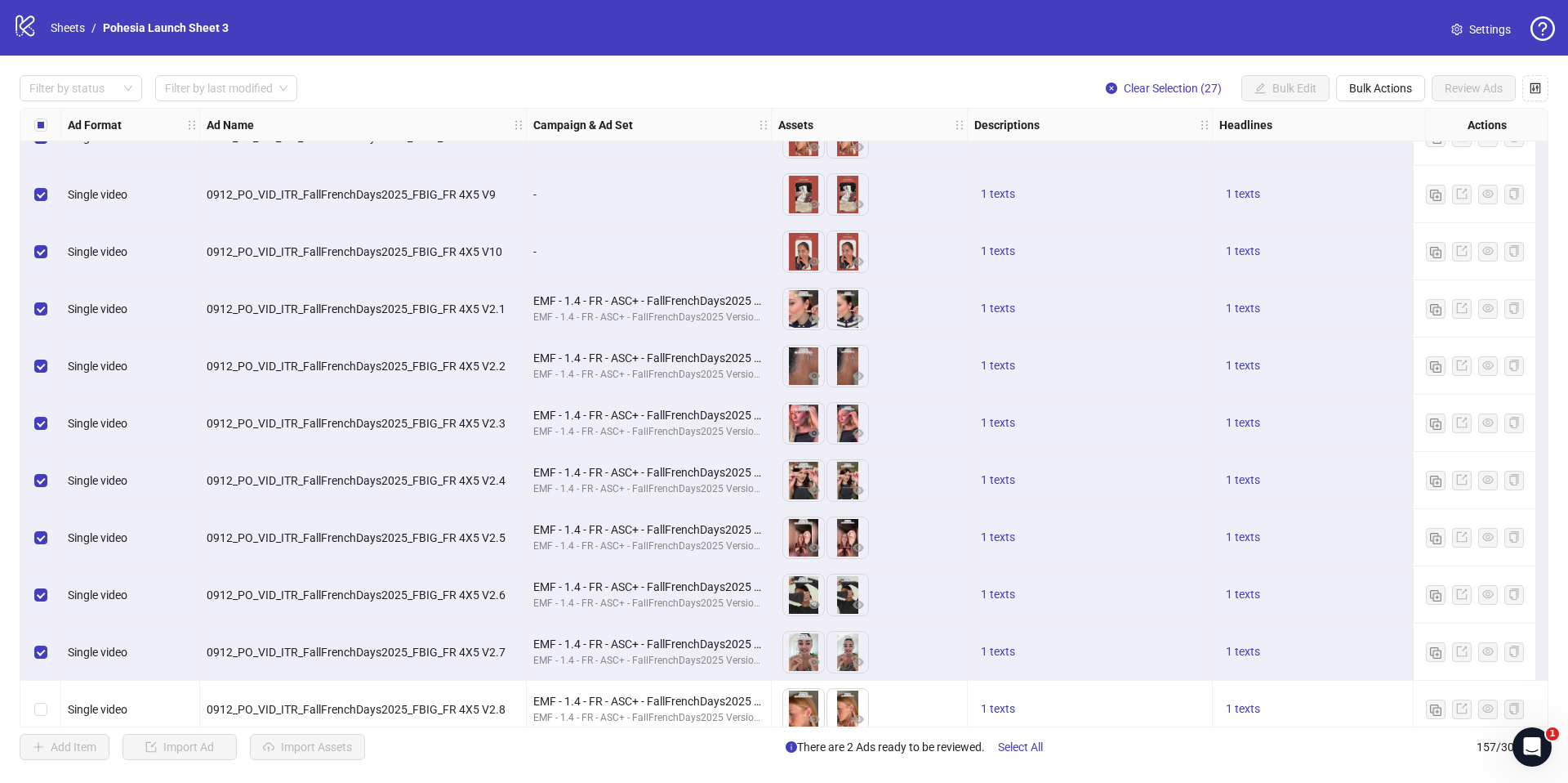
scroll to position [8269, 0]
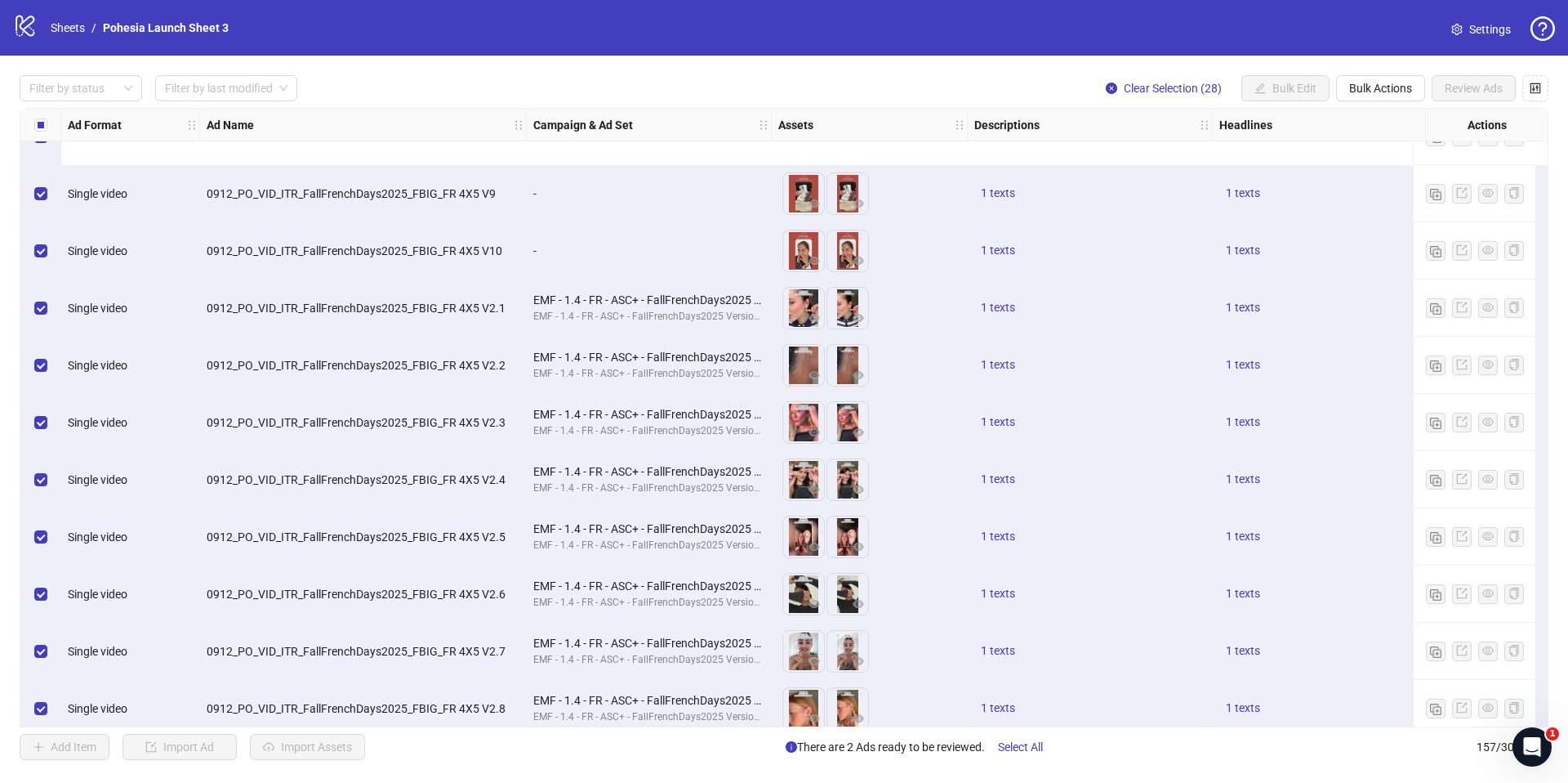
click at [43, 757] on label "Select row 156" at bounding box center [41, 766] width 13 height 18
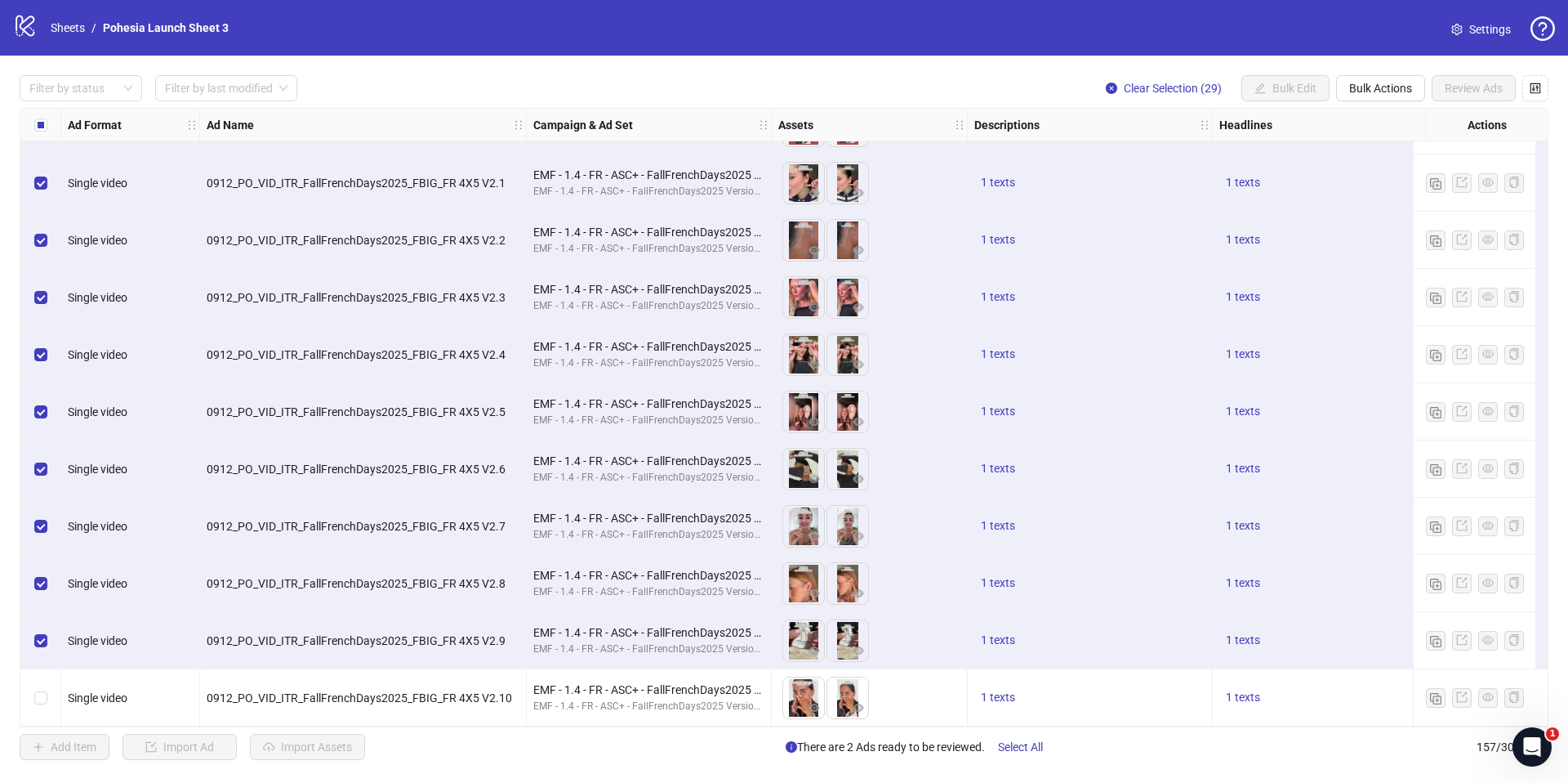
click at [47, 695] on label "Select row 157" at bounding box center [41, 698] width 13 height 18
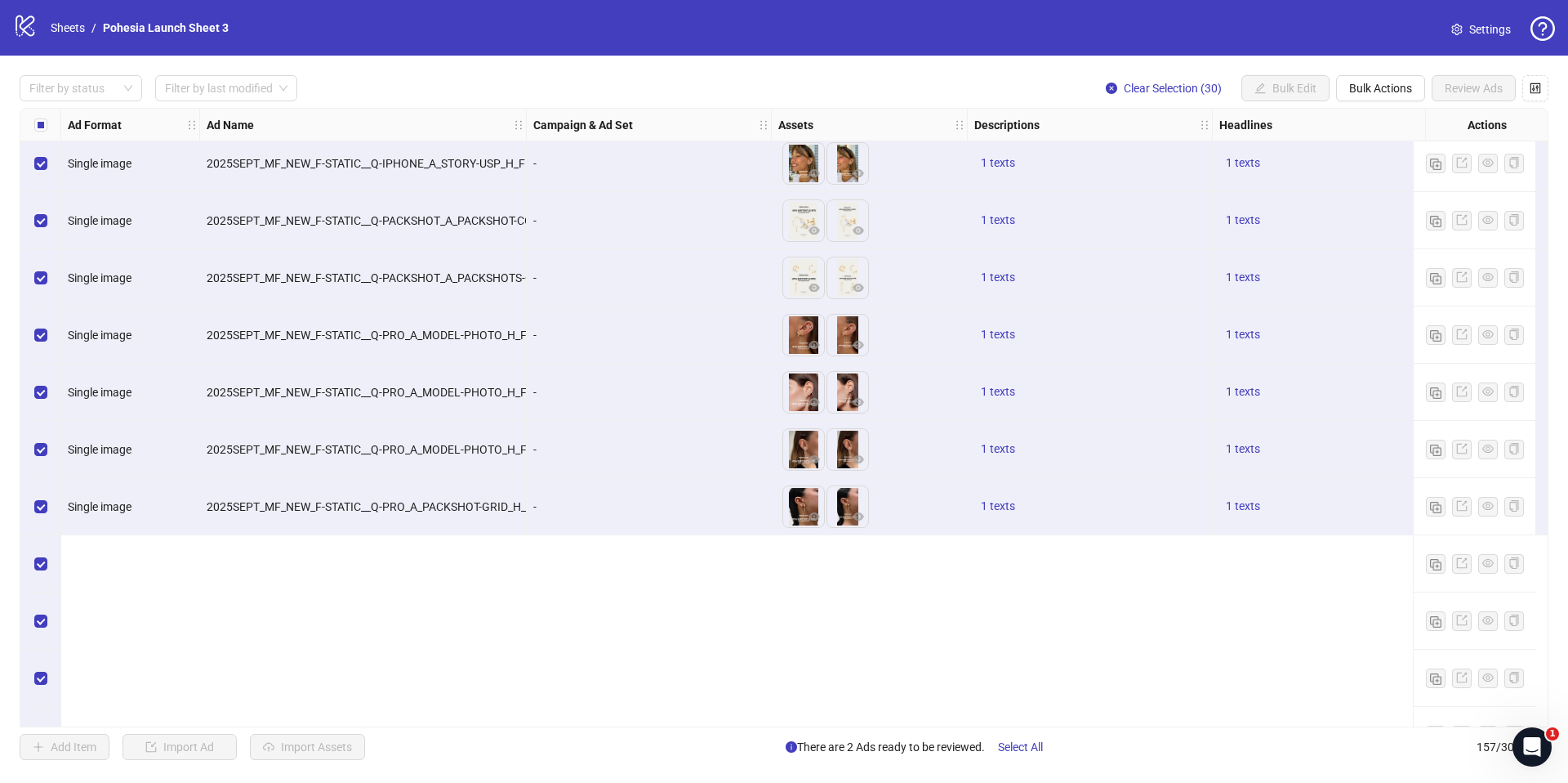
scroll to position [7027, 0]
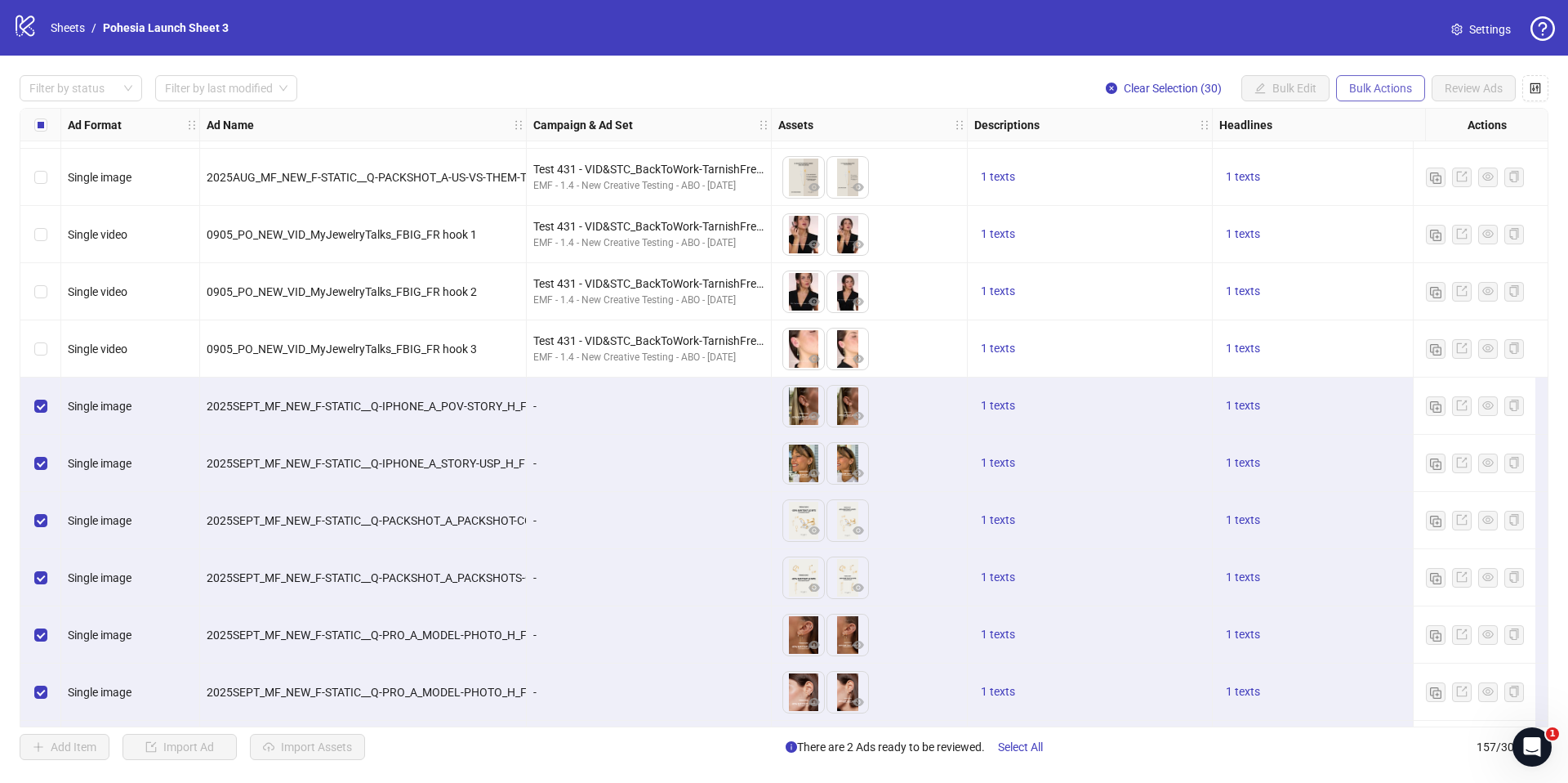
click at [1402, 92] on span "Bulk Actions" at bounding box center [1380, 88] width 63 height 13
click at [1402, 173] on span "Duplicate with assets" at bounding box center [1403, 174] width 112 height 18
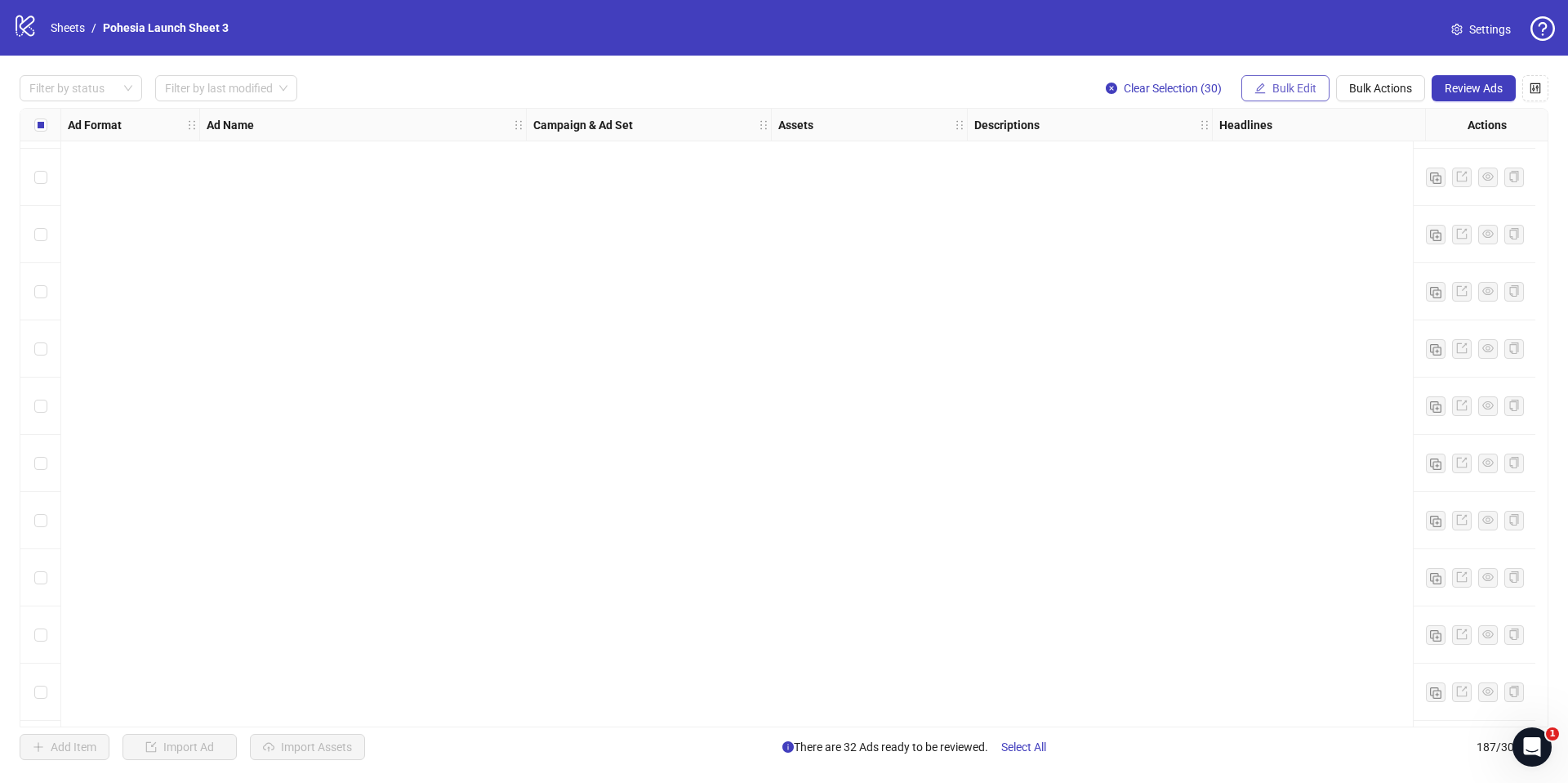
scroll to position [10116, 0]
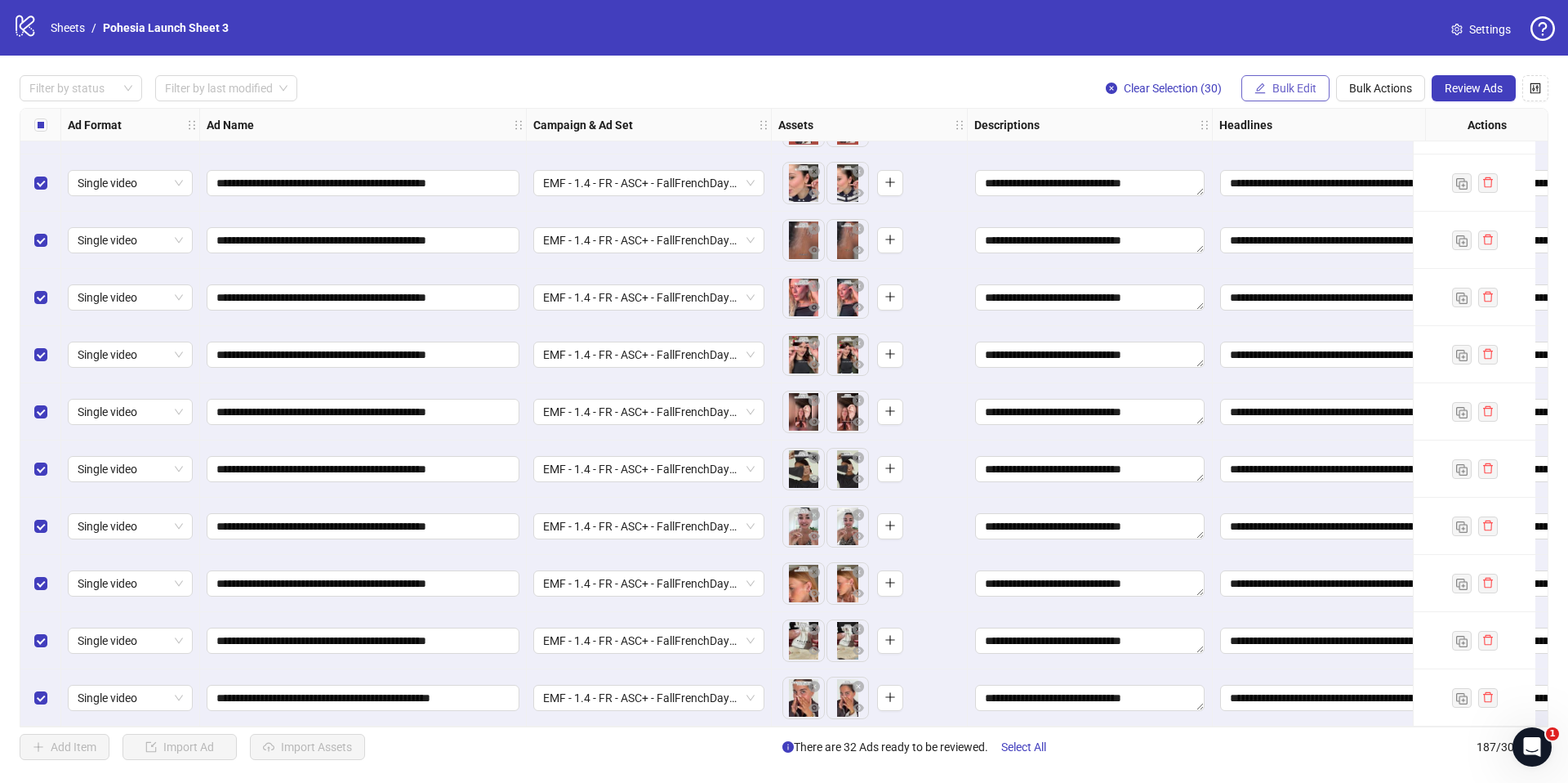
click at [1288, 89] on span "Bulk Edit" at bounding box center [1294, 88] width 44 height 13
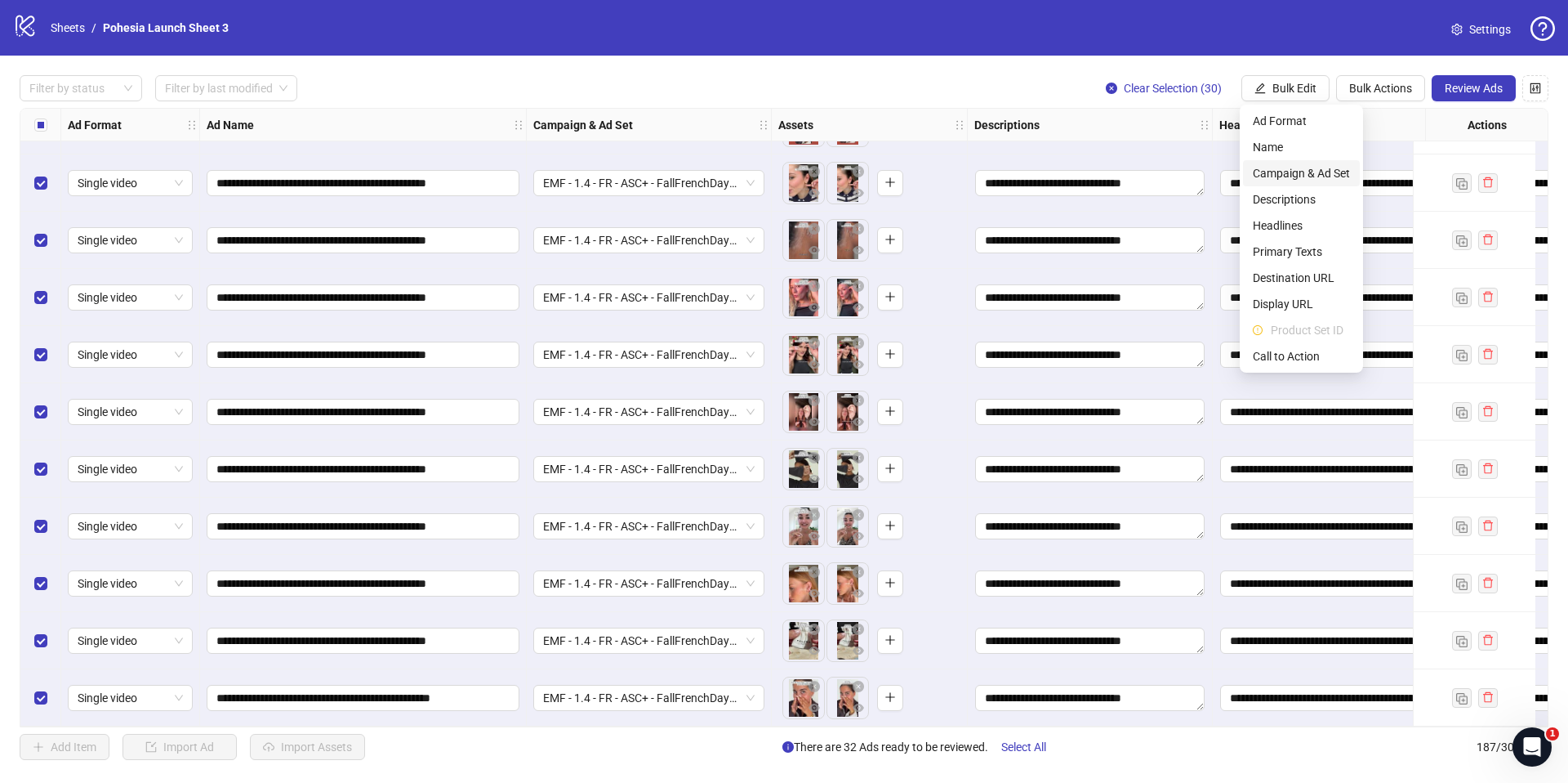
click at [1327, 178] on span "Campaign & Ad Set" at bounding box center [1301, 174] width 97 height 18
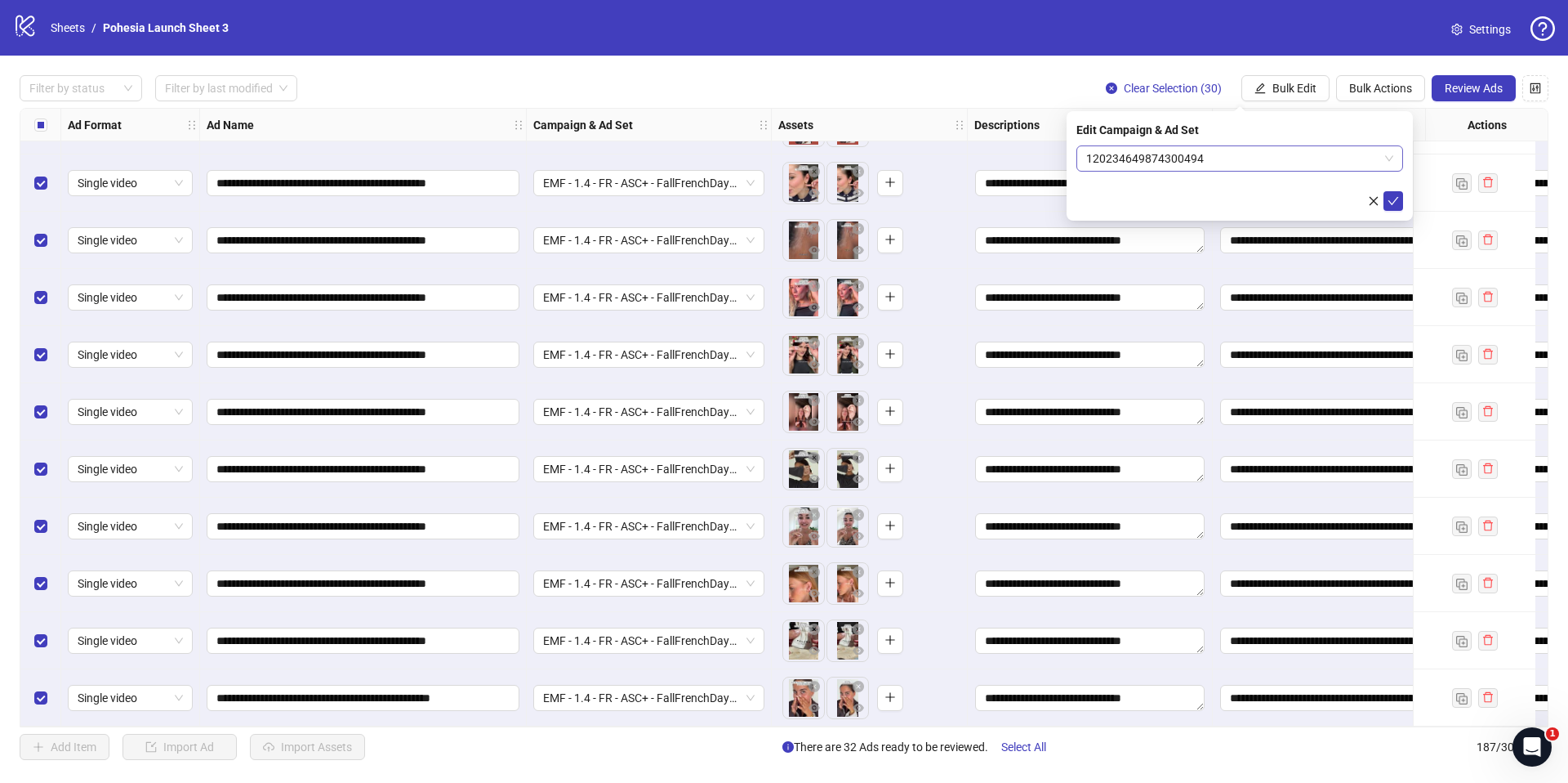
click at [1231, 164] on span "120234649874300494" at bounding box center [1239, 158] width 307 height 25
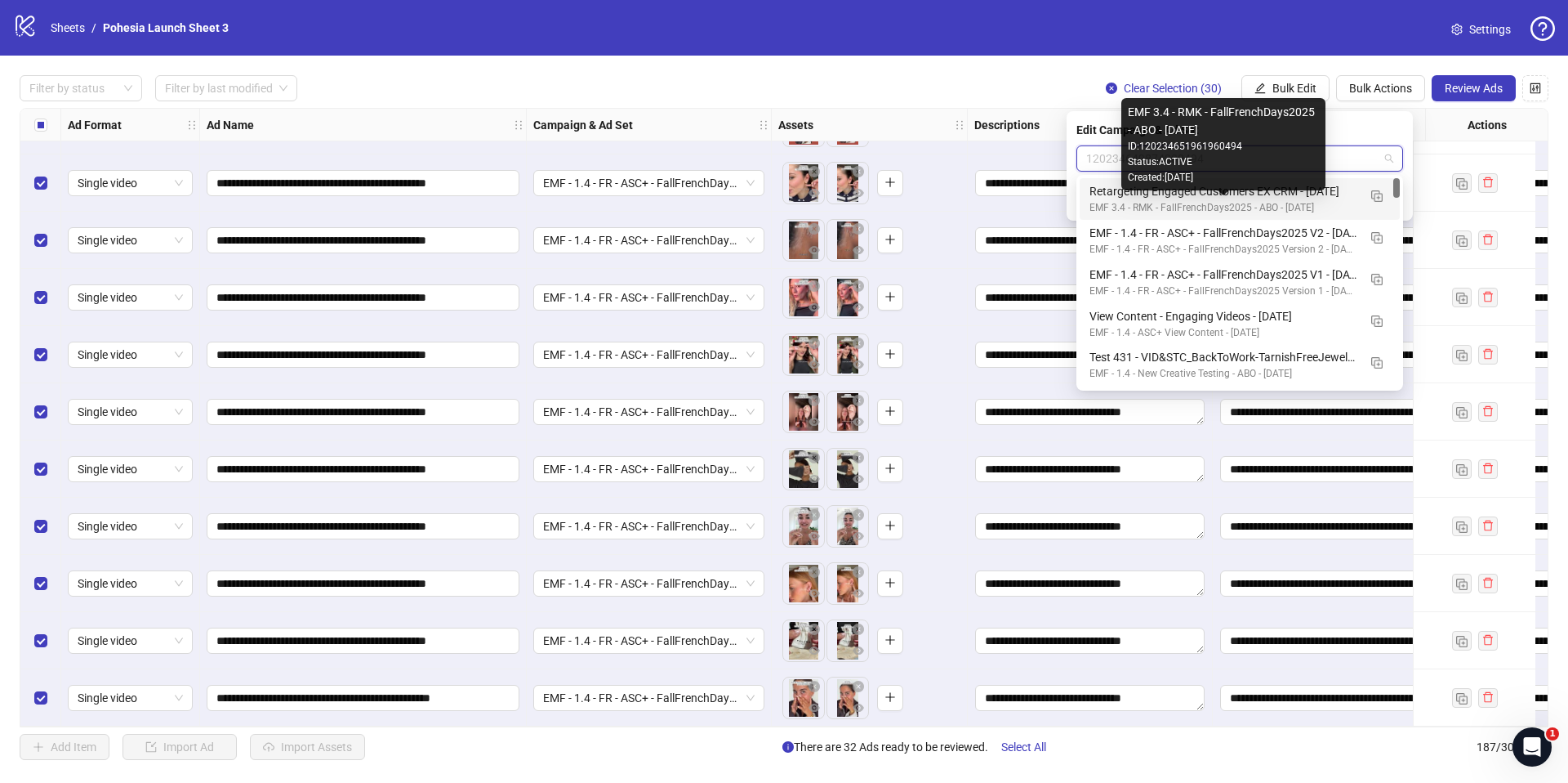
click at [1256, 201] on div "EMF 3.4 - RMK - FallFrenchDays2025 - ABO - [DATE]" at bounding box center [1223, 207] width 268 height 16
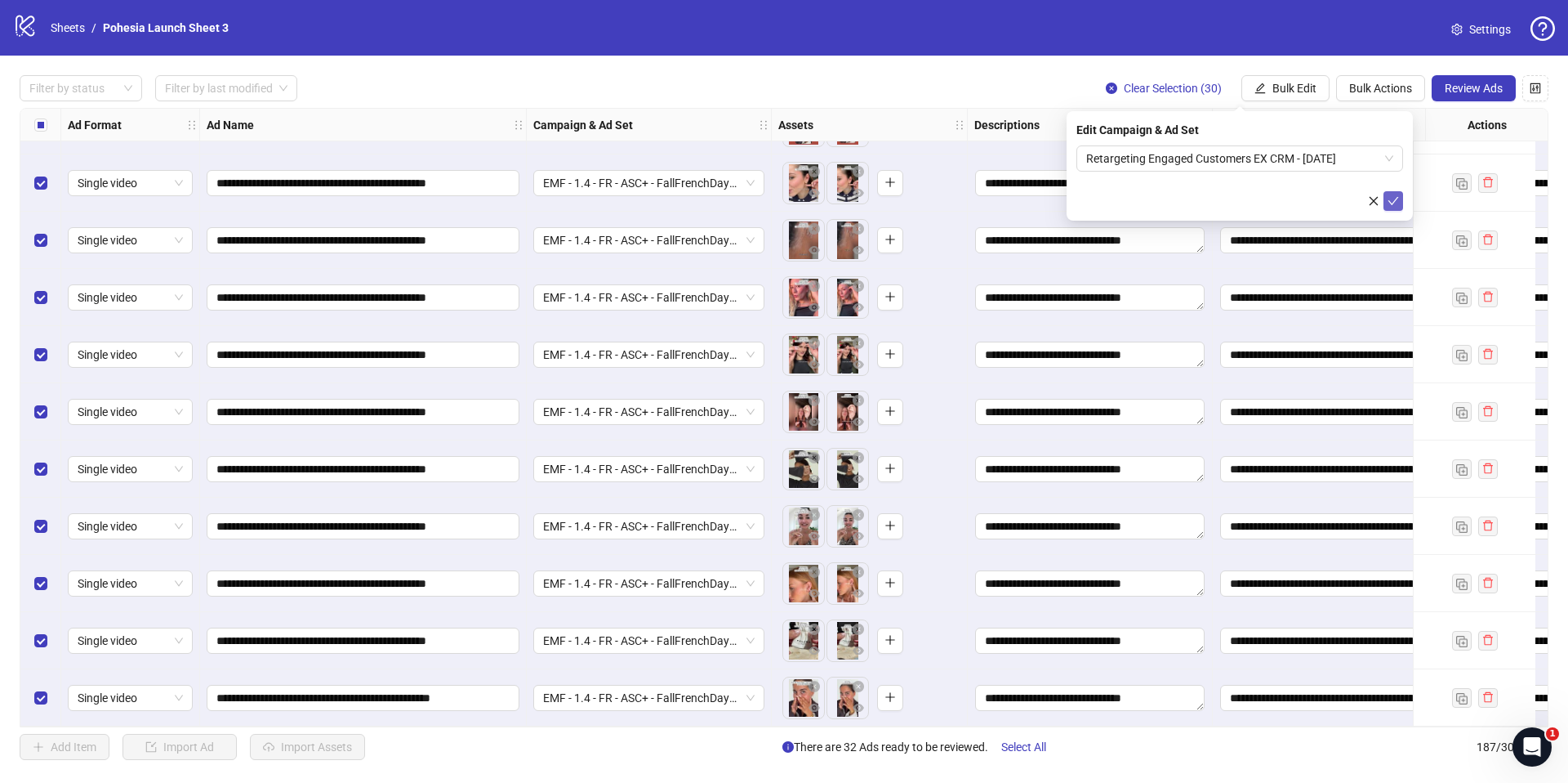
click at [1399, 199] on button "submit" at bounding box center [1393, 200] width 19 height 19
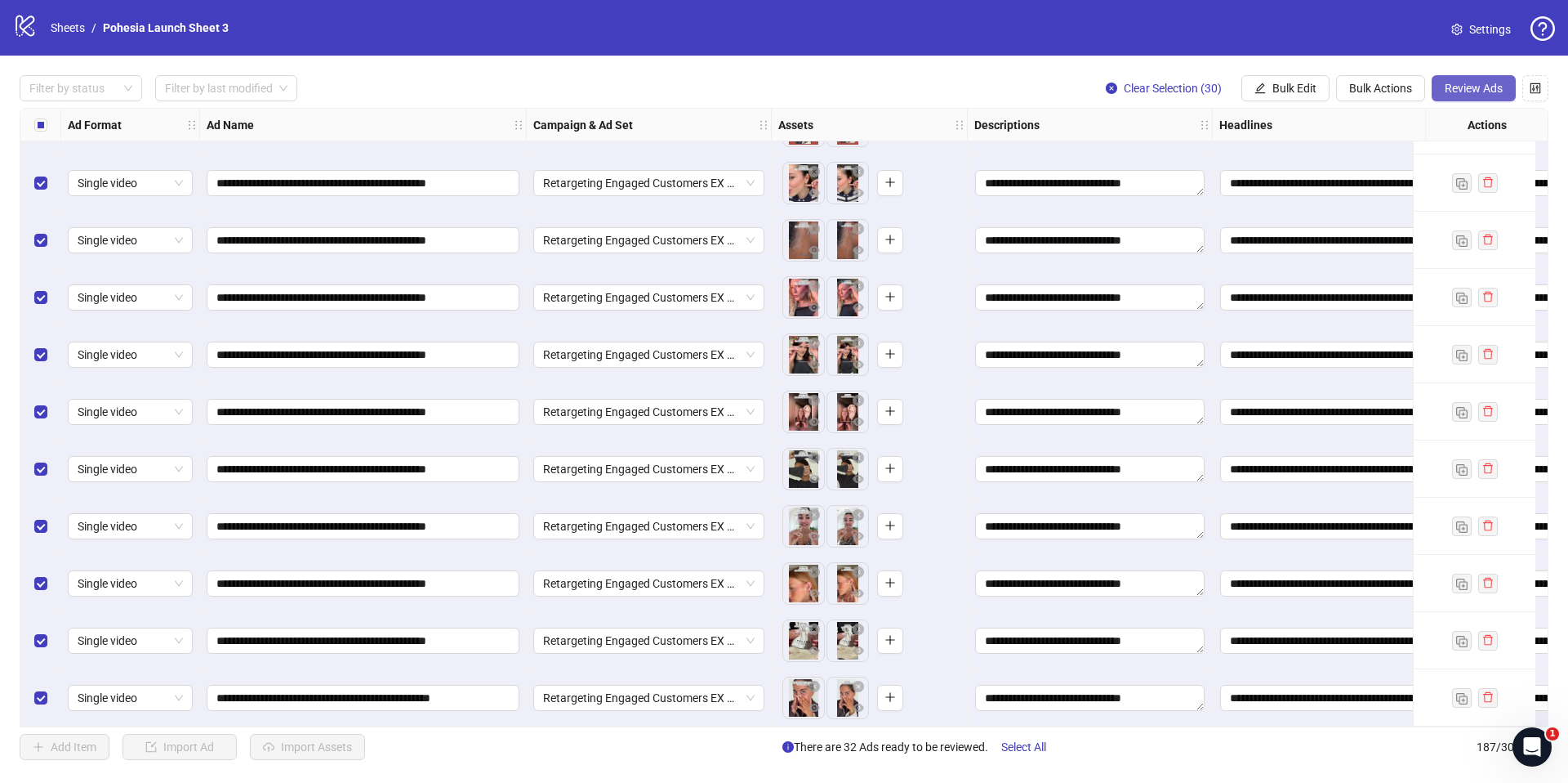
click at [1470, 94] on span "Review Ads" at bounding box center [1473, 88] width 58 height 13
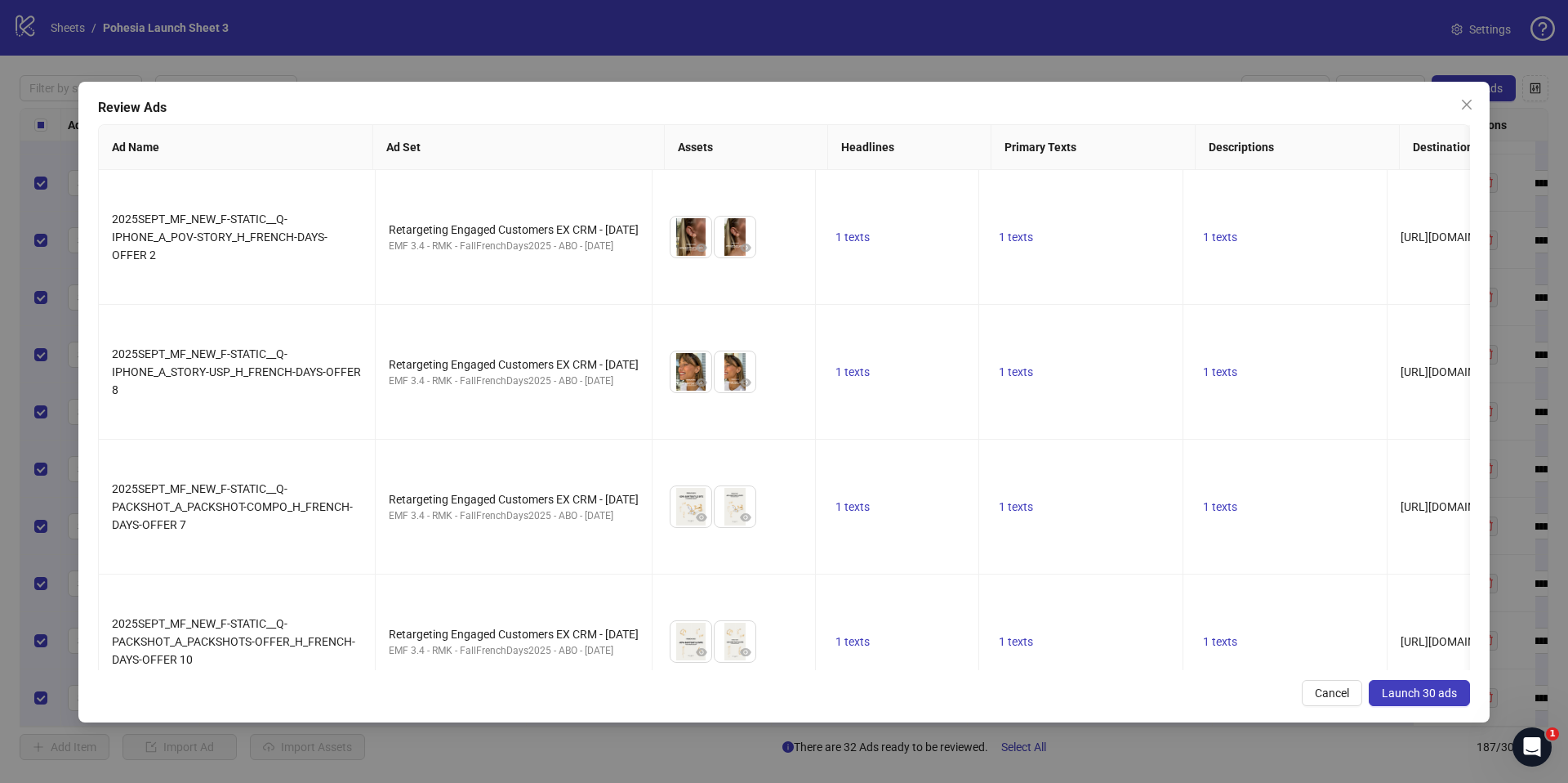
click at [1428, 694] on span "Launch 30 ads" at bounding box center [1419, 693] width 75 height 13
